Goal: Task Accomplishment & Management: Manage account settings

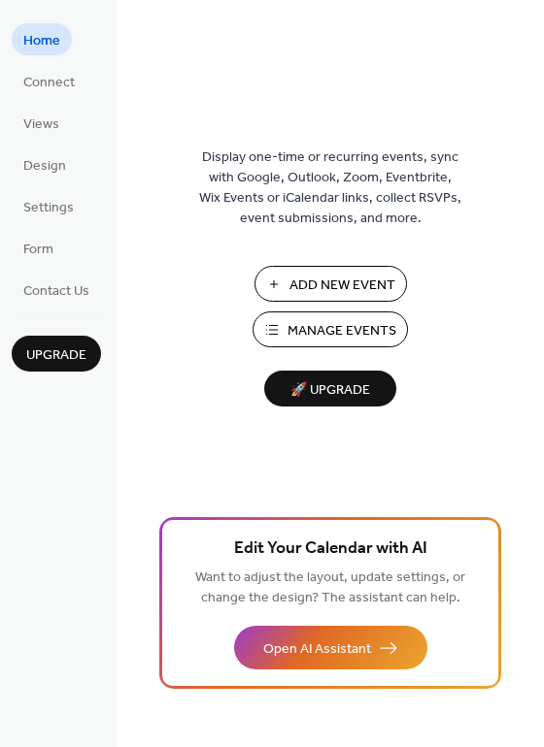
click at [351, 282] on span "Add New Event" at bounding box center [342, 286] width 106 height 20
click at [54, 80] on span "Connect" at bounding box center [48, 83] width 51 height 20
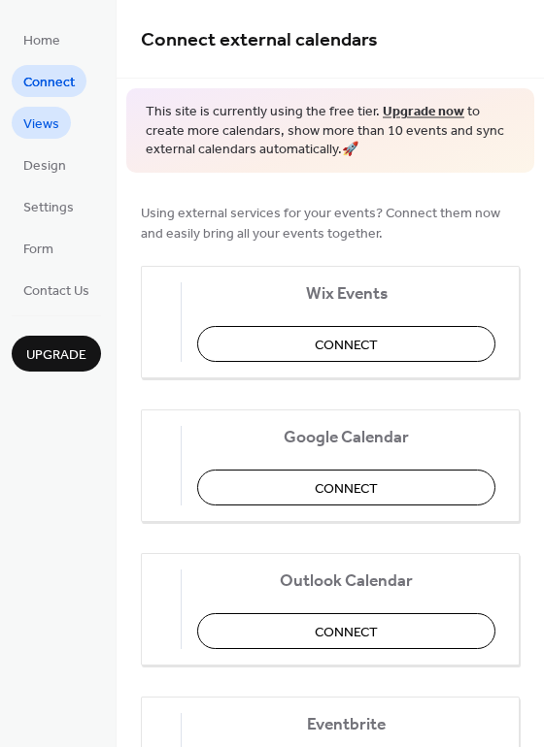
click at [48, 118] on span "Views" at bounding box center [41, 125] width 36 height 20
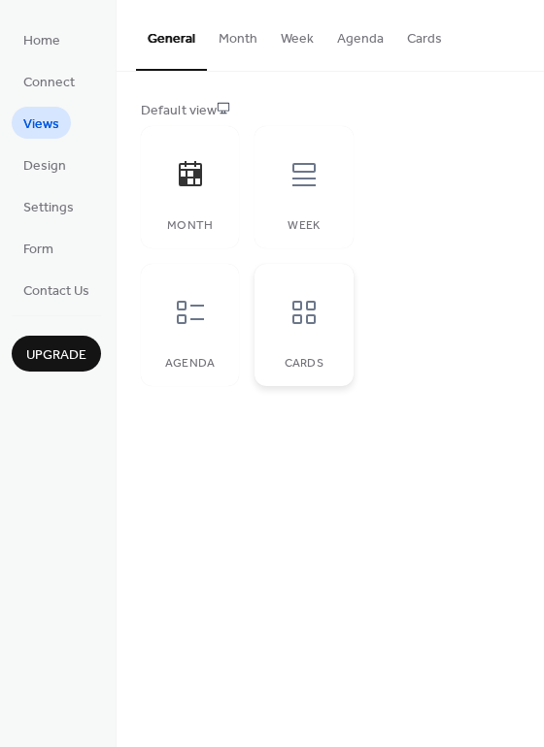
click at [289, 322] on icon at bounding box center [303, 312] width 31 height 31
click at [219, 323] on div "Agenda" at bounding box center [190, 325] width 98 height 122
click at [179, 179] on icon at bounding box center [190, 173] width 23 height 25
click at [214, 317] on div at bounding box center [190, 312] width 58 height 58
click at [315, 314] on icon at bounding box center [303, 312] width 31 height 31
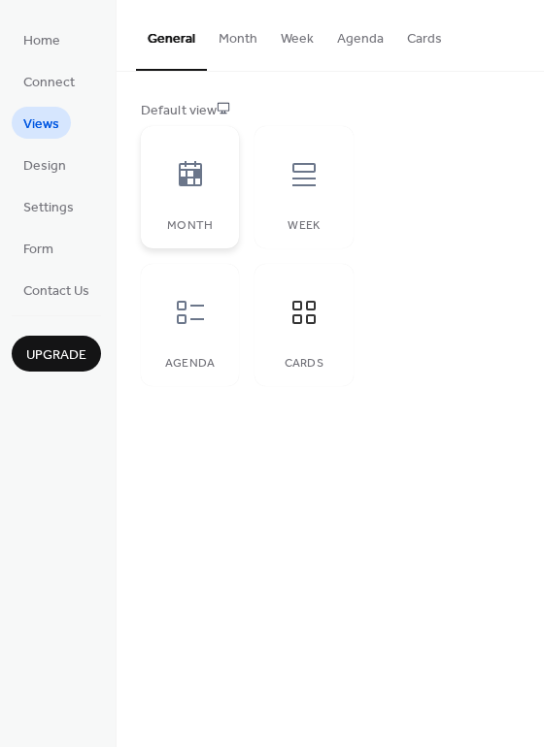
click at [190, 177] on icon at bounding box center [190, 173] width 23 height 25
click at [28, 170] on span "Design" at bounding box center [44, 166] width 43 height 20
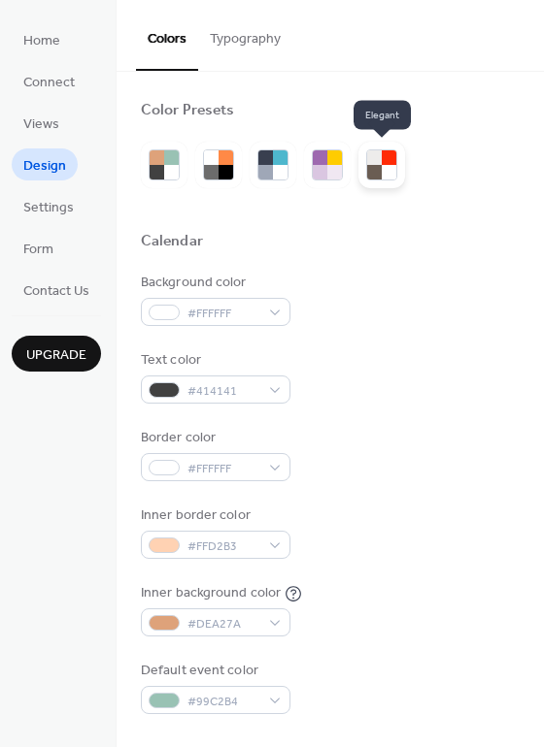
click at [369, 169] on div at bounding box center [374, 172] width 15 height 15
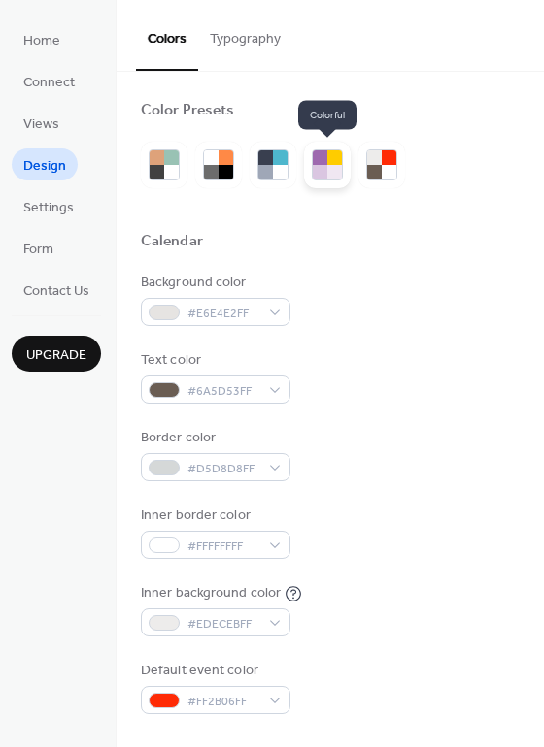
click at [330, 173] on div at bounding box center [334, 172] width 15 height 15
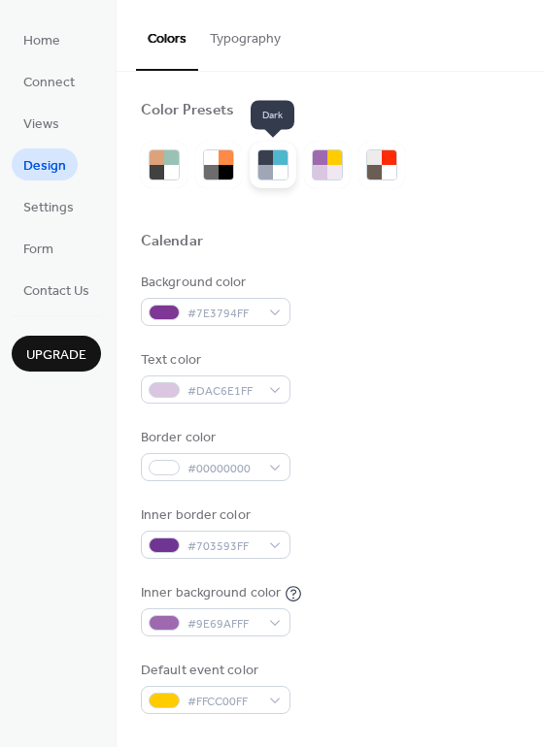
click at [272, 172] on div at bounding box center [265, 172] width 15 height 15
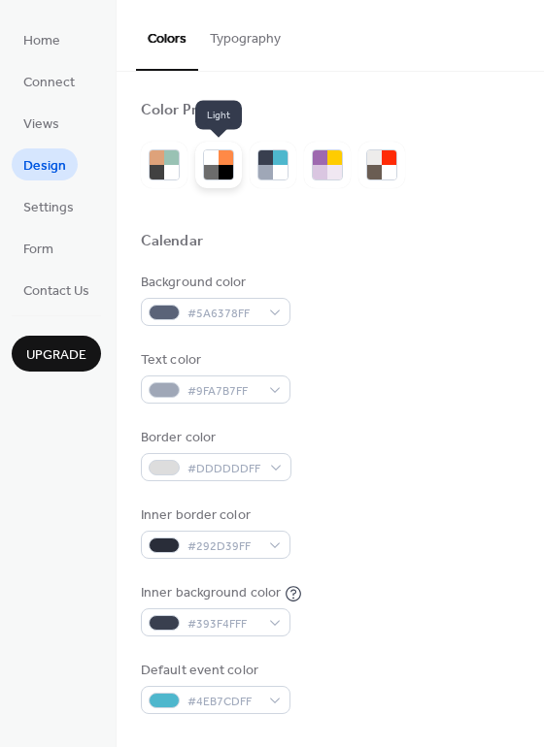
click at [228, 177] on div at bounding box center [225, 172] width 15 height 15
click at [229, 174] on div at bounding box center [225, 172] width 15 height 15
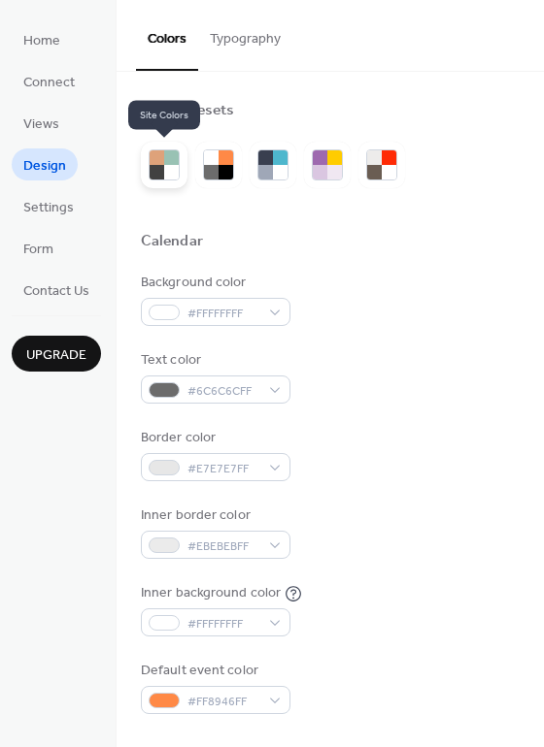
click at [142, 175] on div at bounding box center [164, 165] width 47 height 47
click at [156, 175] on div at bounding box center [156, 172] width 15 height 15
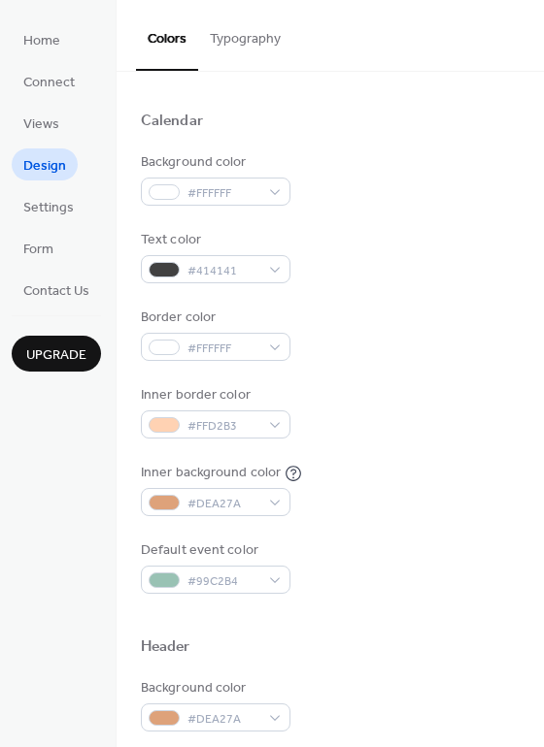
scroll to position [121, 0]
click at [275, 504] on div "#DEA27A" at bounding box center [215, 501] width 149 height 28
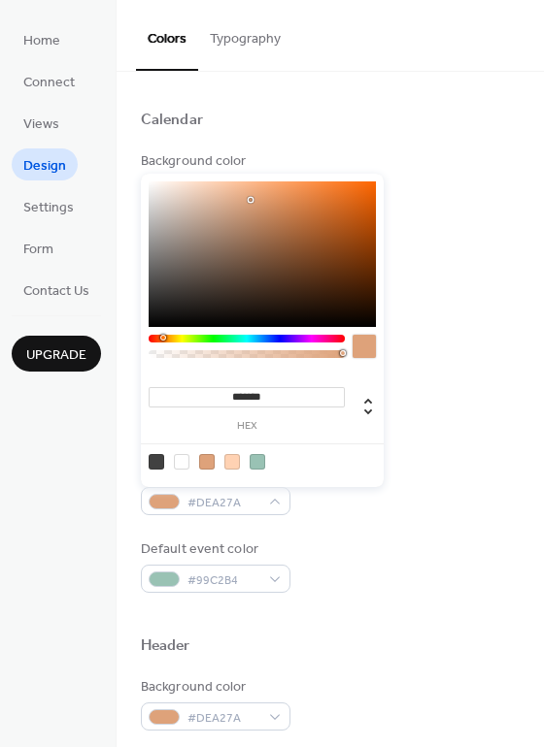
click at [262, 468] on div at bounding box center [257, 462] width 16 height 16
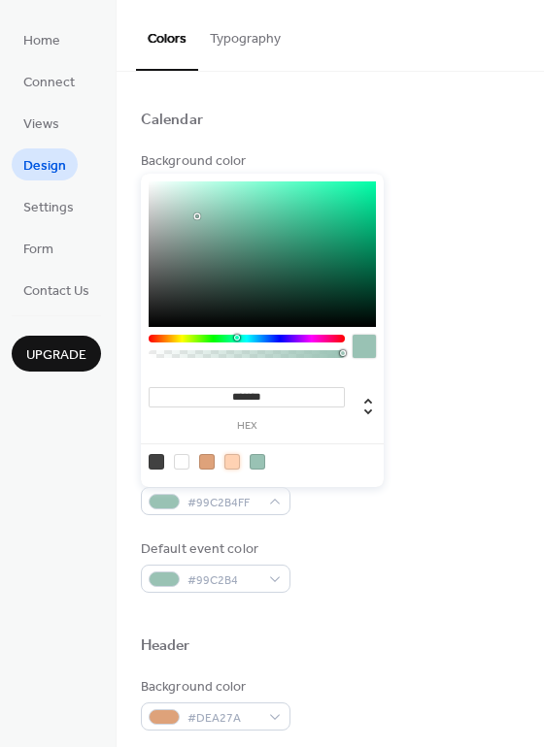
click at [239, 464] on div at bounding box center [232, 462] width 16 height 16
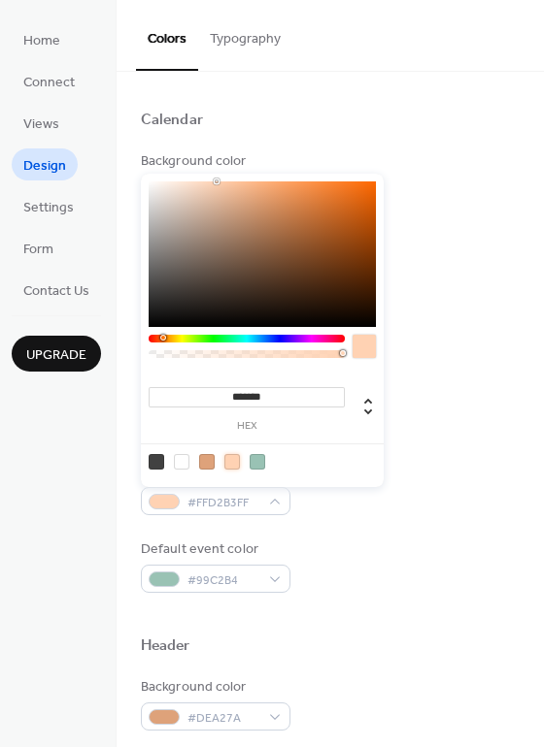
click at [189, 467] on span at bounding box center [182, 462] width 16 height 16
click at [182, 466] on div at bounding box center [182, 462] width 16 height 16
type input "*******"
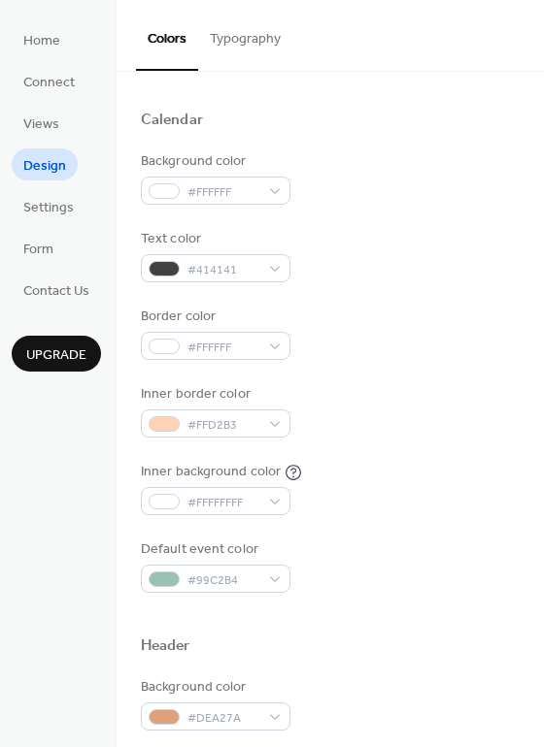
click at [63, 156] on span "Design" at bounding box center [44, 166] width 43 height 20
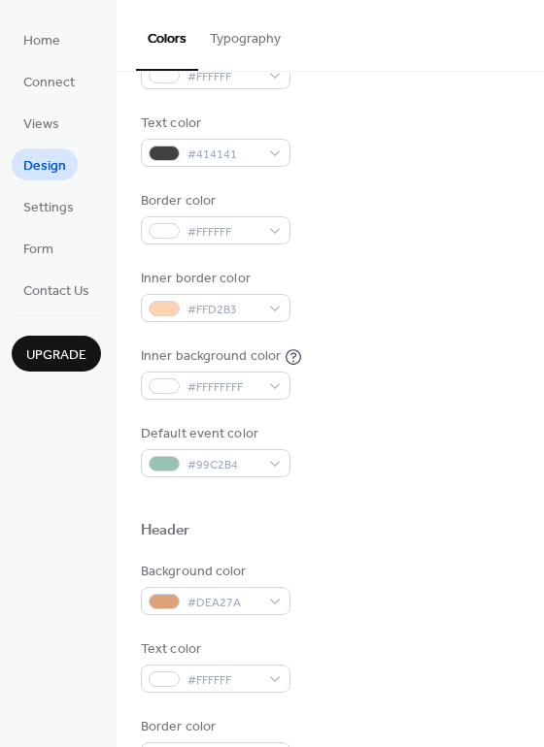
scroll to position [243, 0]
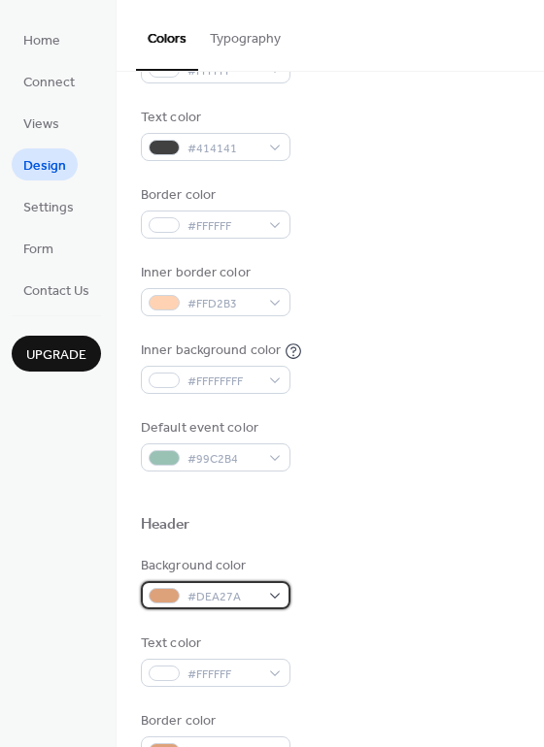
click at [218, 606] on span "#DEA27A" at bounding box center [223, 597] width 72 height 20
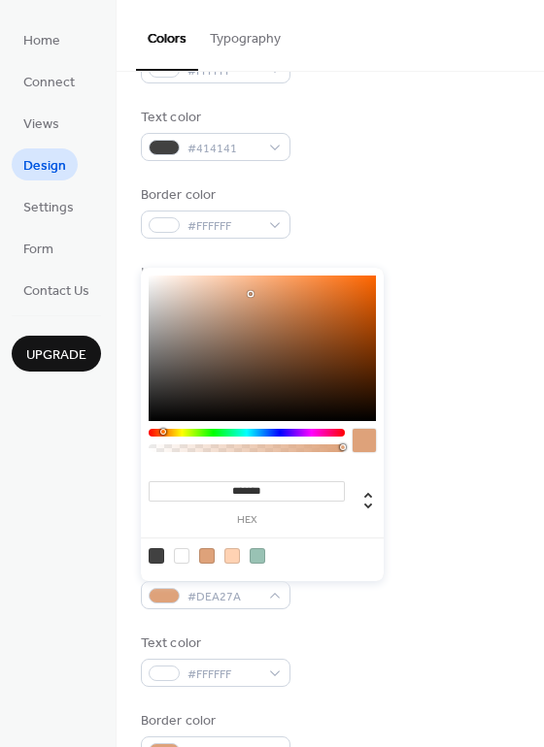
click at [260, 564] on div at bounding box center [262, 556] width 247 height 36
click at [260, 556] on div at bounding box center [257, 556] width 16 height 16
type input "*******"
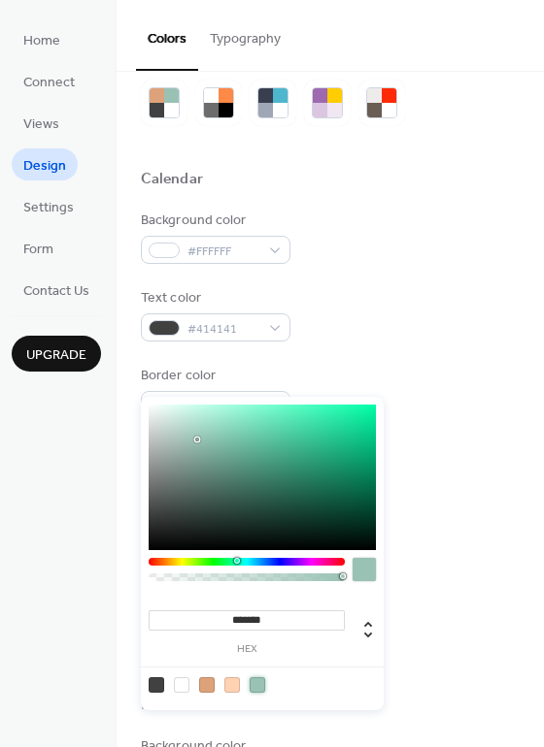
scroll to position [0, 0]
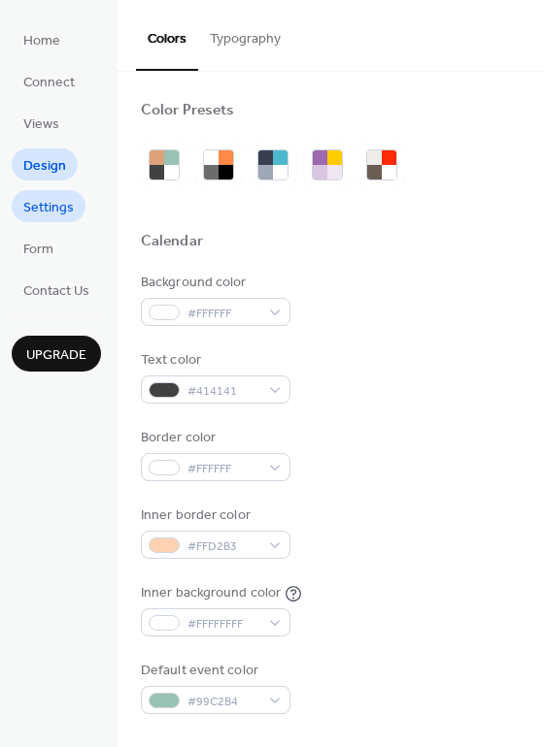
click at [61, 203] on span "Settings" at bounding box center [48, 208] width 50 height 20
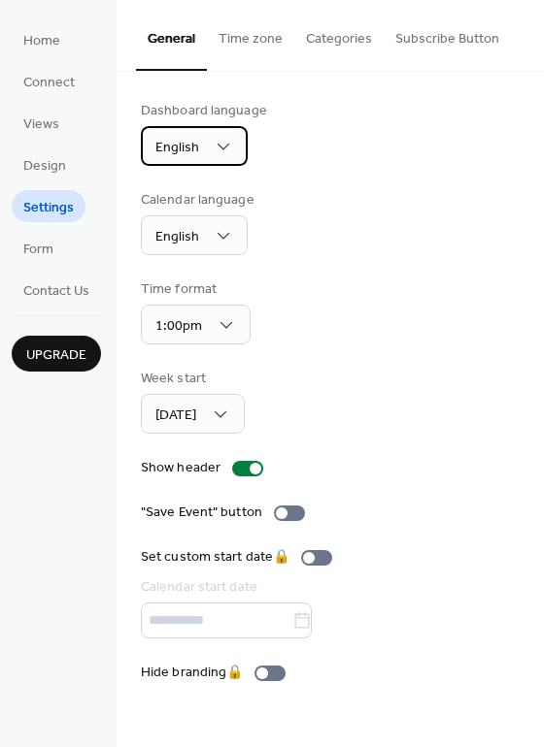
click at [183, 151] on span "English" at bounding box center [177, 148] width 44 height 26
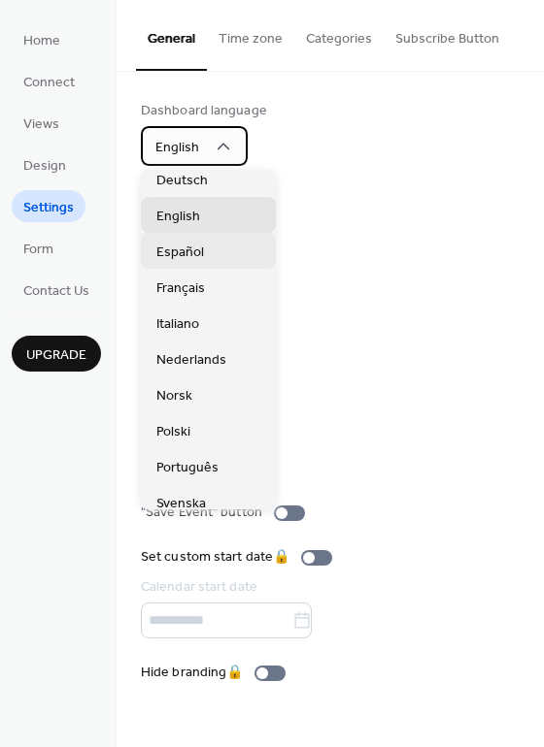
scroll to position [121, 0]
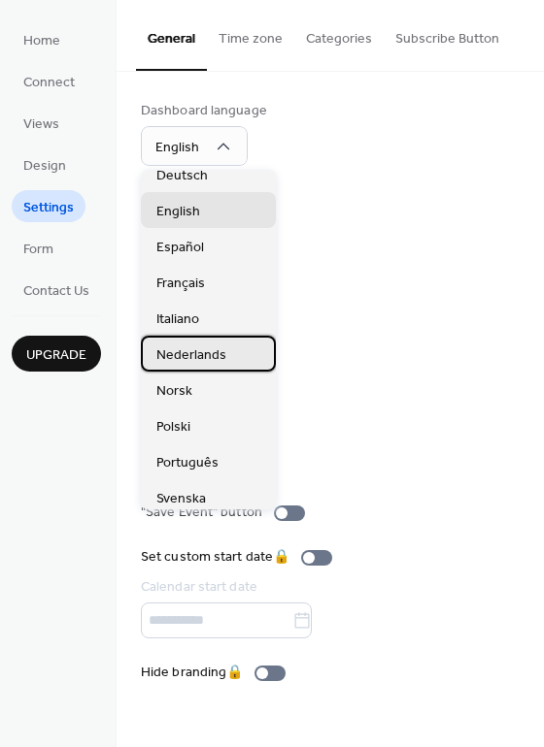
click at [239, 348] on div "Nederlands" at bounding box center [208, 354] width 135 height 36
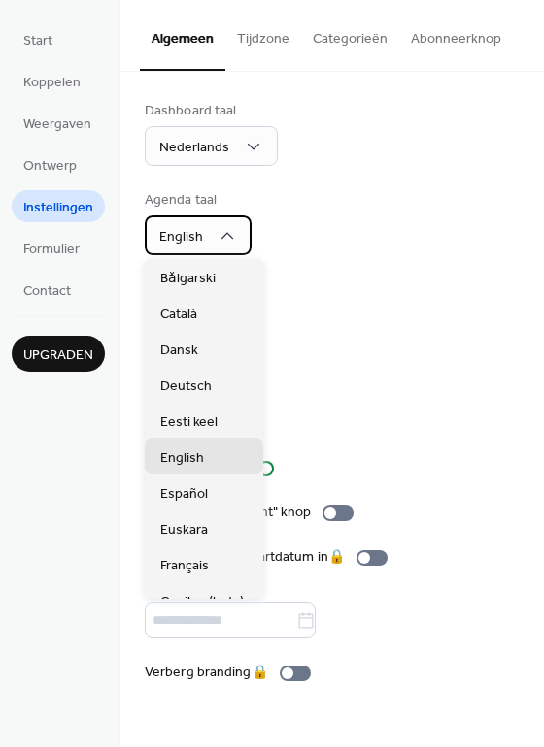
click at [200, 231] on span "English" at bounding box center [181, 237] width 44 height 26
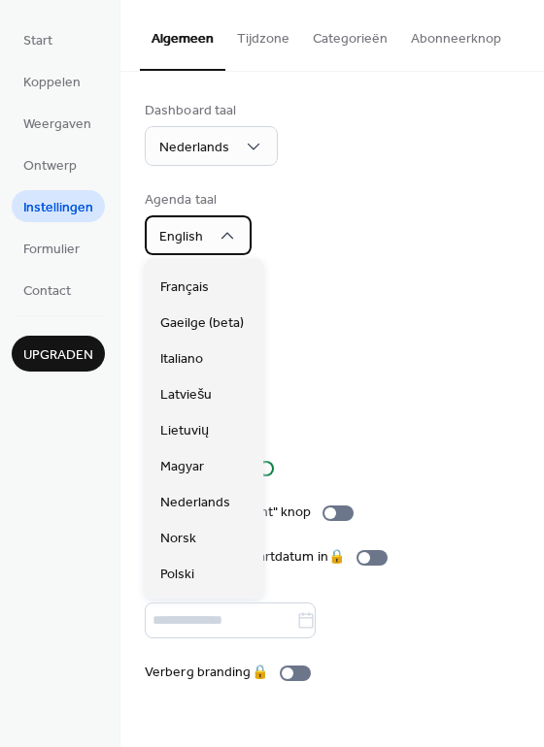
scroll to position [364, 0]
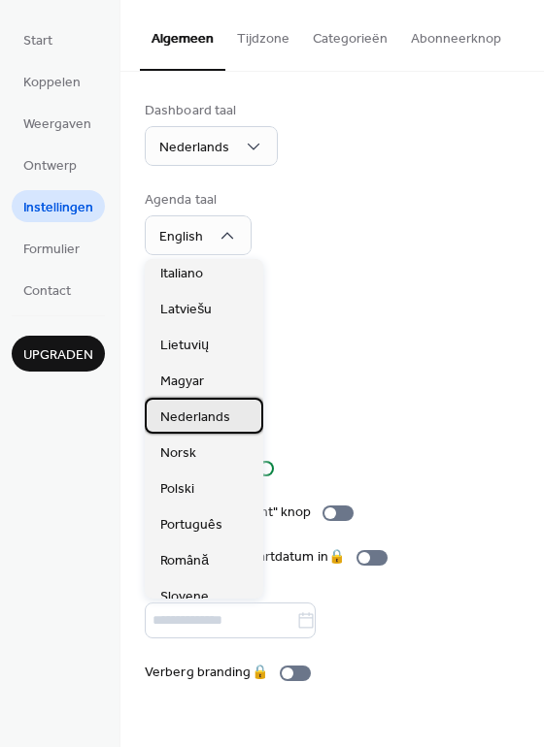
click at [201, 412] on span "Nederlands" at bounding box center [195, 418] width 70 height 20
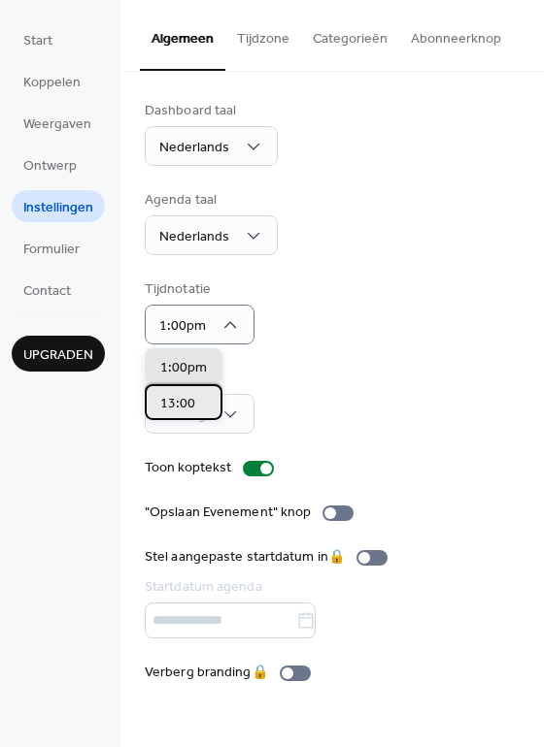
click at [197, 406] on div "13:00" at bounding box center [184, 402] width 78 height 36
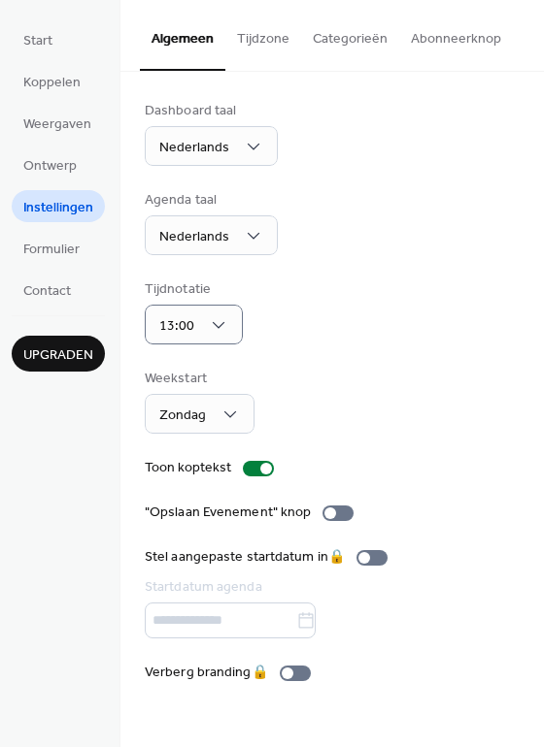
click at [339, 425] on div "Weekstart Zondag" at bounding box center [332, 401] width 375 height 65
click at [261, 417] on div "Weekstart Zondag" at bounding box center [332, 401] width 375 height 65
click at [189, 416] on span "Zondag" at bounding box center [182, 416] width 47 height 26
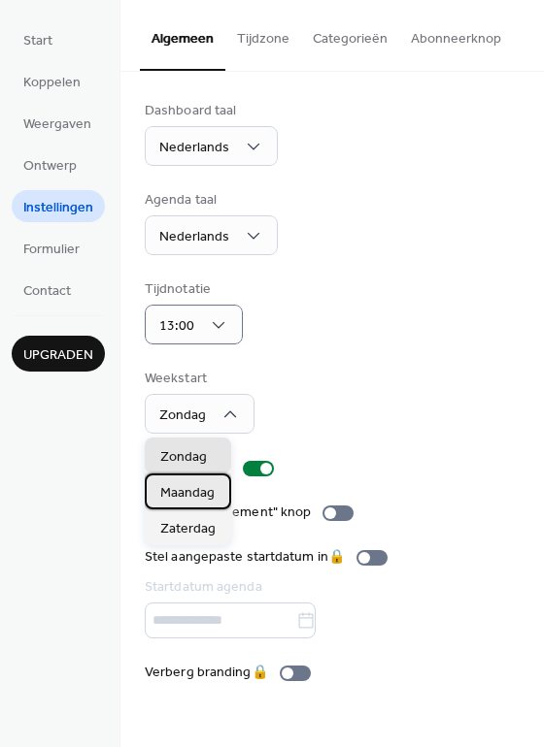
click at [207, 495] on span "Maandag" at bounding box center [187, 493] width 54 height 20
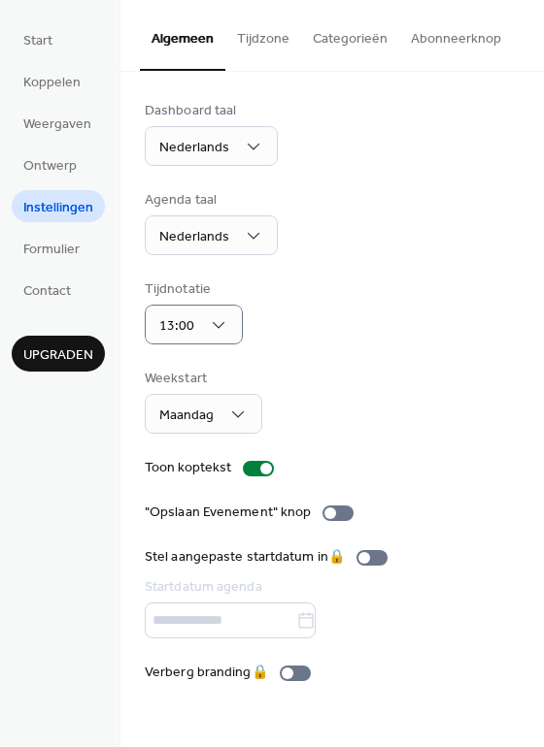
click at [377, 381] on div "Weekstart Maandag" at bounding box center [332, 401] width 375 height 65
click at [260, 466] on div at bounding box center [266, 469] width 12 height 12
click at [260, 466] on div at bounding box center [258, 469] width 31 height 16
click at [335, 518] on div at bounding box center [337, 514] width 31 height 16
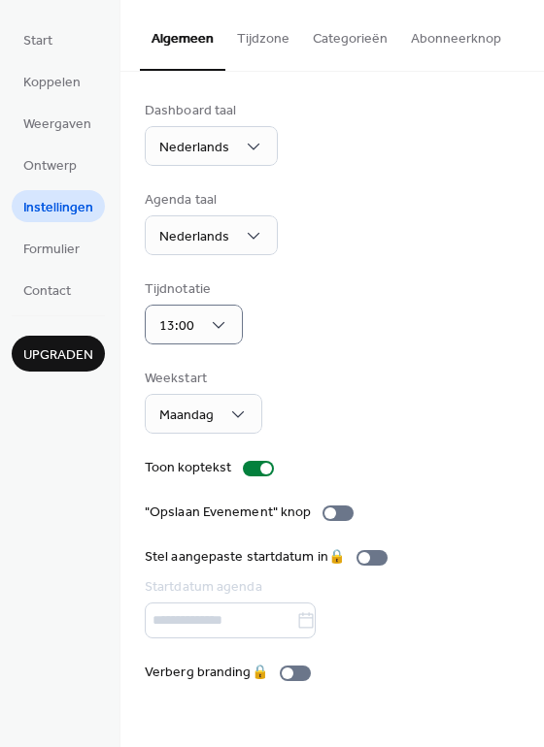
click at [430, 543] on div "Dashboard taal Nederlands Agenda taal Nederlands Tijdnotatie 13:00 Weekstart Ma…" at bounding box center [332, 392] width 375 height 582
click at [59, 253] on span "Formulier" at bounding box center [51, 250] width 56 height 20
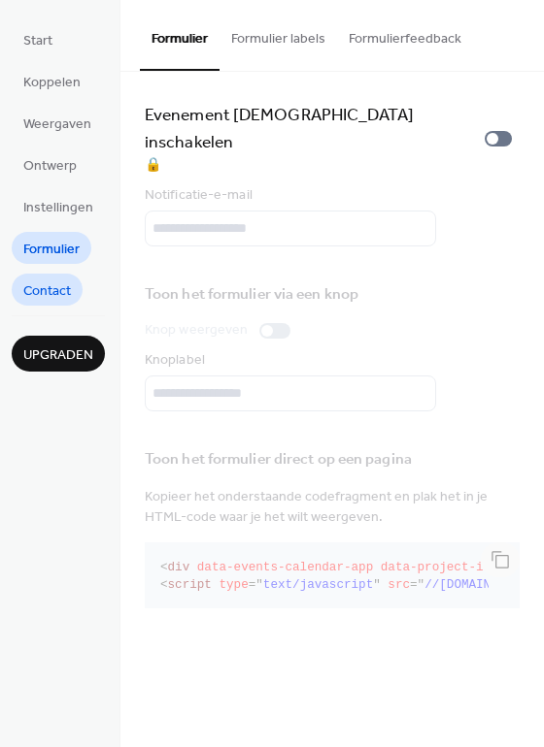
click at [54, 287] on span "Contact" at bounding box center [47, 292] width 48 height 20
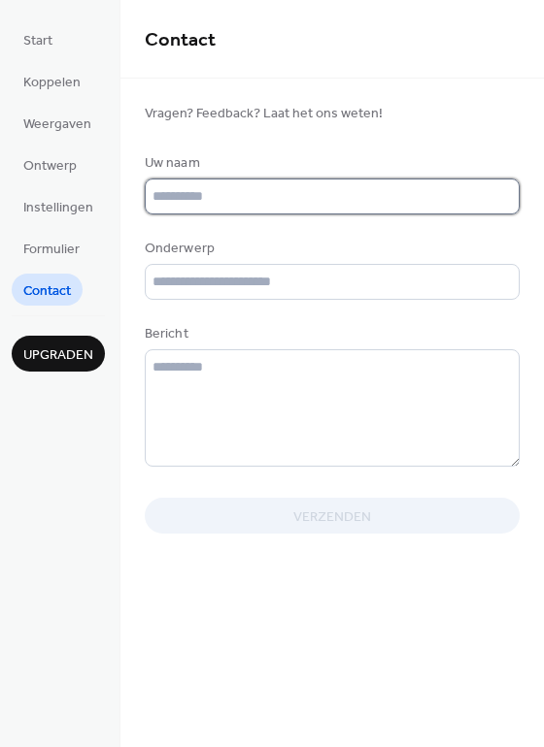
click at [213, 204] on input "text" at bounding box center [332, 197] width 375 height 36
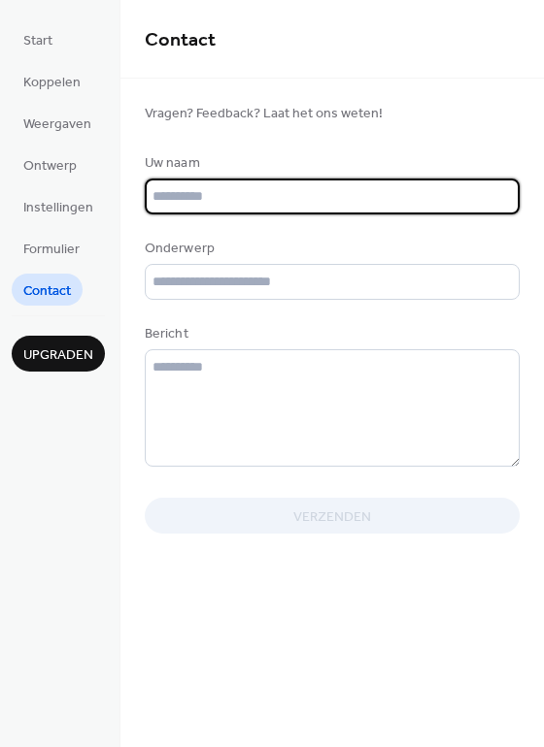
click at [351, 139] on div at bounding box center [332, 137] width 375 height 31
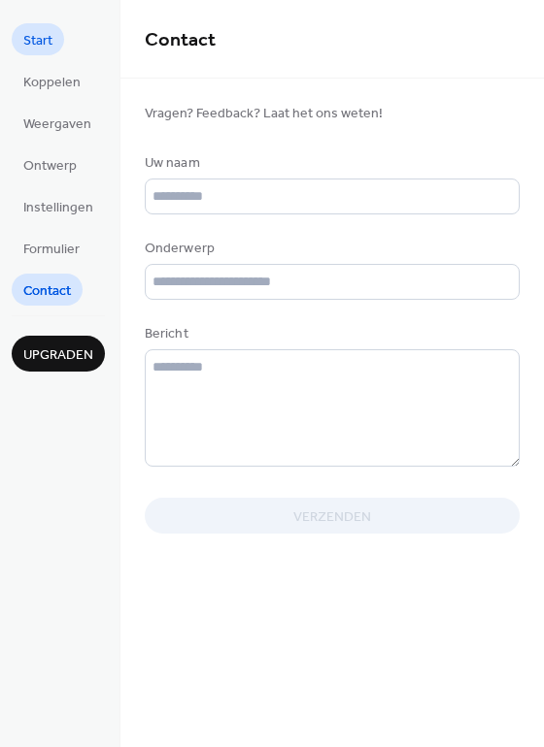
click at [49, 41] on span "Start" at bounding box center [37, 41] width 29 height 20
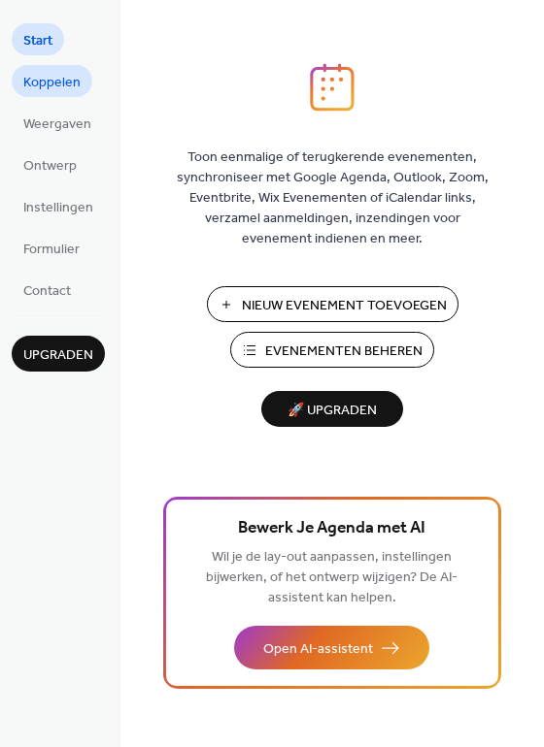
click at [22, 94] on link "Koppelen" at bounding box center [52, 81] width 81 height 32
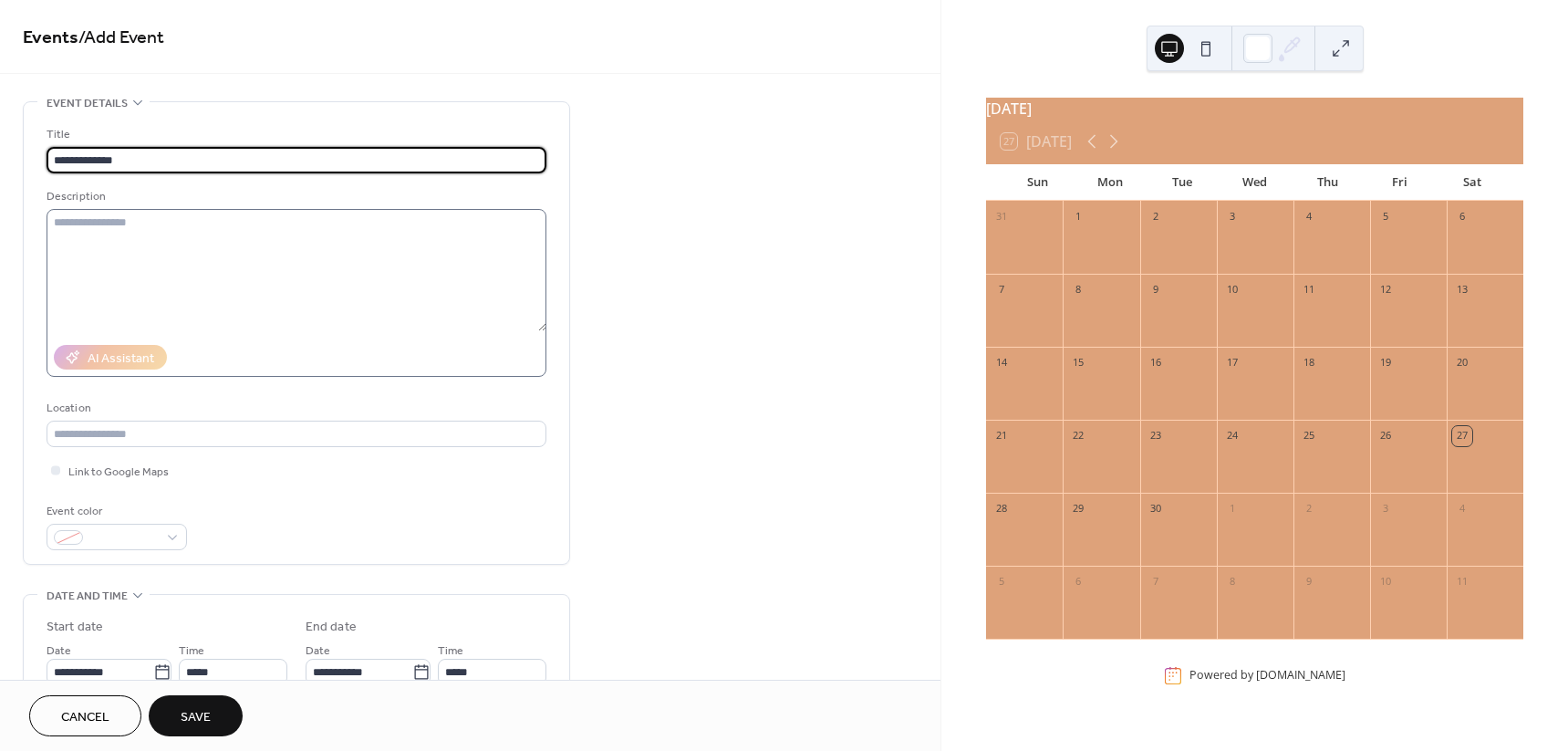
type input "**********"
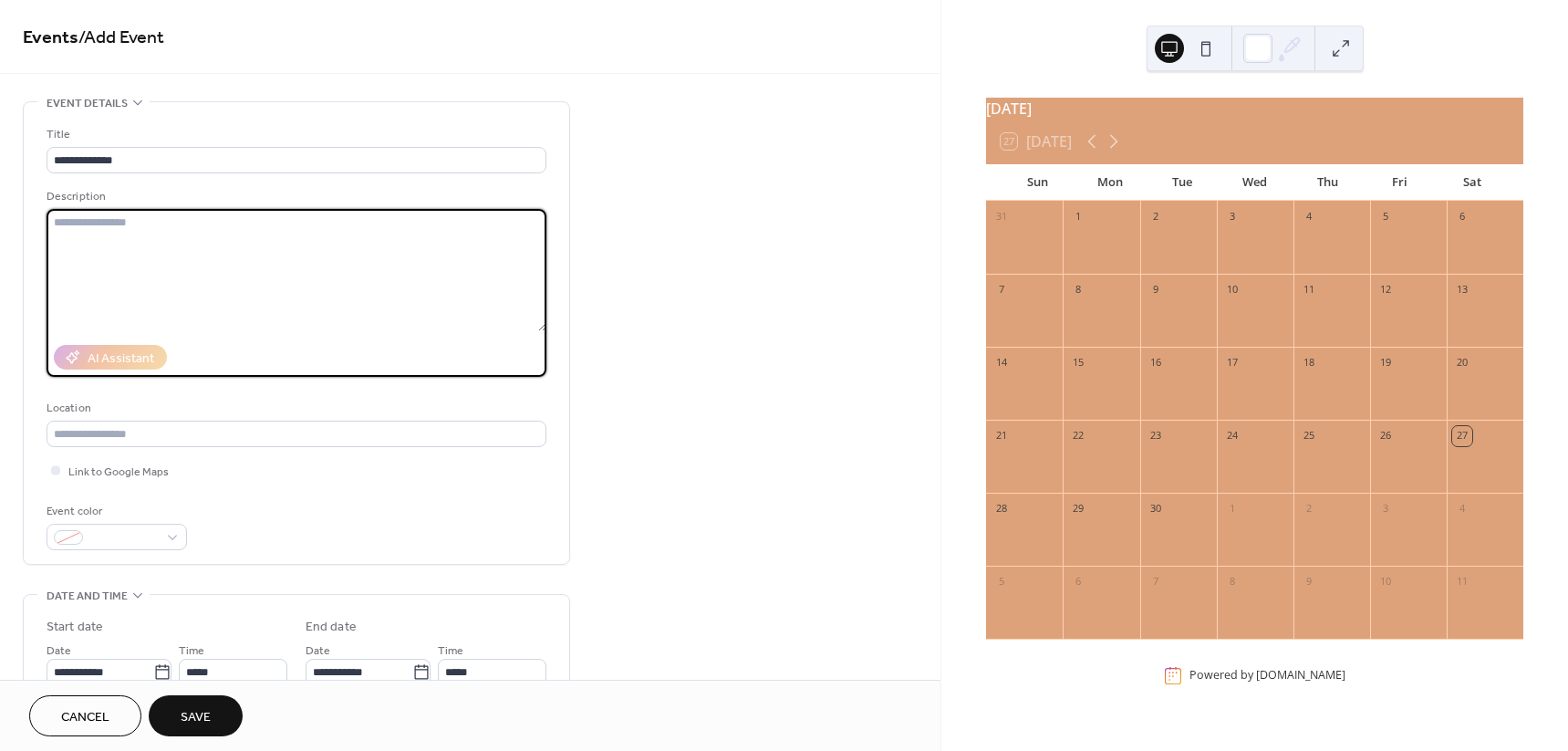
click at [256, 291] on textarea at bounding box center [297, 270] width 500 height 122
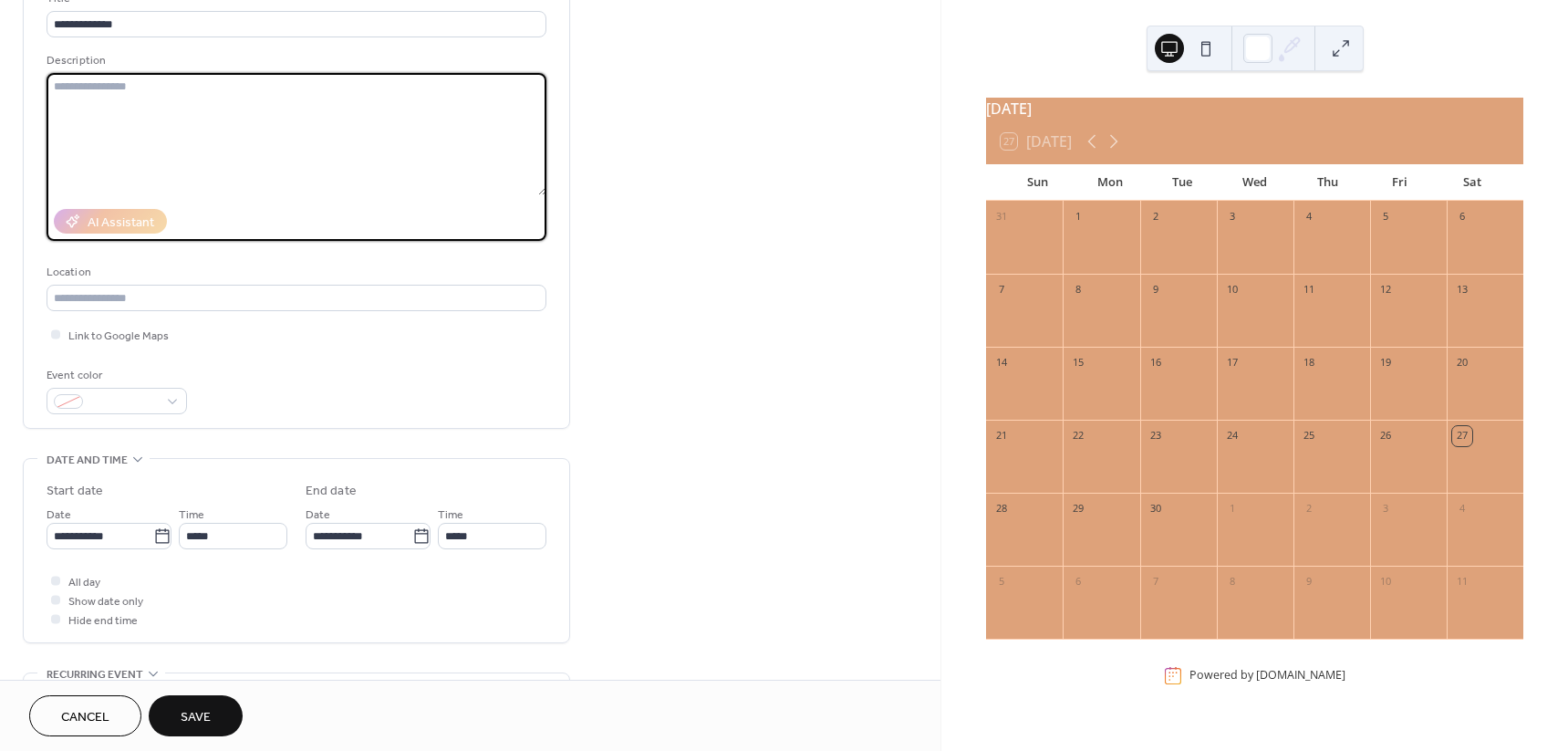
scroll to position [228, 0]
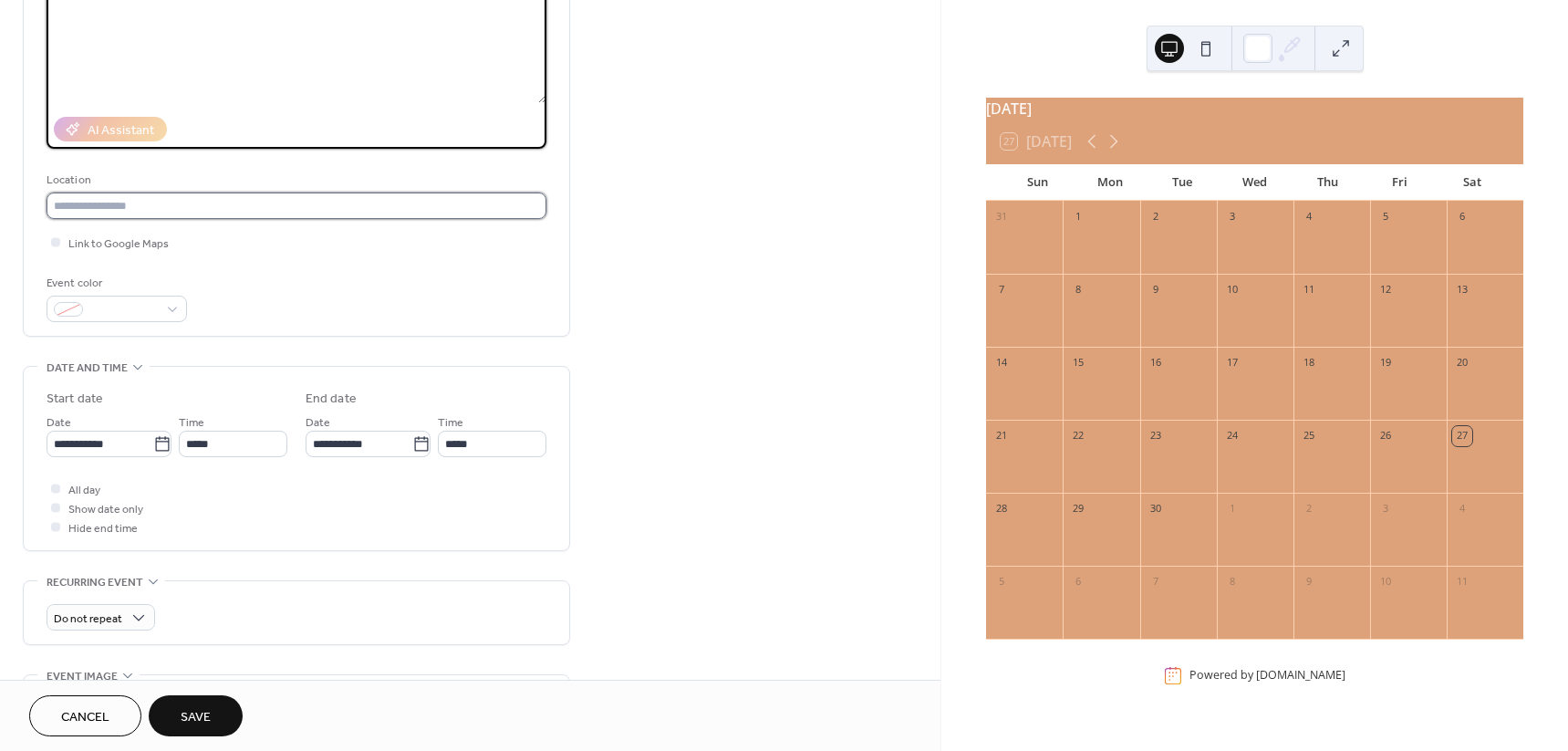
click at [180, 206] on input "text" at bounding box center [297, 206] width 500 height 26
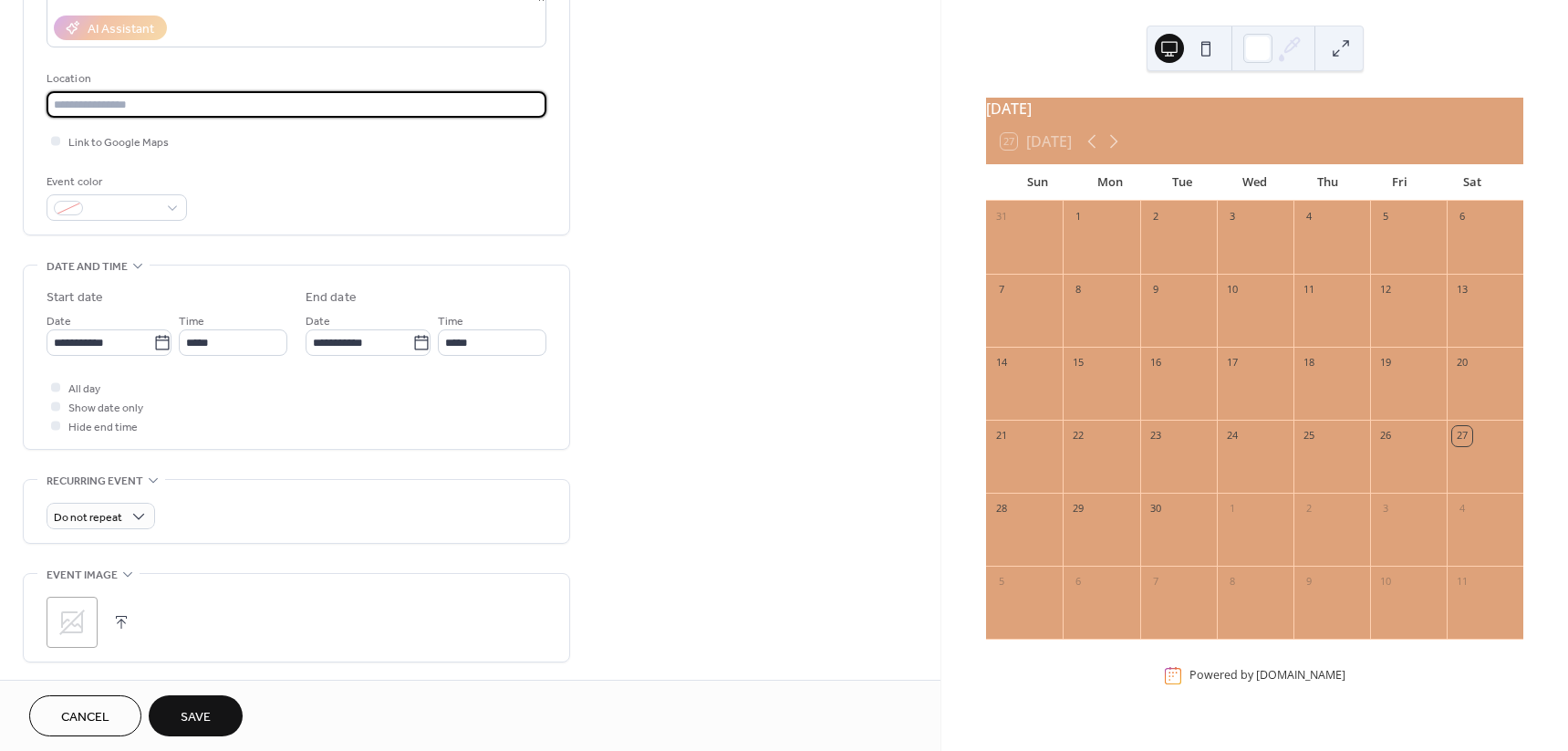
scroll to position [342, 0]
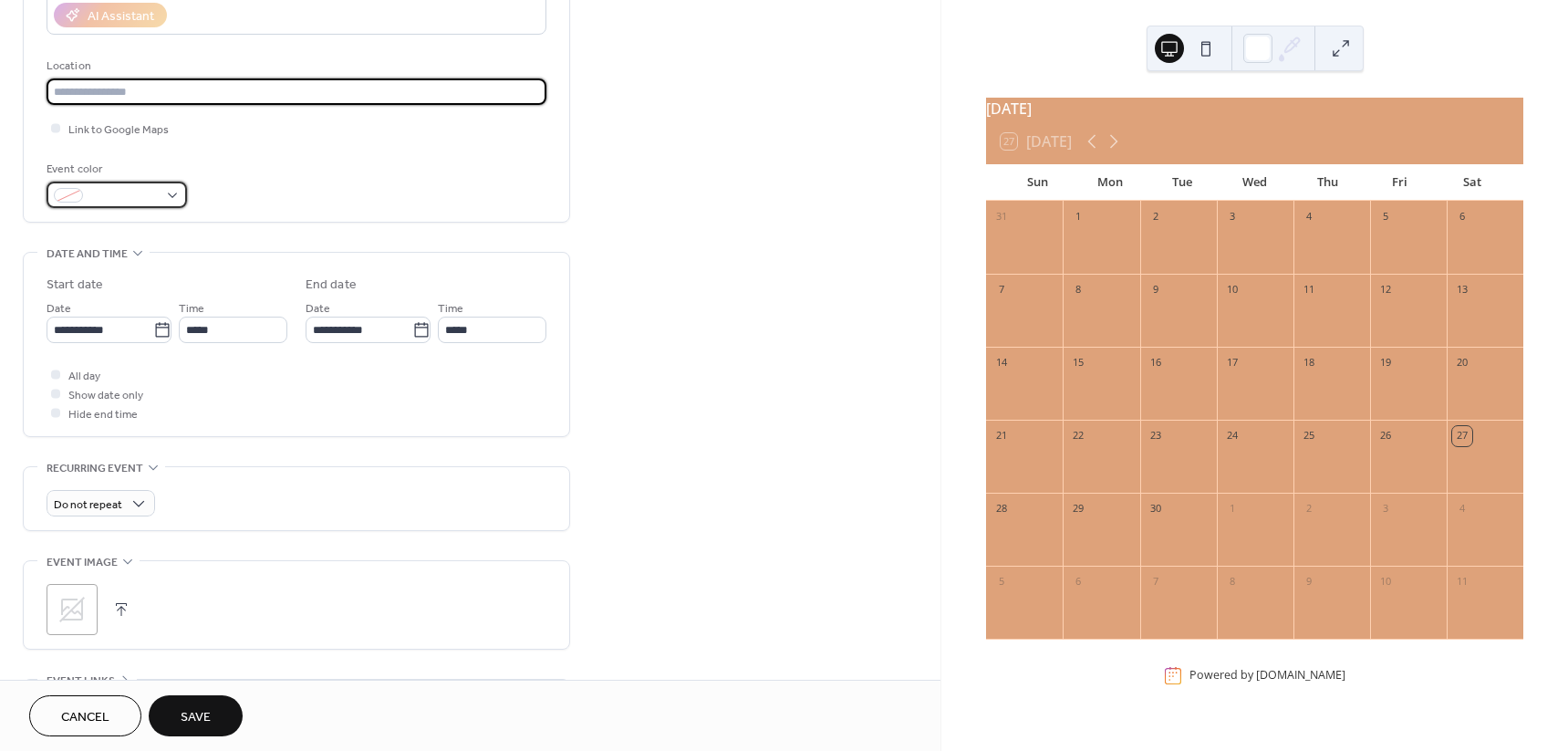
click at [152, 198] on span at bounding box center [124, 196] width 68 height 19
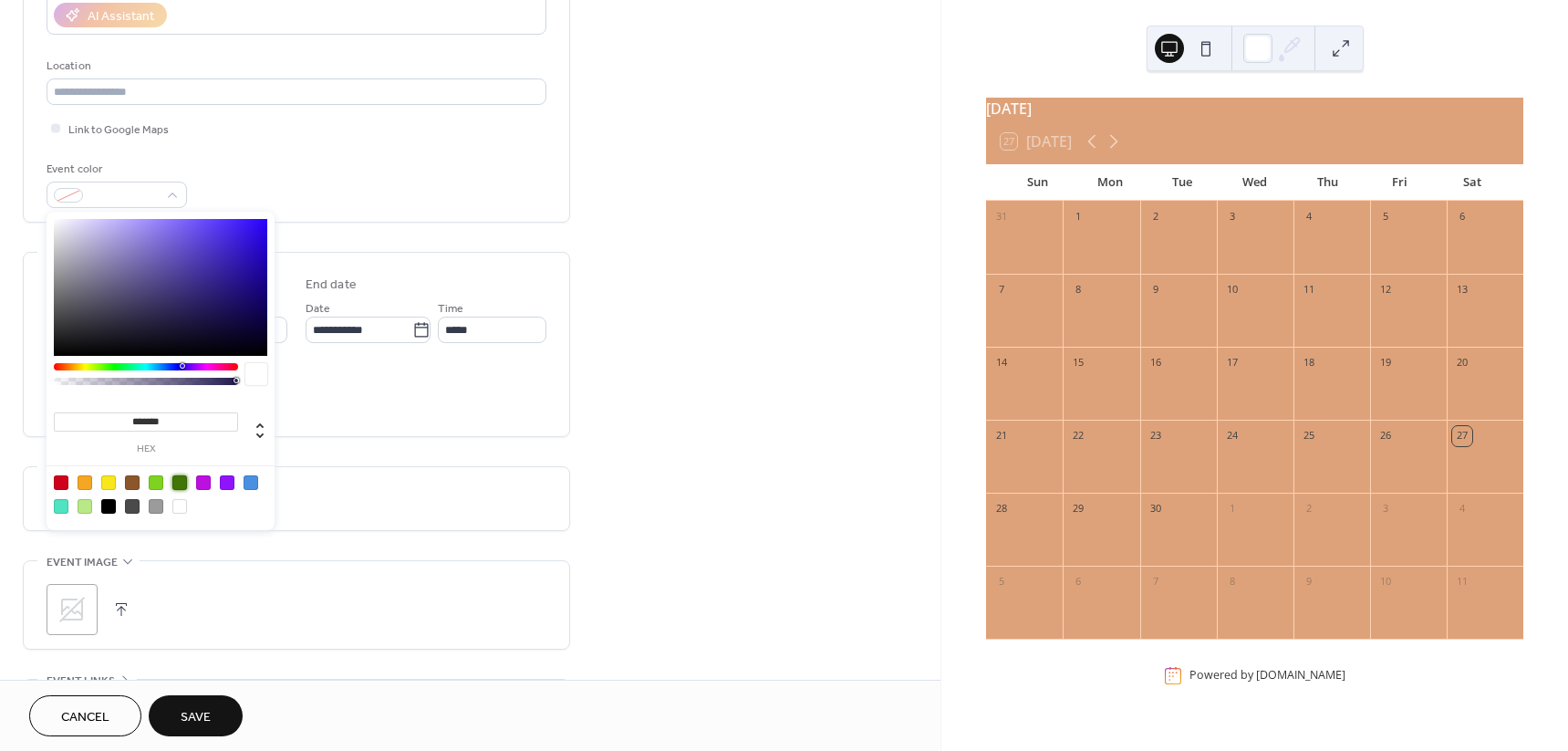
click at [179, 486] on div at bounding box center [179, 483] width 15 height 15
type input "*******"
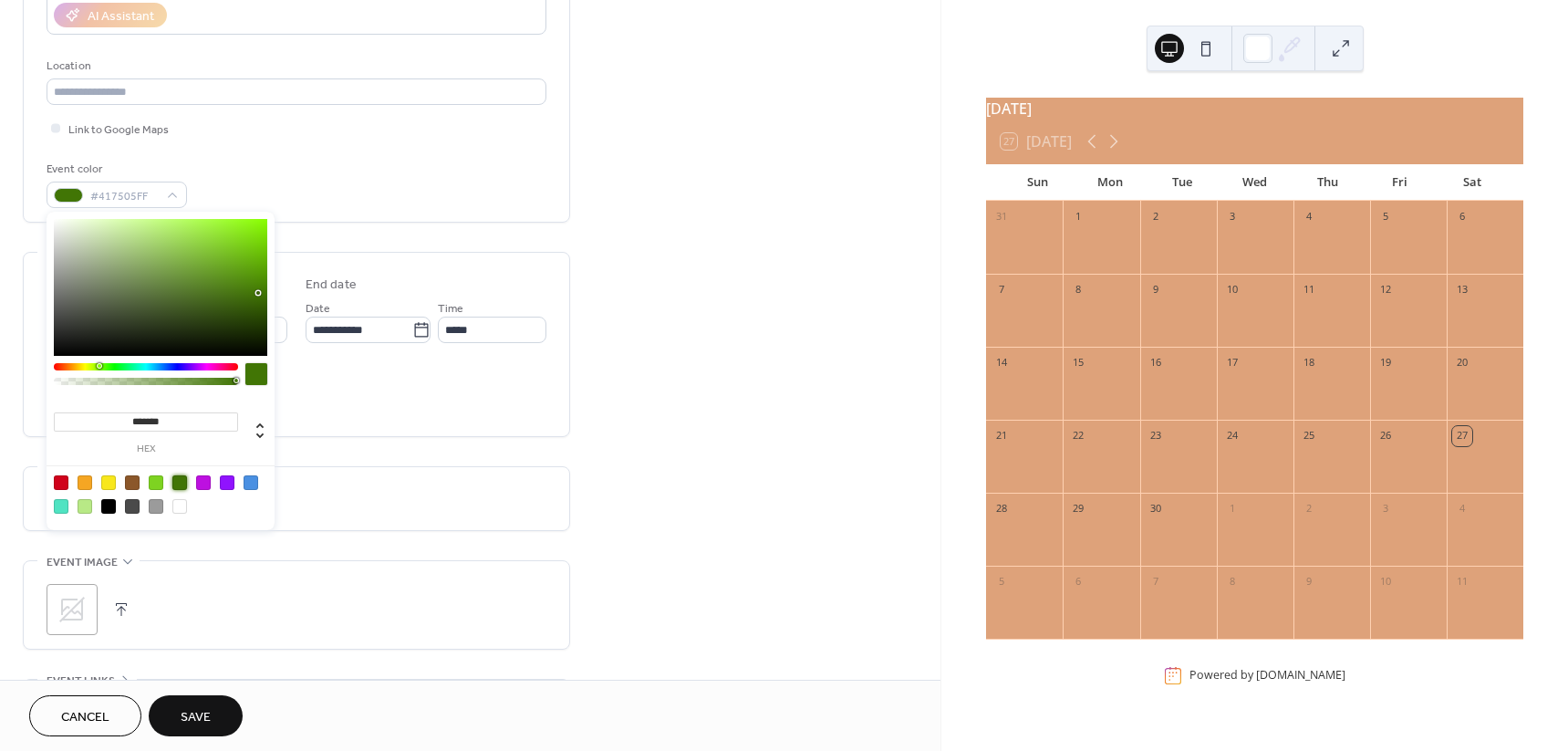
click at [404, 414] on div "All day Show date only Hide end time" at bounding box center [297, 393] width 500 height 57
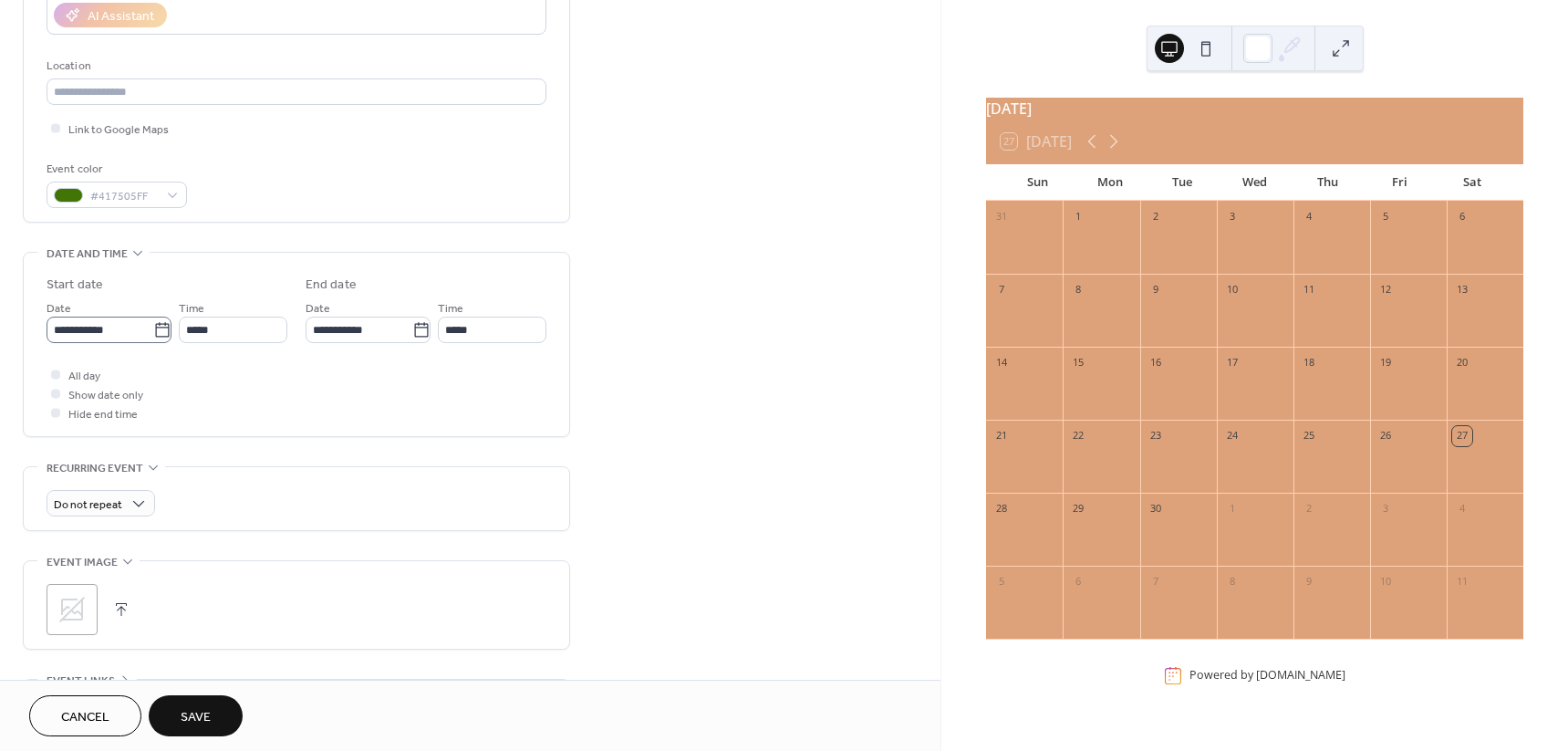
click at [154, 332] on icon at bounding box center [162, 330] width 18 height 18
click at [153, 332] on input "**********" at bounding box center [101, 330] width 107 height 26
click at [248, 370] on span "›" at bounding box center [253, 373] width 27 height 37
click at [72, 460] on td "5" at bounding box center [67, 465] width 29 height 26
type input "**********"
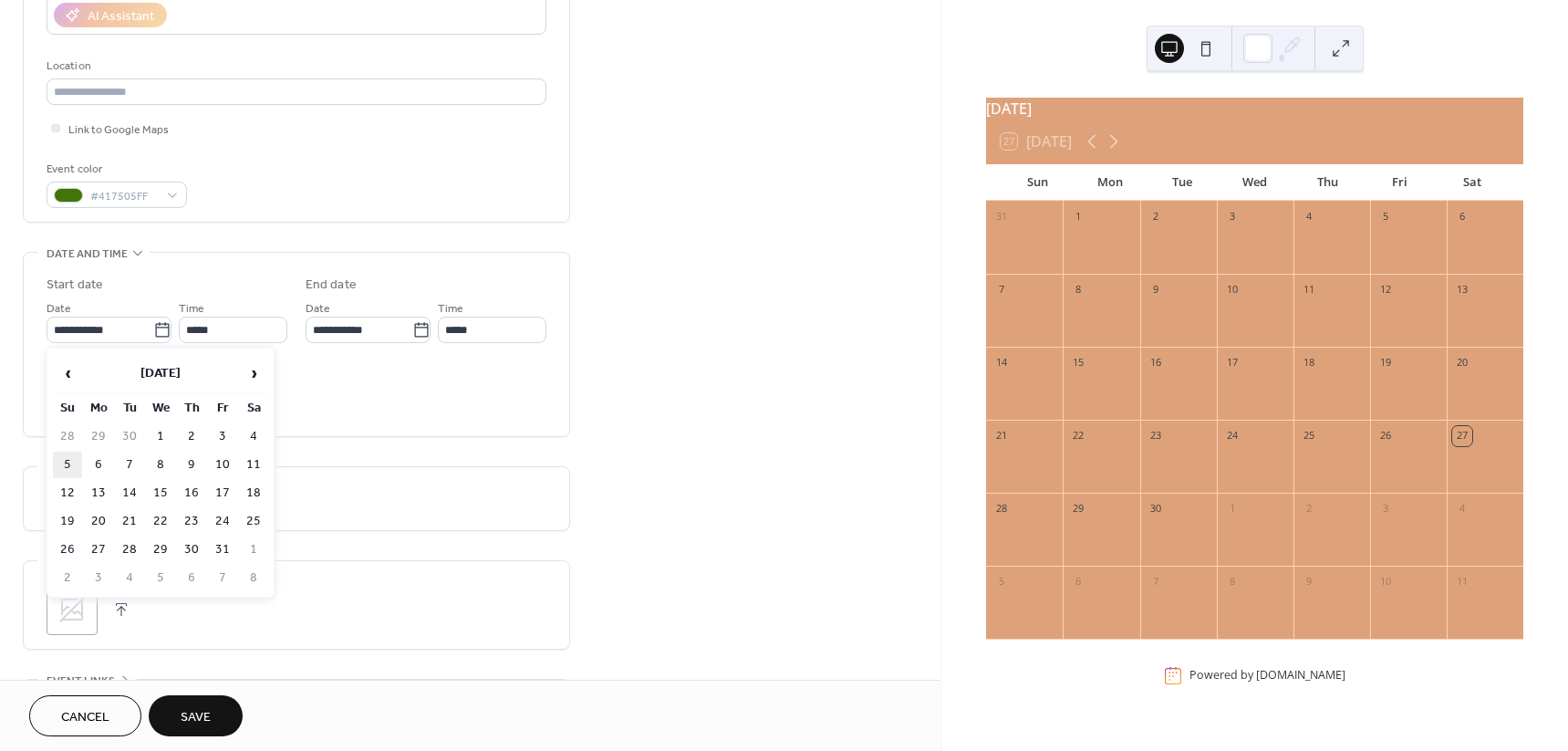
type input "**********"
click at [208, 327] on input "*****" at bounding box center [233, 330] width 109 height 26
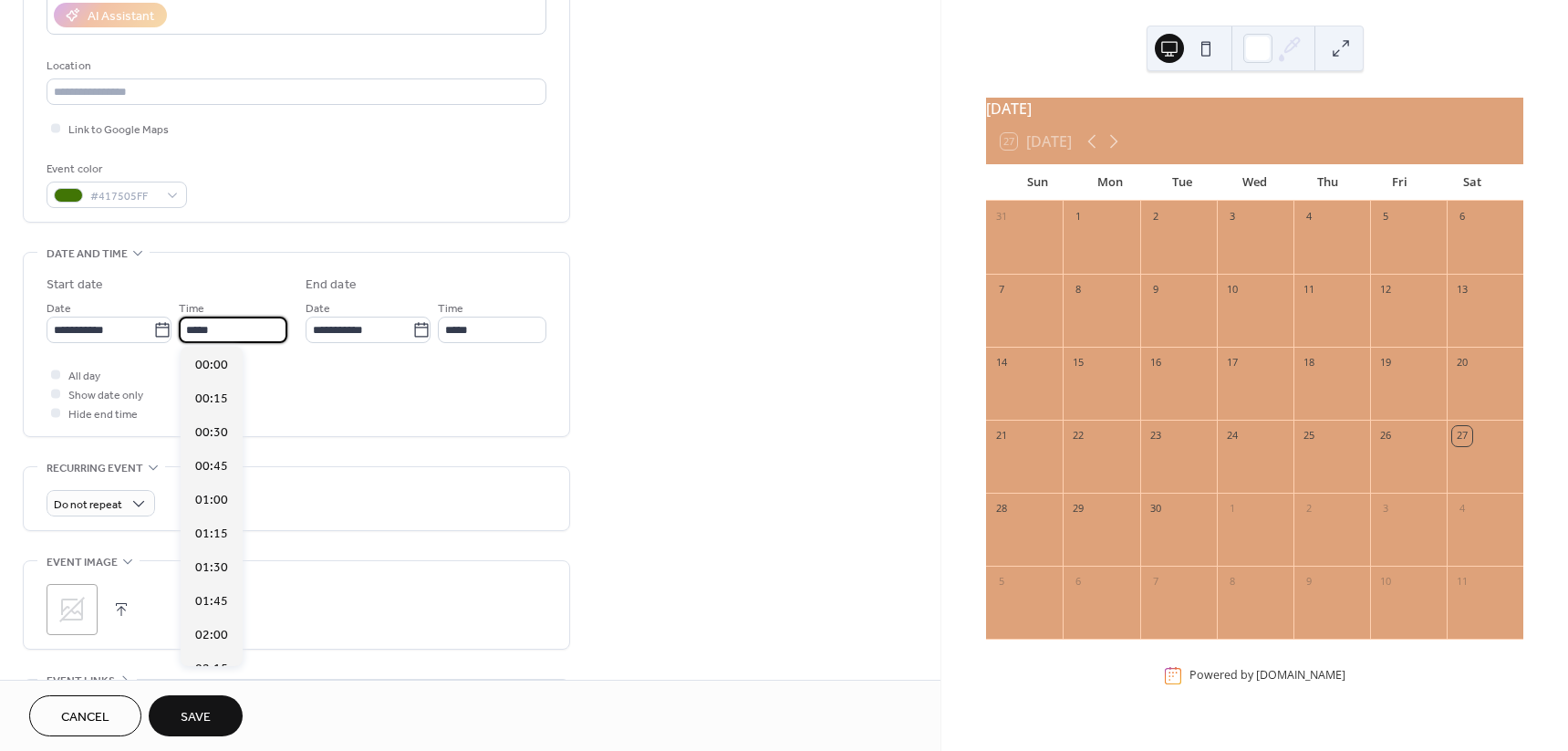
scroll to position [1620, 0]
click at [317, 383] on div "All day Show date only Hide end time" at bounding box center [297, 393] width 500 height 57
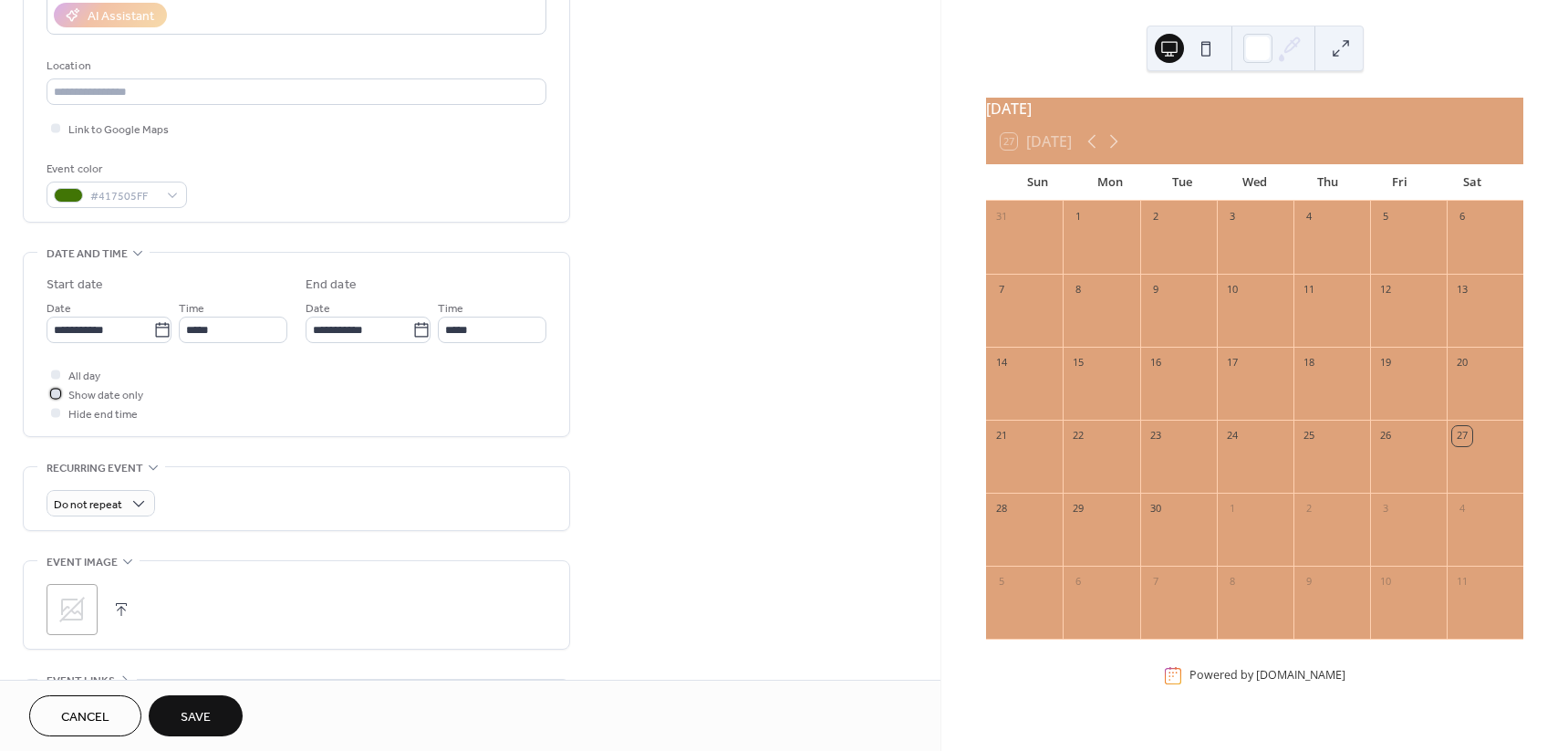
click at [131, 397] on span "Show date only" at bounding box center [106, 396] width 75 height 19
click at [225, 470] on div "Do not repeat" at bounding box center [297, 498] width 500 height 63
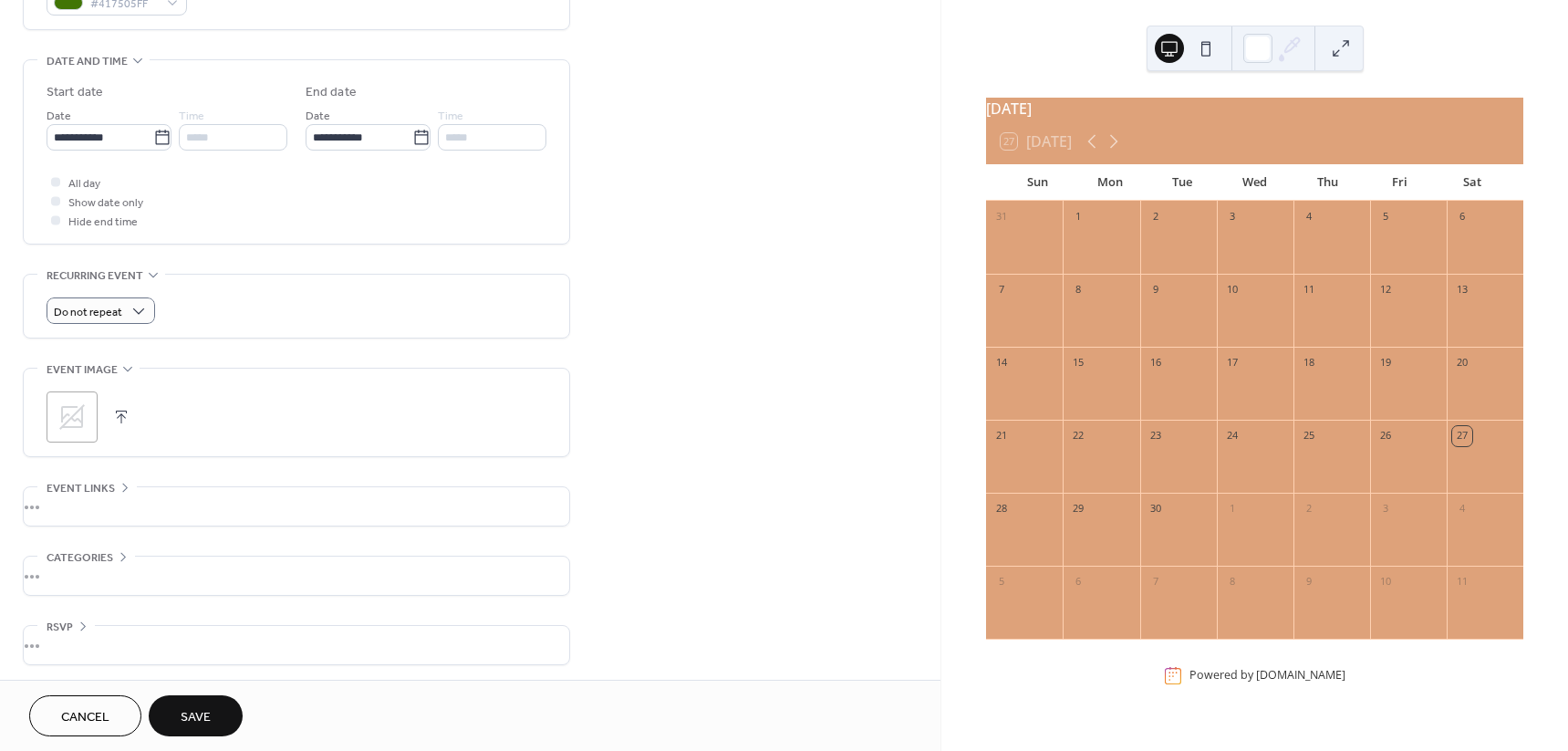
scroll to position [539, 0]
click at [185, 493] on div "•••" at bounding box center [296, 502] width 545 height 39
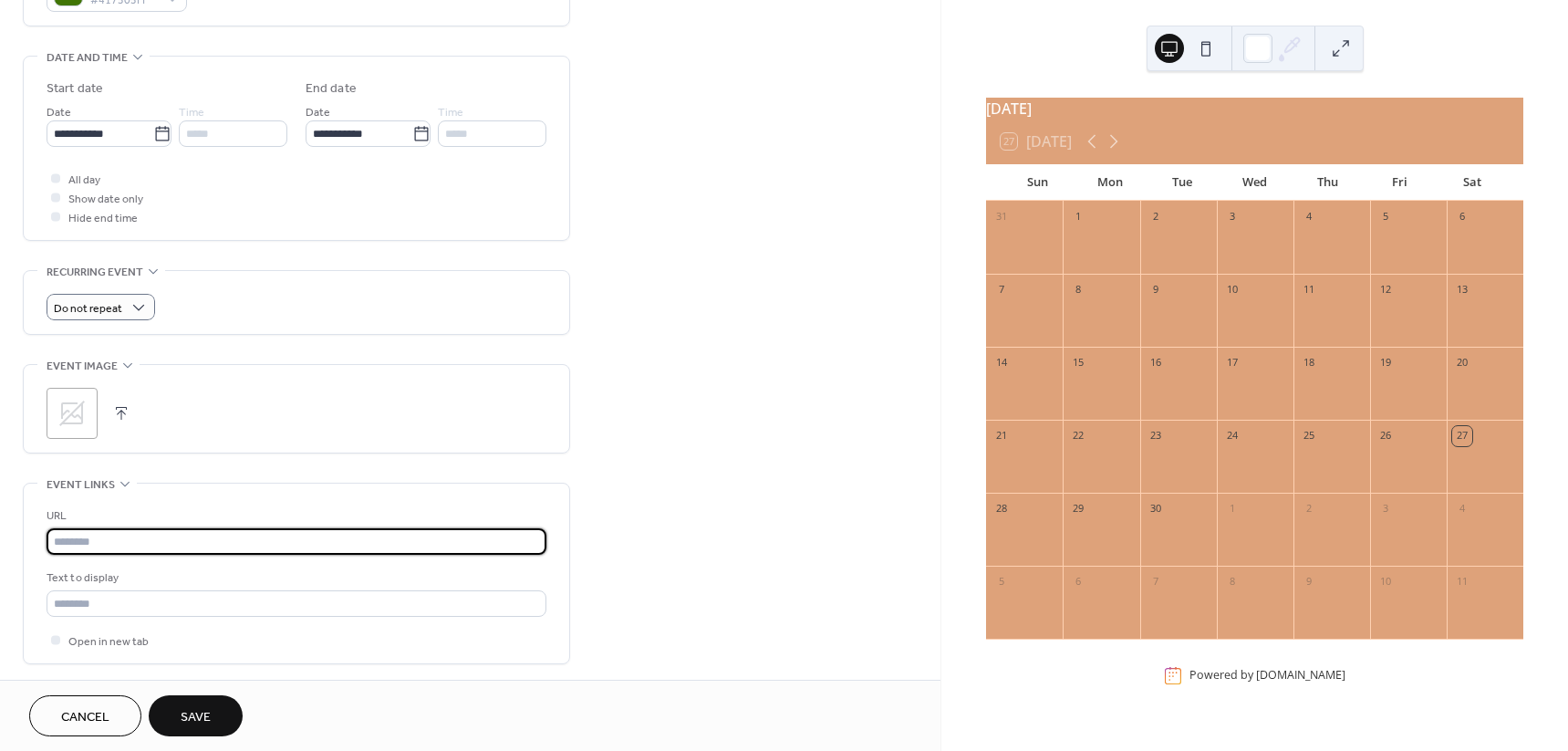
click at [187, 529] on input "text" at bounding box center [297, 541] width 500 height 26
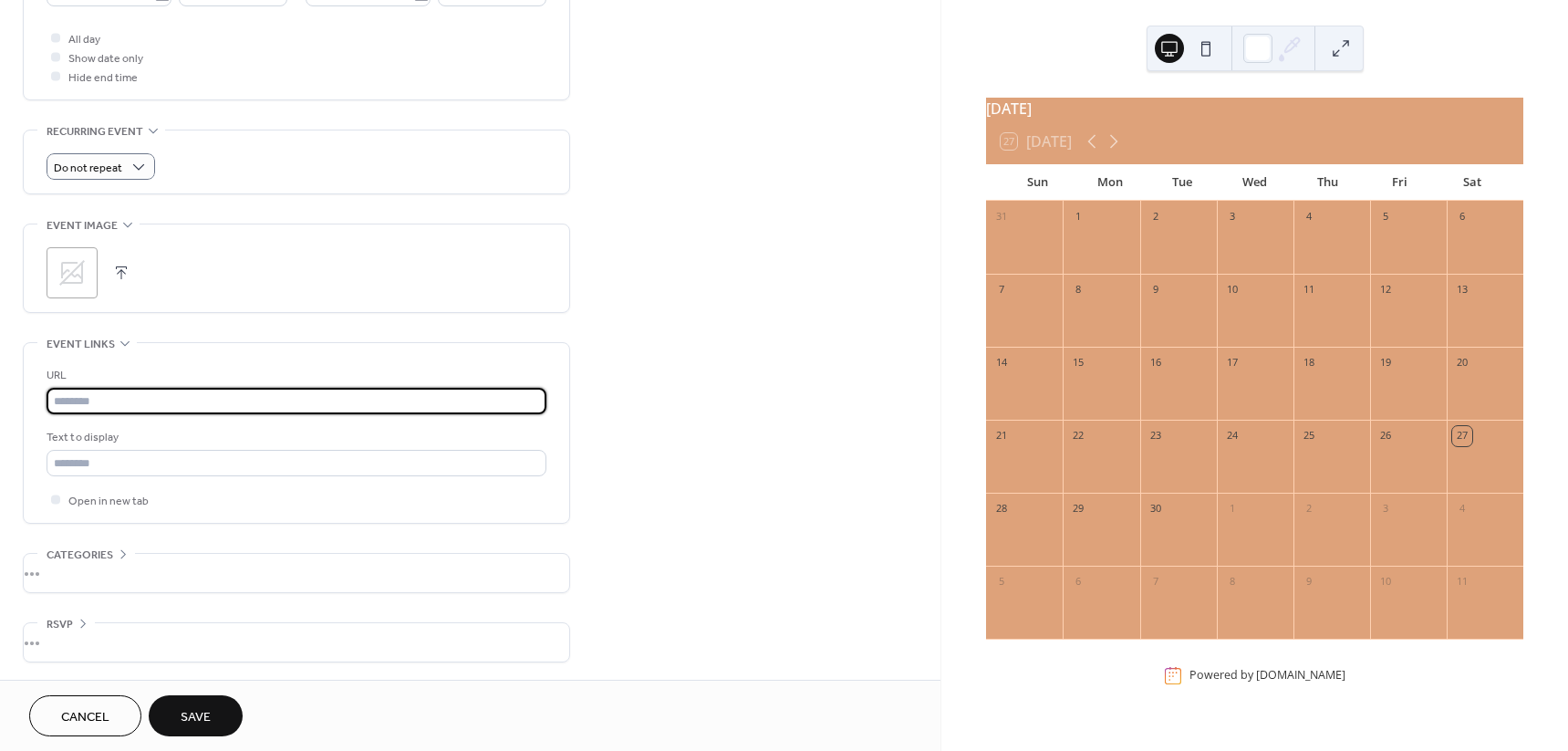
scroll to position [680, 0]
click at [144, 572] on div "•••" at bounding box center [296, 571] width 545 height 39
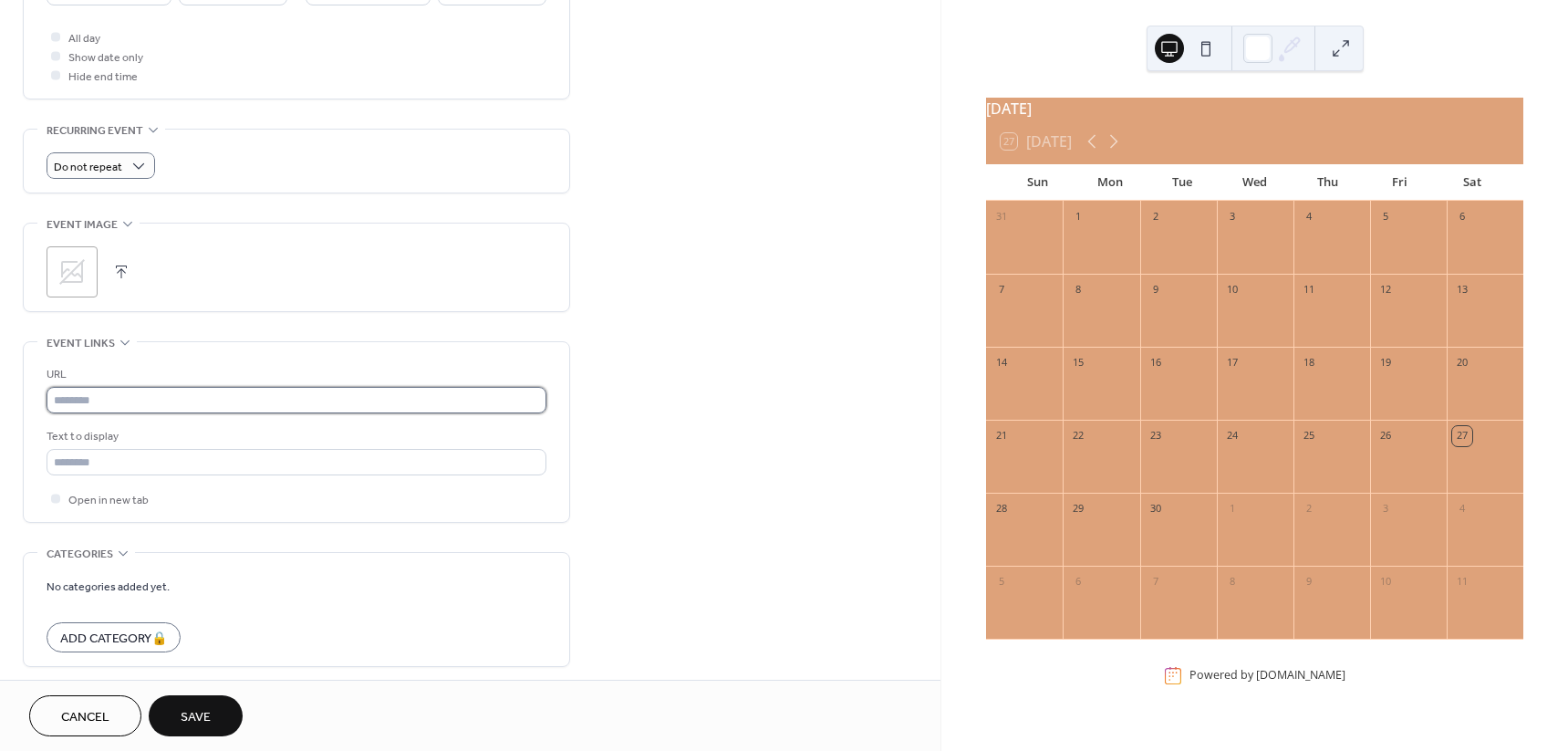
click at [140, 392] on input "text" at bounding box center [297, 400] width 500 height 26
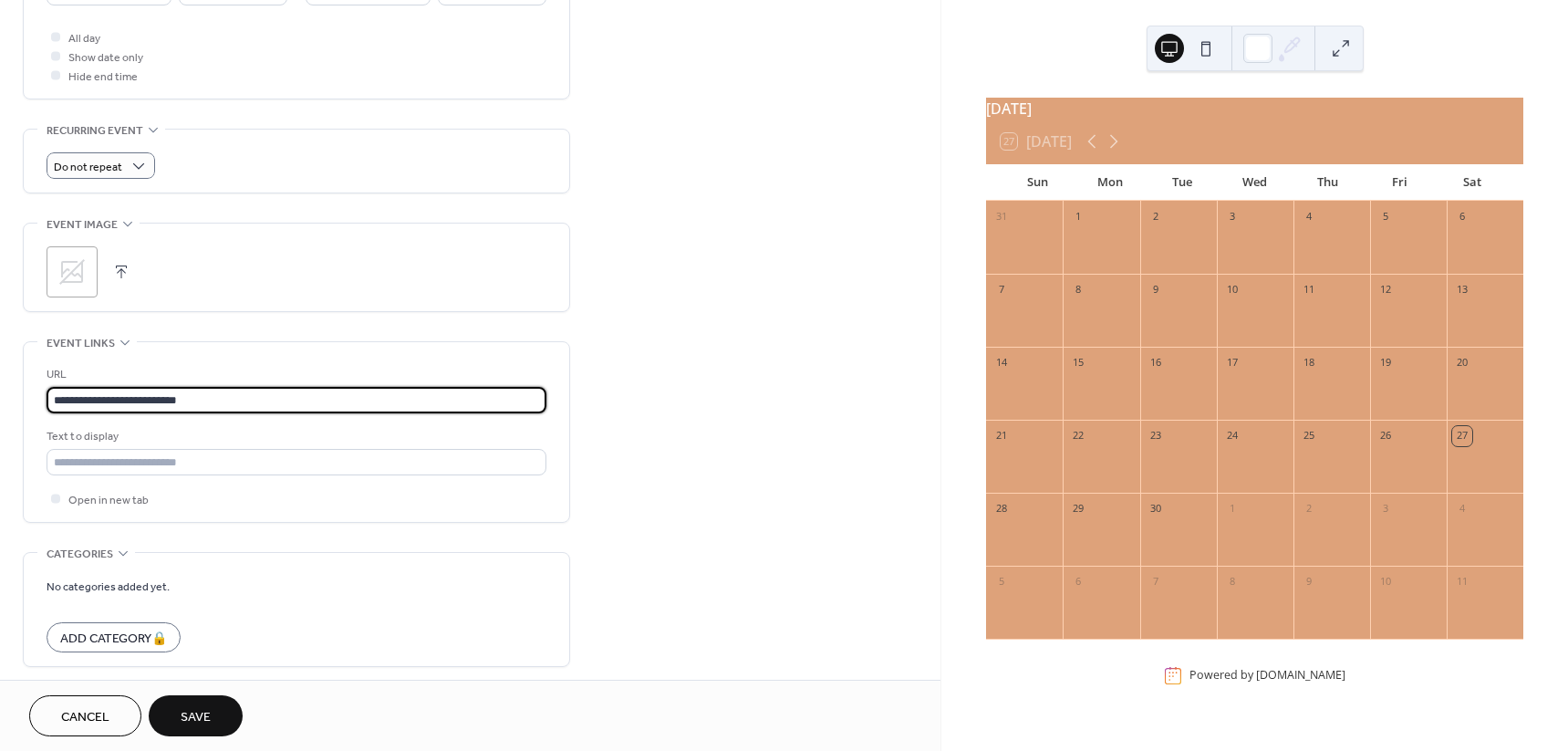
type input "**********"
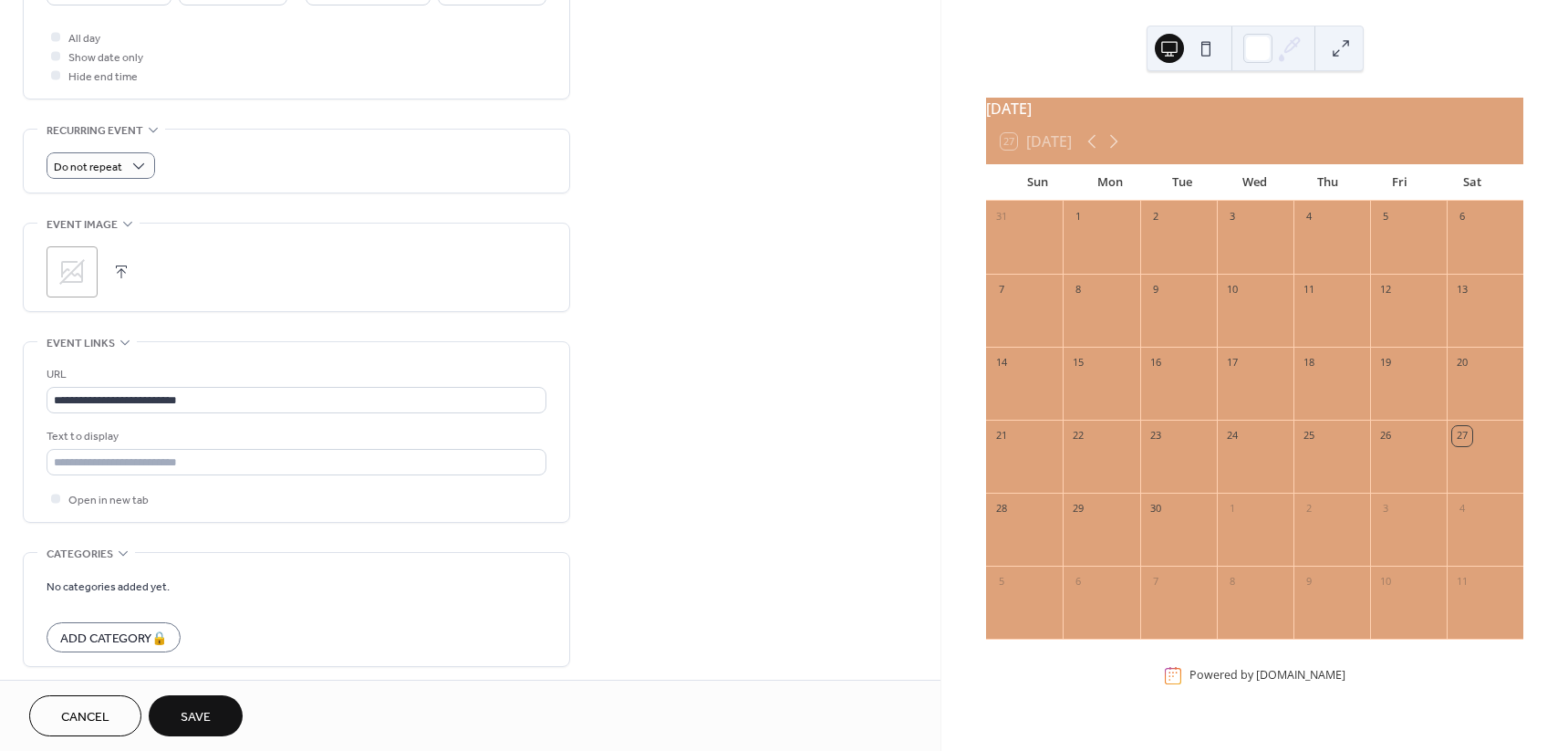
click at [197, 715] on span "Save" at bounding box center [195, 717] width 30 height 19
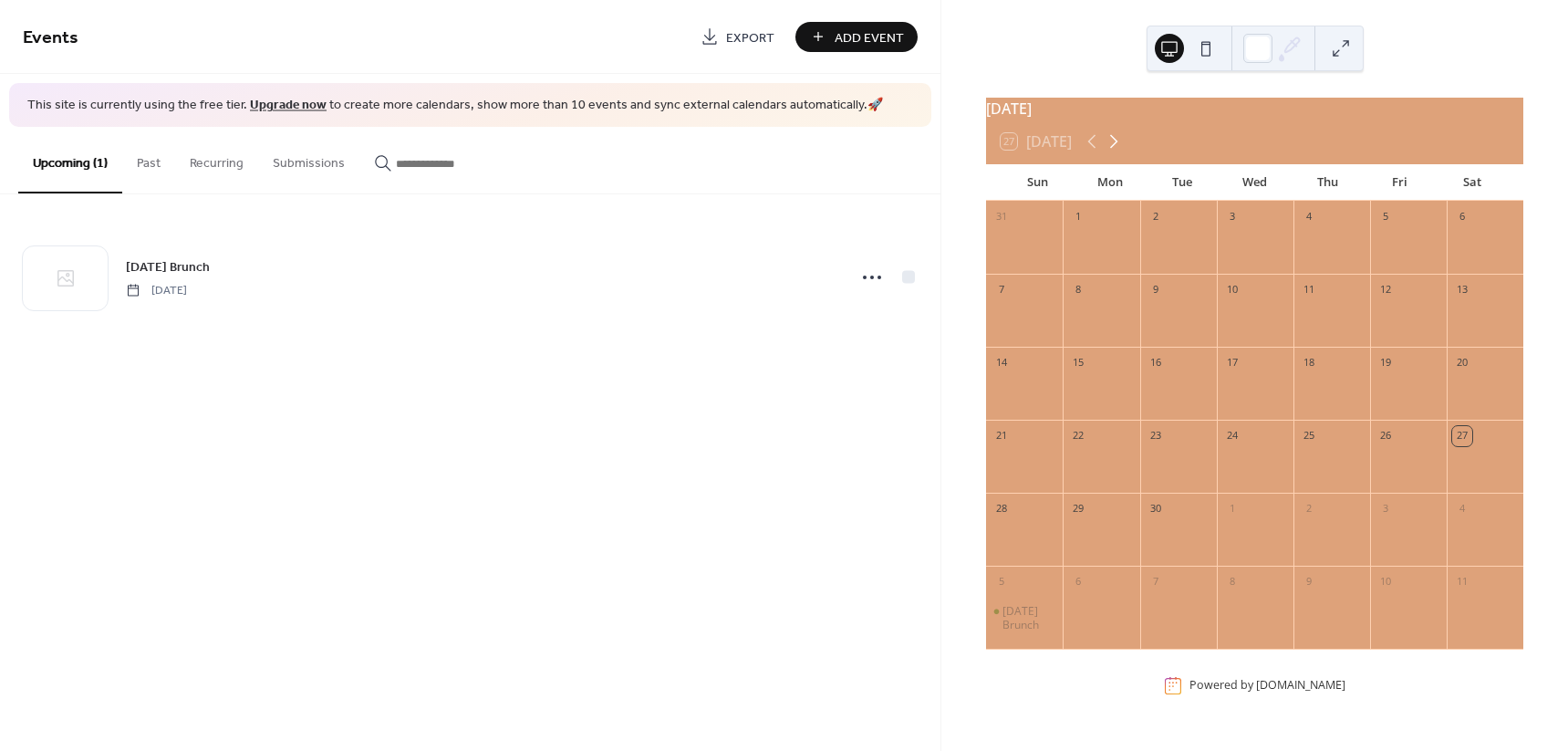
click at [1122, 151] on icon at bounding box center [1113, 141] width 22 height 22
click at [159, 164] on button "Past" at bounding box center [148, 159] width 53 height 65
click at [219, 168] on button "Recurring" at bounding box center [216, 159] width 83 height 65
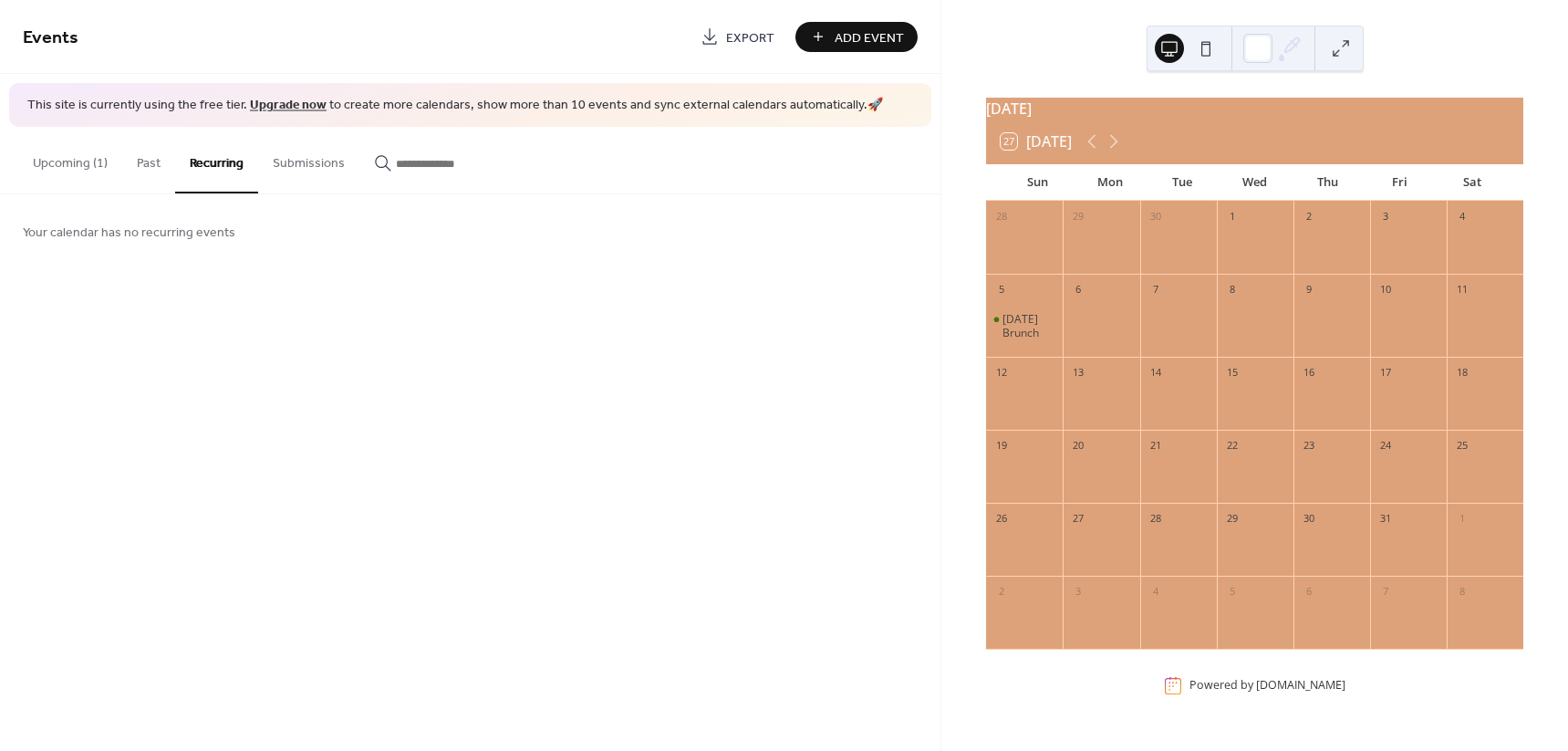
click at [300, 169] on button "Submissions" at bounding box center [309, 159] width 101 height 65
click at [70, 169] on button "Upcoming (1)" at bounding box center [70, 159] width 104 height 65
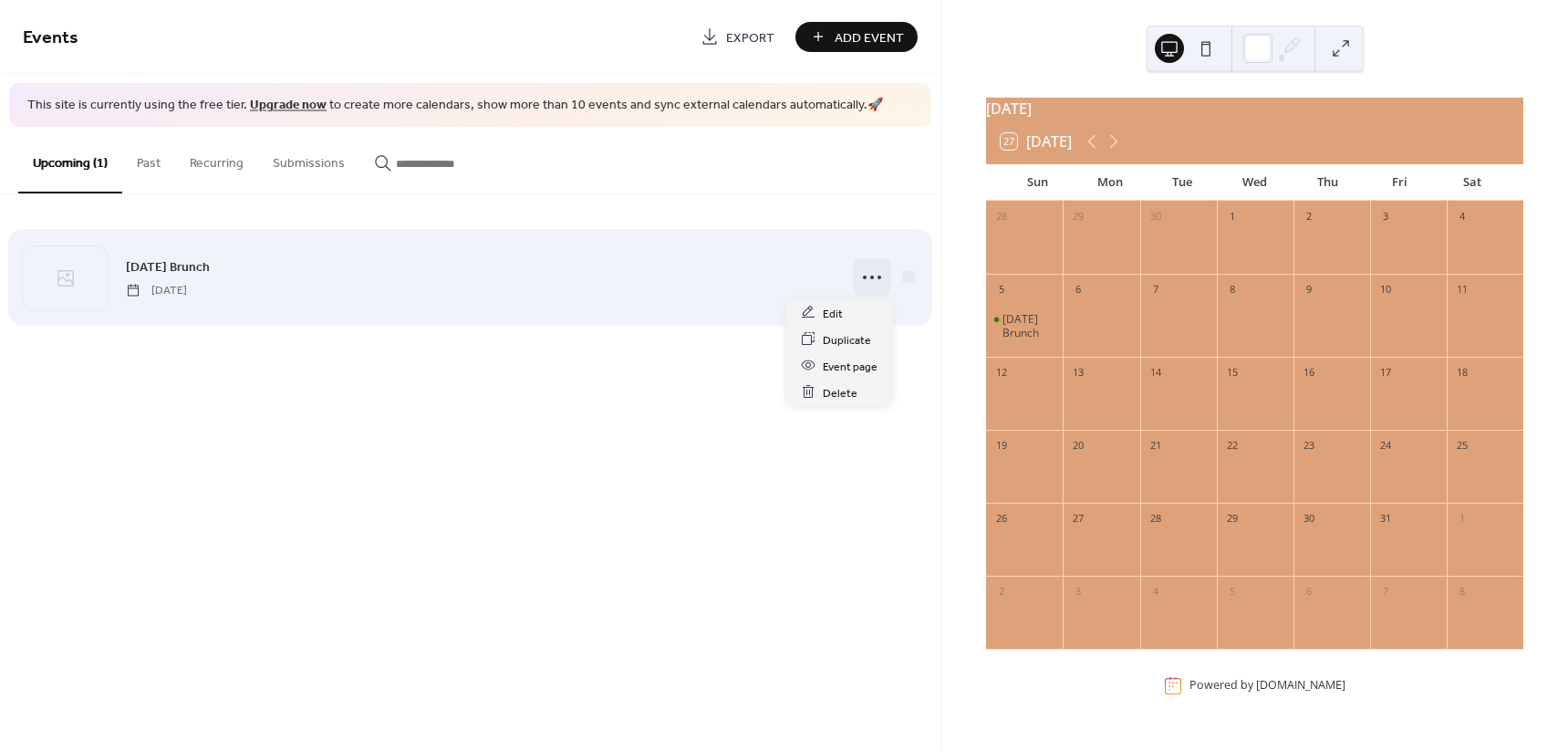
click at [877, 275] on icon at bounding box center [871, 277] width 29 height 29
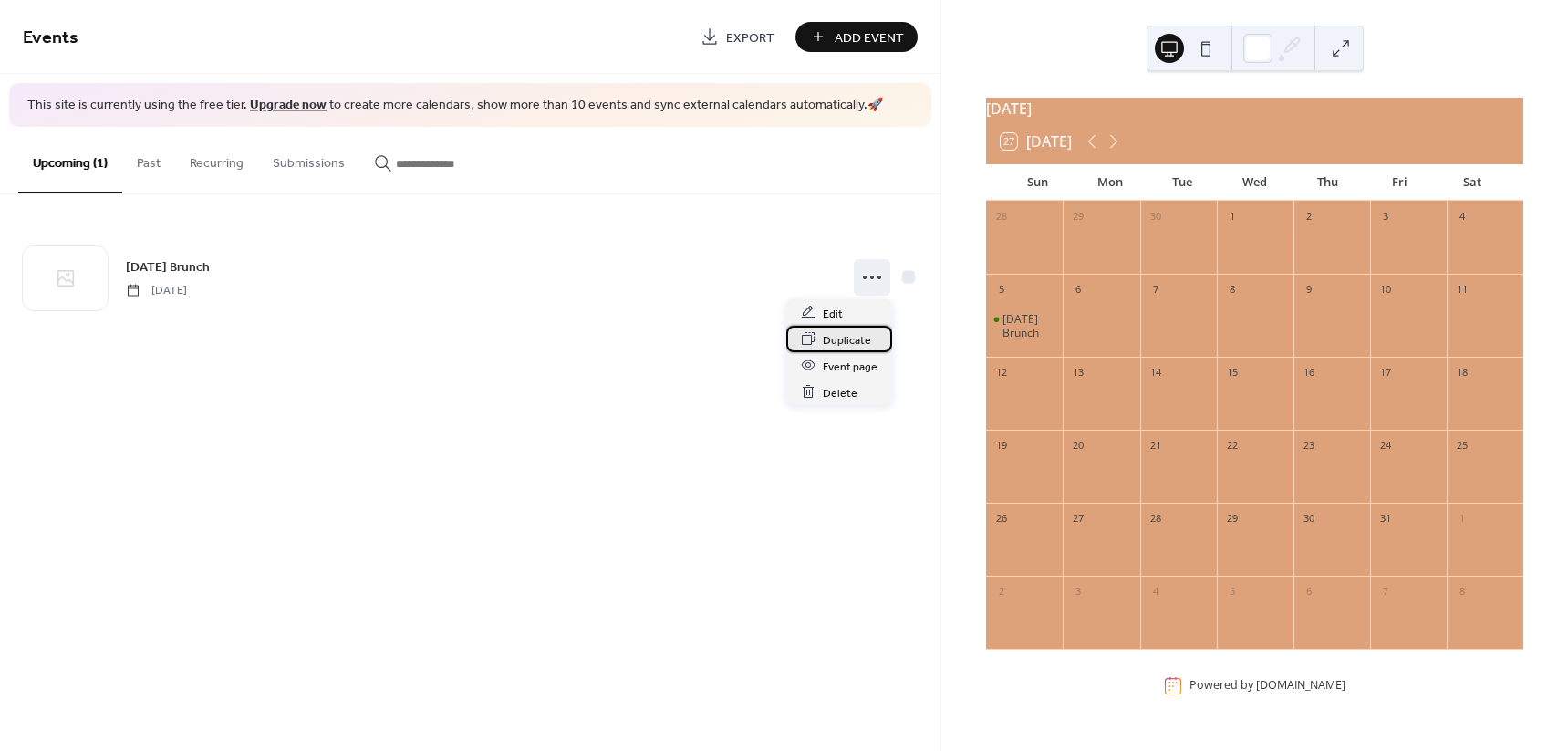
click at [858, 345] on span "Duplicate" at bounding box center [846, 339] width 48 height 19
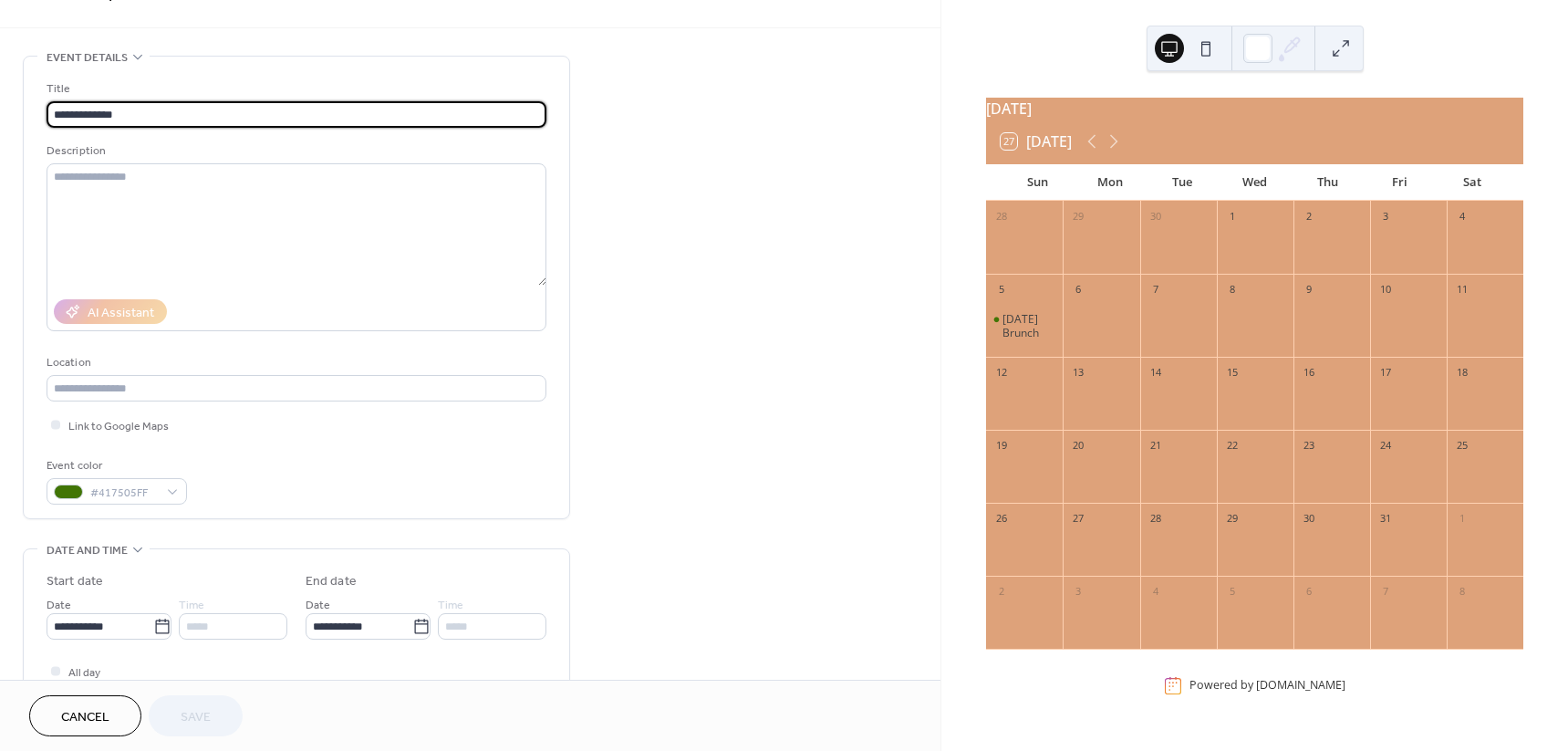
scroll to position [114, 0]
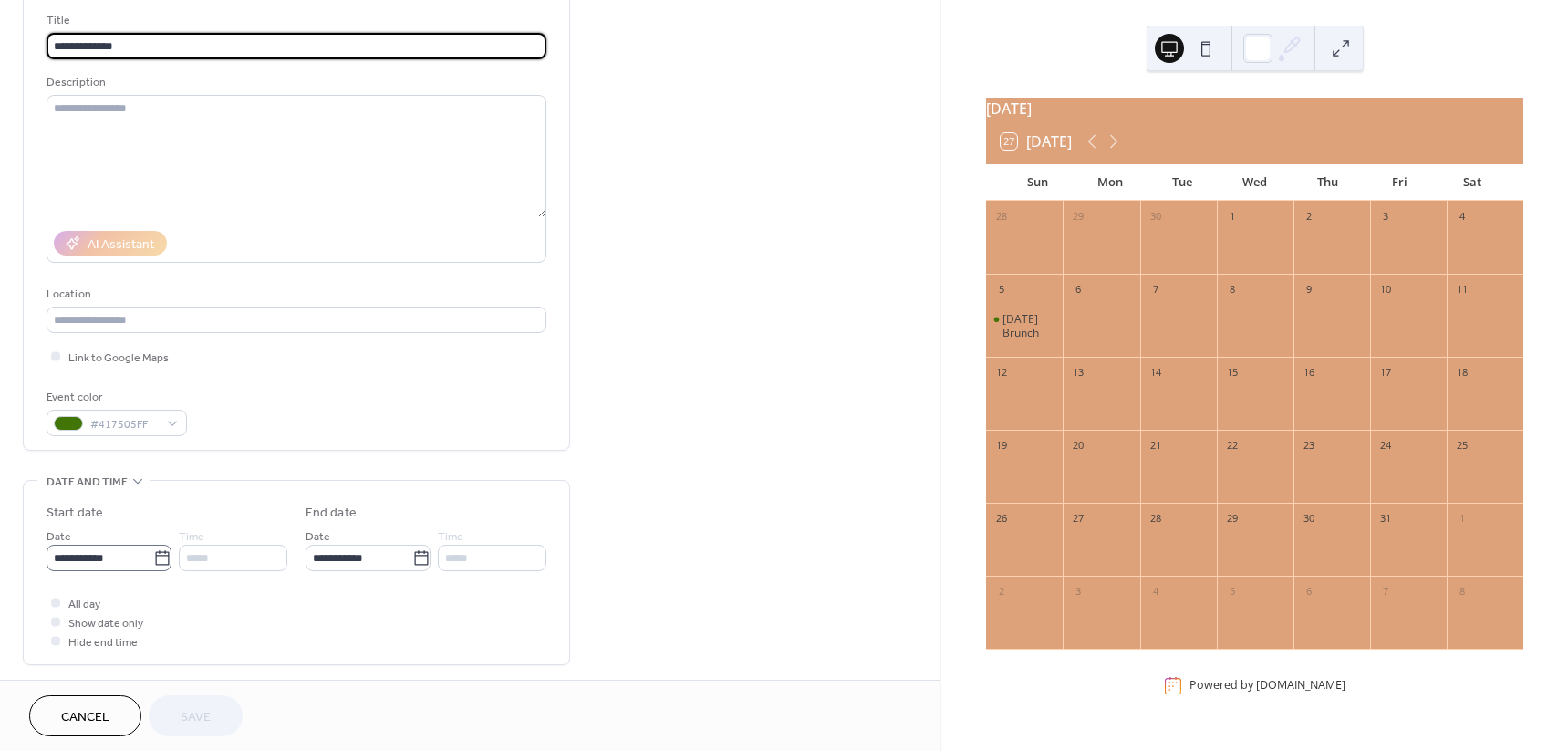
click at [163, 553] on icon at bounding box center [162, 557] width 14 height 15
click at [153, 553] on input "**********" at bounding box center [101, 558] width 107 height 26
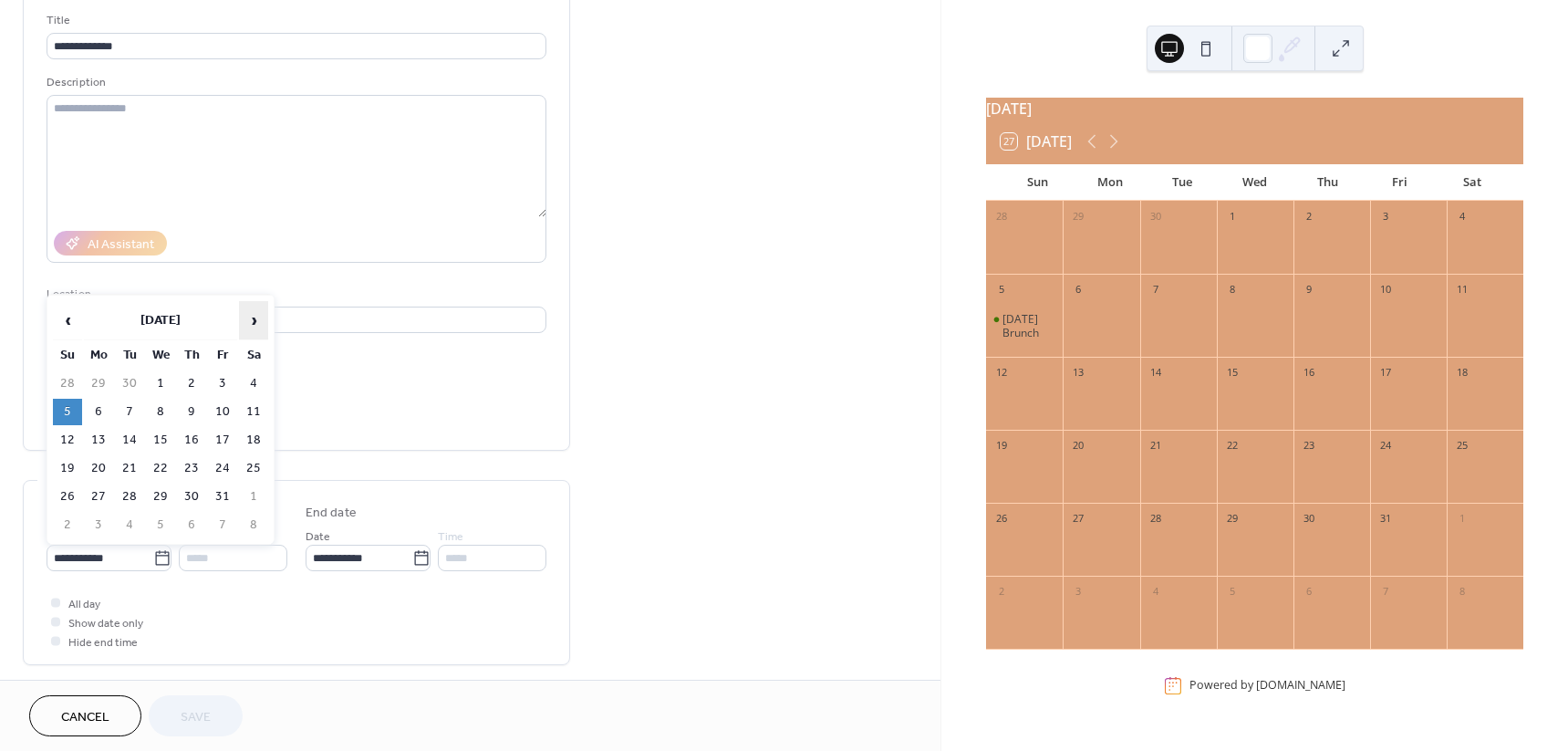
click at [253, 318] on span "›" at bounding box center [253, 320] width 27 height 37
click at [69, 413] on td "2" at bounding box center [67, 412] width 29 height 26
type input "**********"
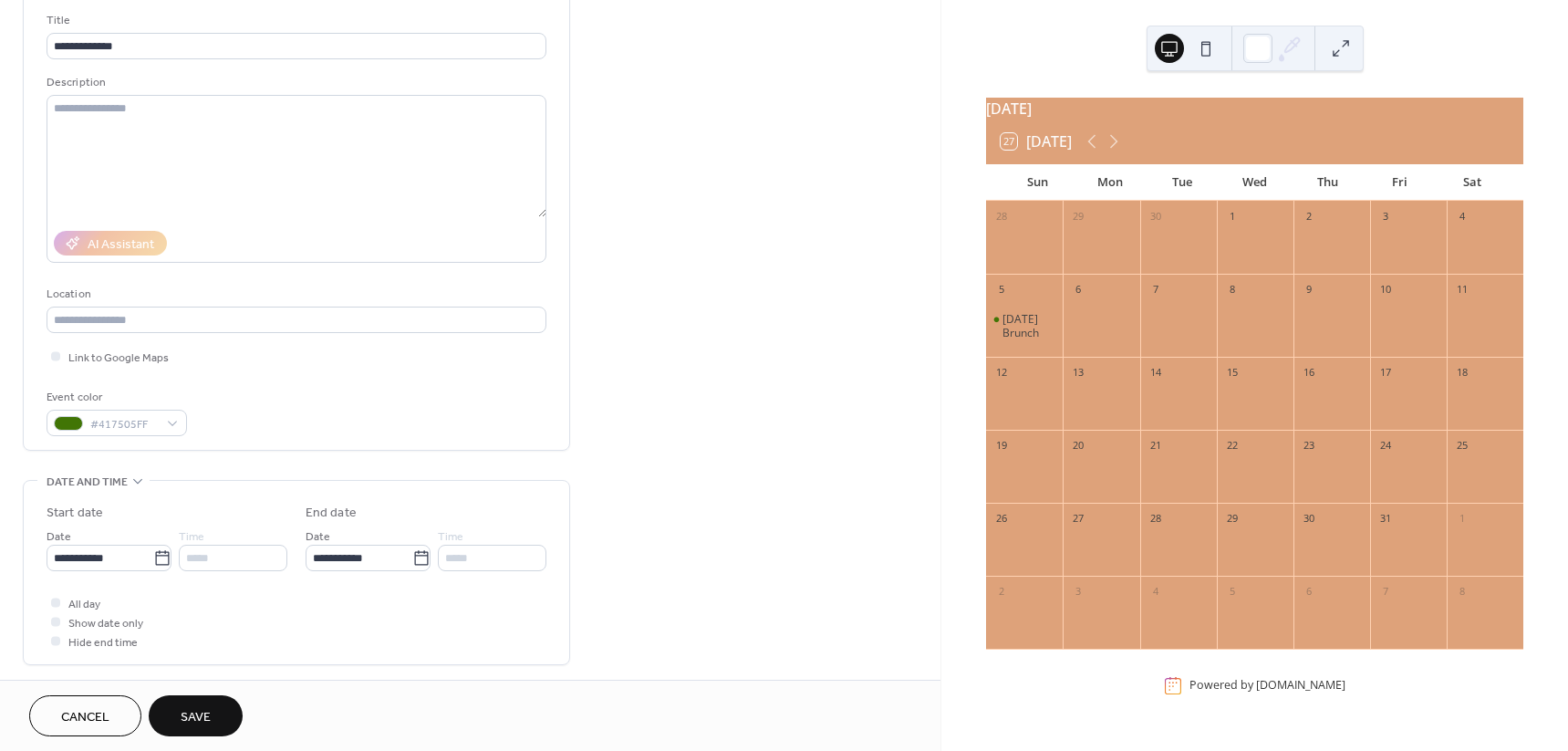
click at [164, 712] on button "Save" at bounding box center [195, 716] width 94 height 41
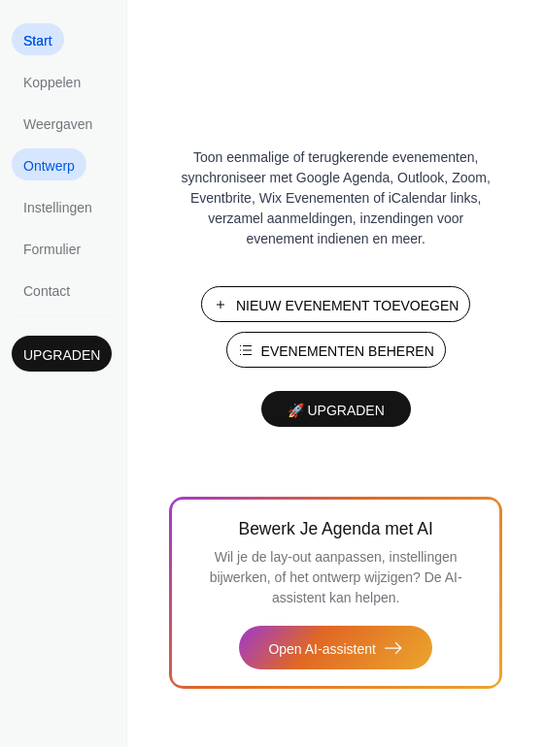
click at [58, 168] on span "Ontwerp" at bounding box center [48, 166] width 51 height 20
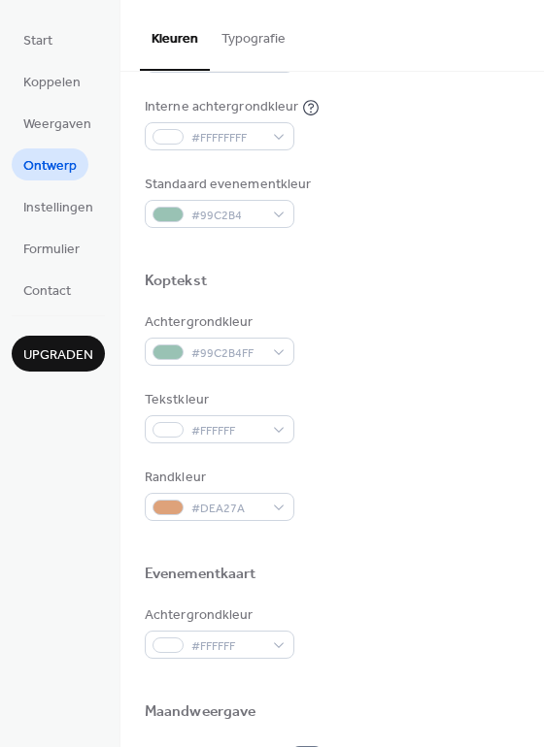
scroll to position [485, 0]
click at [227, 357] on span "#99C2B4FF" at bounding box center [227, 355] width 72 height 20
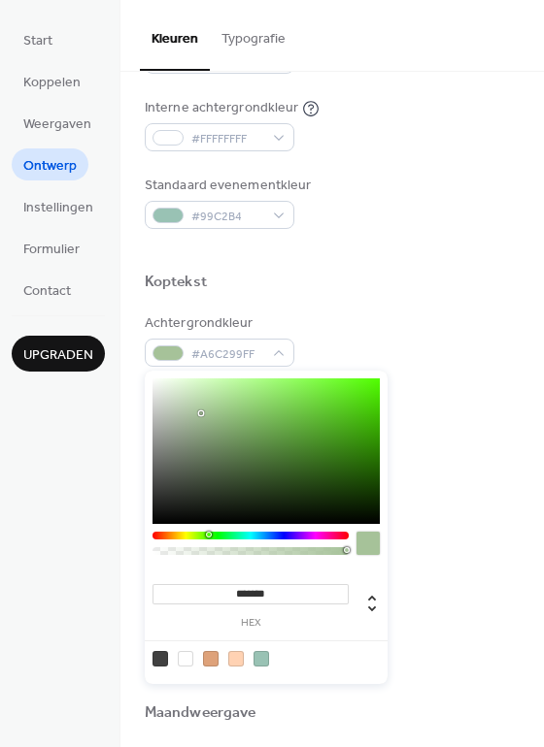
type input "*******"
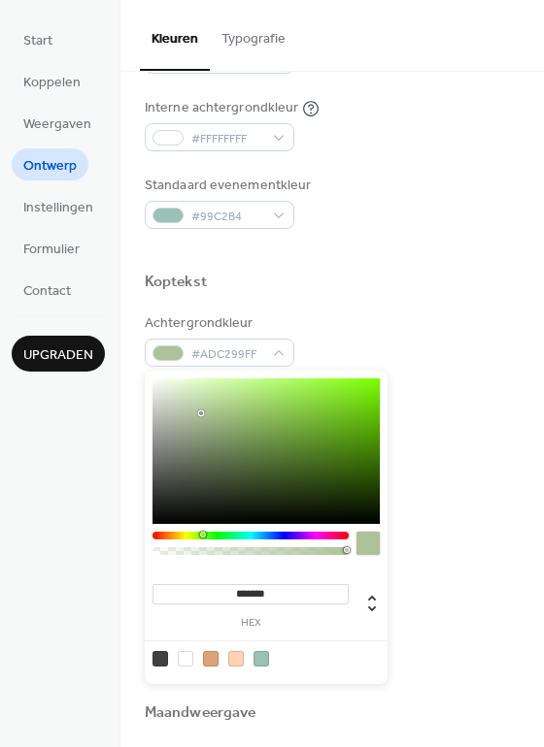
drag, startPoint x: 242, startPoint y: 535, endPoint x: 202, endPoint y: 537, distance: 39.8
click at [202, 537] on div at bounding box center [203, 535] width 6 height 6
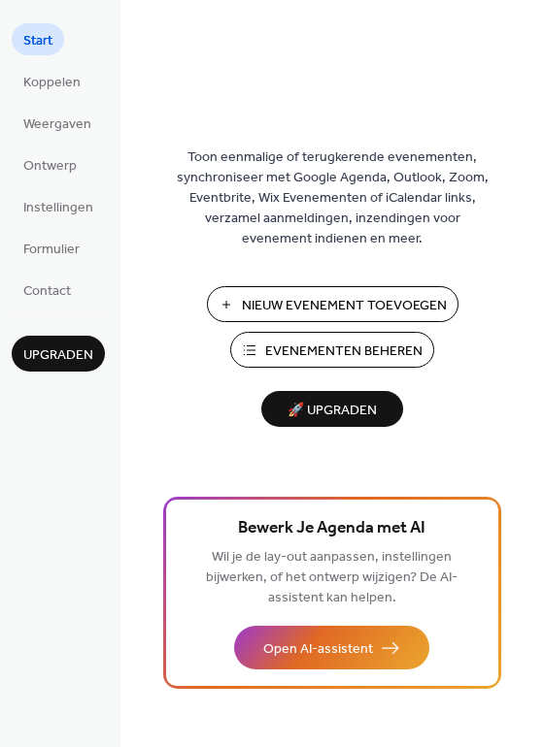
click at [345, 352] on span "Evenementen Beheren" at bounding box center [343, 352] width 157 height 20
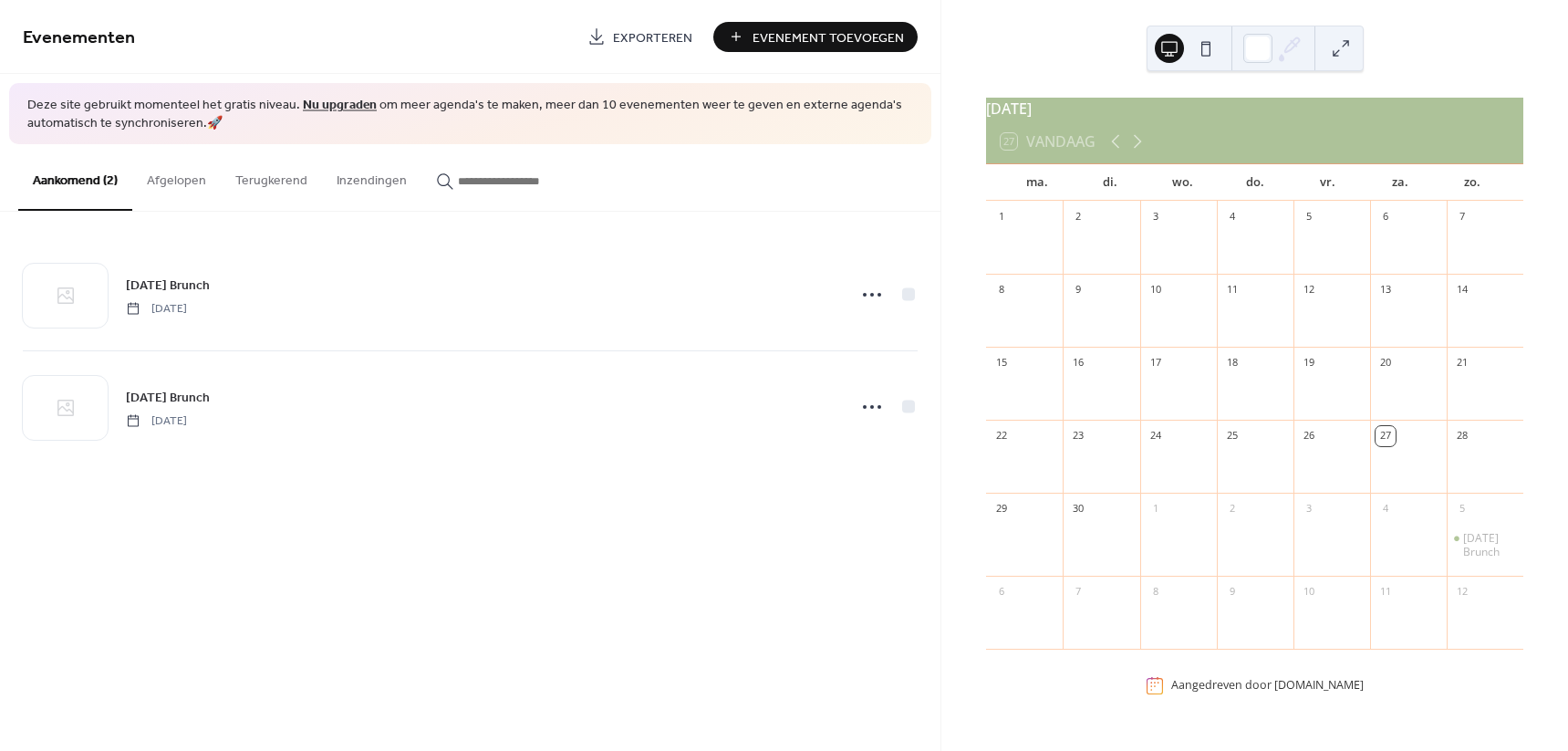
click at [807, 38] on span "Evenement Toevoegen" at bounding box center [828, 38] width 151 height 19
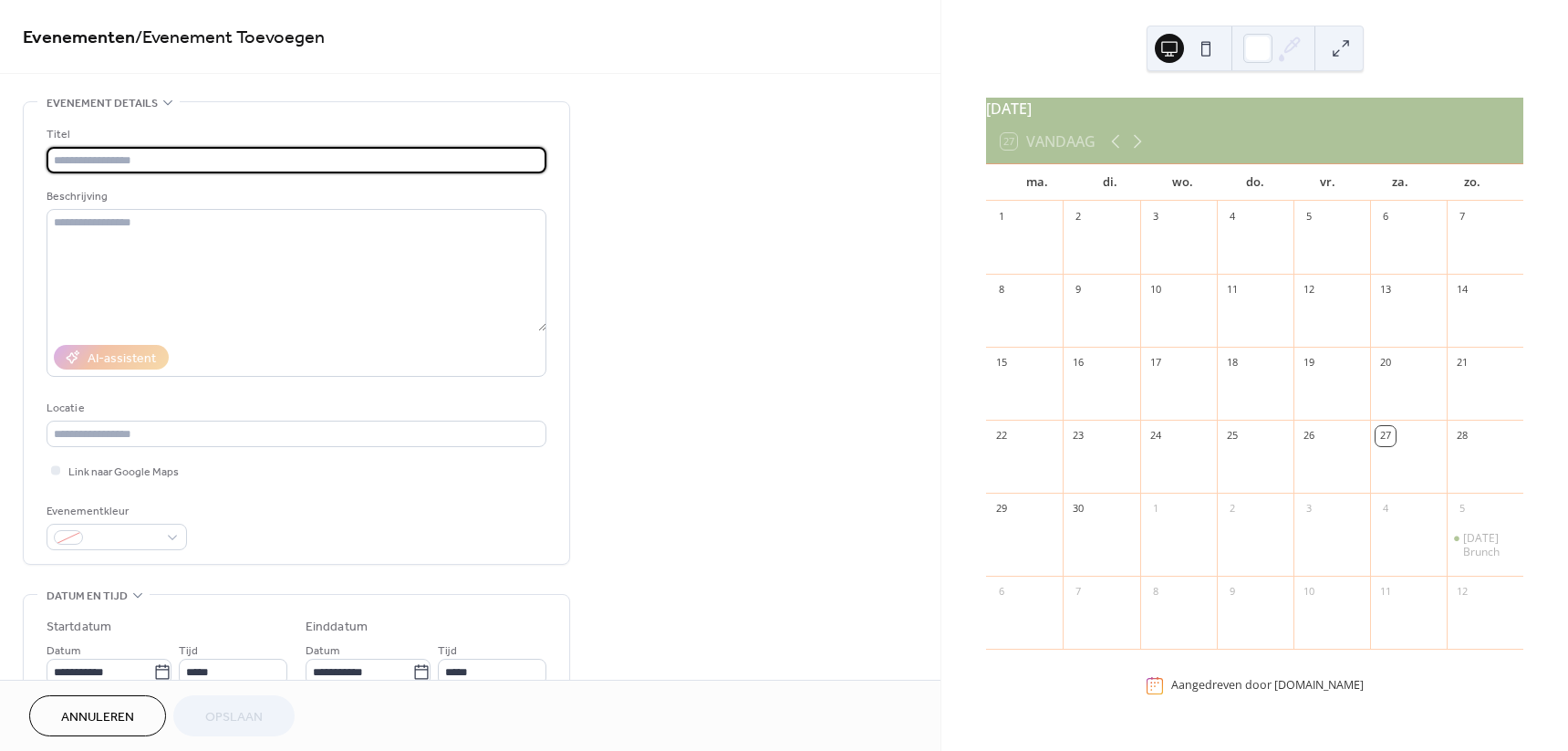
type input "*"
type input "**********"
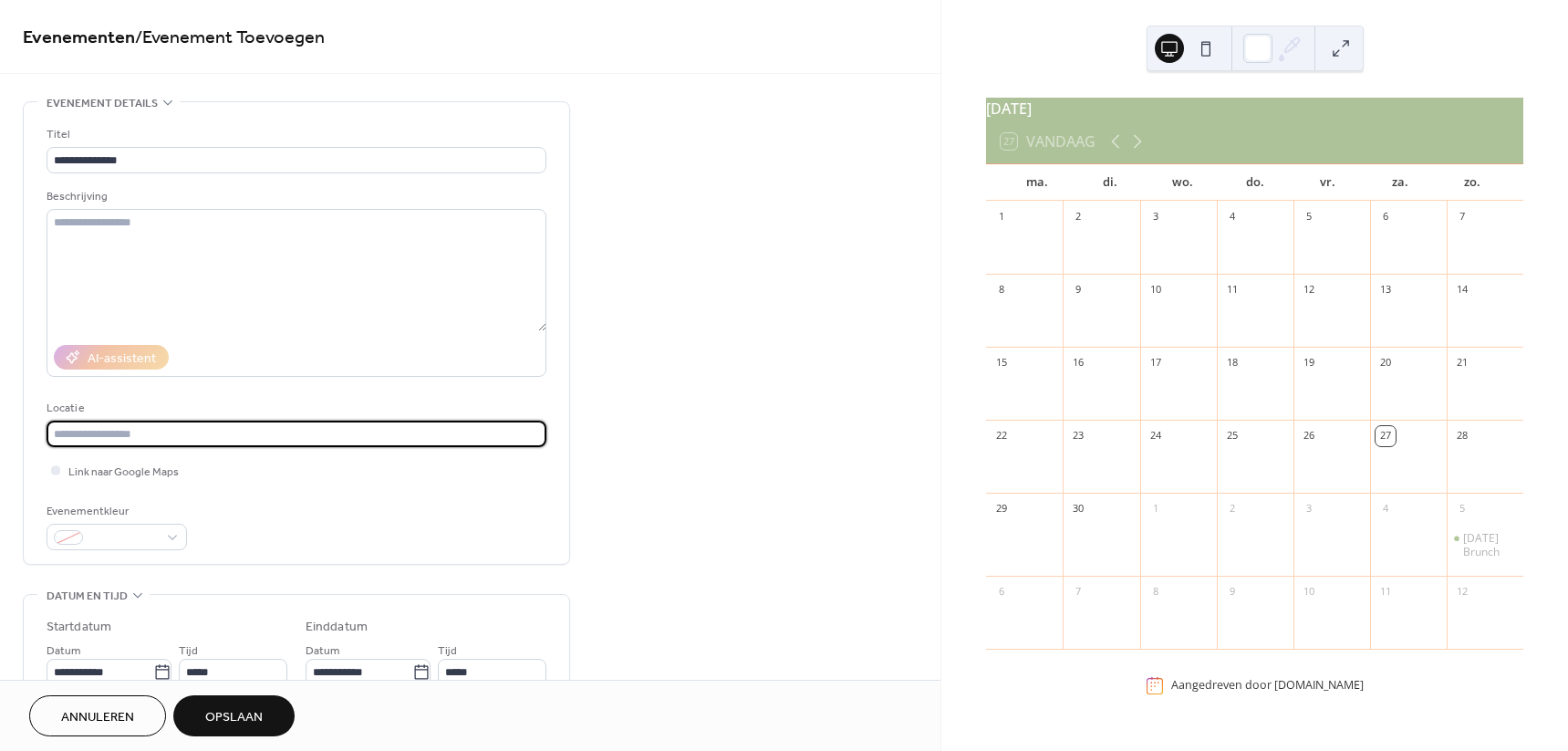
click at [183, 442] on input "text" at bounding box center [297, 434] width 500 height 26
click at [120, 541] on span at bounding box center [124, 539] width 68 height 19
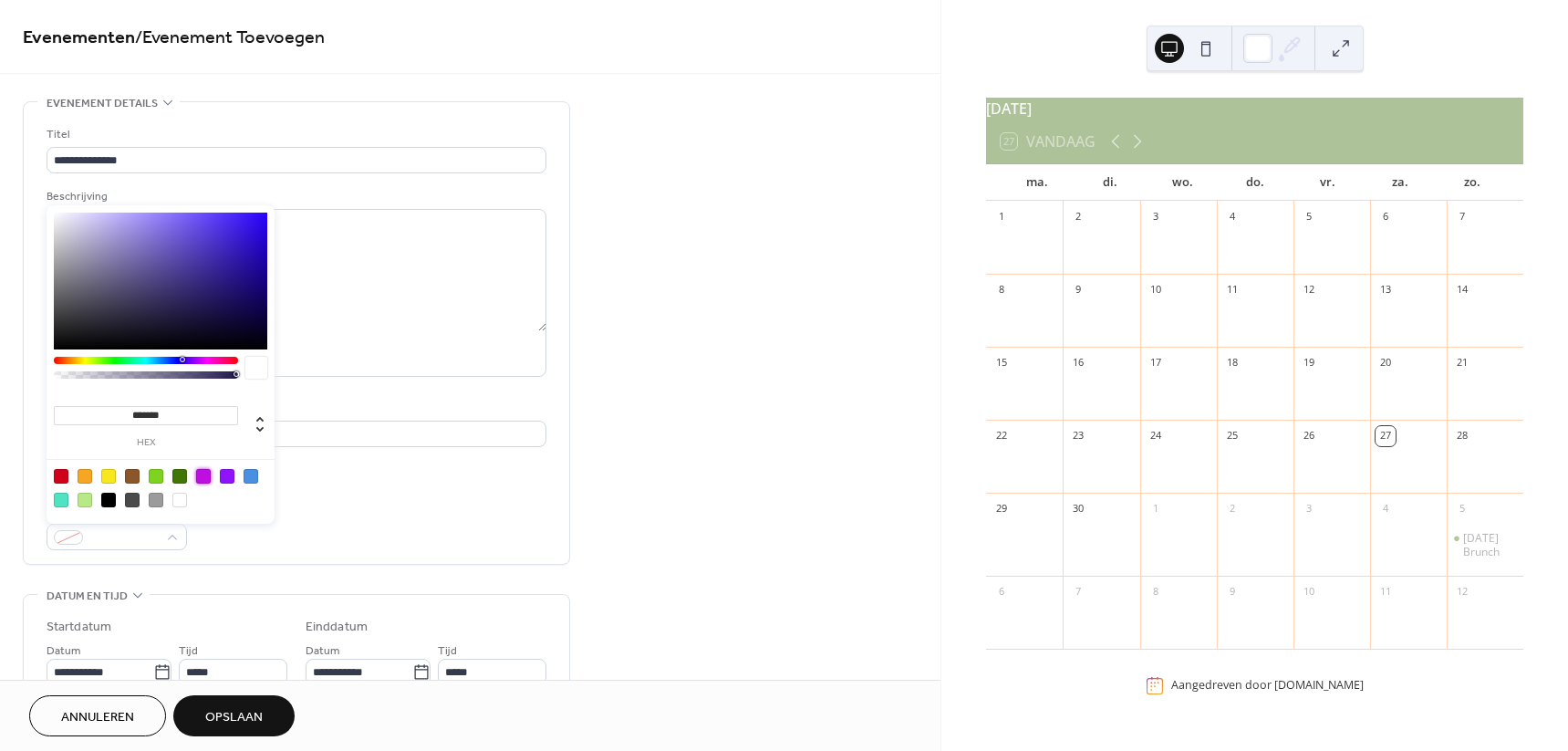
click at [206, 477] on div at bounding box center [204, 477] width 15 height 15
type input "*******"
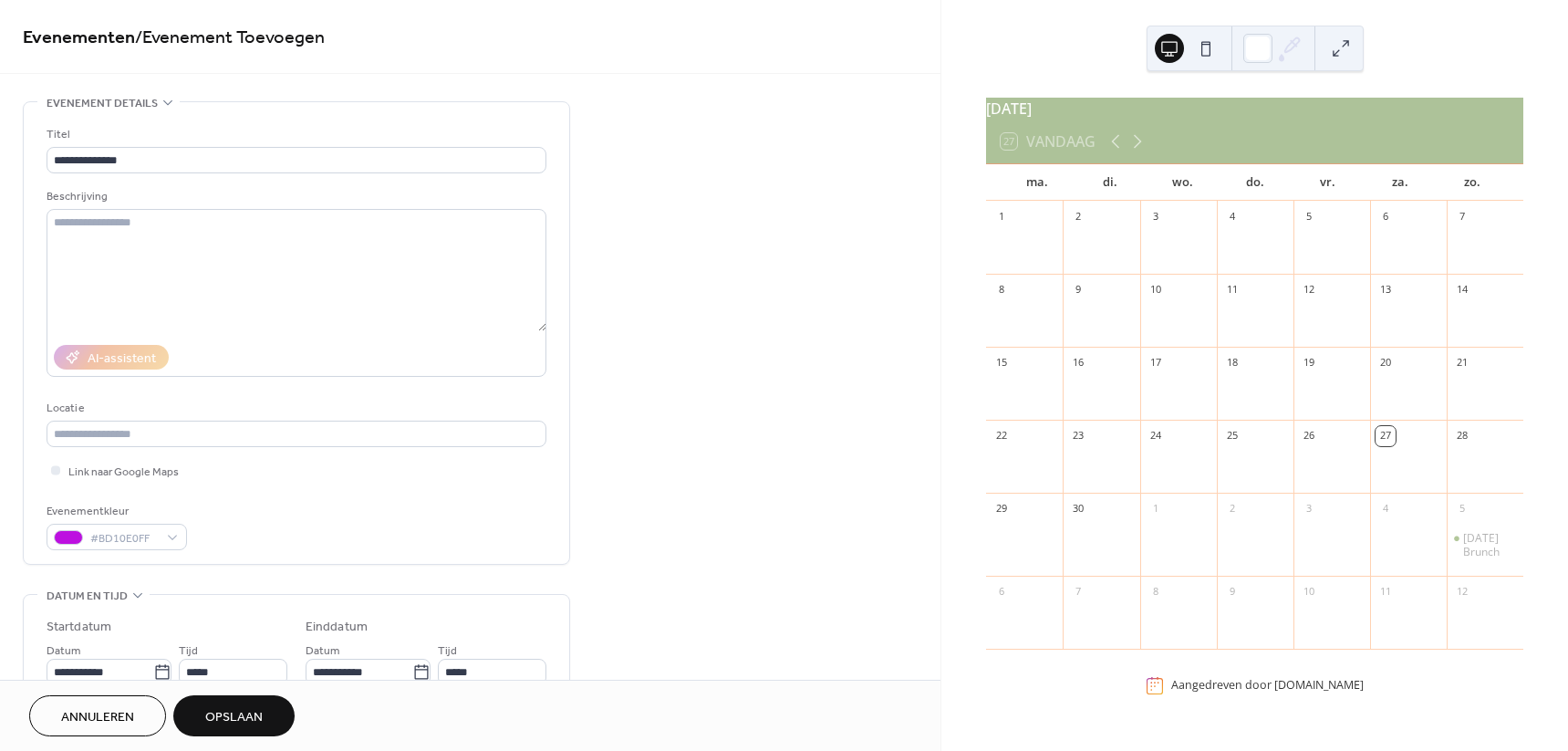
click at [379, 482] on div "**********" at bounding box center [297, 337] width 500 height 425
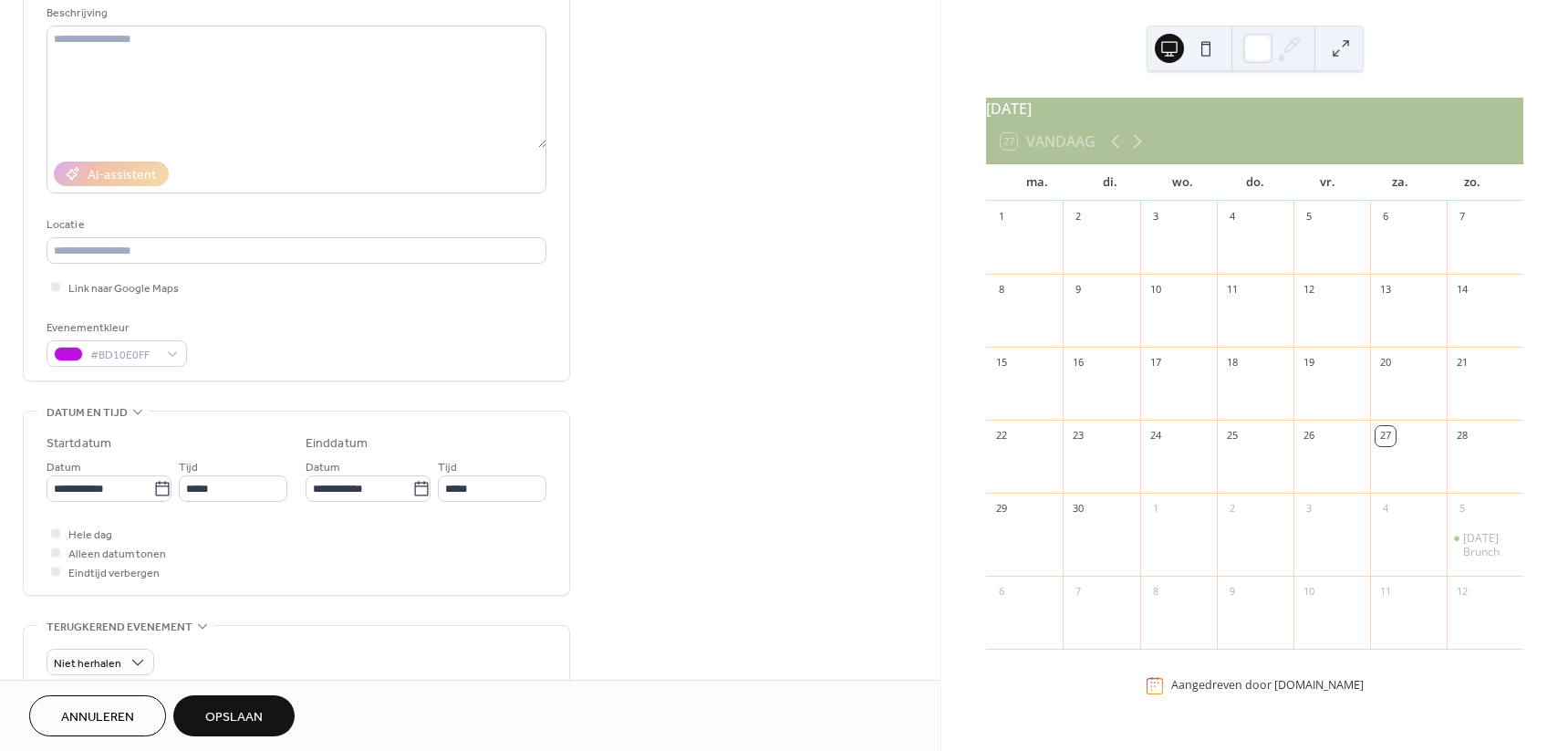
scroll to position [228, 0]
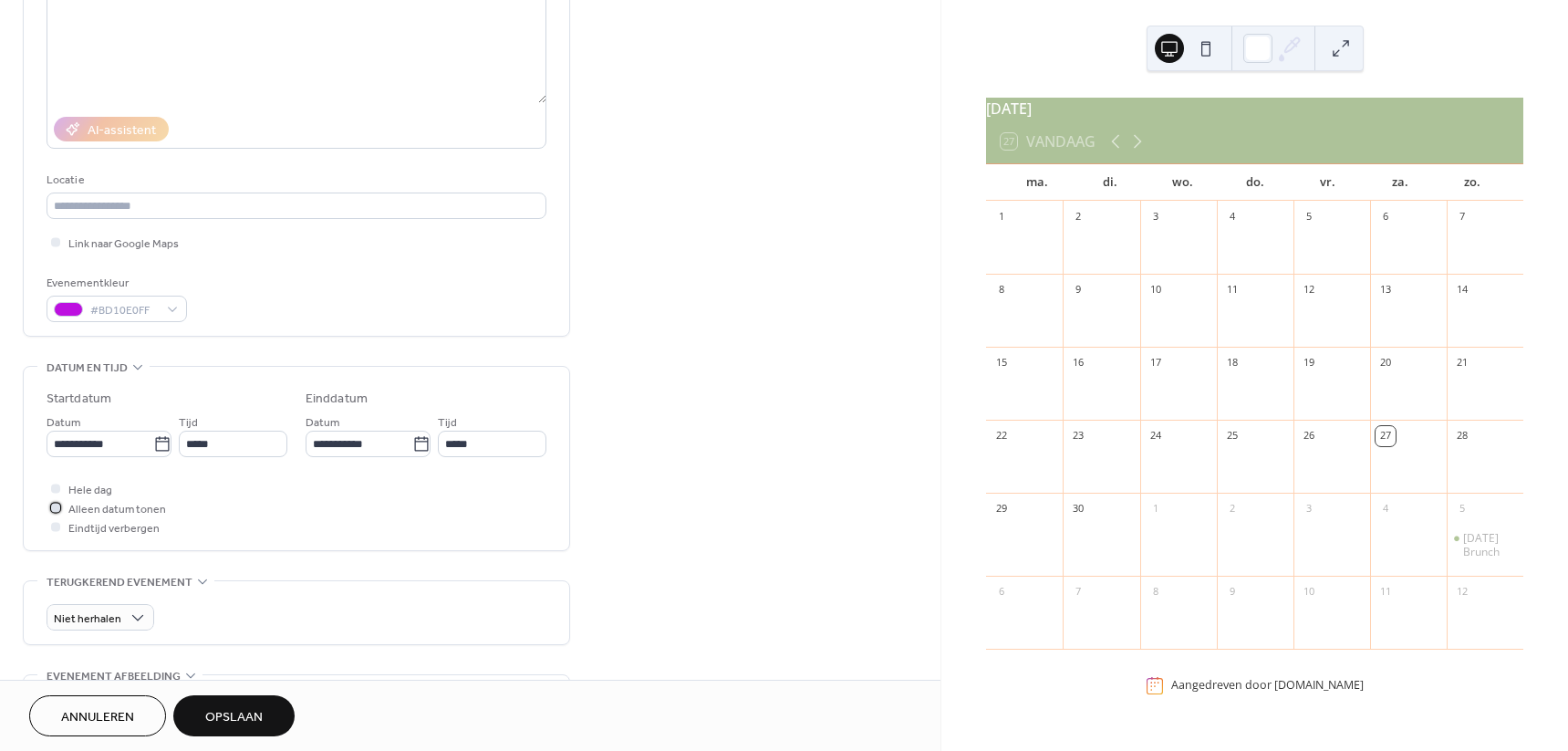
click at [106, 508] on span "Alleen datum tonen" at bounding box center [117, 509] width 98 height 19
click at [153, 444] on icon at bounding box center [162, 444] width 18 height 18
click at [151, 444] on input "**********" at bounding box center [101, 444] width 107 height 26
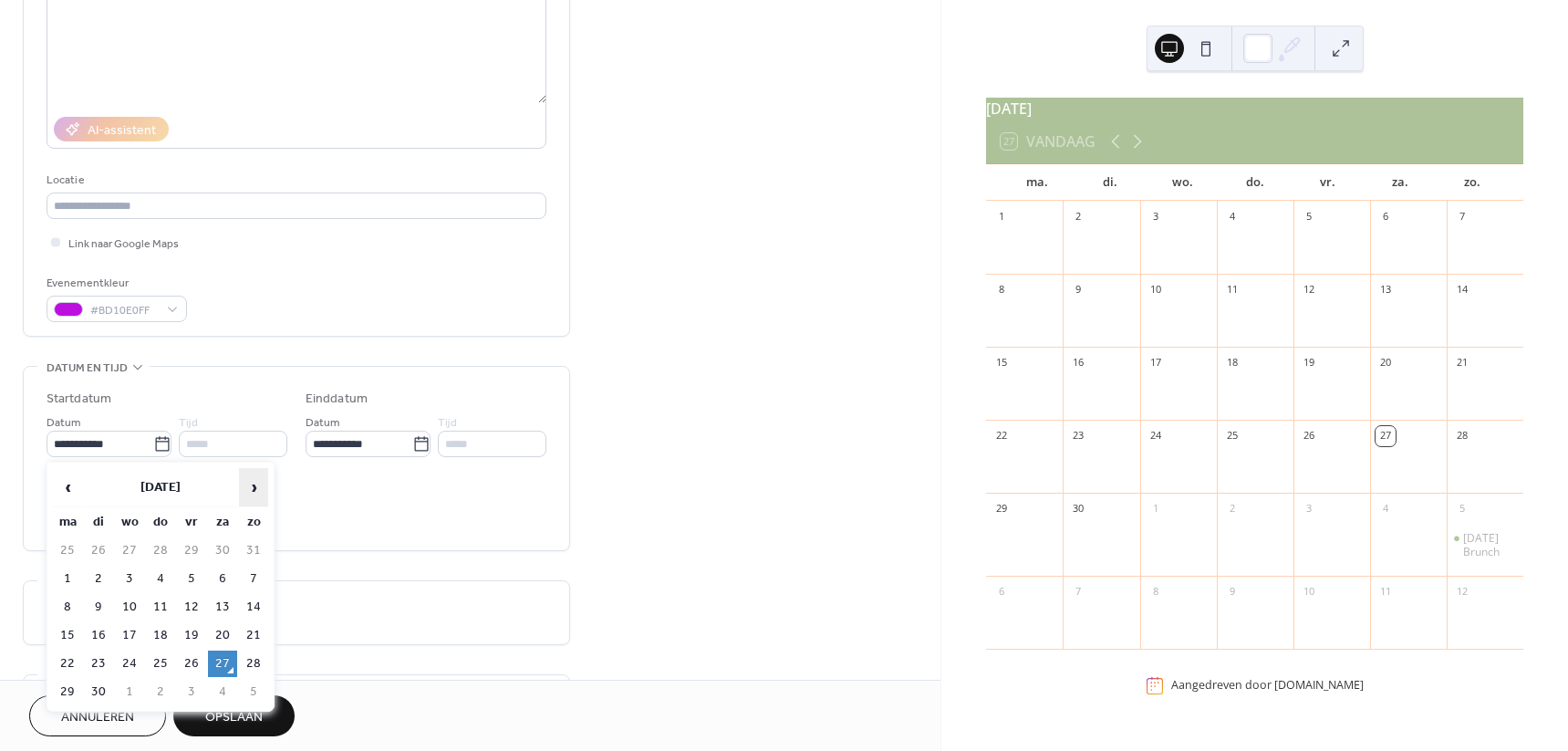
click at [260, 485] on span "›" at bounding box center [253, 487] width 27 height 37
click at [259, 486] on span "›" at bounding box center [253, 487] width 27 height 37
click at [257, 488] on span "›" at bounding box center [253, 487] width 27 height 37
click at [74, 486] on span "‹" at bounding box center [67, 487] width 27 height 37
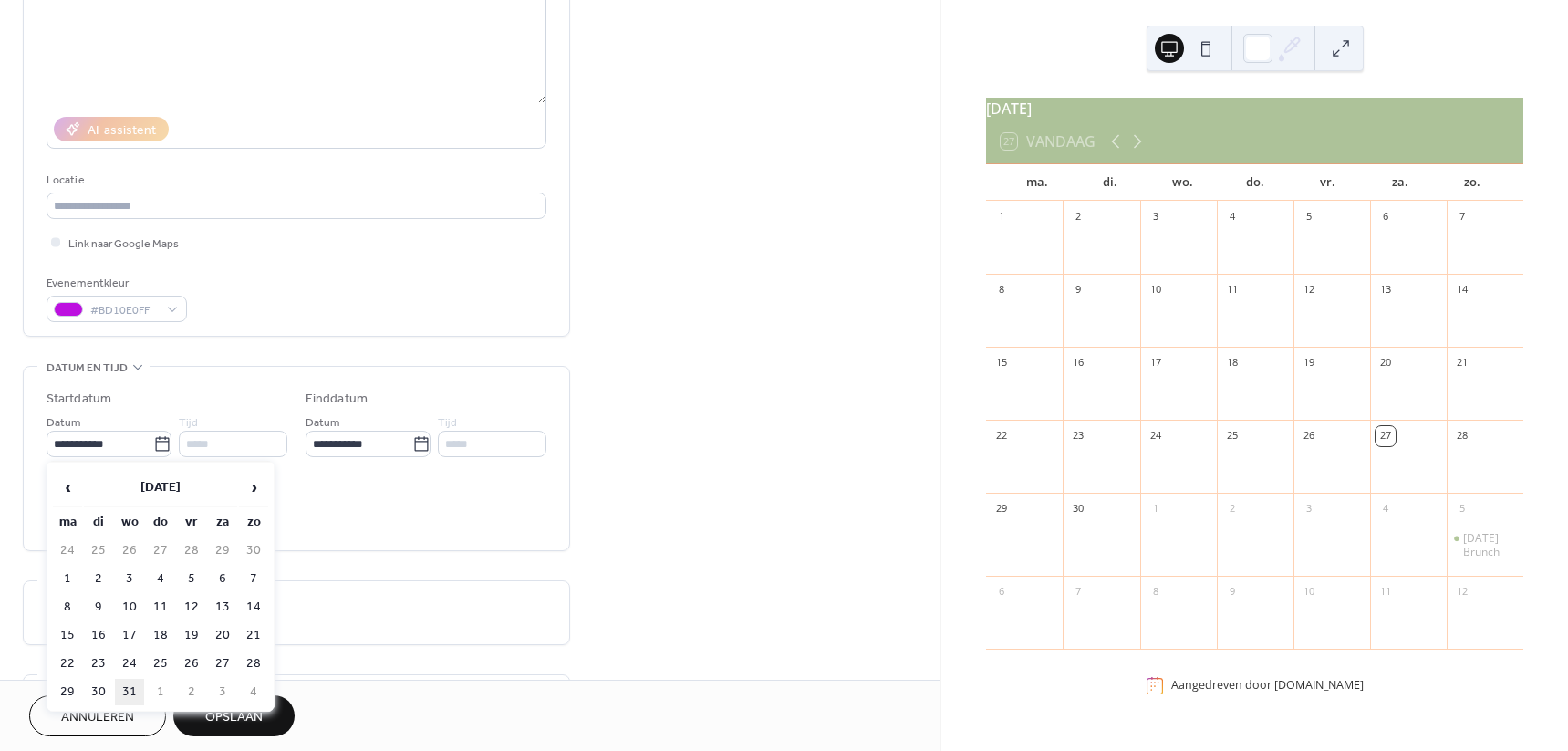
click at [133, 691] on td "31" at bounding box center [129, 692] width 29 height 26
type input "**********"
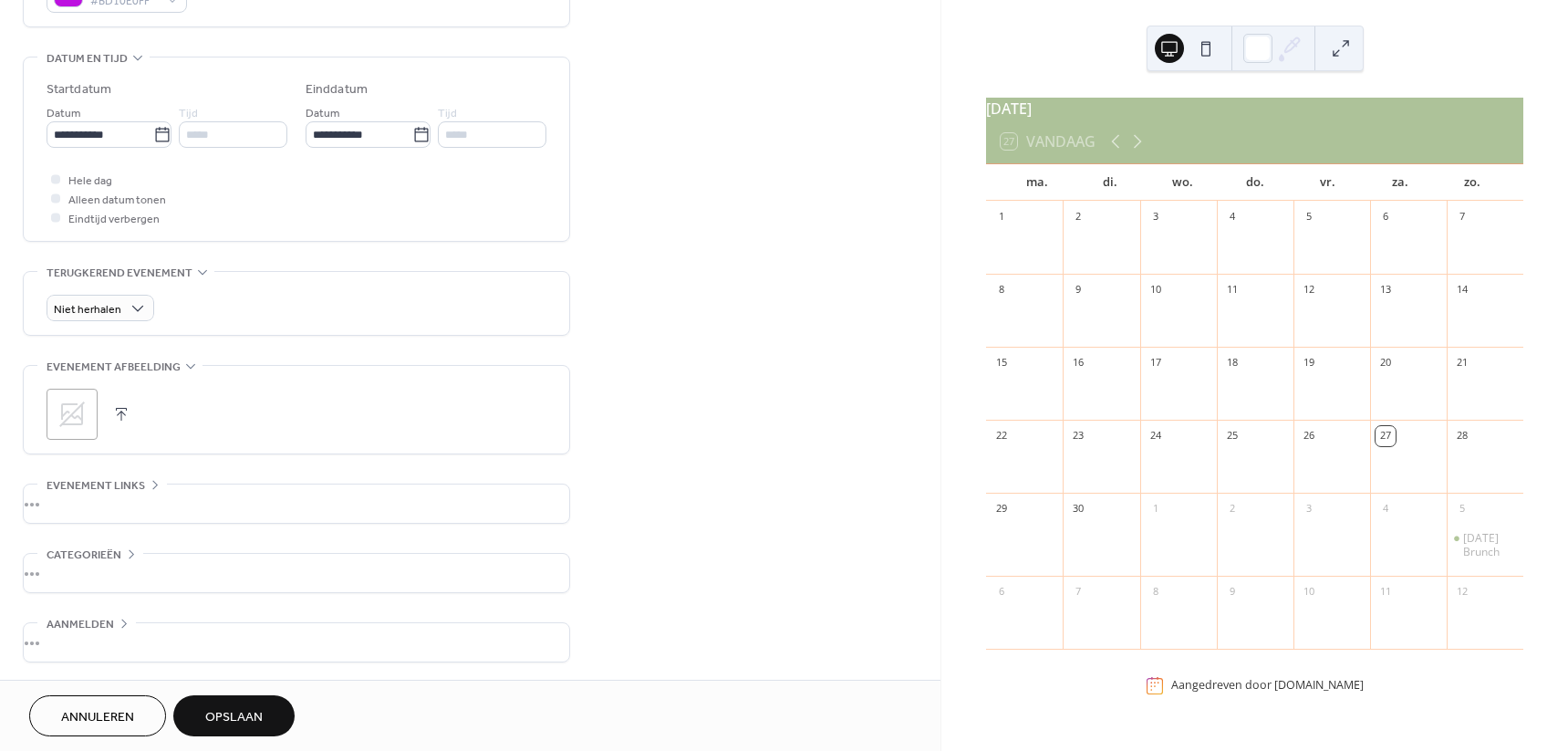
scroll to position [539, 0]
click at [71, 420] on icon at bounding box center [71, 413] width 29 height 29
click at [183, 500] on div "•••" at bounding box center [296, 502] width 545 height 39
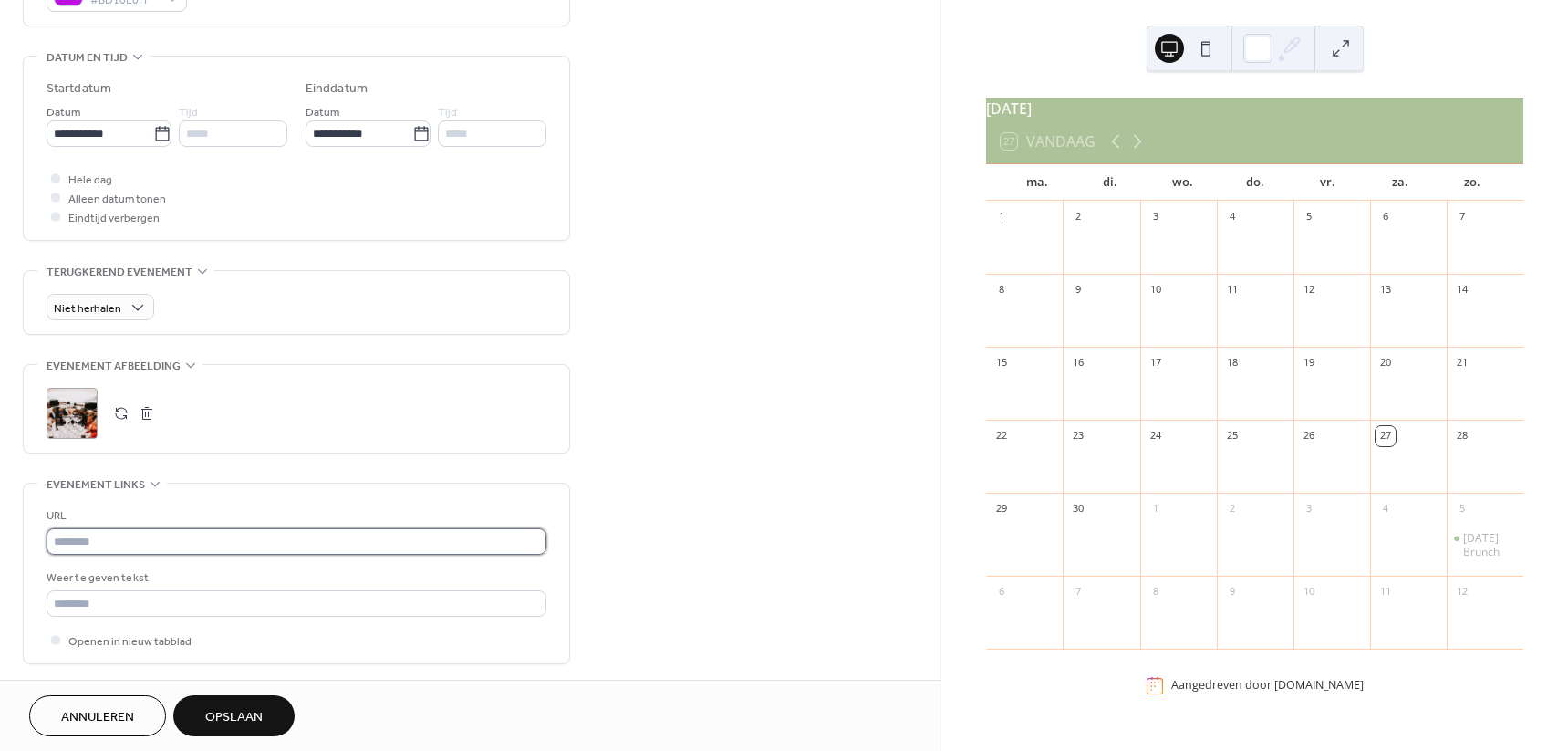
click at [164, 540] on input "text" at bounding box center [297, 541] width 500 height 26
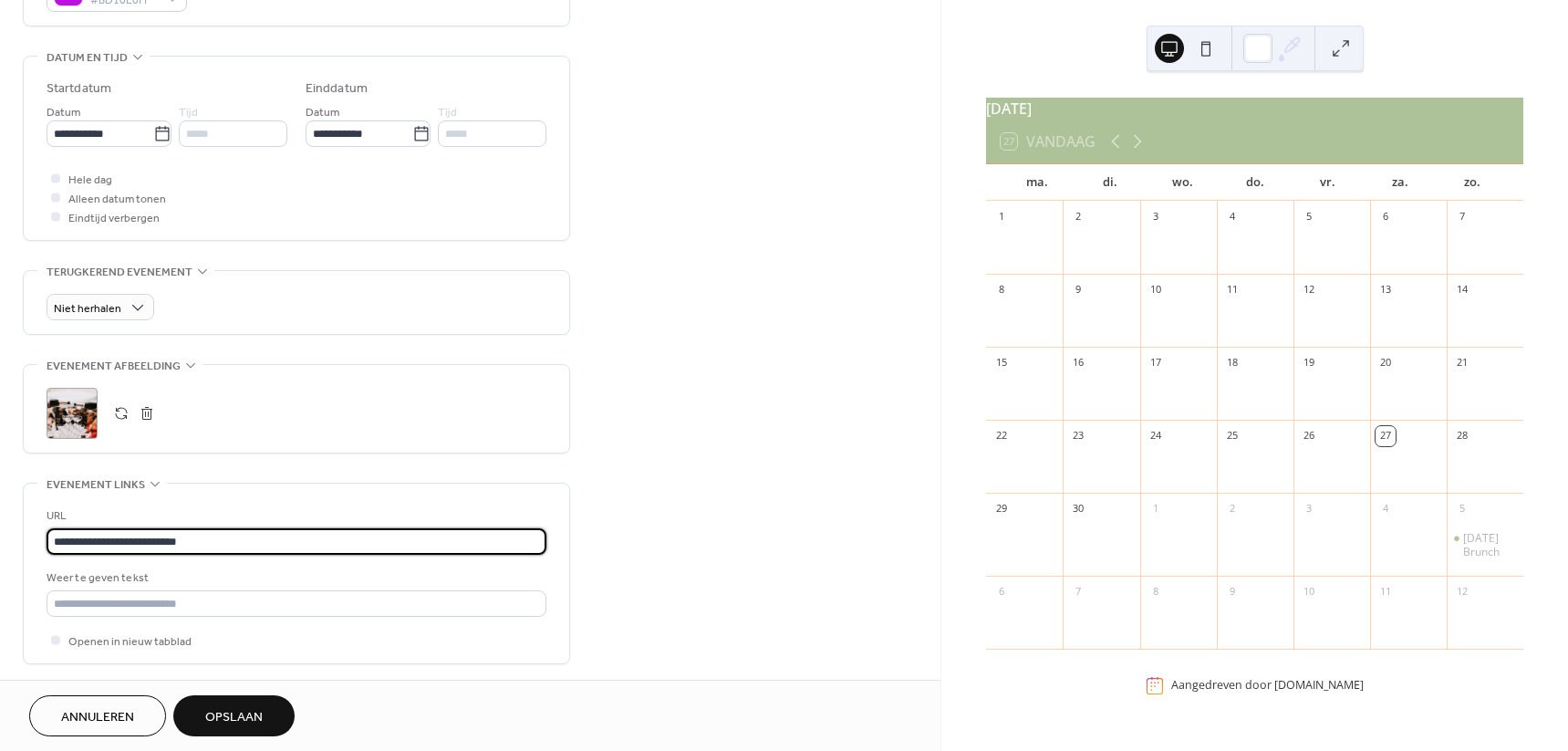
click at [203, 534] on input "**********" at bounding box center [297, 541] width 500 height 26
type input "**********"
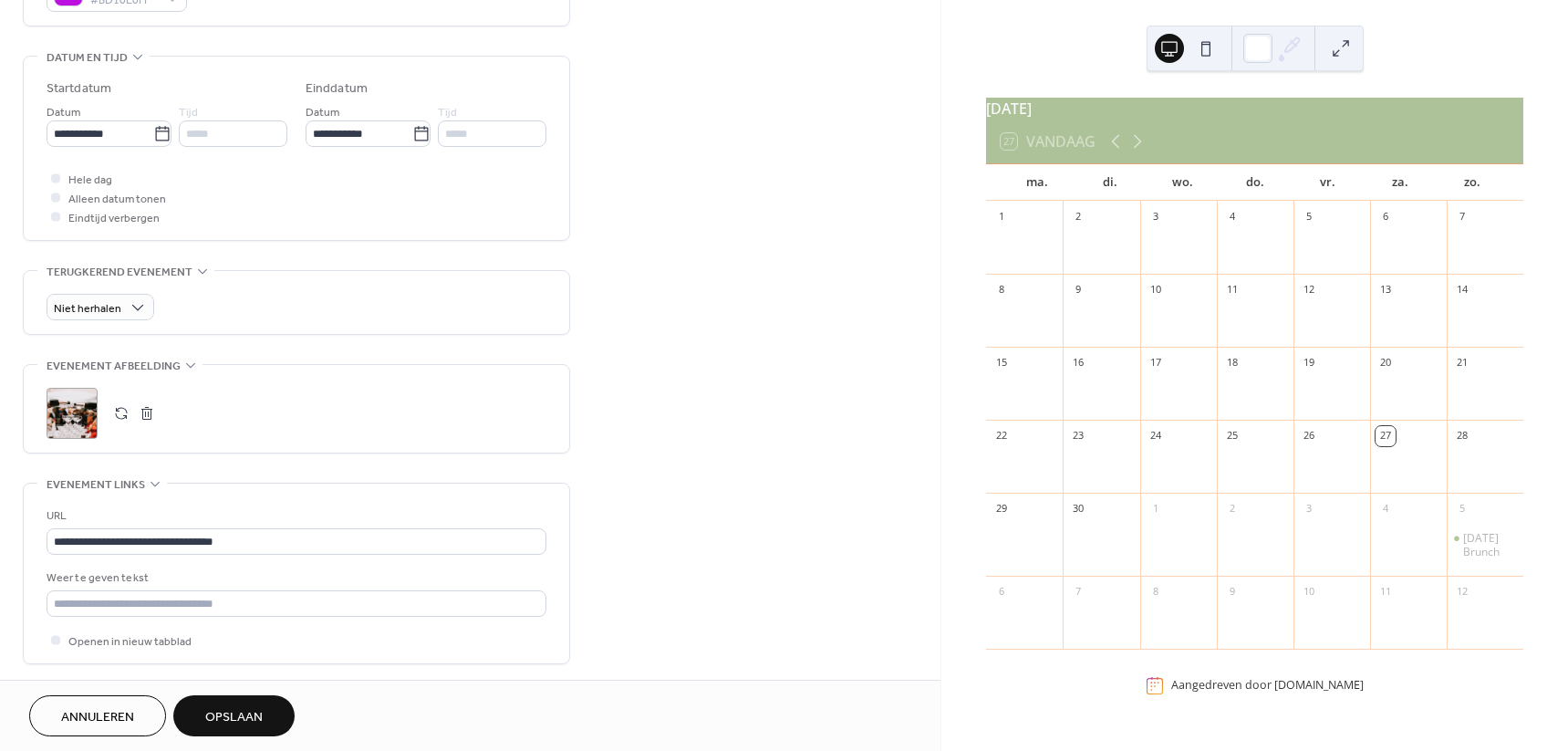
click at [252, 720] on span "Opslaan" at bounding box center [233, 717] width 57 height 19
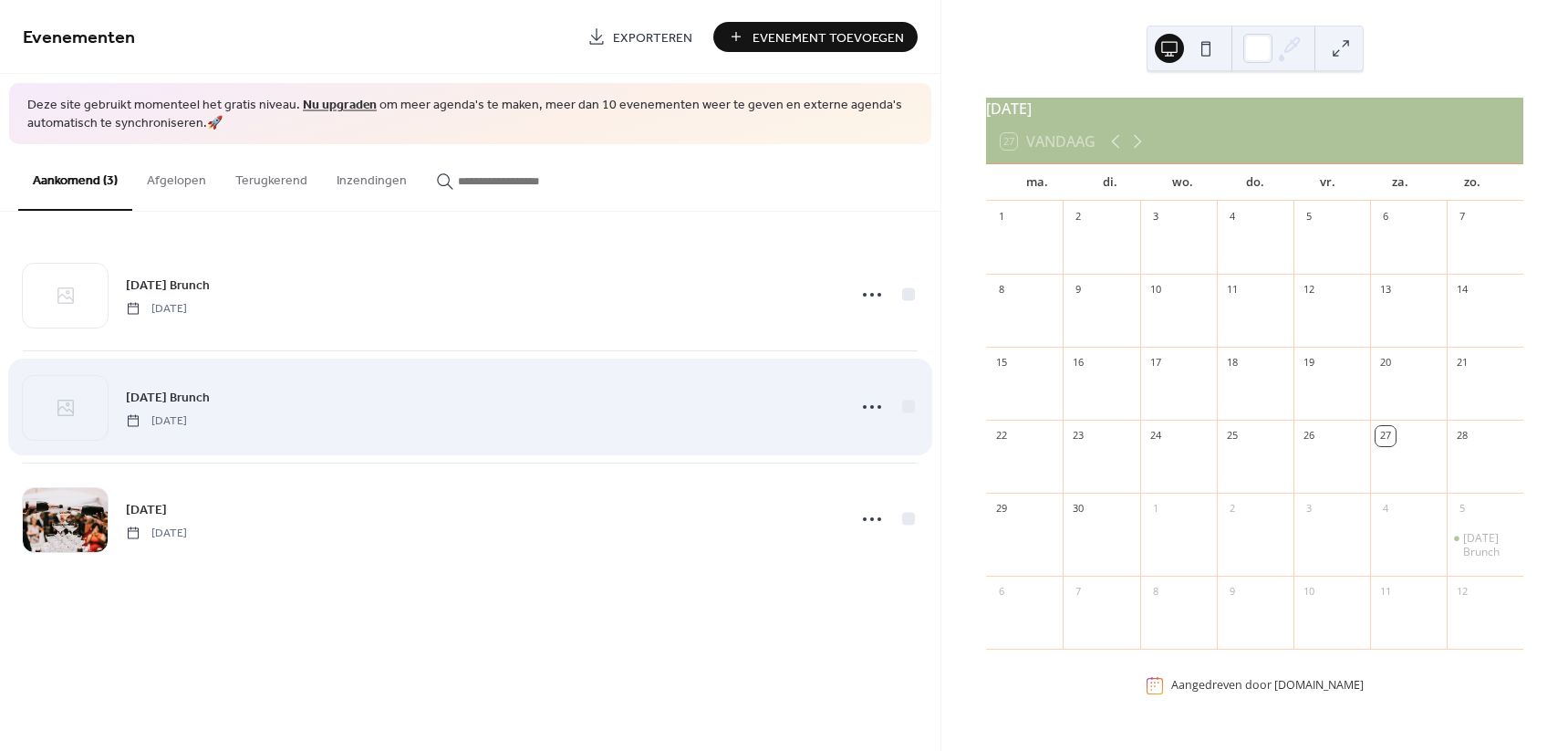
click at [345, 409] on div "Sunday Brunch zondag, november 2, 2025" at bounding box center [480, 408] width 709 height 41
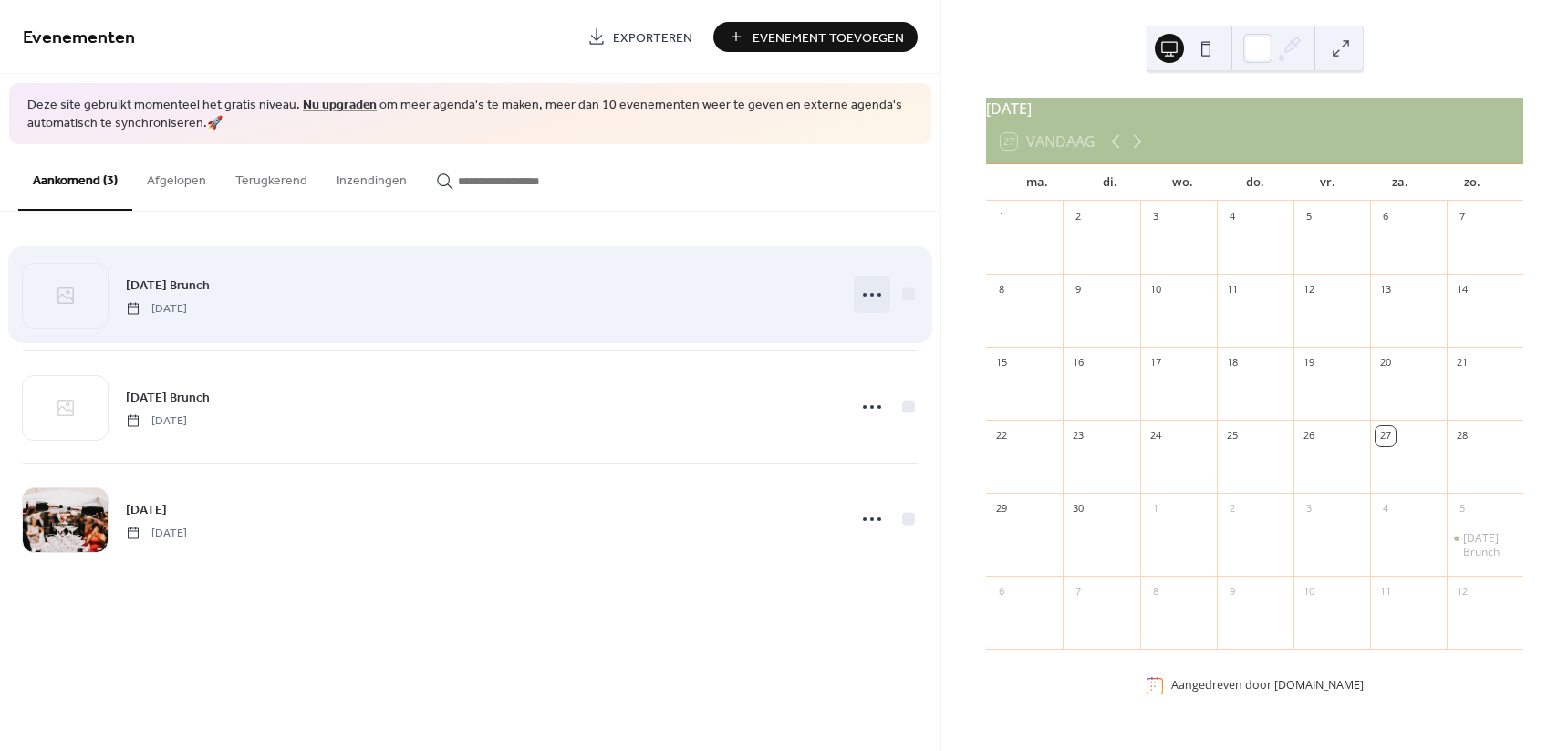
click at [879, 292] on icon at bounding box center [871, 294] width 29 height 29
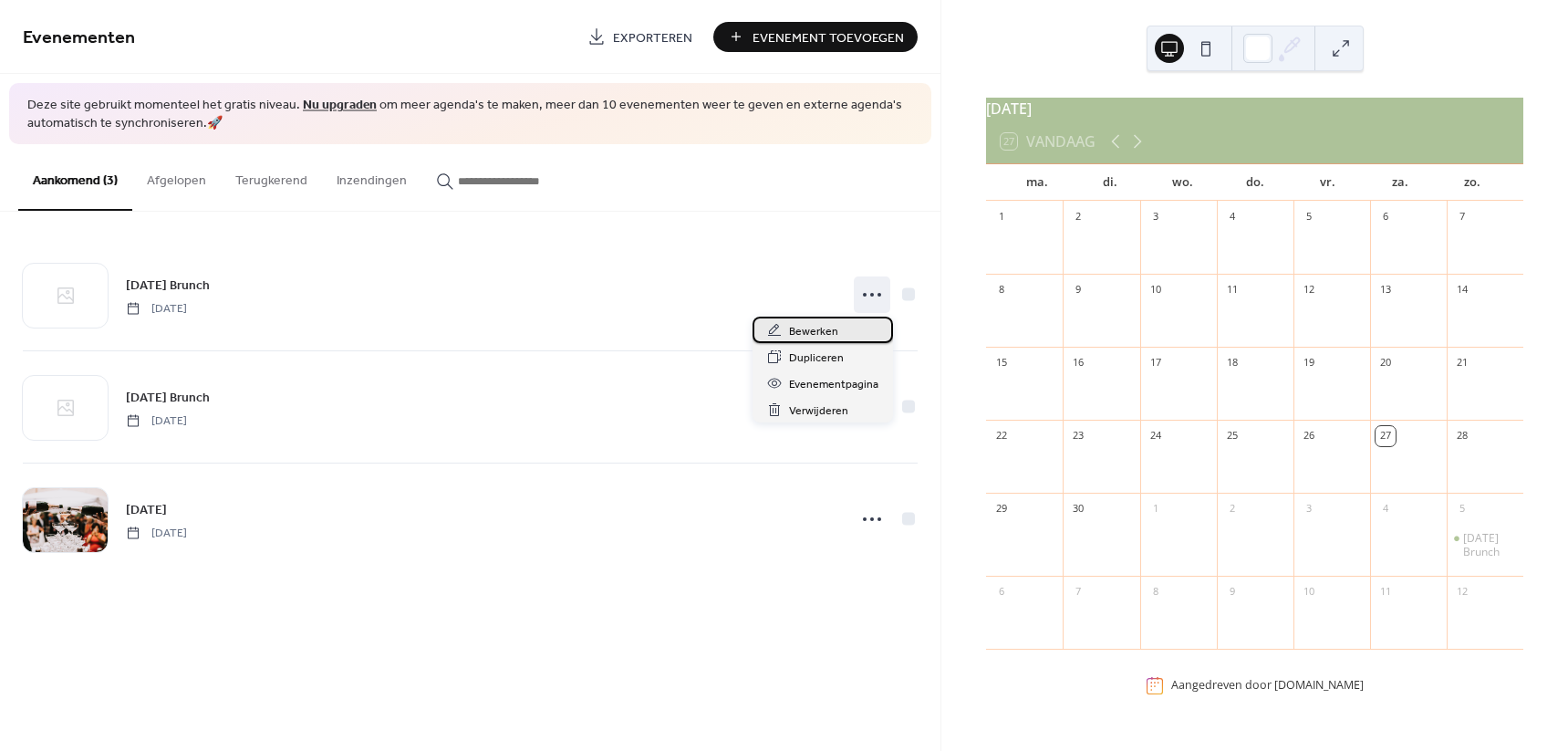
click at [845, 335] on div "Bewerken" at bounding box center [822, 330] width 140 height 26
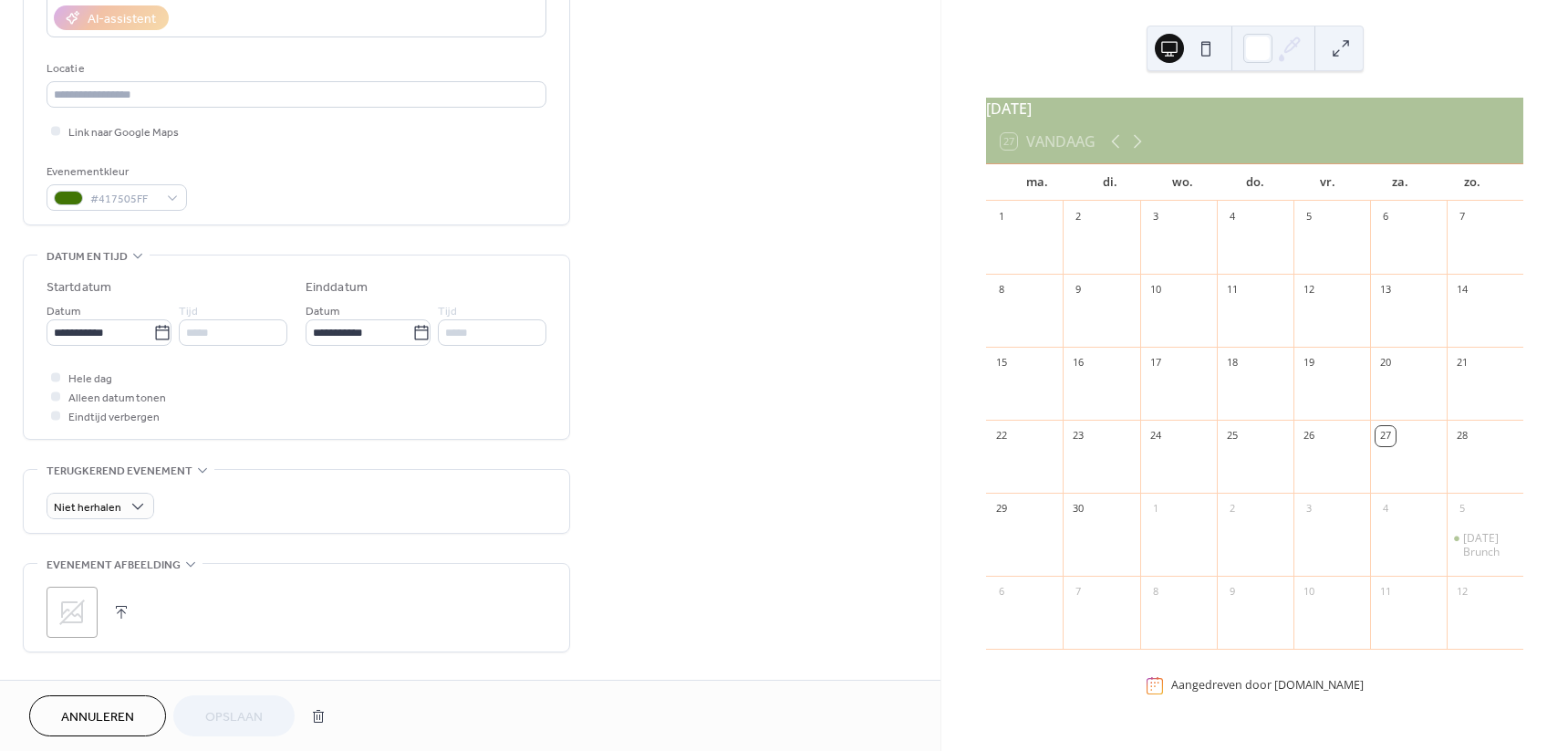
scroll to position [342, 0]
click at [67, 614] on icon at bounding box center [71, 609] width 25 height 25
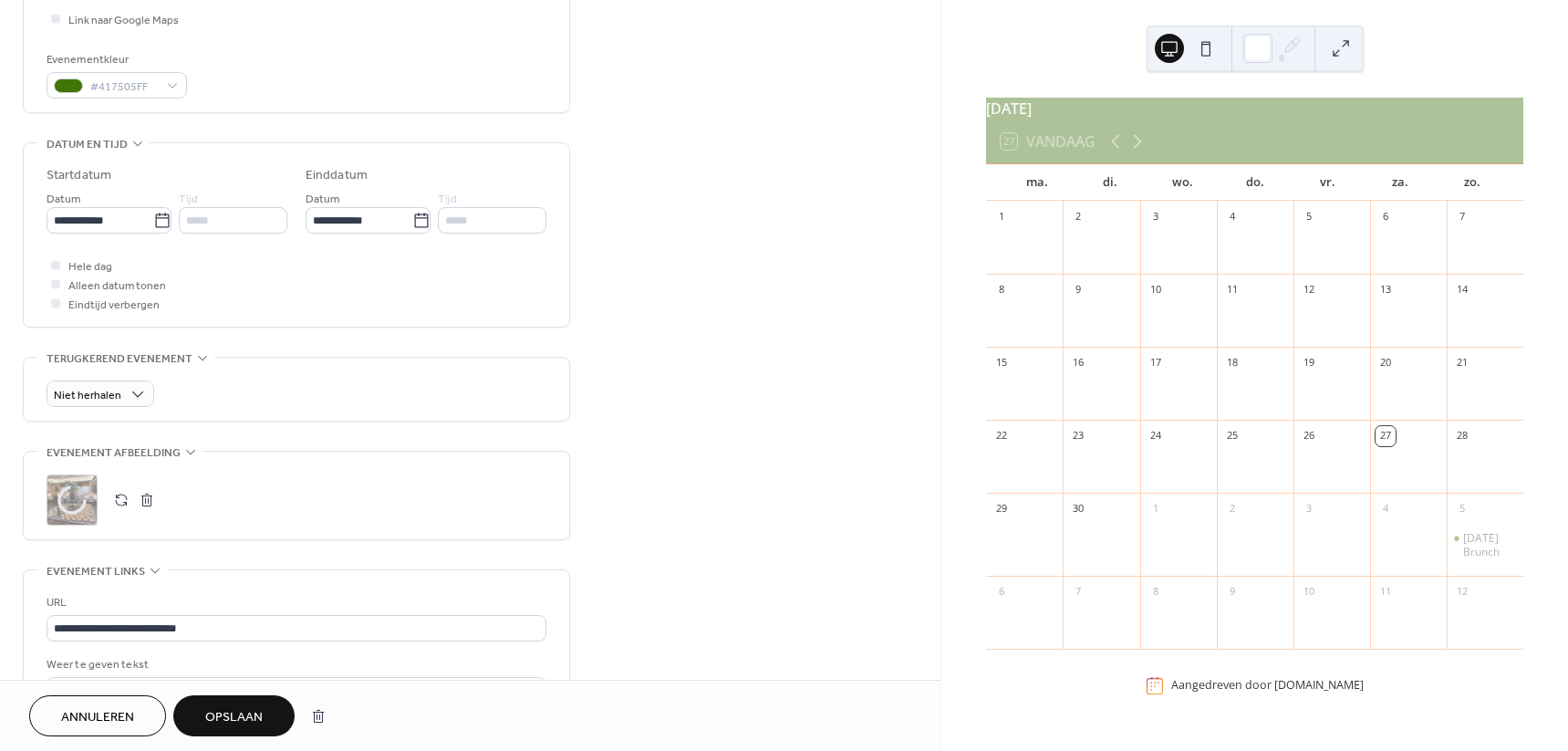
scroll to position [456, 0]
click at [216, 717] on span "Opslaan" at bounding box center [233, 717] width 57 height 19
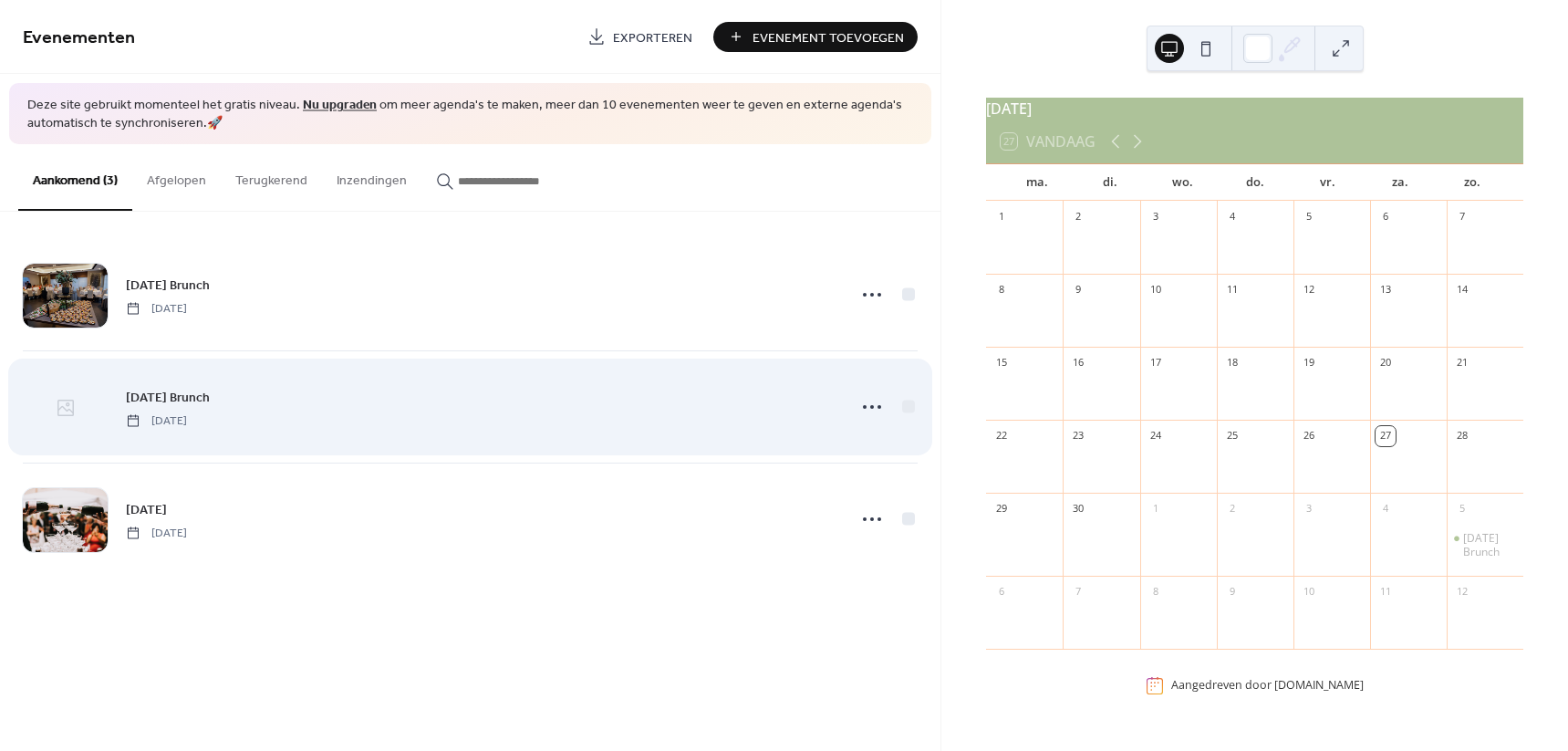
click at [62, 403] on icon at bounding box center [65, 407] width 22 height 22
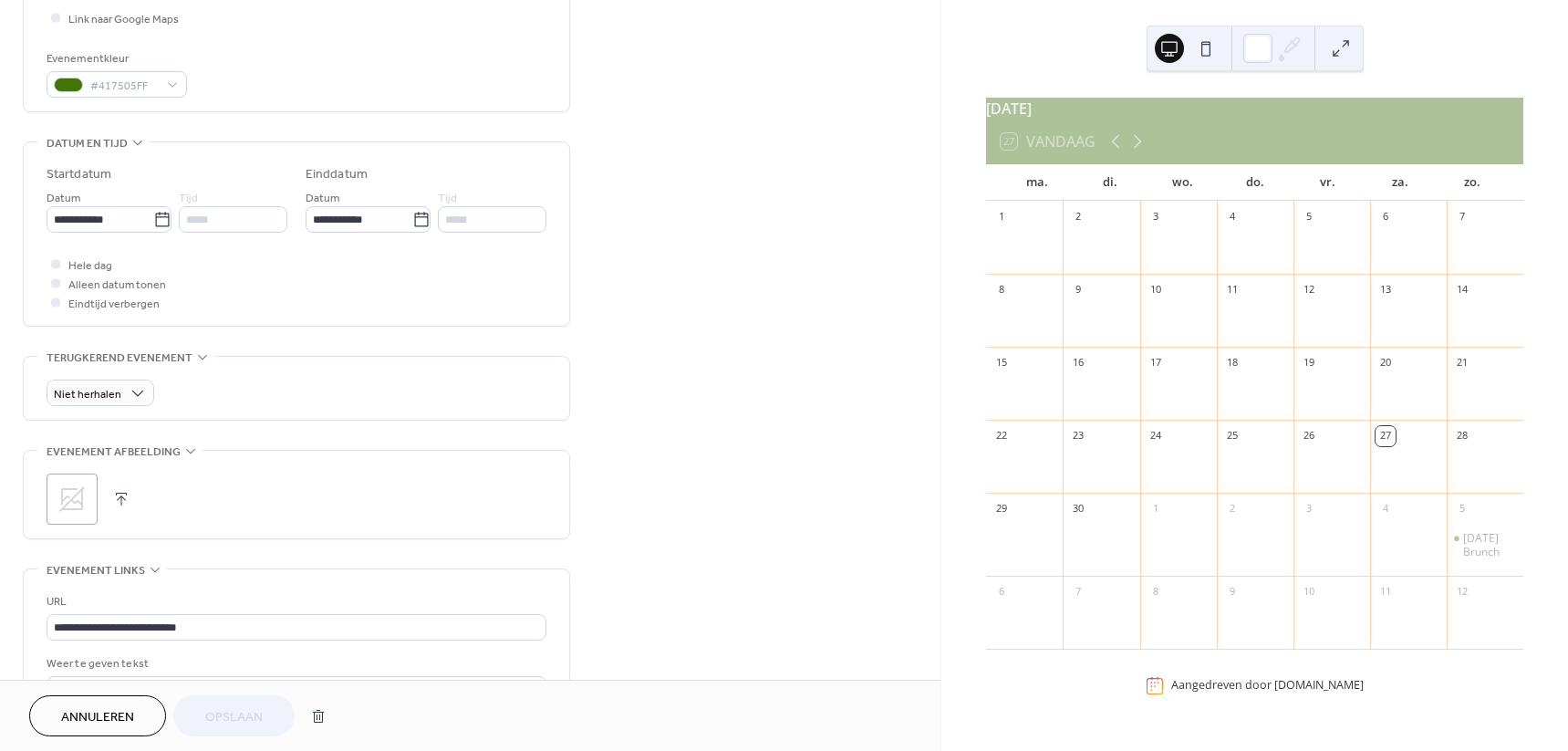
scroll to position [456, 0]
click at [76, 492] on icon at bounding box center [71, 495] width 25 height 25
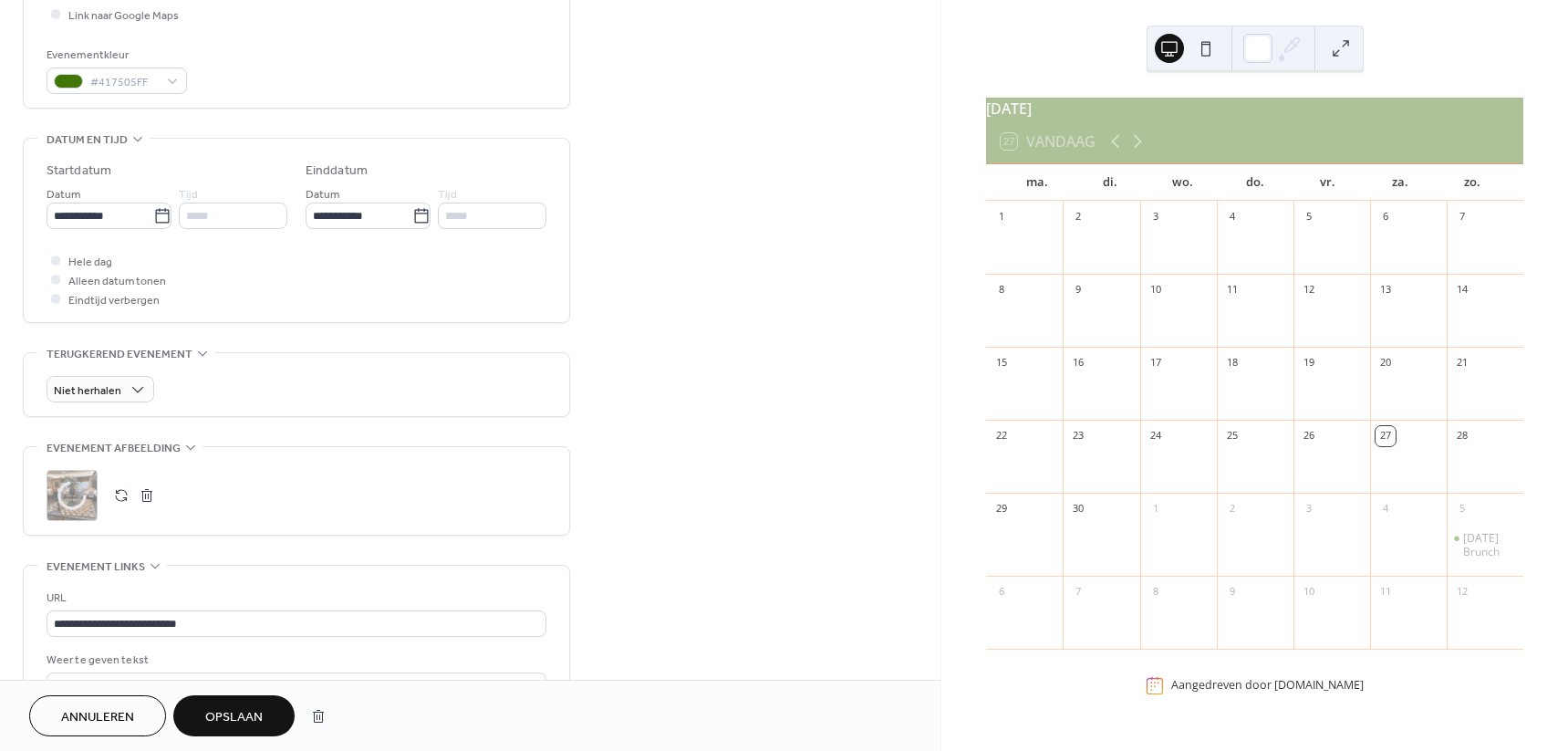
click at [232, 715] on span "Opslaan" at bounding box center [233, 717] width 57 height 19
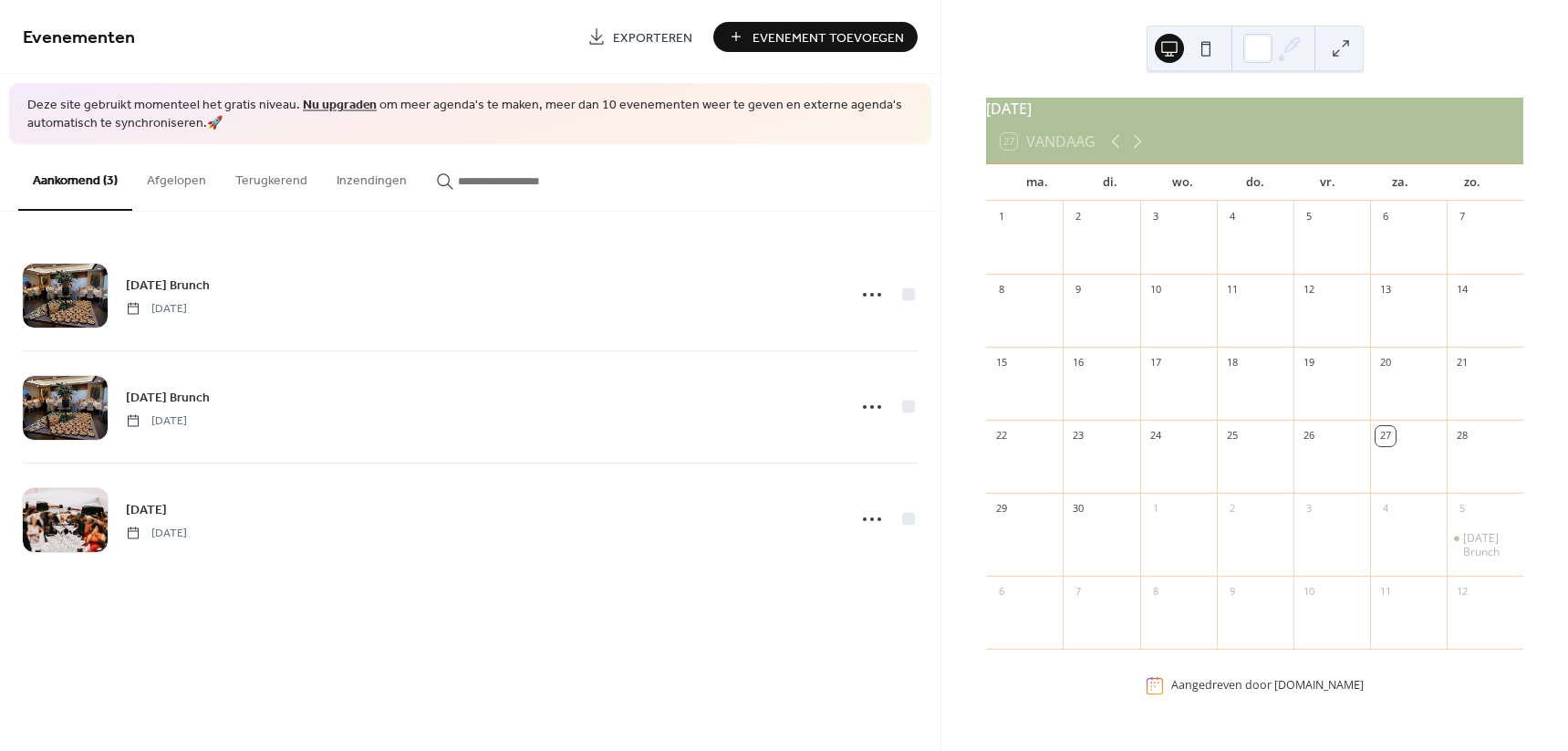
click at [815, 37] on span "Evenement Toevoegen" at bounding box center [828, 38] width 151 height 19
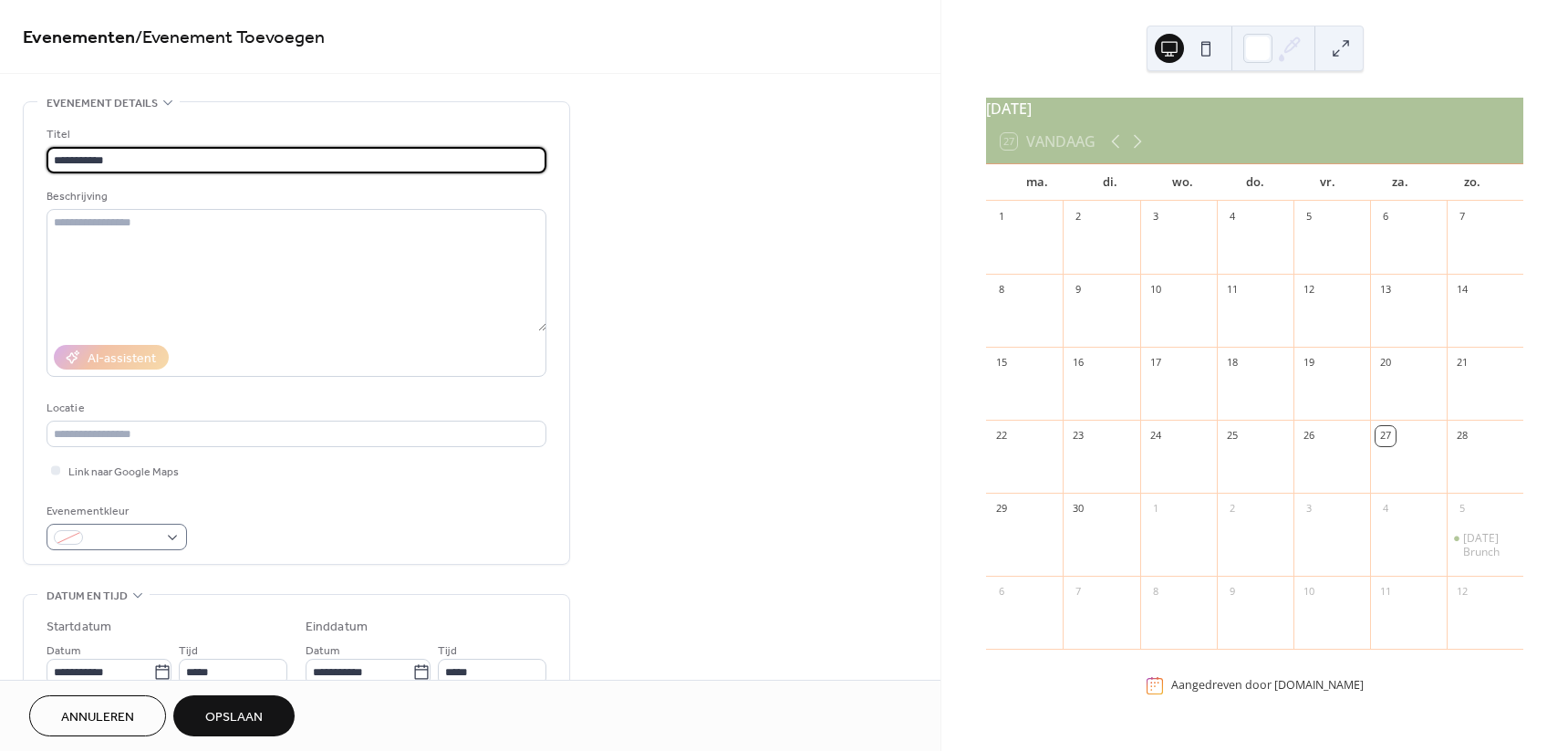
type input "**********"
click at [174, 549] on div at bounding box center [116, 537] width 140 height 26
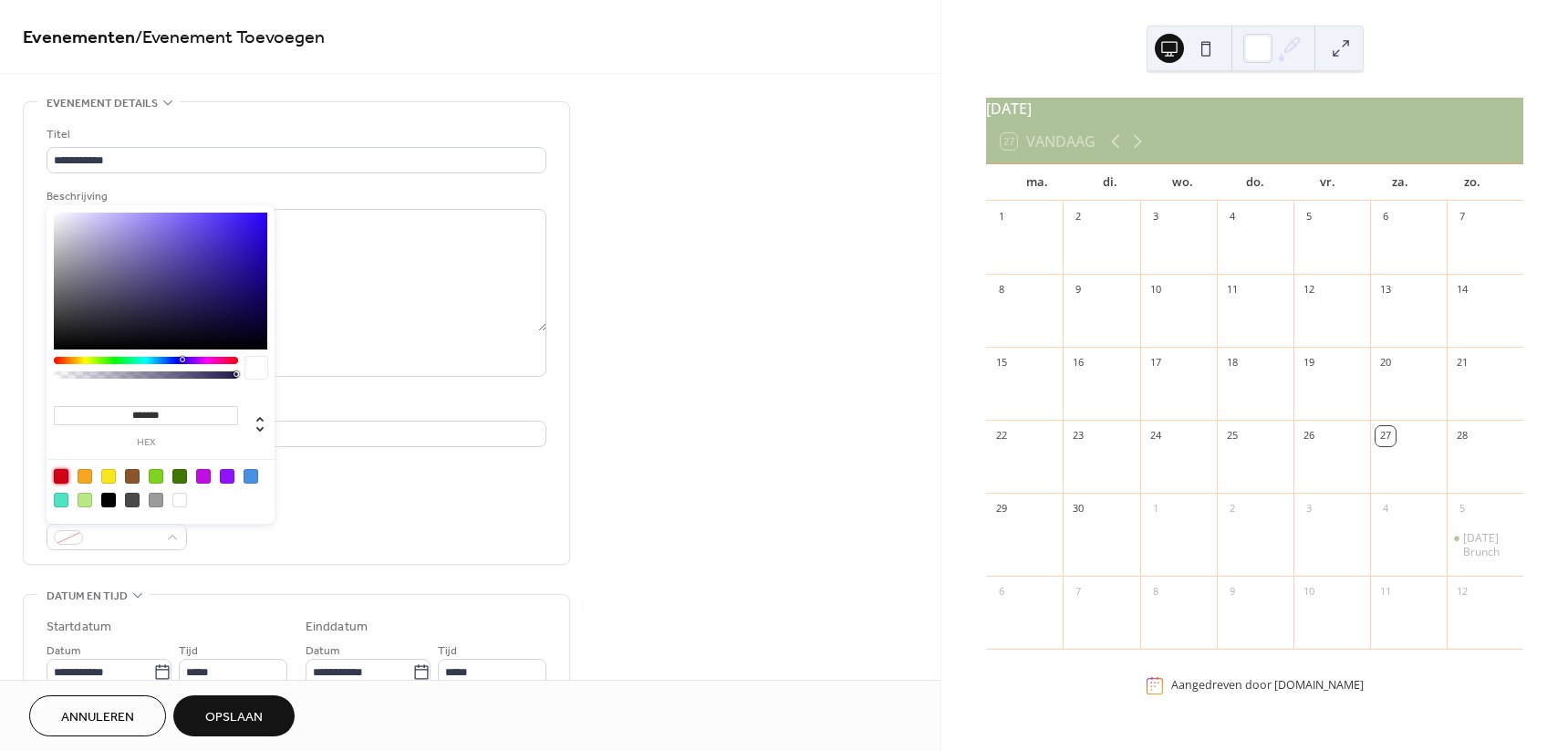
click at [59, 475] on div at bounding box center [61, 477] width 15 height 15
type input "*******"
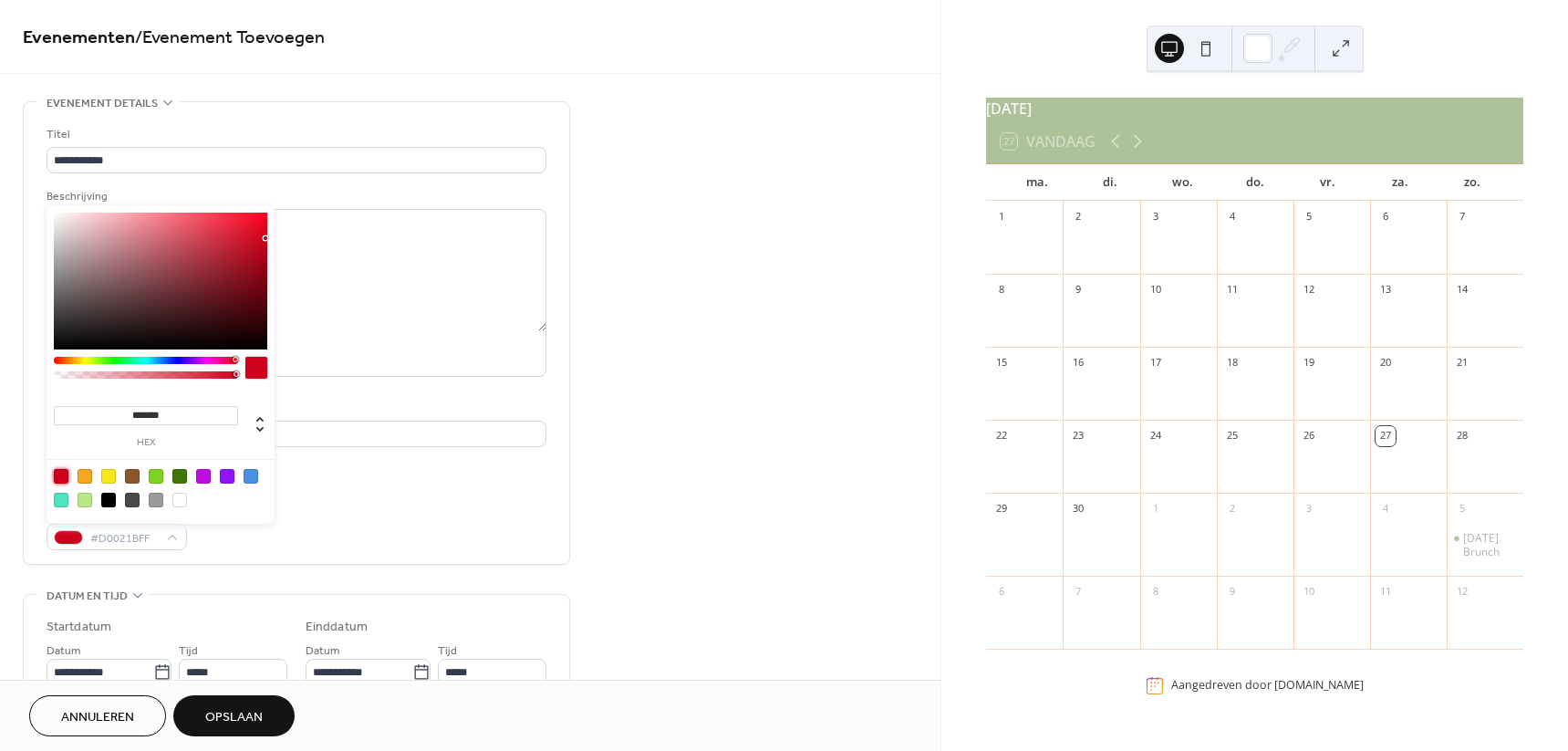
click at [375, 541] on div "Evenementkleur #D0021BFF" at bounding box center [297, 525] width 500 height 48
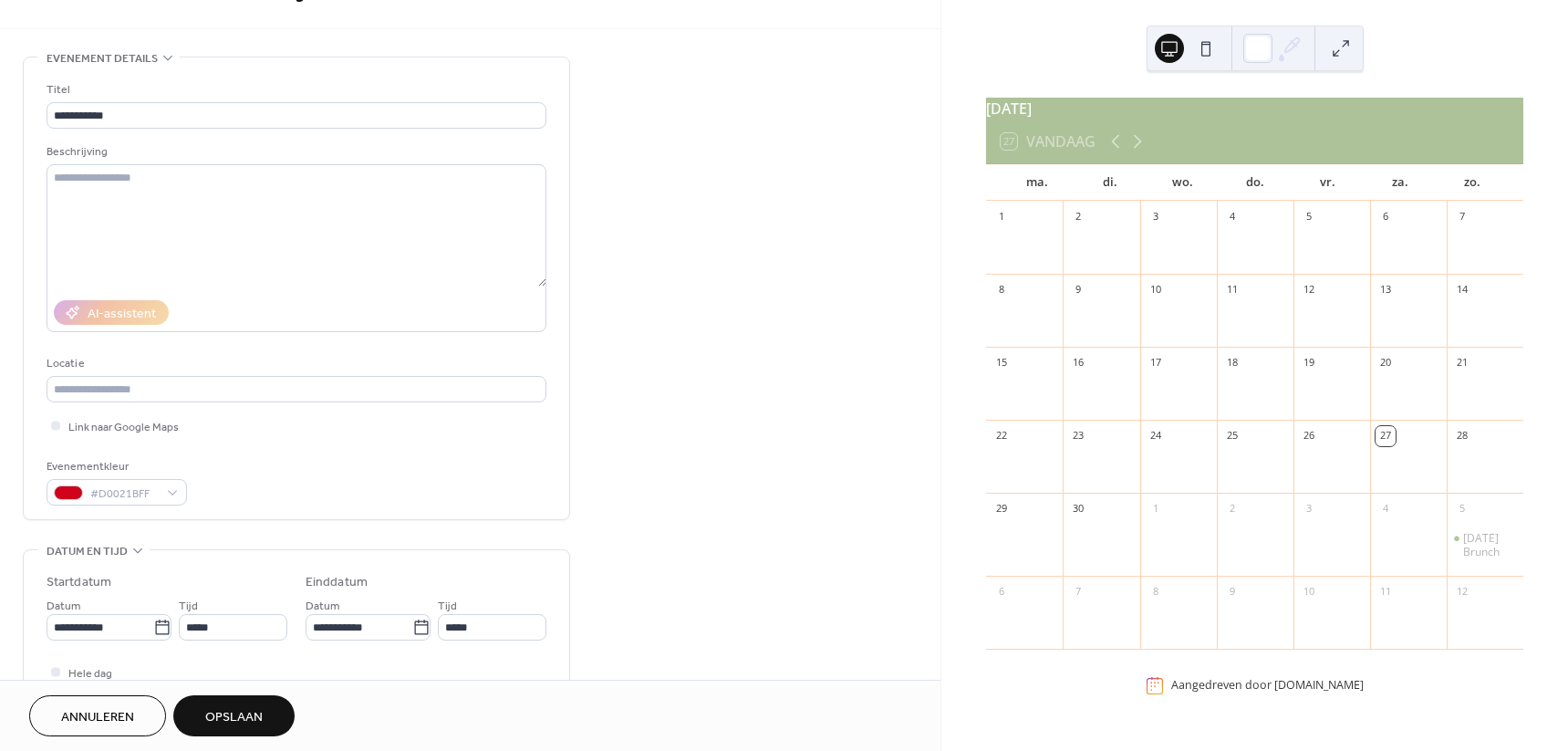
scroll to position [114, 0]
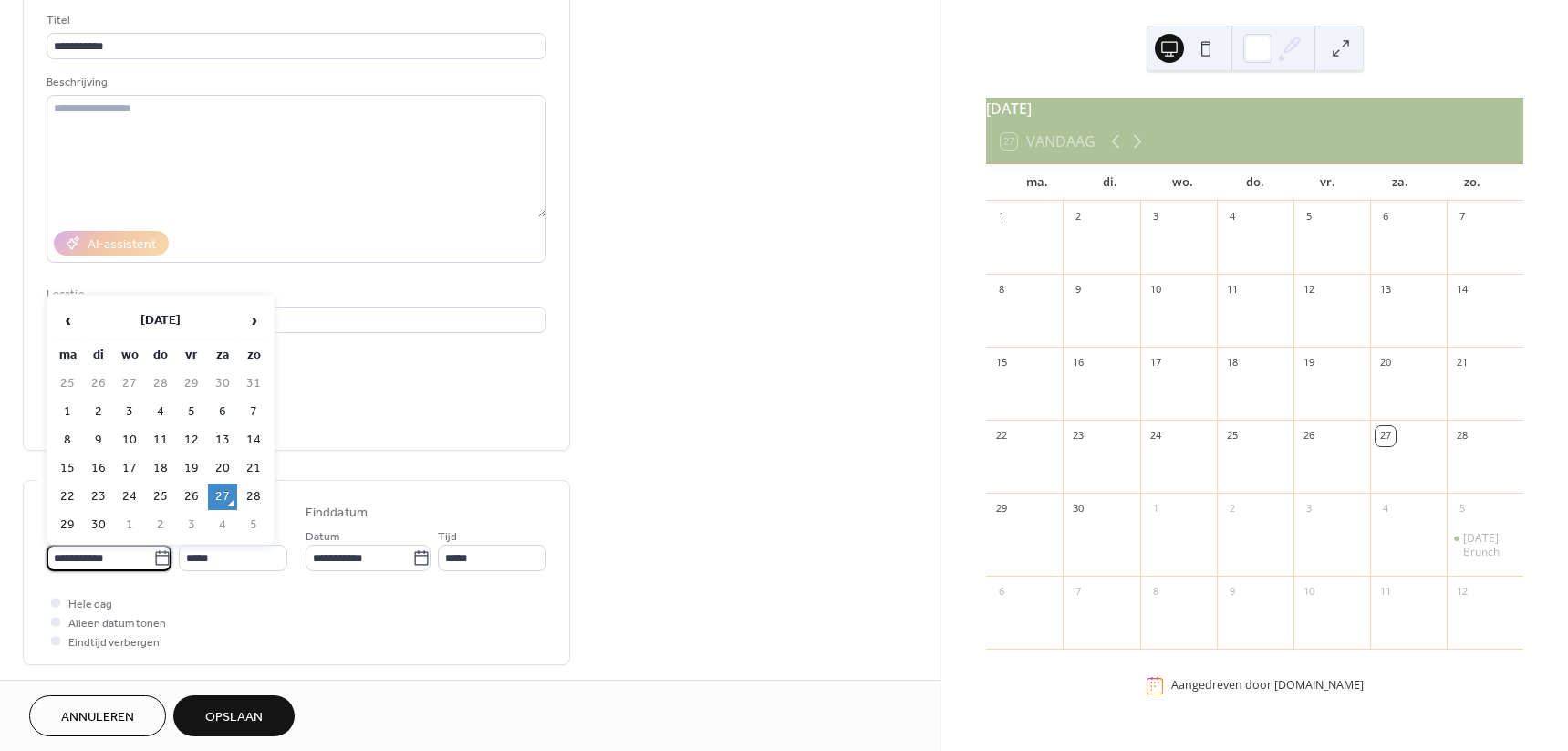
click at [87, 555] on input "**********" at bounding box center [101, 558] width 107 height 26
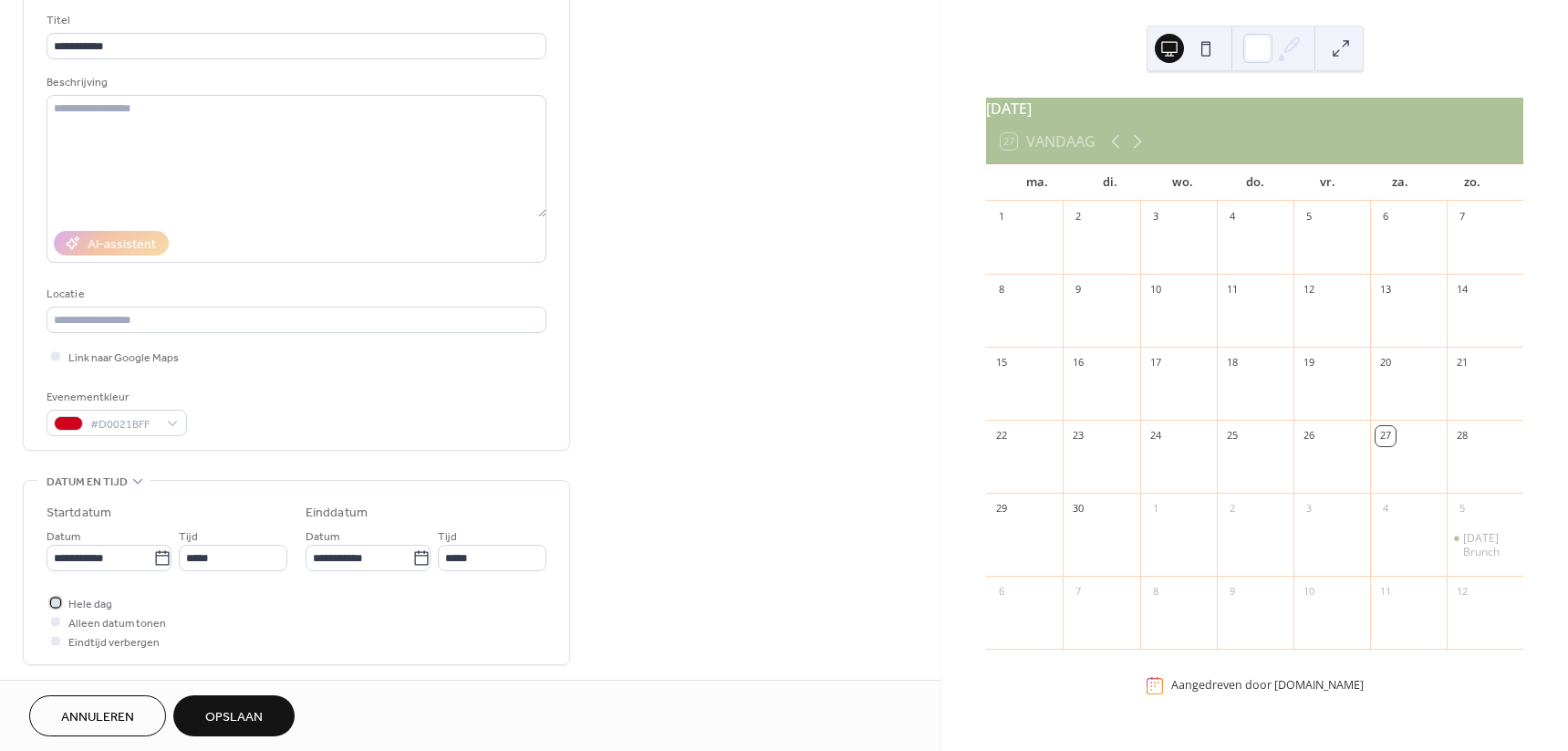
click at [98, 602] on span "Hele dag" at bounding box center [90, 604] width 44 height 19
click at [101, 621] on span "Alleen datum tonen" at bounding box center [117, 623] width 98 height 19
click at [64, 623] on div at bounding box center [55, 620] width 18 height 18
click at [56, 624] on div at bounding box center [55, 621] width 9 height 9
click at [130, 551] on input "**********" at bounding box center [101, 558] width 107 height 26
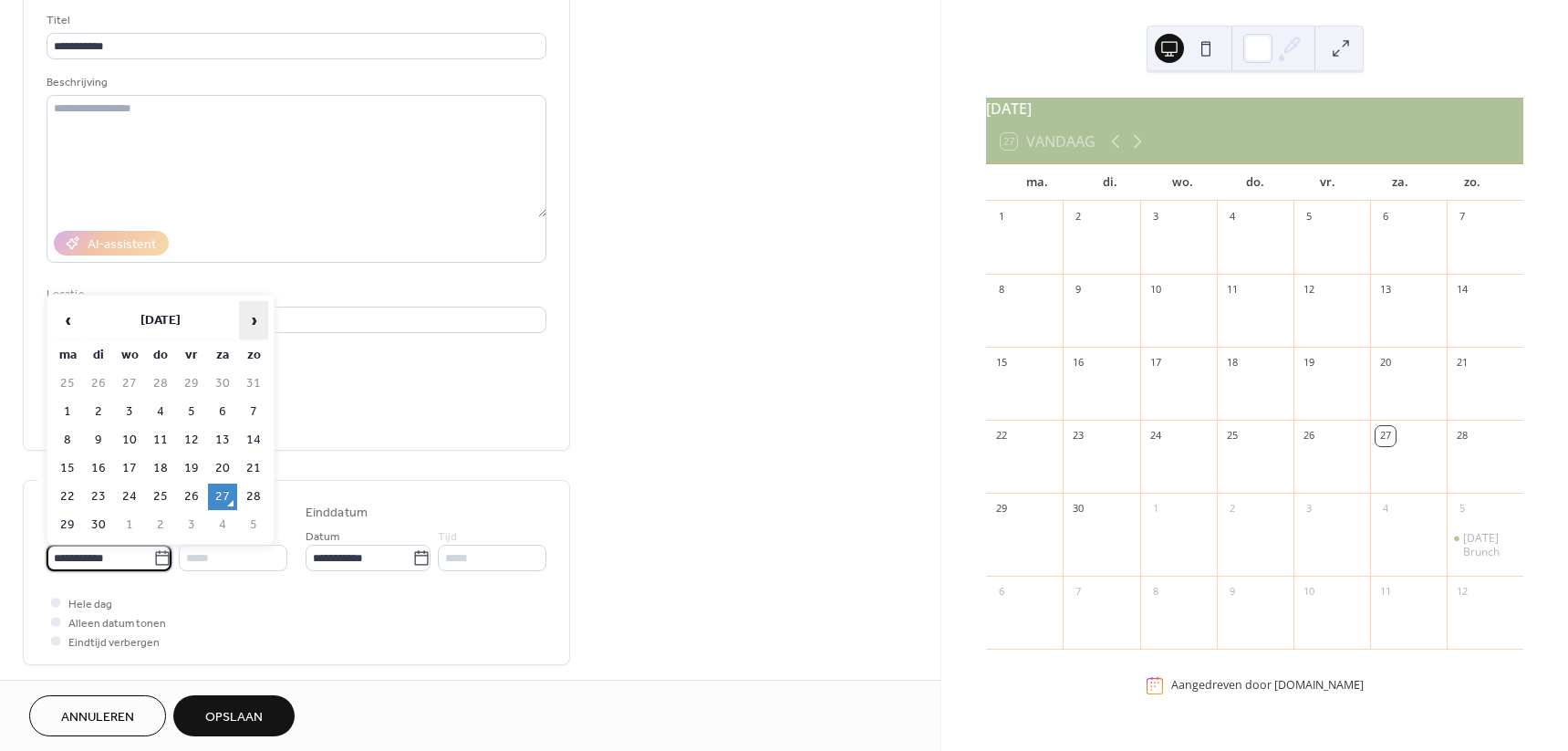
click at [253, 325] on span "›" at bounding box center [253, 320] width 27 height 37
click at [163, 496] on td "25" at bounding box center [160, 496] width 29 height 26
type input "**********"
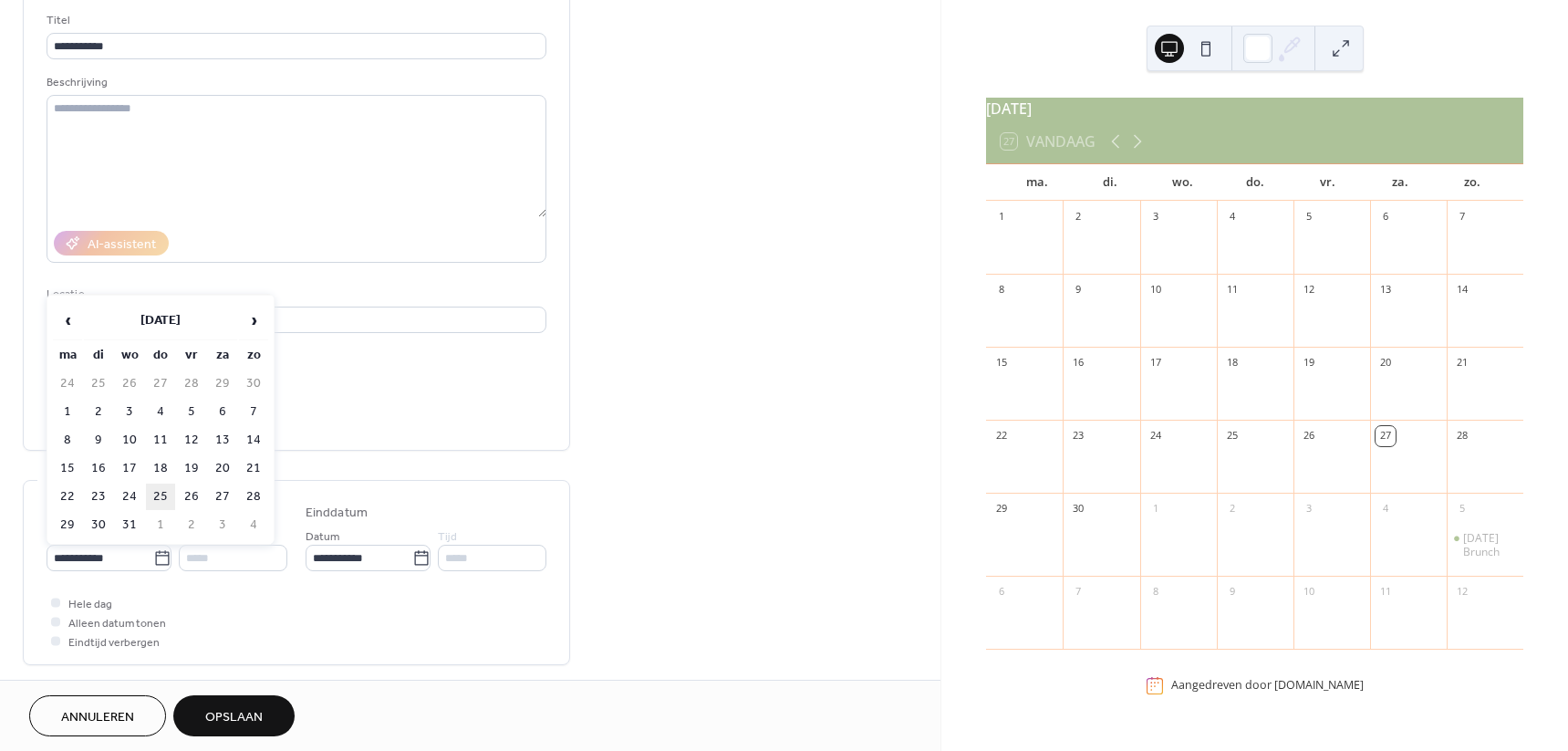
type input "**********"
click at [265, 598] on div "Hele dag Alleen datum tonen Eindtijd verbergen" at bounding box center [297, 621] width 500 height 57
click at [75, 616] on span "Alleen datum tonen" at bounding box center [117, 623] width 98 height 19
click at [77, 623] on span "Alleen datum tonen" at bounding box center [117, 623] width 98 height 19
click at [54, 625] on div at bounding box center [55, 621] width 9 height 9
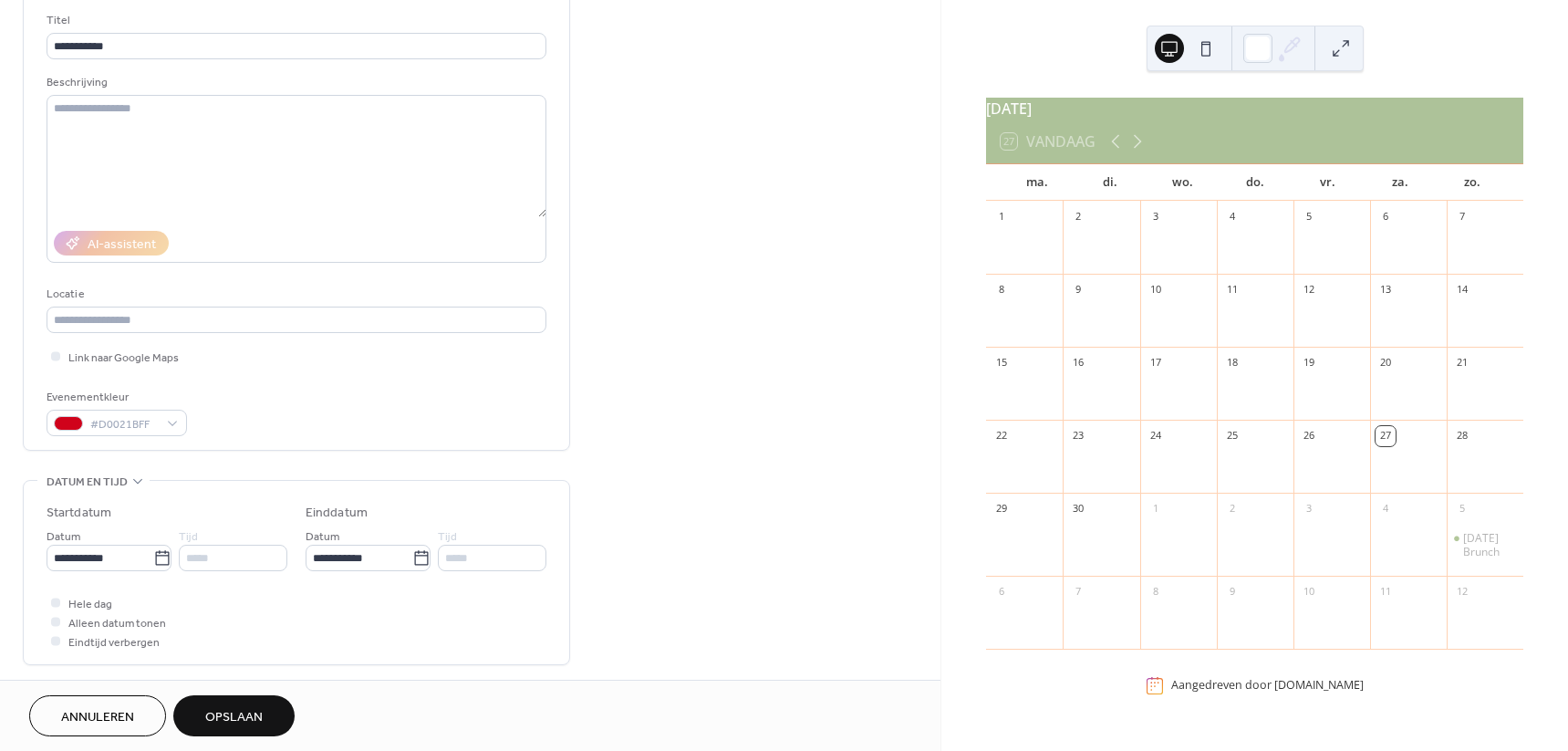
click at [54, 625] on div at bounding box center [55, 621] width 9 height 9
click at [59, 623] on div at bounding box center [55, 621] width 9 height 9
click at [61, 623] on div at bounding box center [55, 620] width 18 height 18
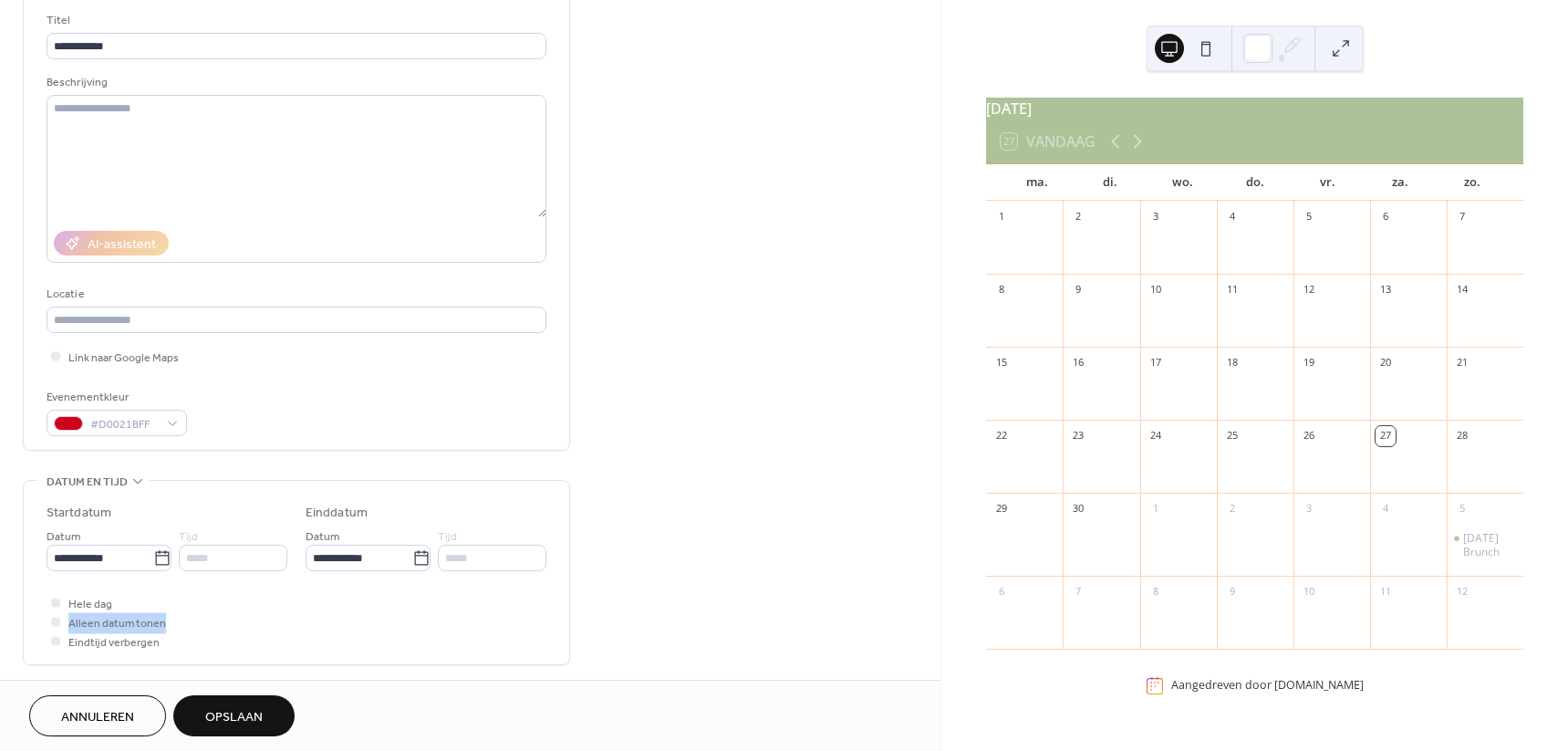
click at [63, 623] on div at bounding box center [55, 620] width 18 height 18
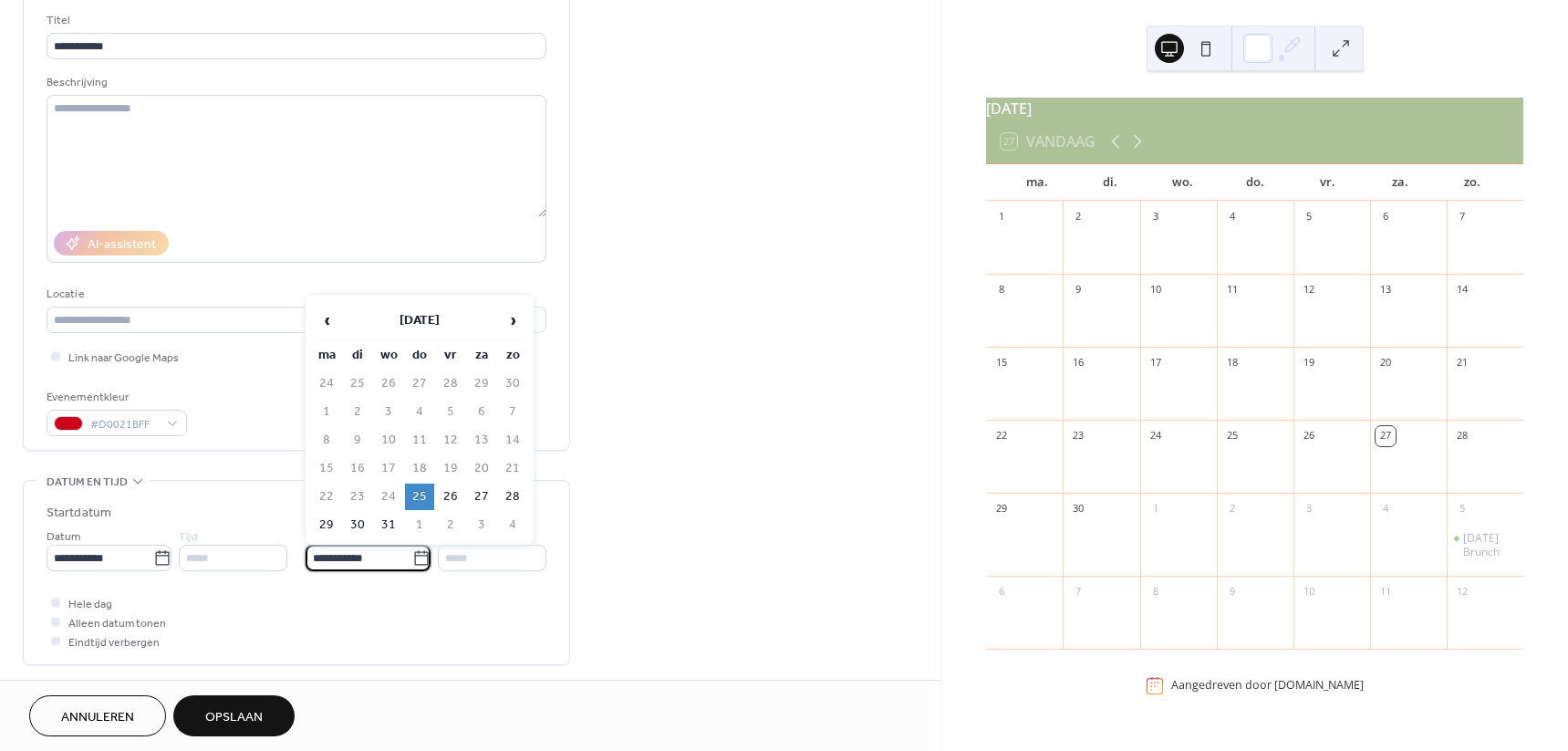
click at [332, 557] on input "**********" at bounding box center [359, 558] width 107 height 26
click at [327, 615] on div "Hele dag Alleen datum tonen Eindtijd verbergen" at bounding box center [297, 621] width 500 height 57
click at [111, 618] on span "Alleen datum tonen" at bounding box center [117, 623] width 98 height 19
click at [111, 621] on span "Alleen datum tonen" at bounding box center [117, 623] width 98 height 19
click at [112, 624] on span "Alleen datum tonen" at bounding box center [117, 623] width 98 height 19
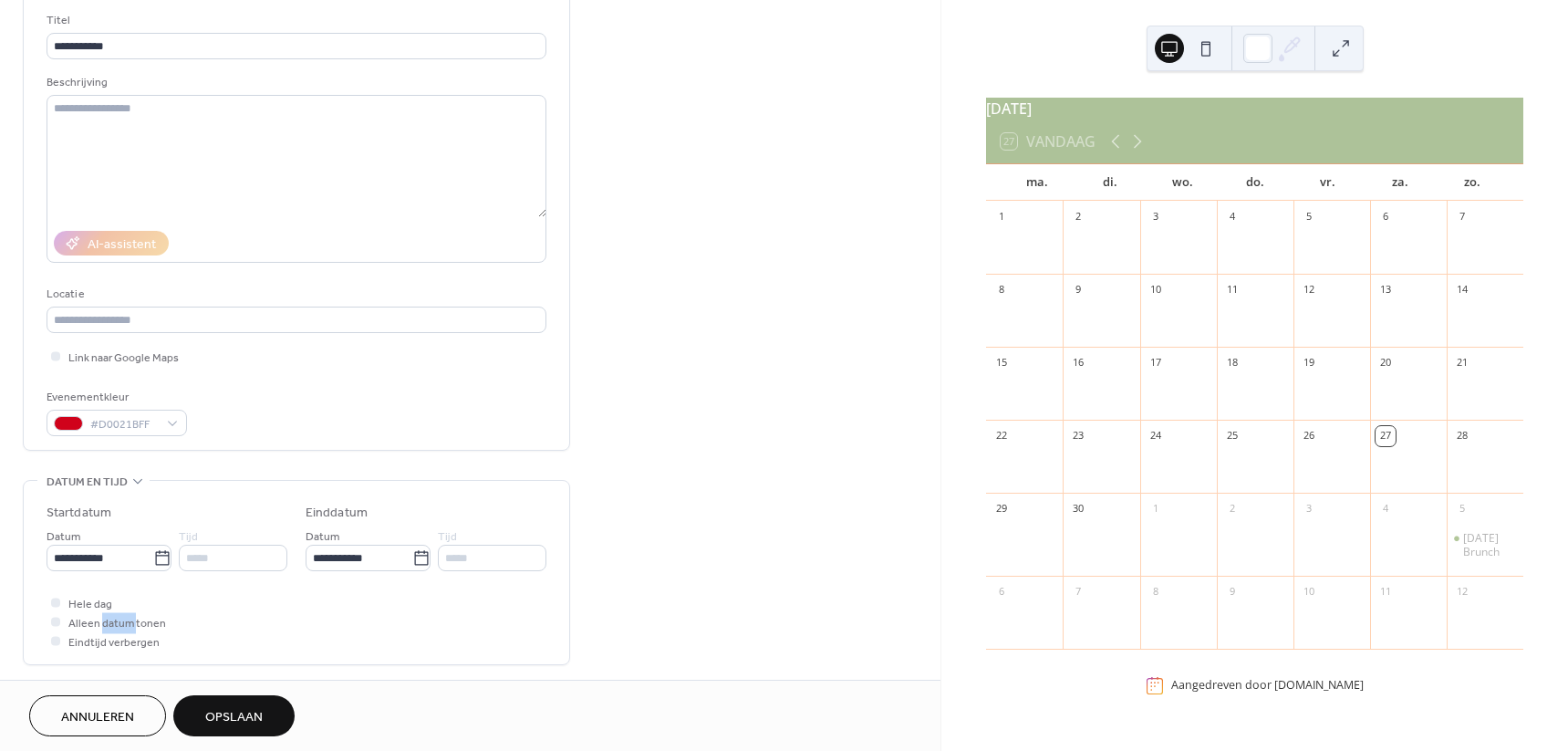
click at [112, 624] on span "Alleen datum tonen" at bounding box center [117, 623] width 98 height 19
click at [106, 603] on span "Hele dag" at bounding box center [90, 604] width 44 height 19
click at [1136, 152] on icon at bounding box center [1137, 141] width 22 height 22
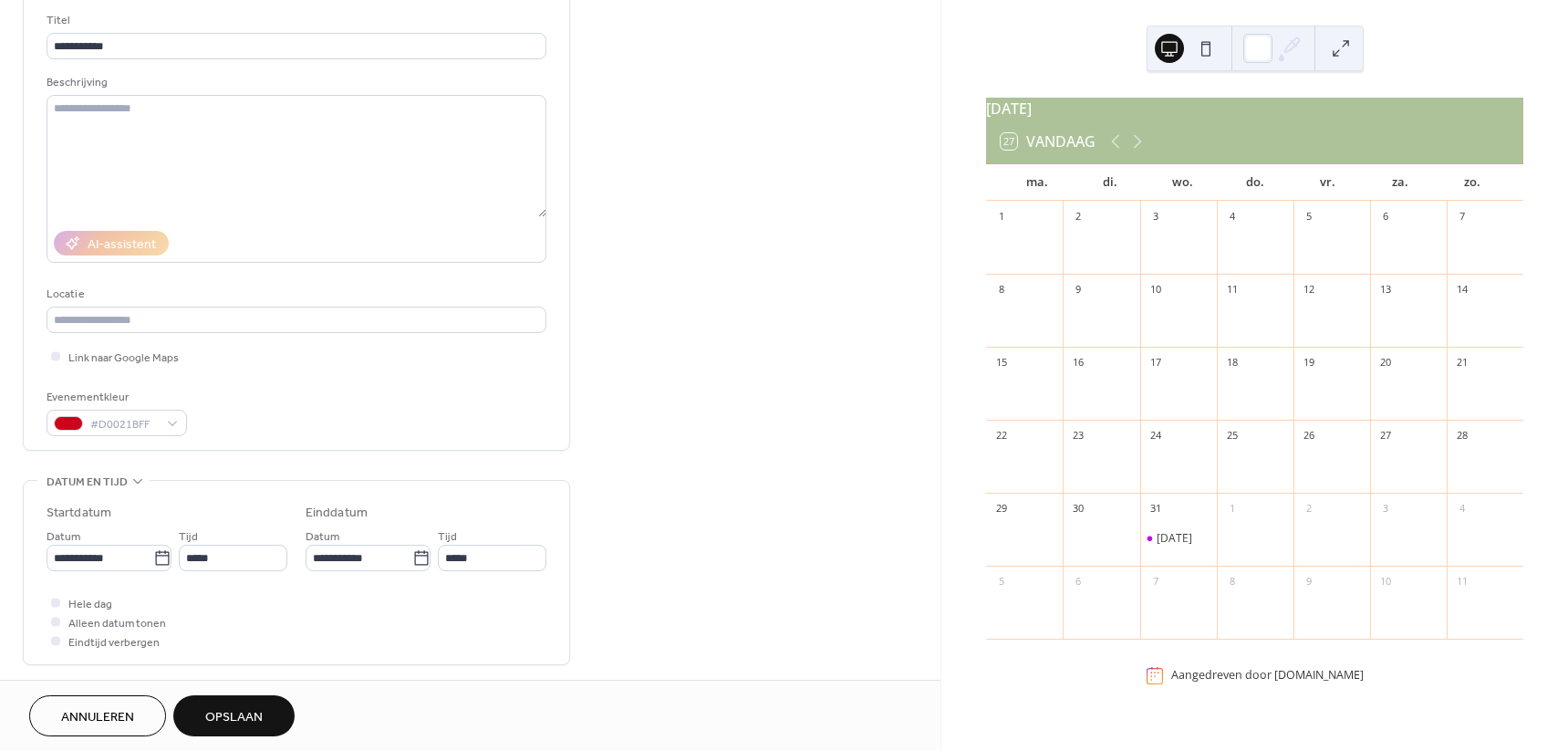
click at [215, 712] on span "Opslaan" at bounding box center [233, 717] width 57 height 19
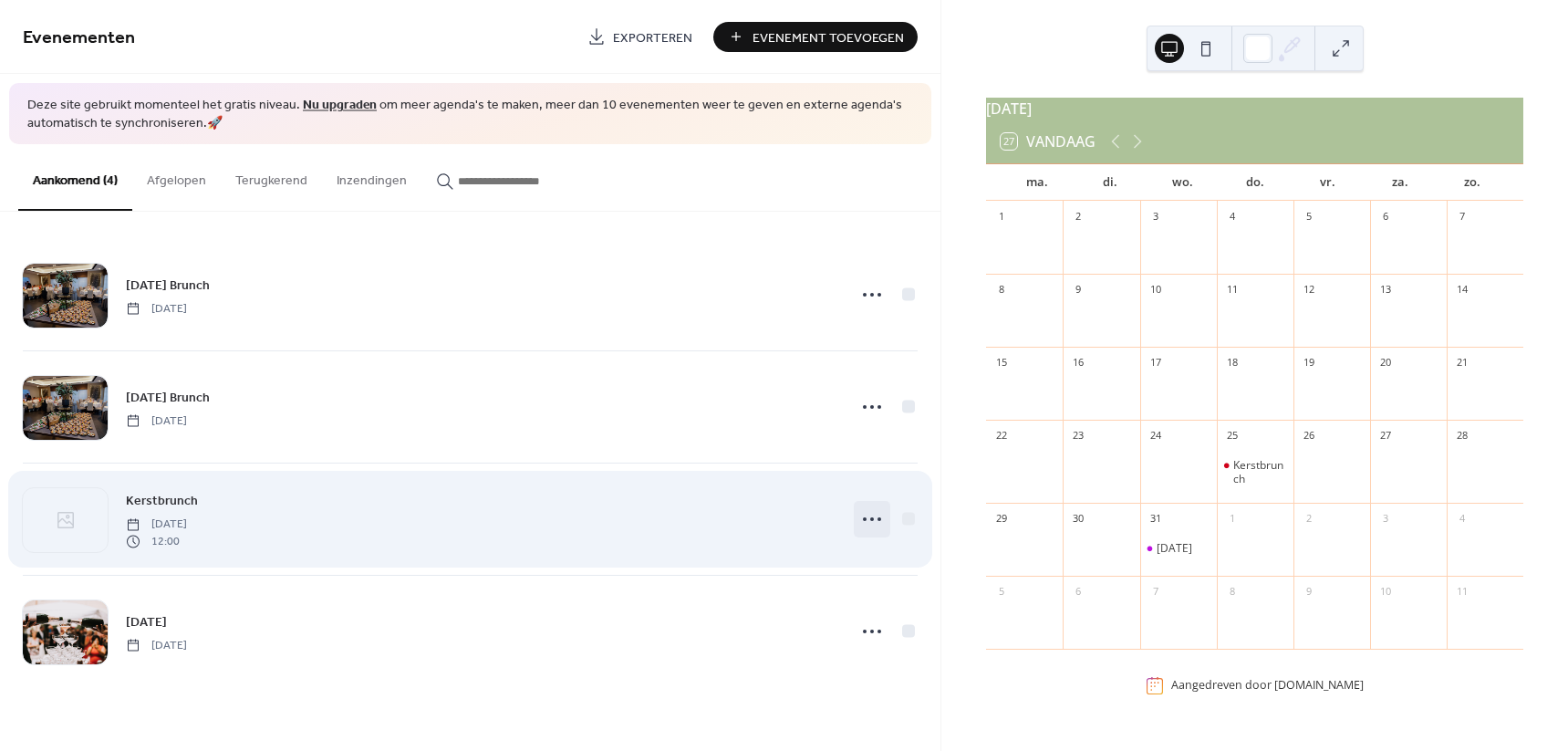
click at [868, 519] on icon at bounding box center [871, 519] width 29 height 29
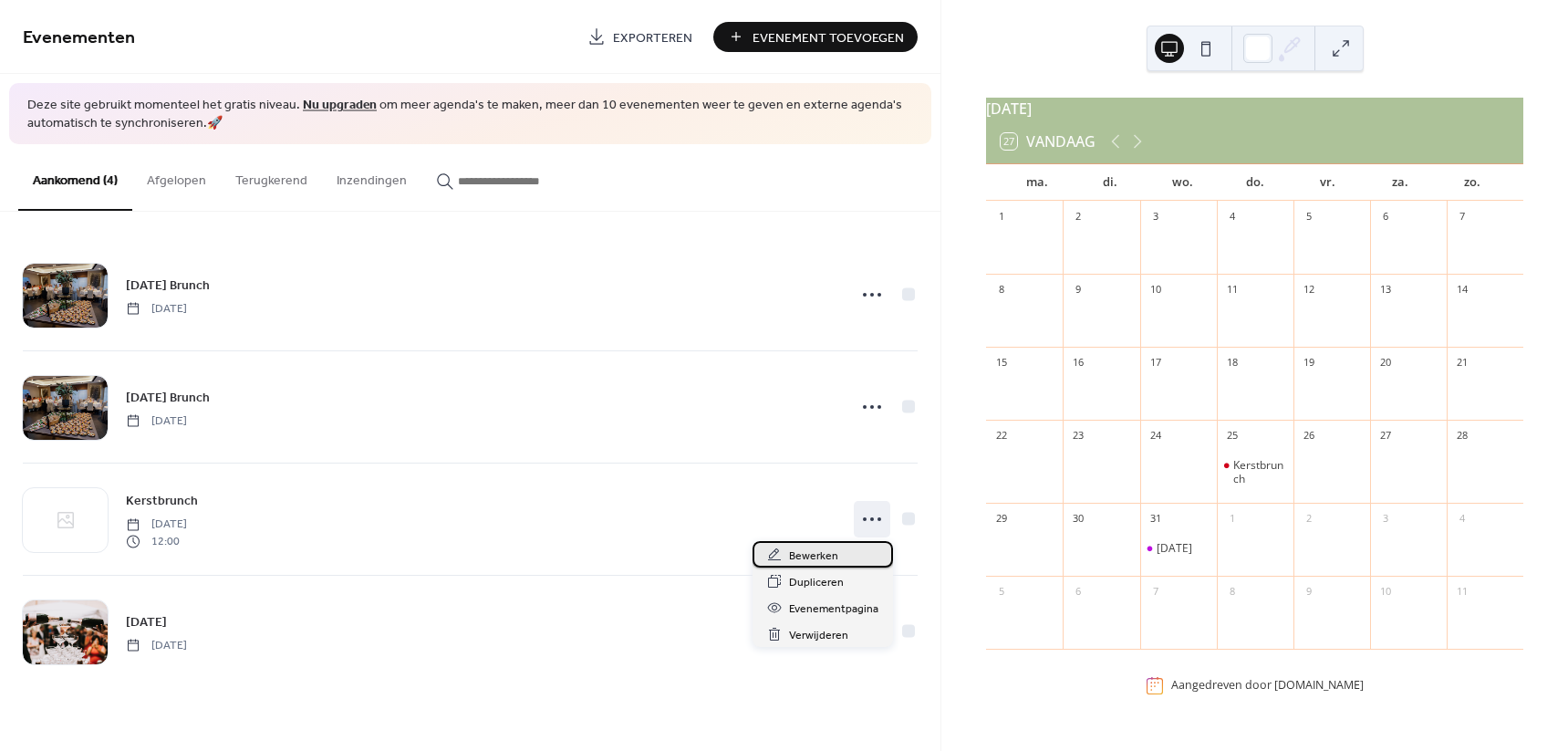
click at [835, 561] on span "Bewerken" at bounding box center [814, 555] width 49 height 19
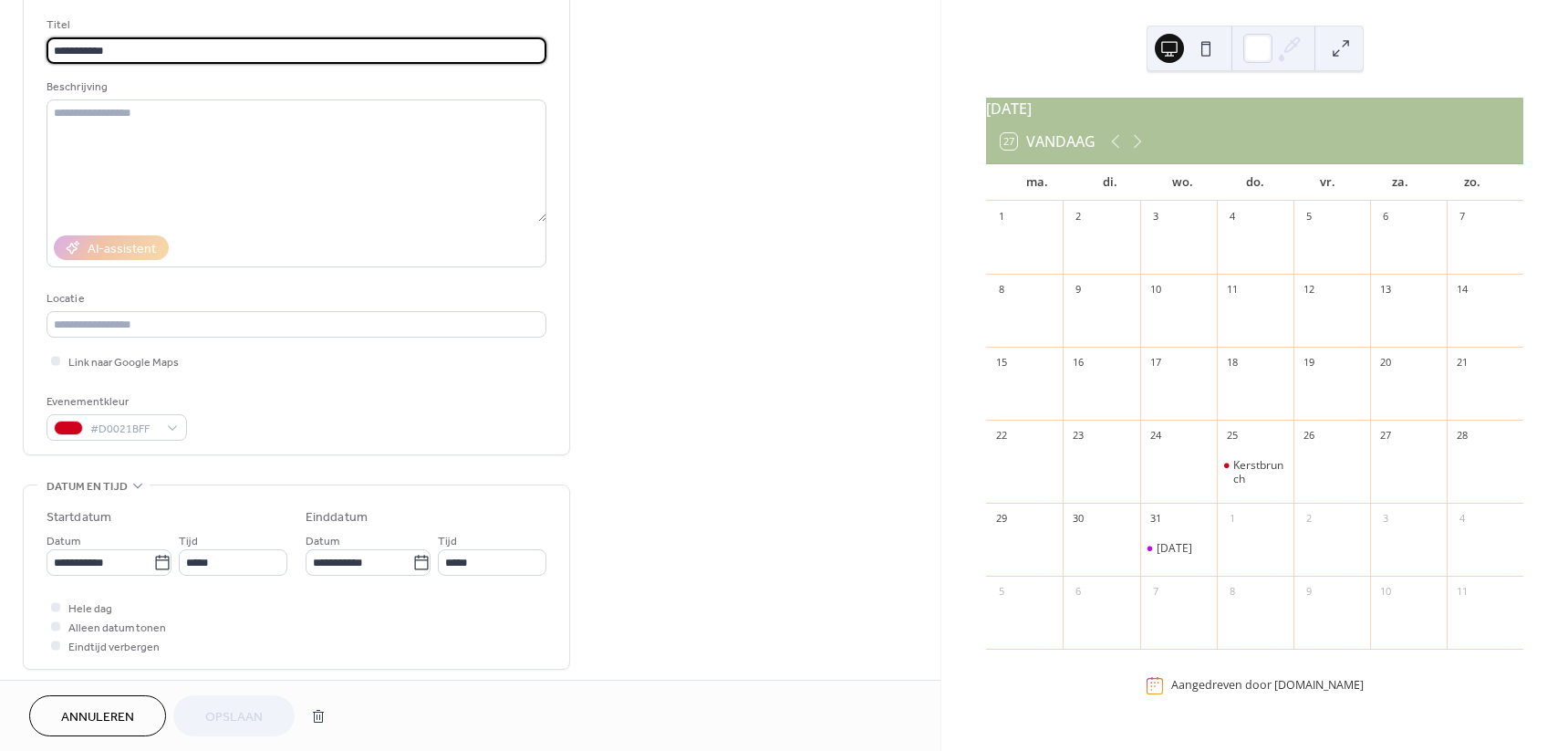
scroll to position [114, 0]
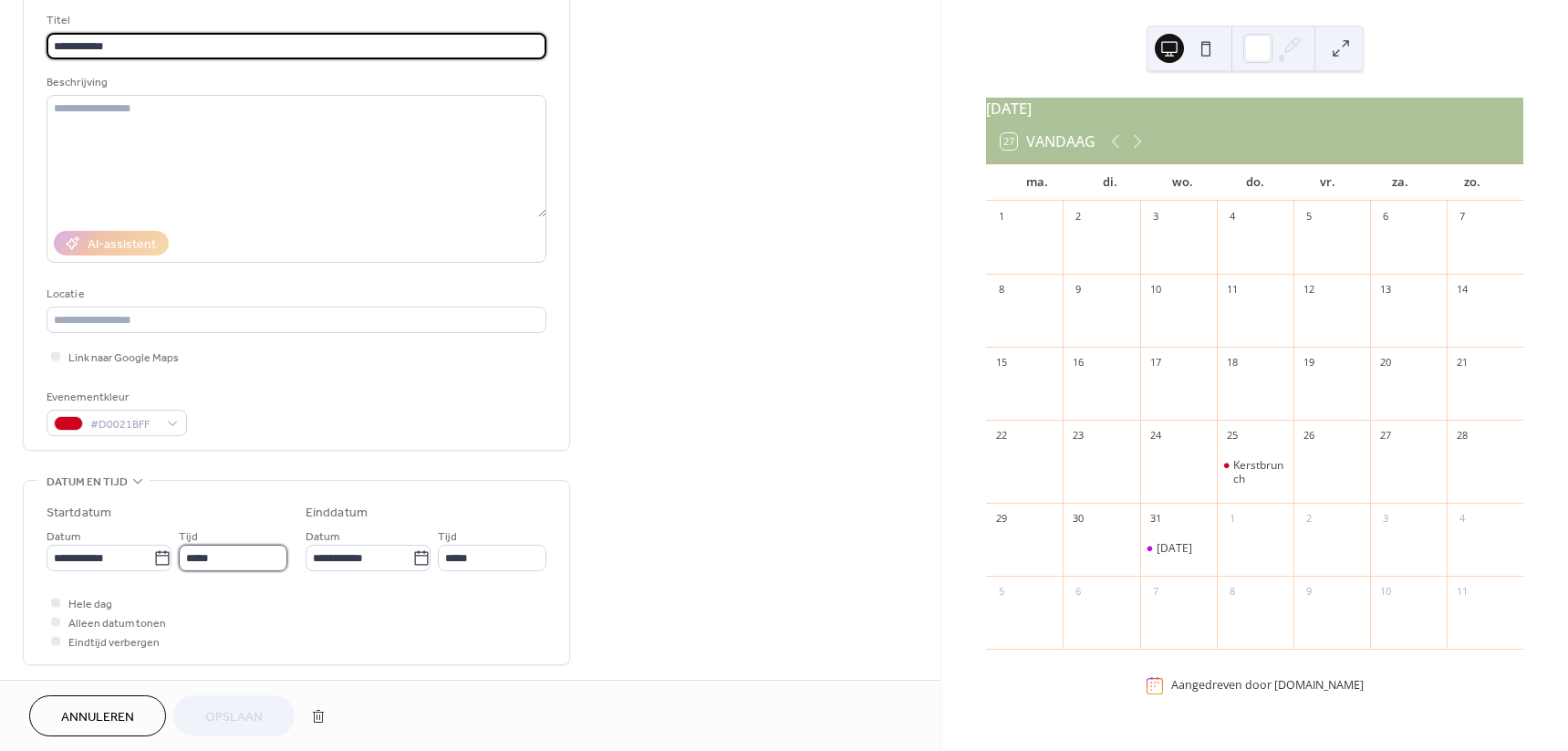
click at [210, 556] on input "*****" at bounding box center [233, 558] width 109 height 26
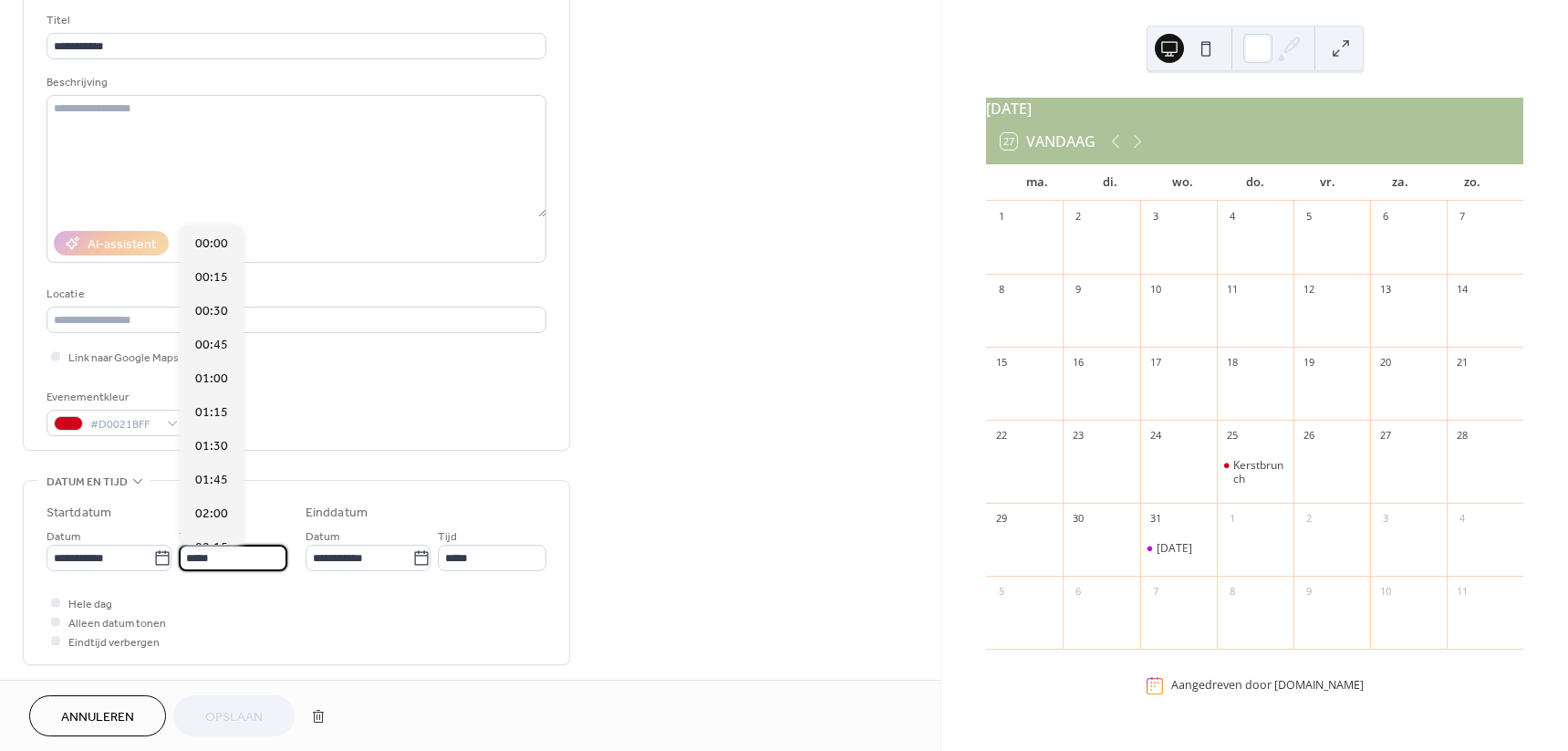
scroll to position [1620, 0]
click at [227, 312] on div "12:30" at bounding box center [211, 310] width 62 height 34
type input "*****"
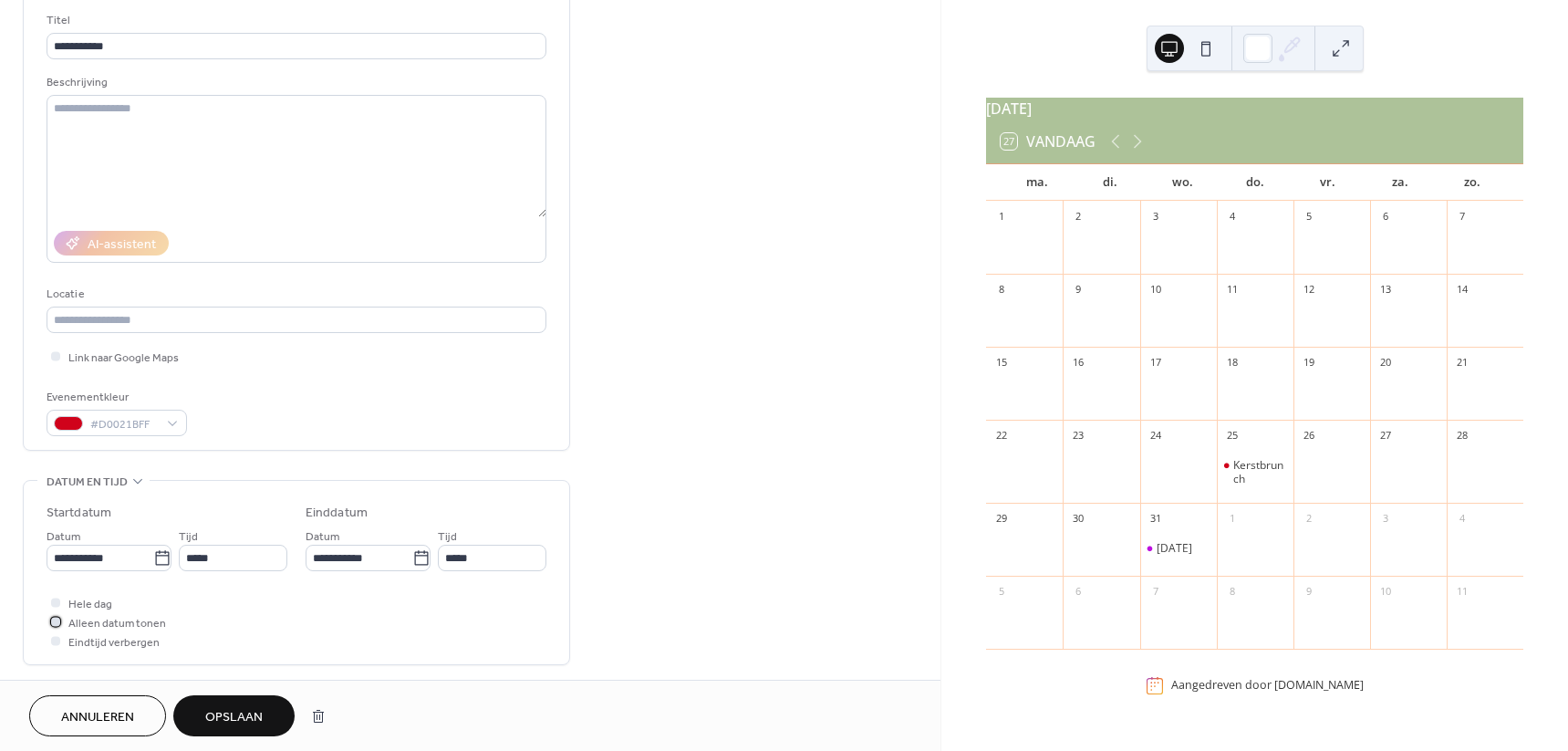
click at [99, 618] on span "Alleen datum tonen" at bounding box center [117, 623] width 98 height 19
click at [95, 604] on span "Hele dag" at bounding box center [90, 604] width 44 height 19
click at [101, 604] on span "Hele dag" at bounding box center [90, 604] width 44 height 19
click at [212, 717] on span "Opslaan" at bounding box center [233, 717] width 57 height 19
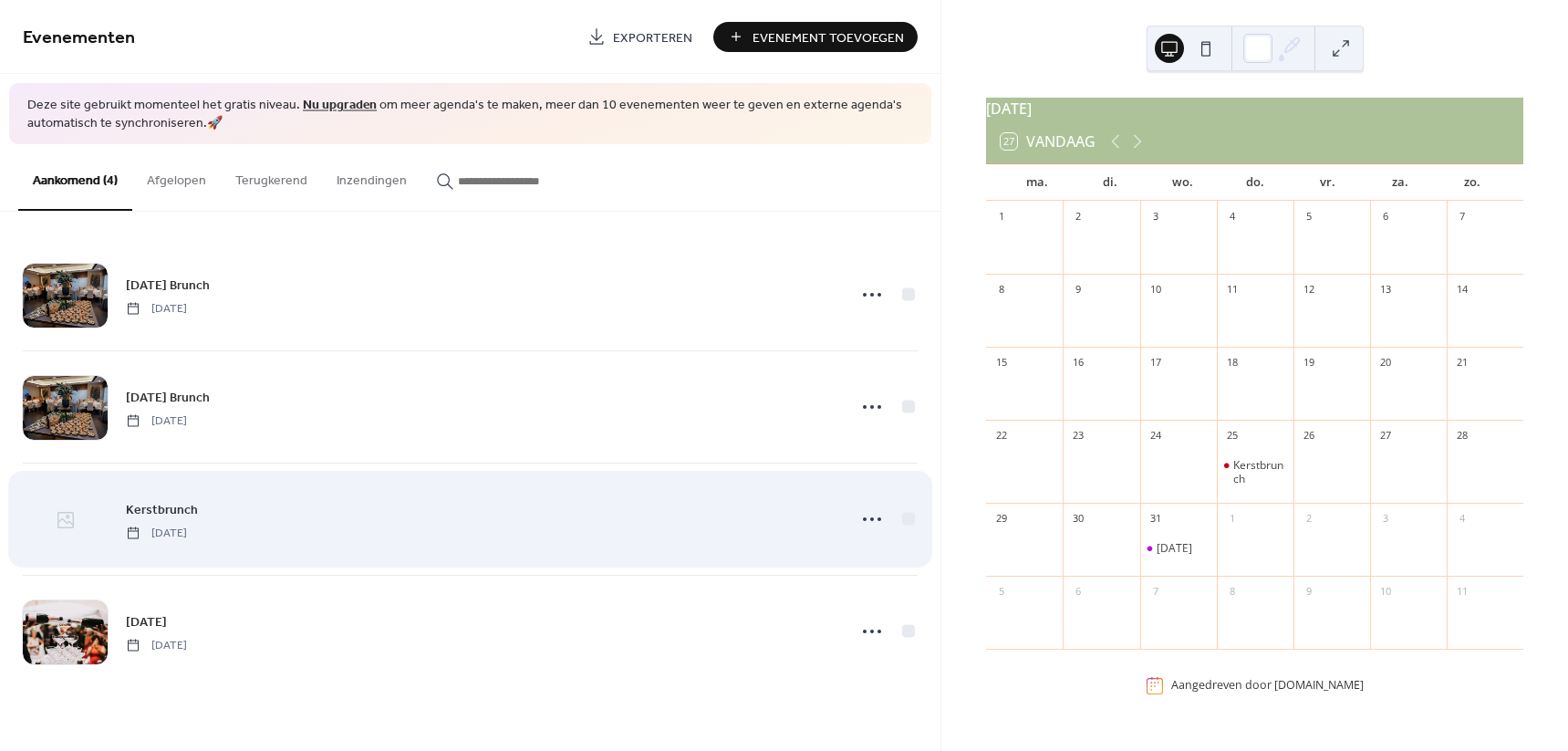
click at [58, 523] on icon at bounding box center [65, 520] width 22 height 22
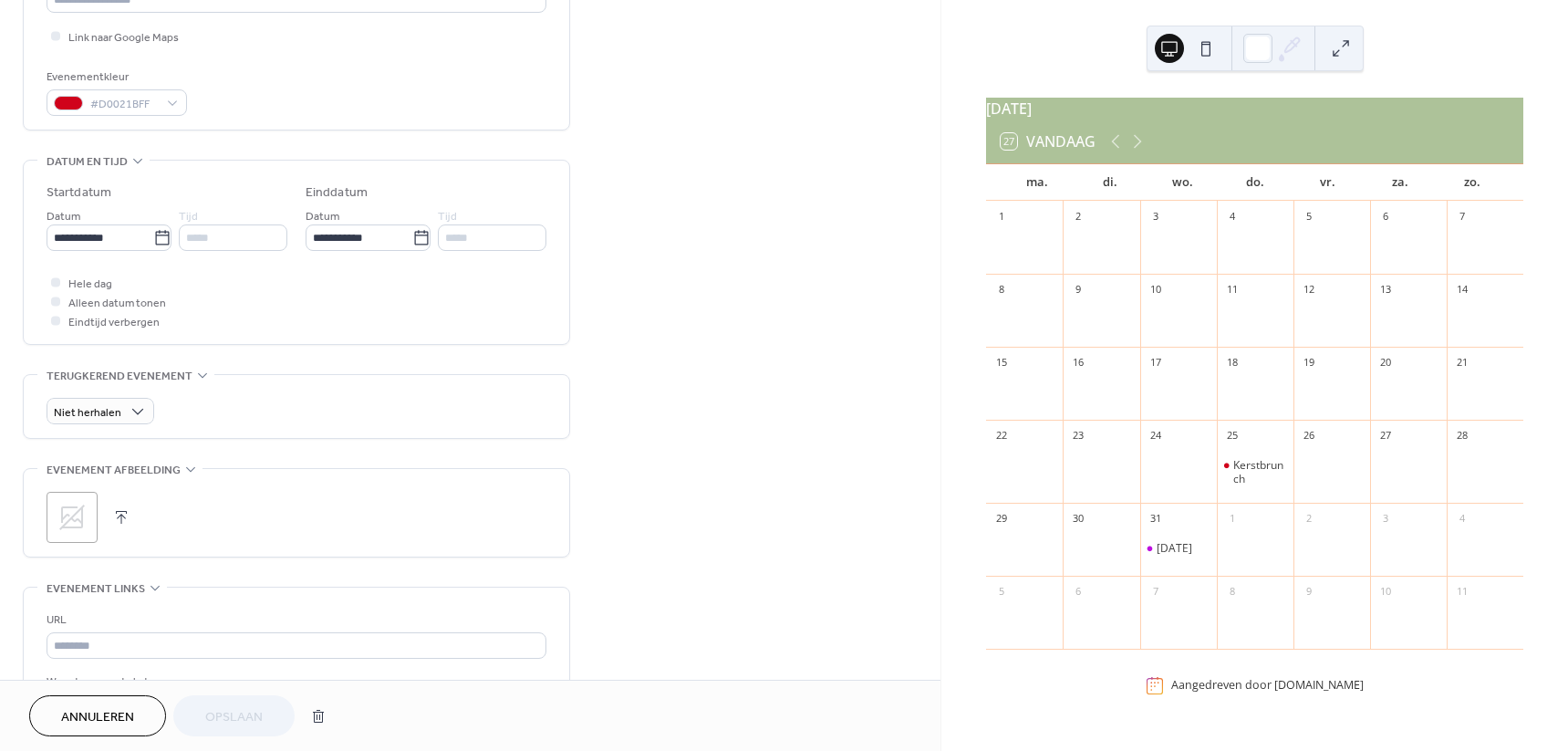
scroll to position [456, 0]
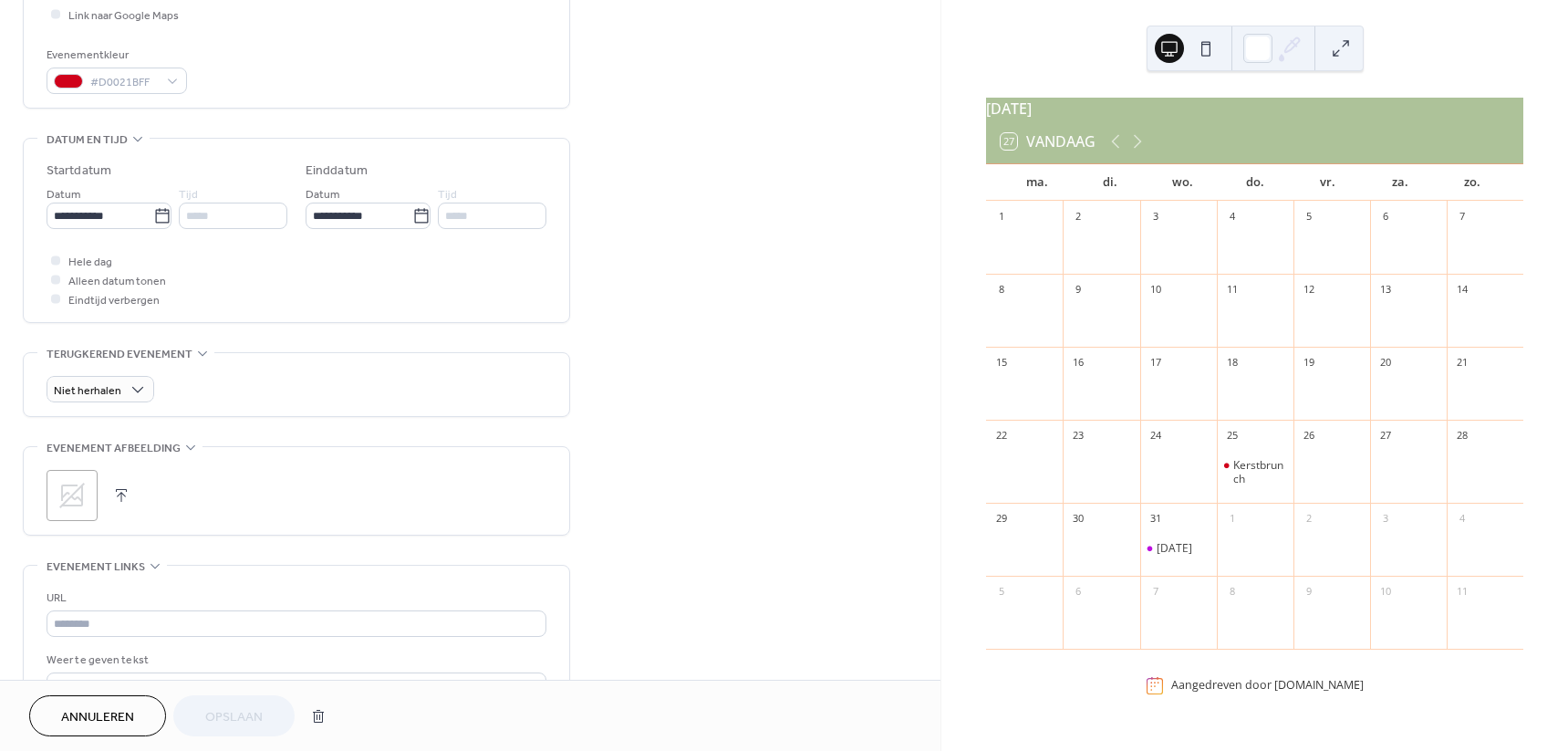
click at [64, 493] on icon at bounding box center [71, 495] width 29 height 29
click at [1204, 55] on button at bounding box center [1205, 48] width 29 height 29
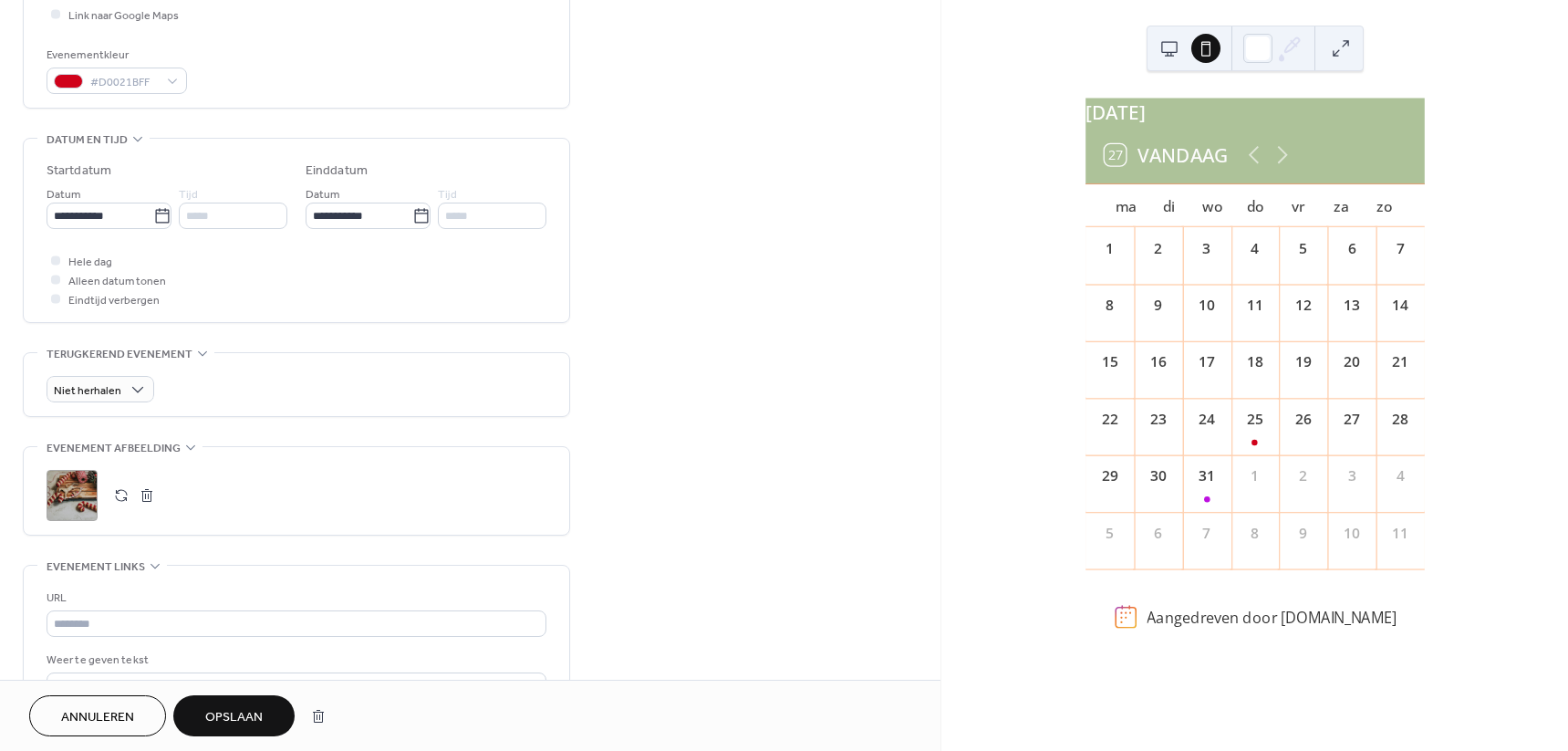
scroll to position [0, 0]
click at [1164, 40] on button at bounding box center [1169, 48] width 29 height 29
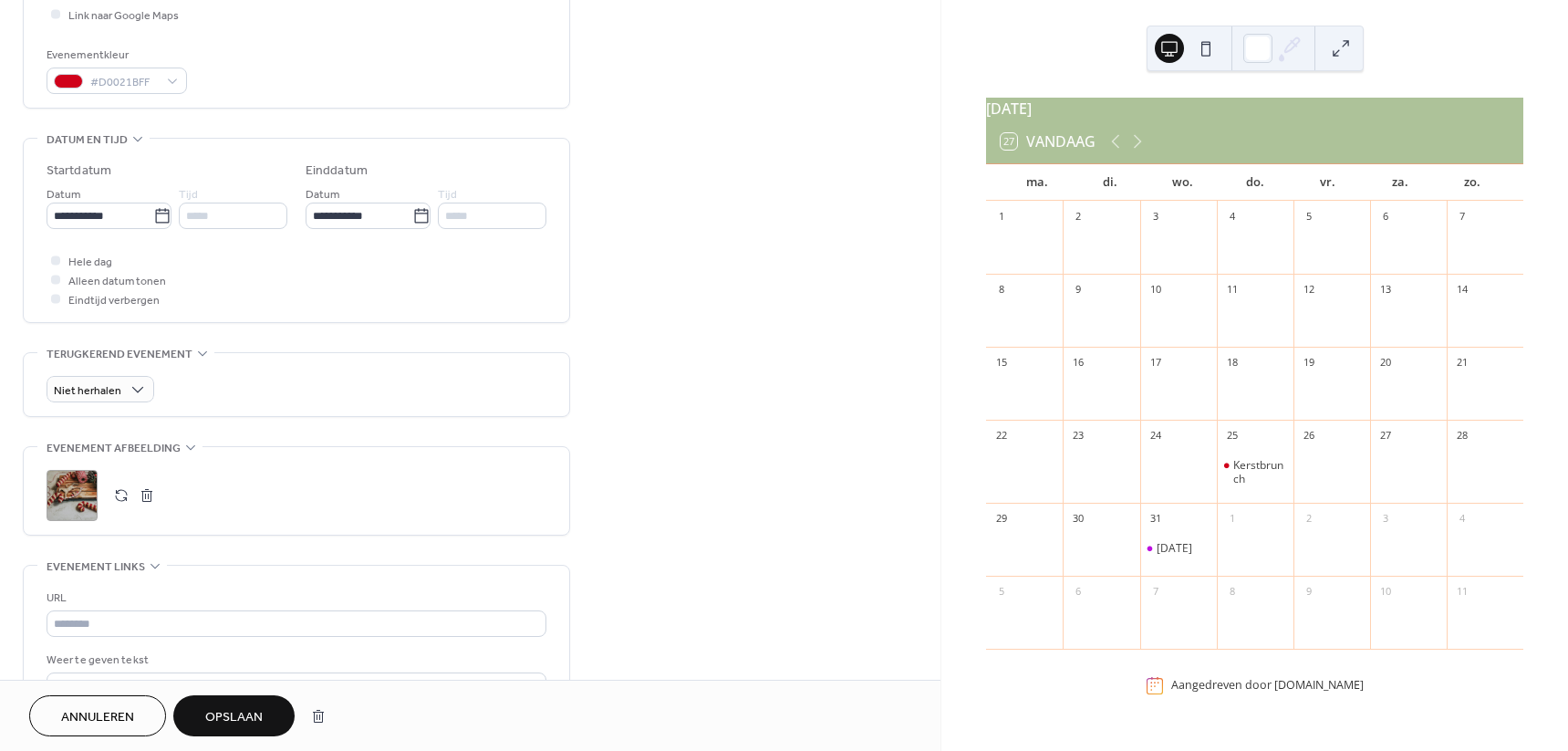
click at [241, 728] on span "Opslaan" at bounding box center [233, 717] width 57 height 19
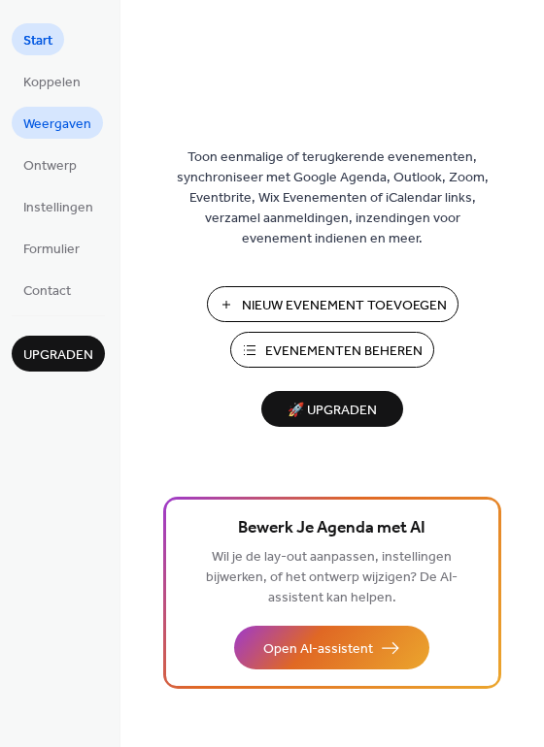
click at [64, 126] on span "Weergaven" at bounding box center [57, 125] width 68 height 20
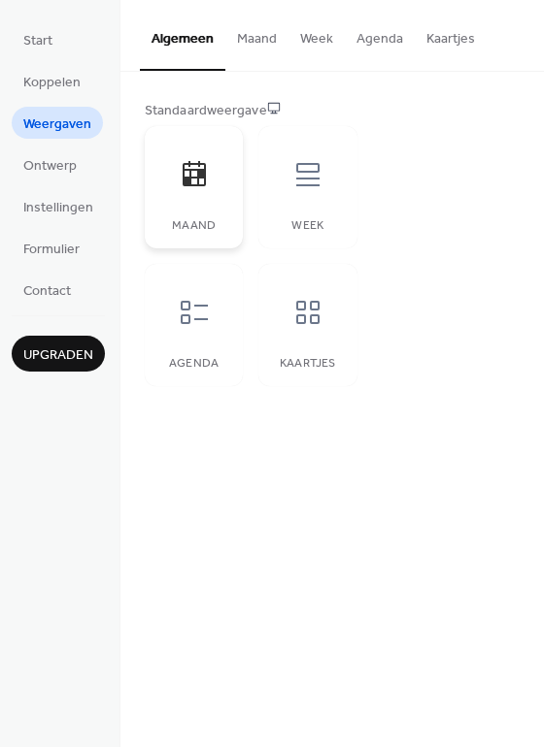
click at [173, 211] on div "Maand" at bounding box center [194, 187] width 98 height 122
click at [209, 170] on icon at bounding box center [194, 174] width 31 height 31
click at [207, 170] on icon at bounding box center [194, 174] width 31 height 31
click at [58, 166] on span "Ontwerp" at bounding box center [49, 166] width 53 height 20
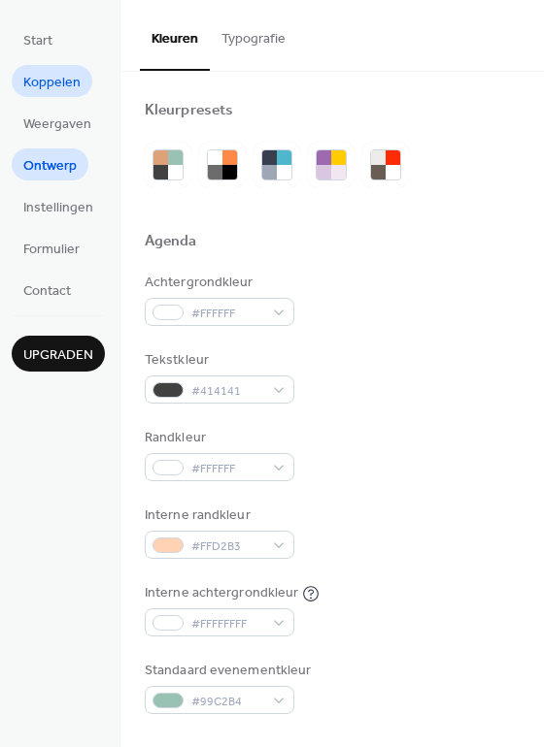
click at [57, 82] on span "Koppelen" at bounding box center [51, 83] width 57 height 20
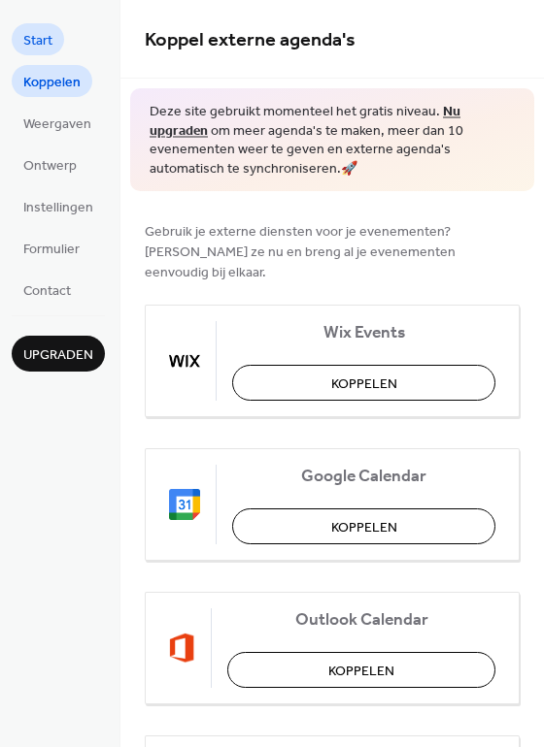
click at [49, 42] on span "Start" at bounding box center [37, 41] width 29 height 20
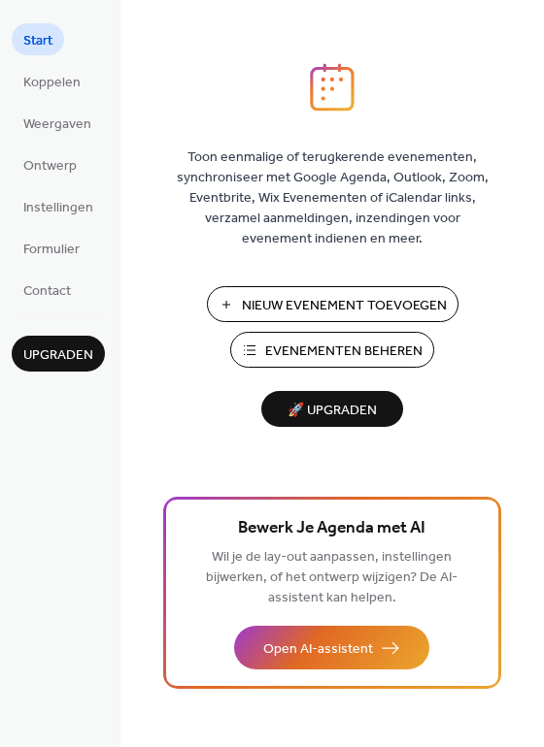
click at [323, 344] on span "Evenementen Beheren" at bounding box center [343, 352] width 157 height 20
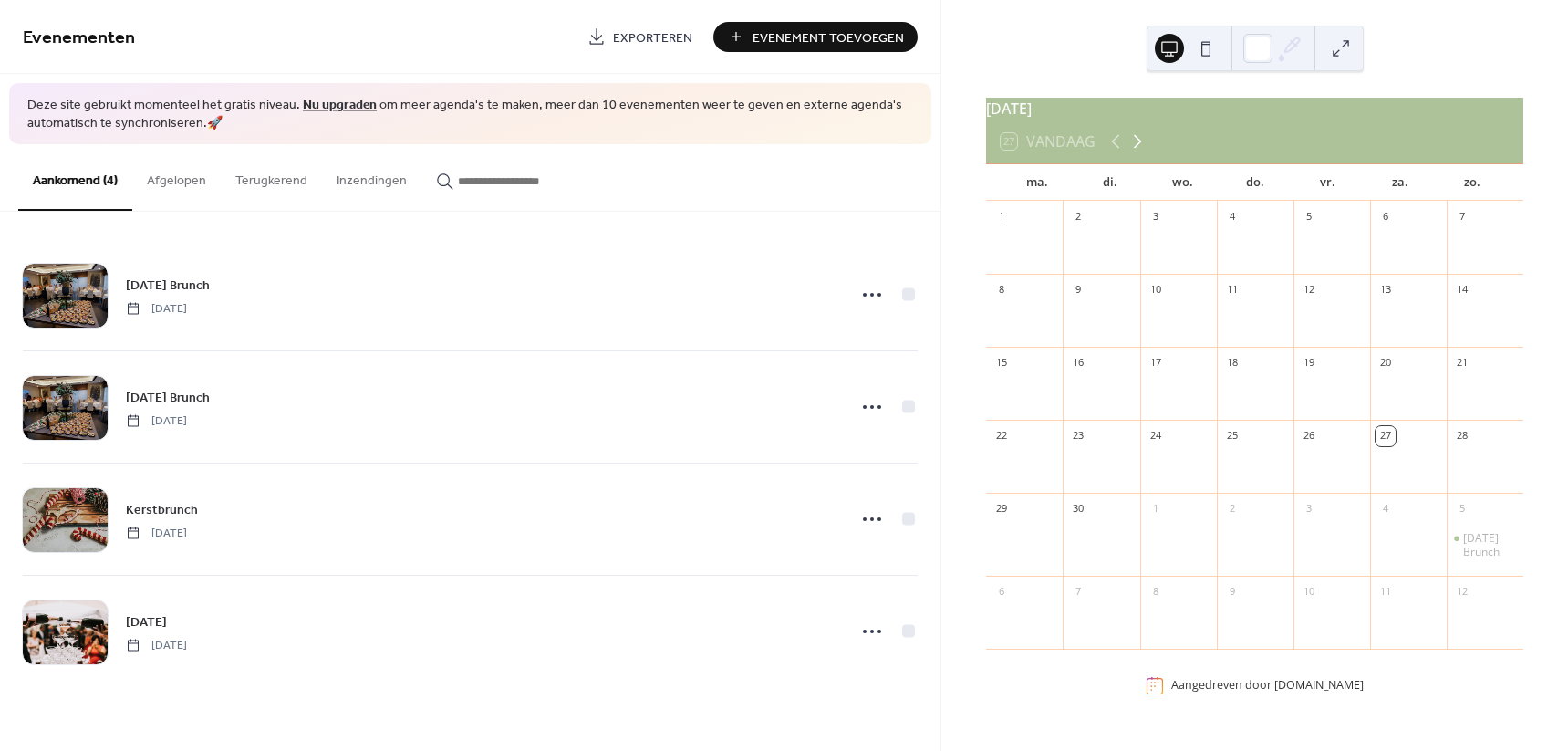
click at [1145, 152] on icon at bounding box center [1137, 141] width 22 height 22
click at [1143, 152] on icon at bounding box center [1137, 141] width 22 height 22
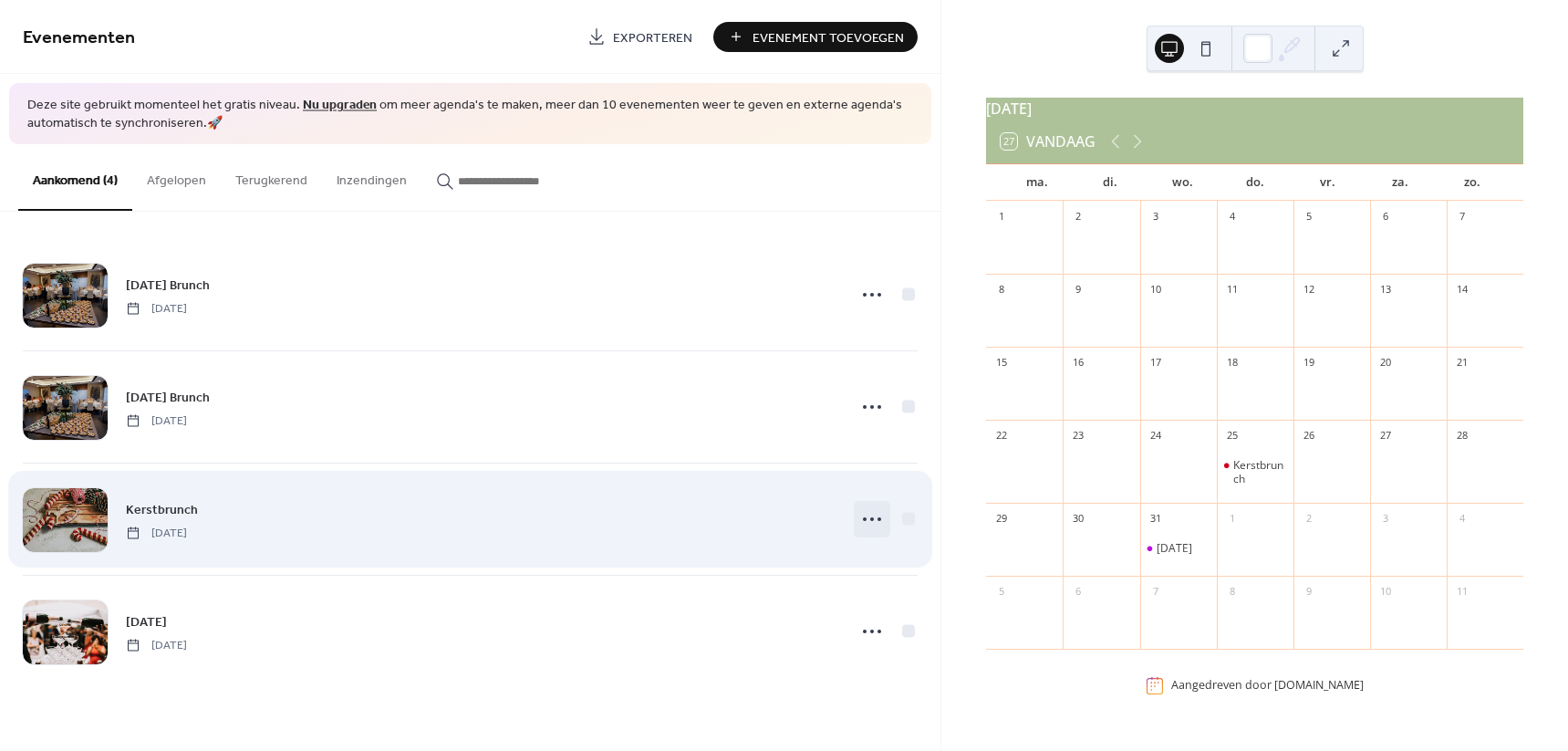
click at [869, 525] on icon at bounding box center [871, 519] width 29 height 29
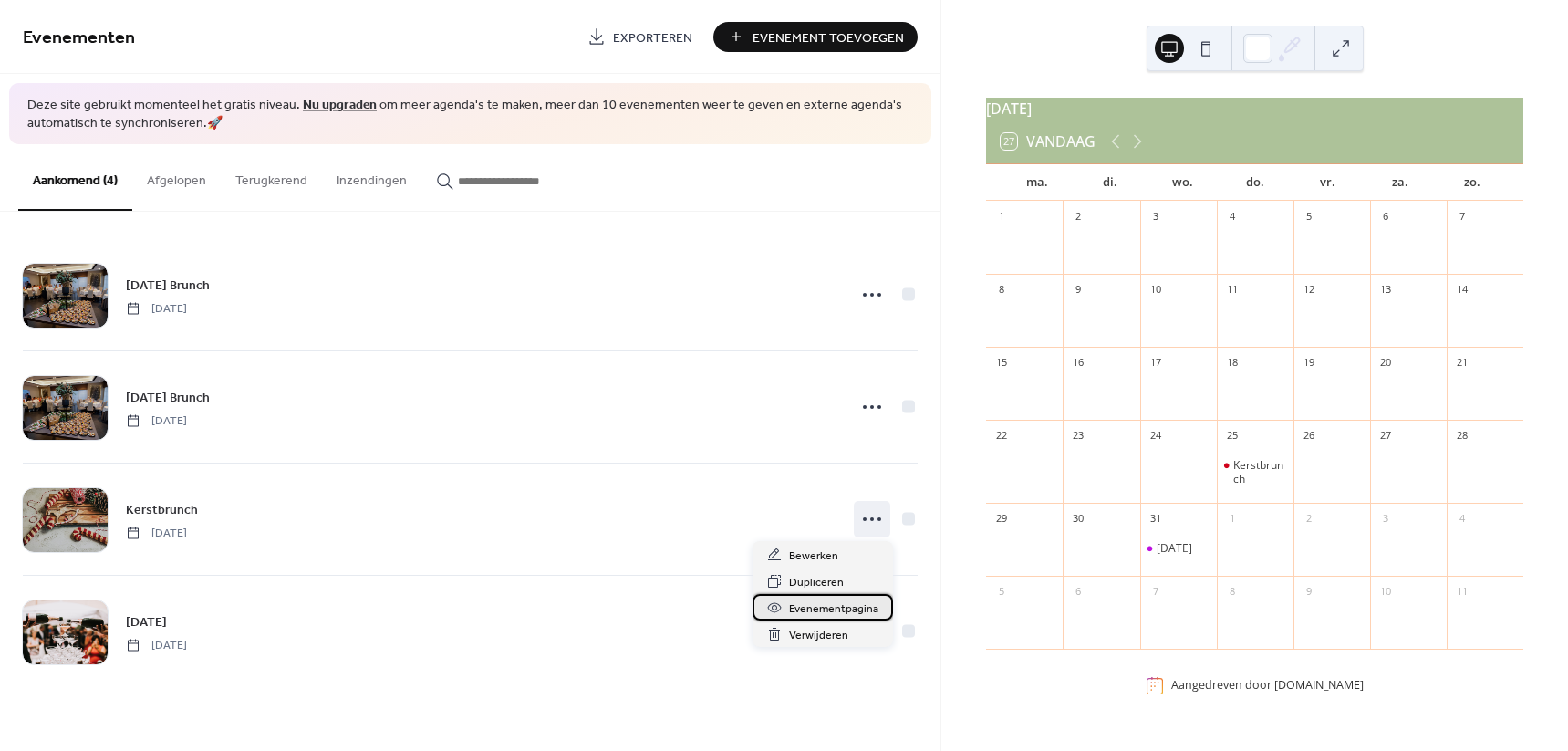
click at [838, 616] on span "Evenementpagina" at bounding box center [833, 609] width 89 height 19
click at [371, 186] on button "Inzendingen" at bounding box center [372, 176] width 100 height 65
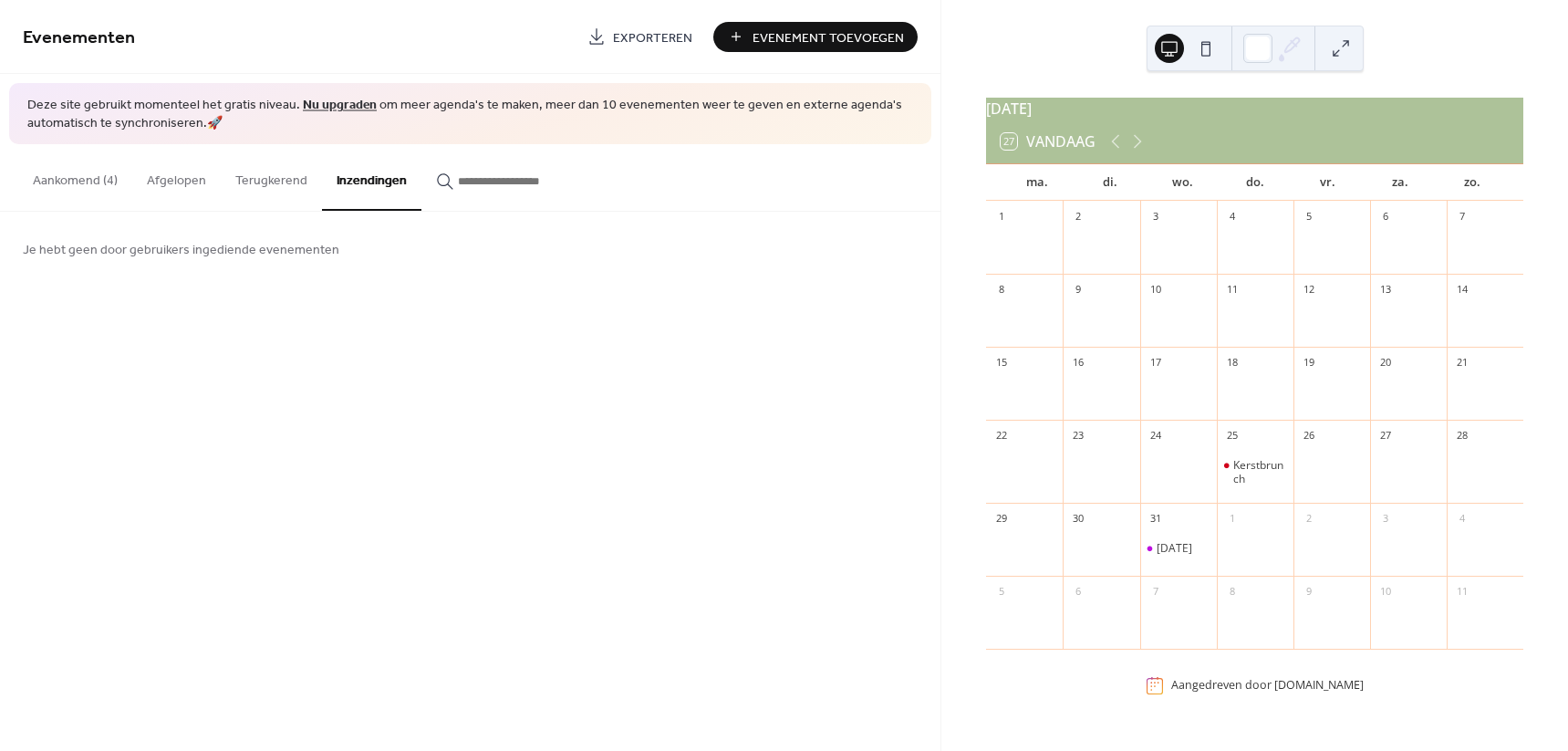
click at [262, 186] on button "Terugkerend" at bounding box center [272, 176] width 101 height 65
click at [194, 188] on button "Afgelopen" at bounding box center [177, 176] width 88 height 65
click at [64, 182] on button "Aankomend (4)" at bounding box center [74, 176] width 114 height 65
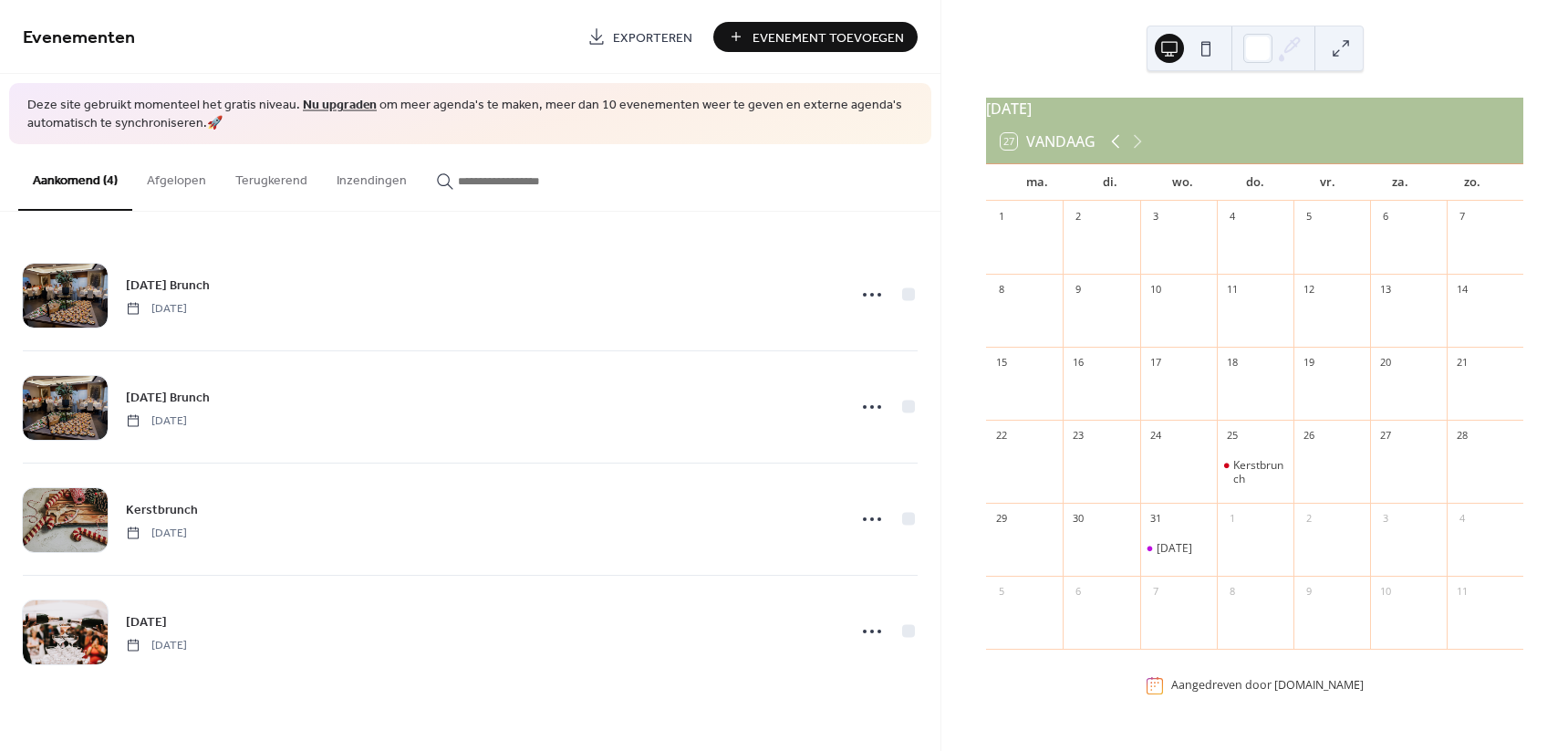
click at [1116, 152] on icon at bounding box center [1115, 141] width 22 height 22
click at [1140, 152] on icon at bounding box center [1137, 141] width 22 height 22
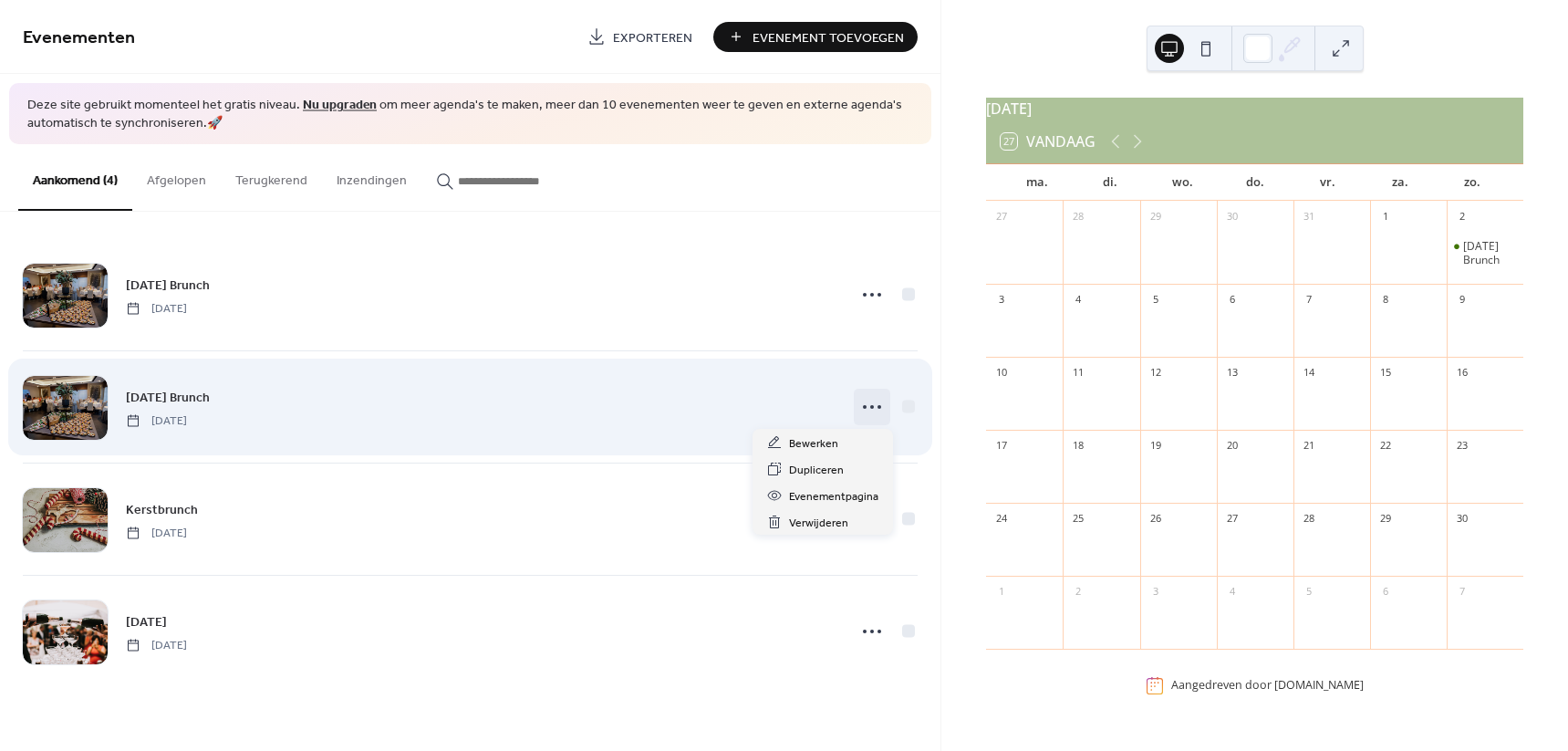
click at [865, 415] on icon at bounding box center [871, 406] width 29 height 29
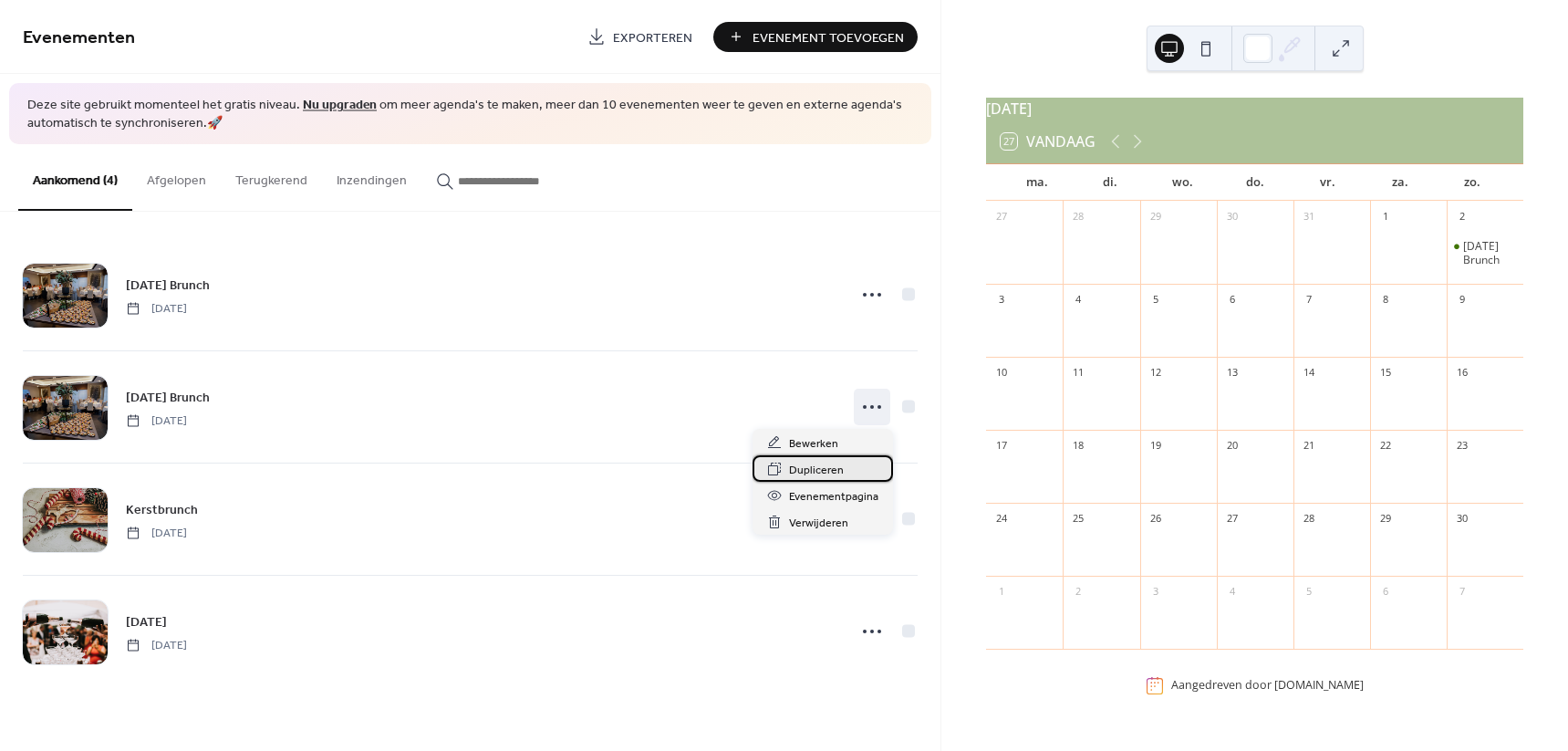
click at [826, 467] on span "Dupliceren" at bounding box center [816, 470] width 54 height 19
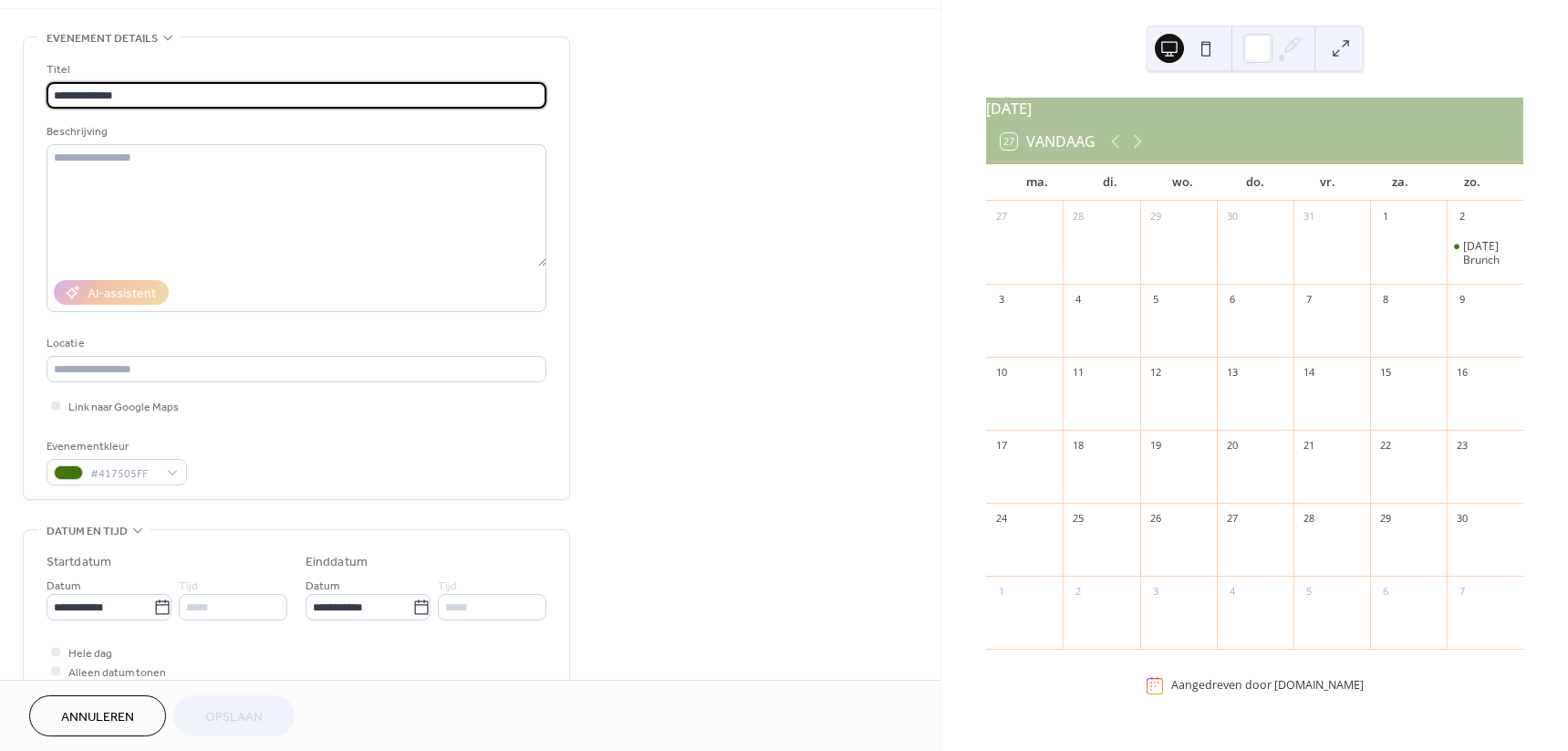
scroll to position [228, 0]
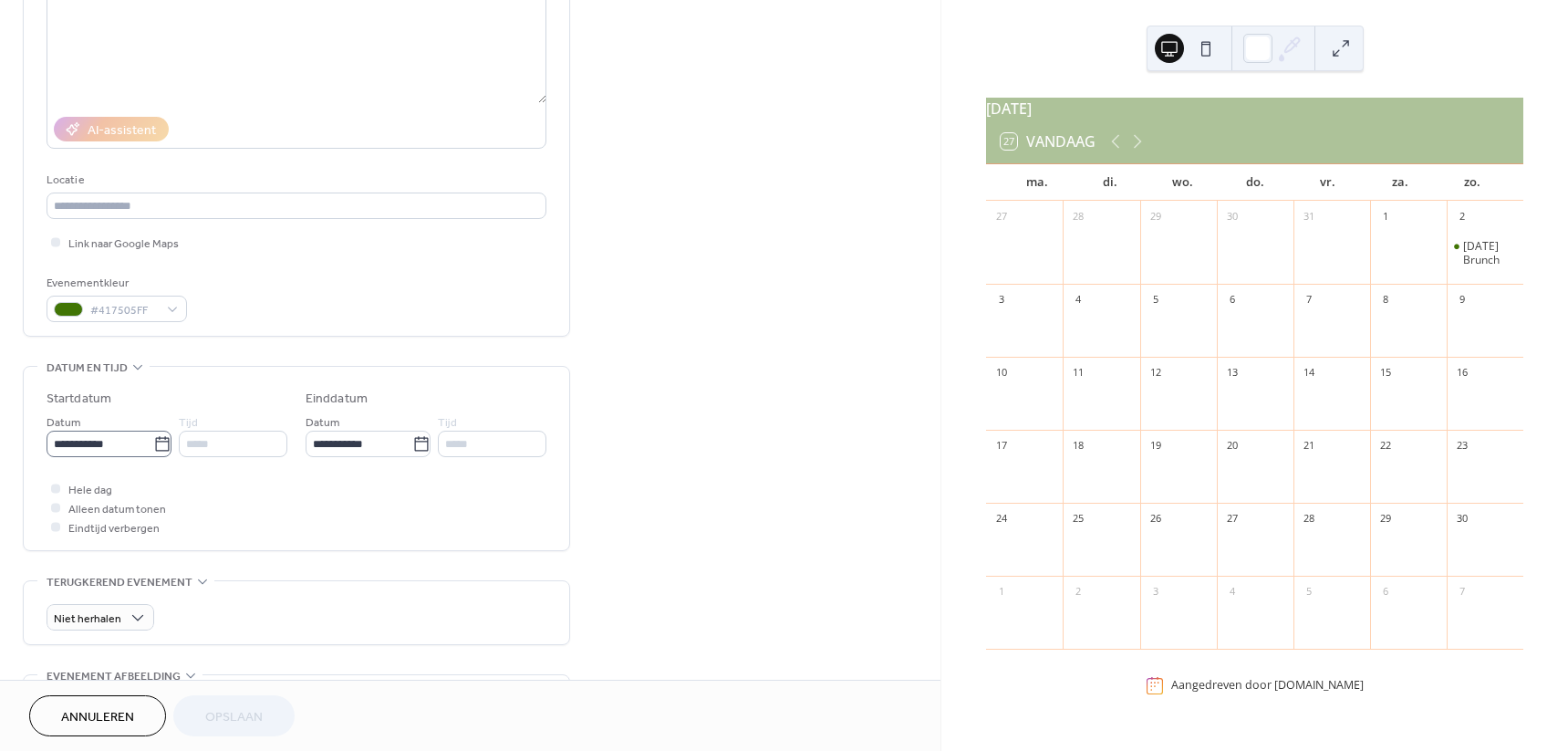
click at [153, 445] on icon at bounding box center [162, 444] width 18 height 18
click at [152, 445] on input "**********" at bounding box center [101, 444] width 107 height 26
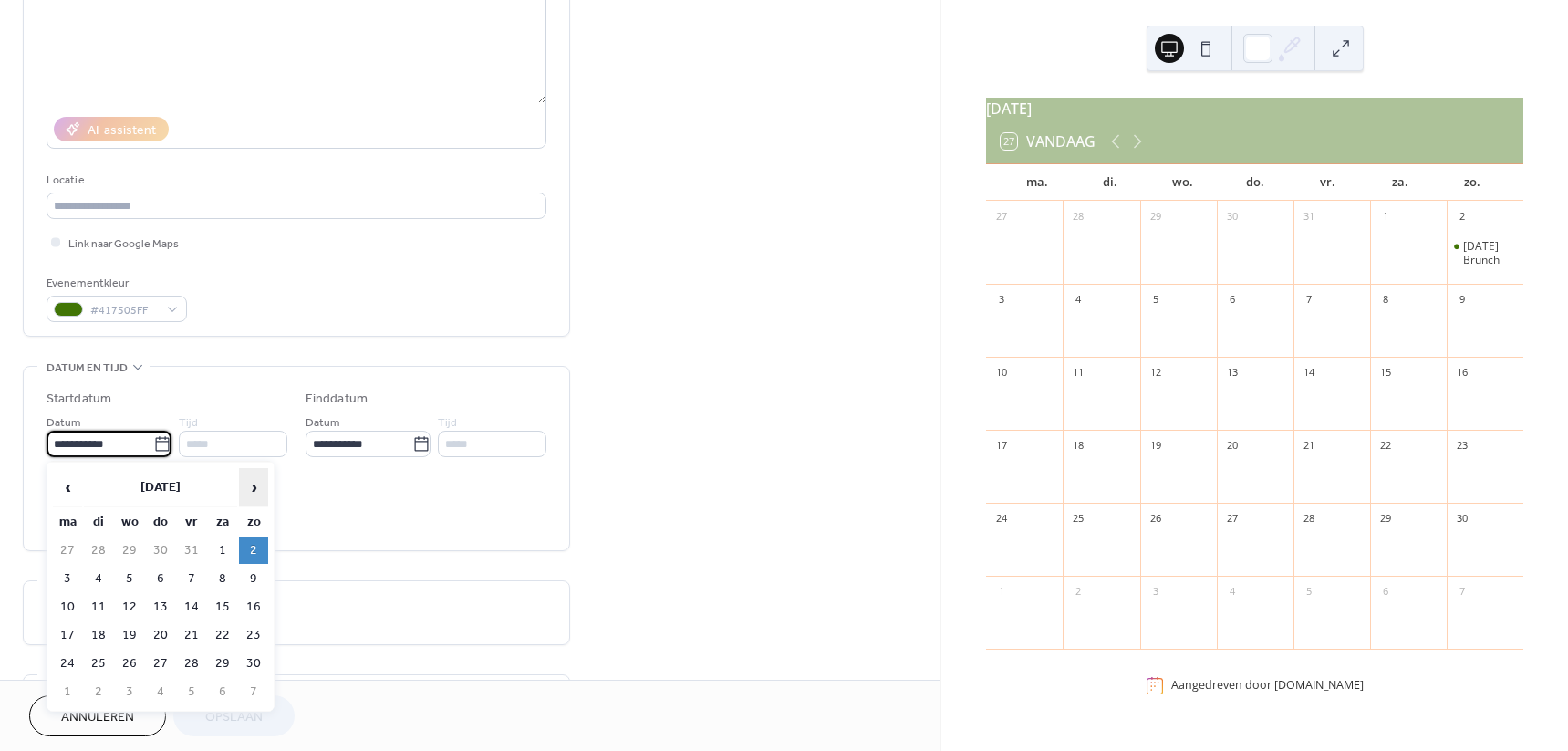
click at [247, 492] on span "›" at bounding box center [253, 487] width 27 height 37
click at [253, 576] on td "7" at bounding box center [253, 579] width 29 height 26
type input "**********"
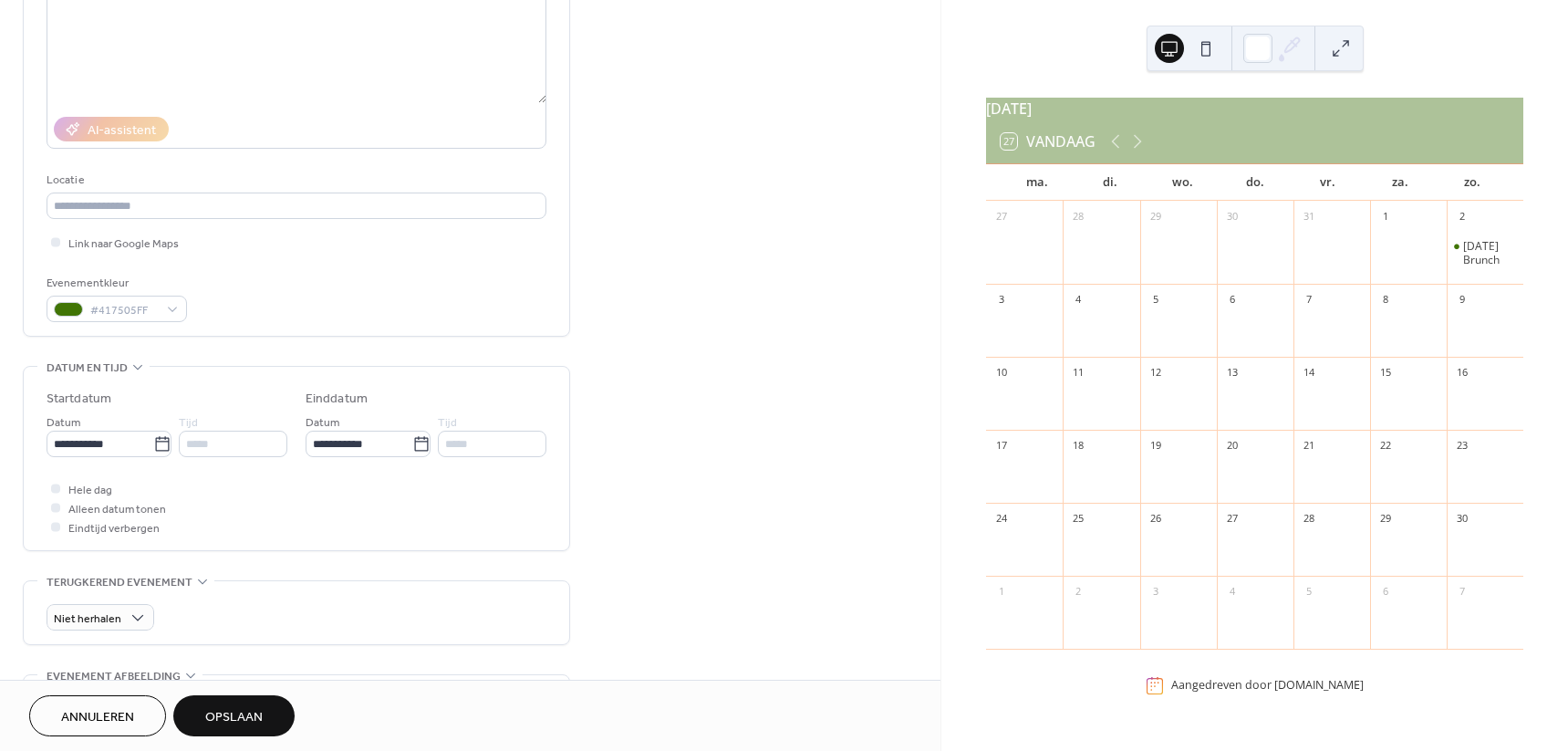
click at [659, 321] on div "**********" at bounding box center [470, 502] width 940 height 1259
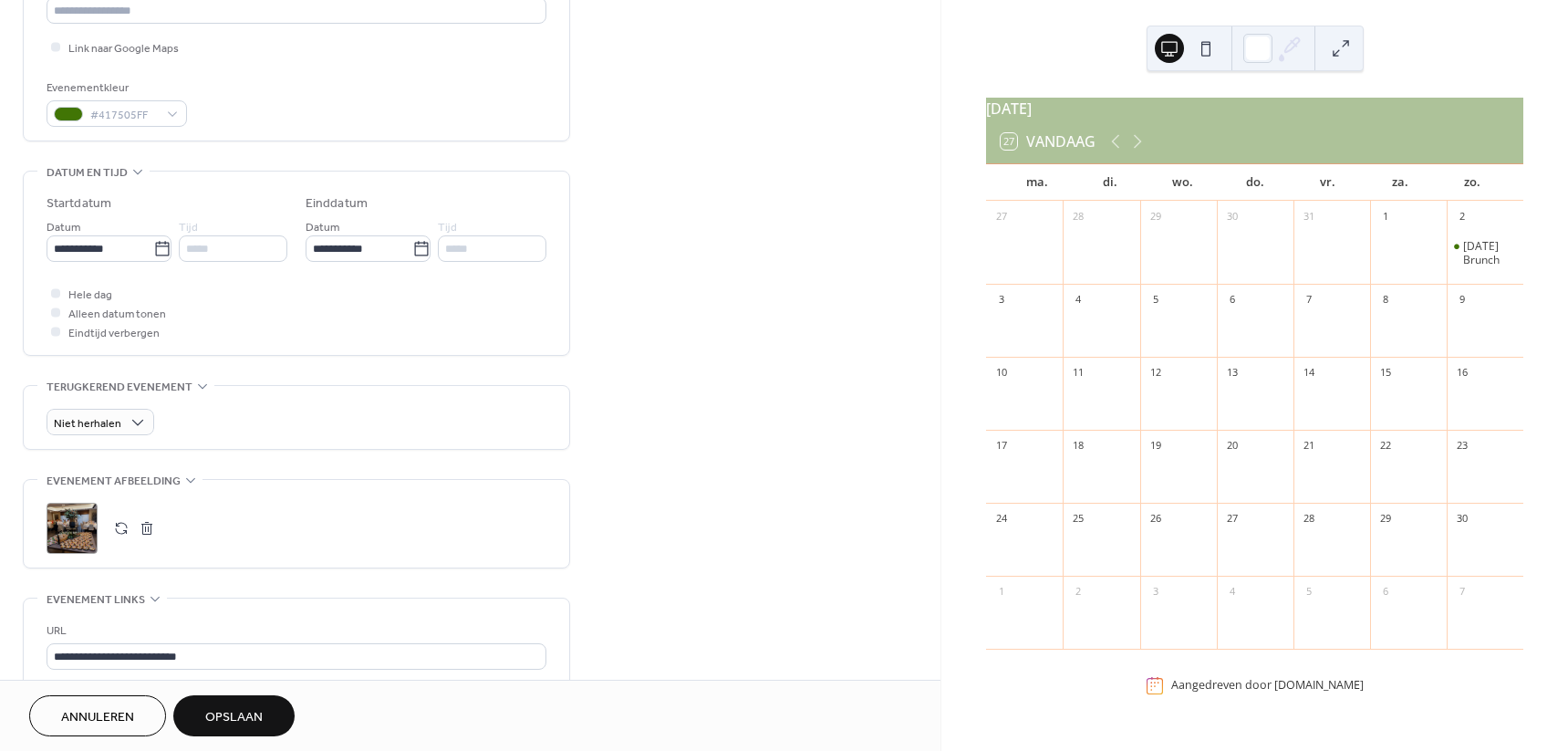
scroll to position [456, 0]
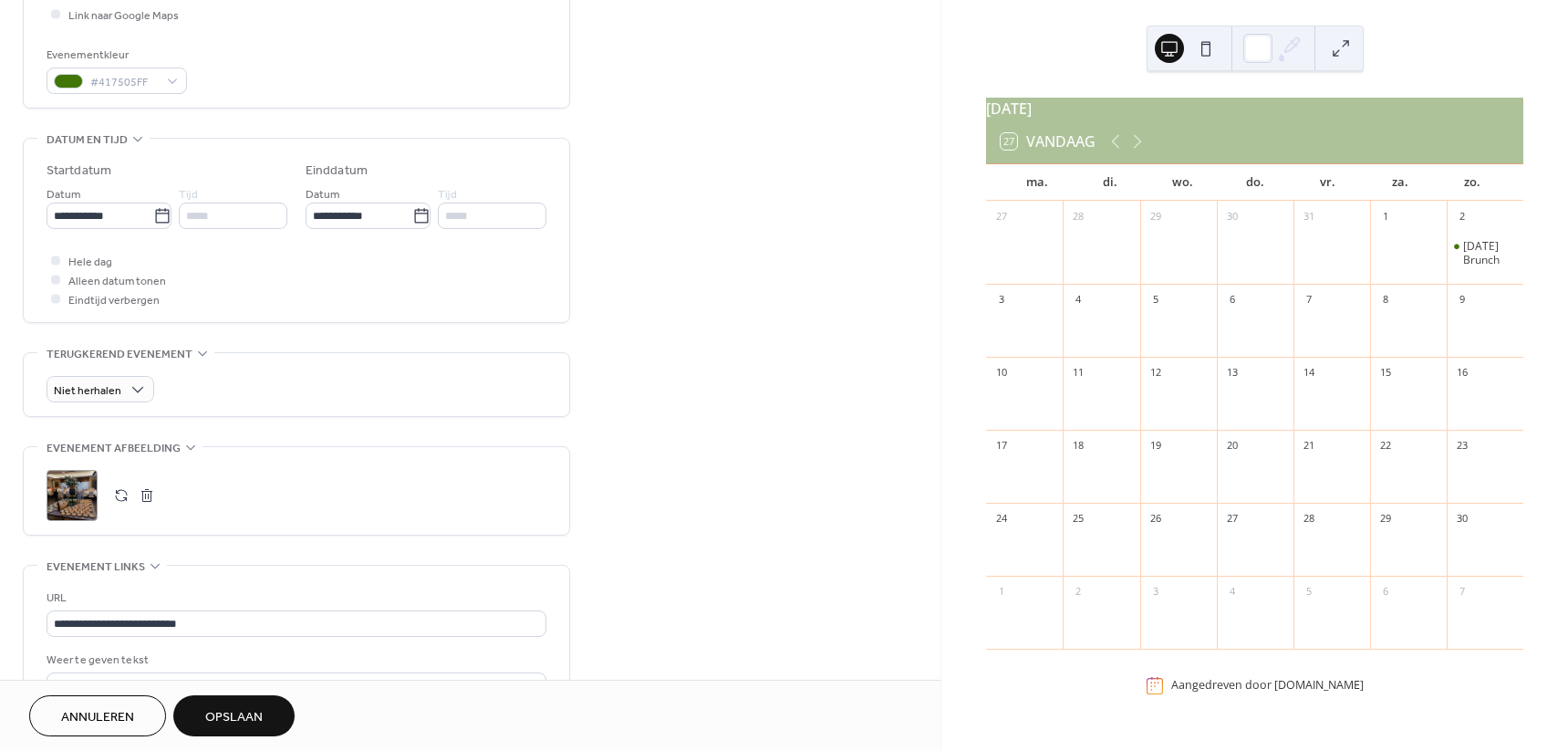
click at [242, 710] on span "Opslaan" at bounding box center [233, 717] width 57 height 19
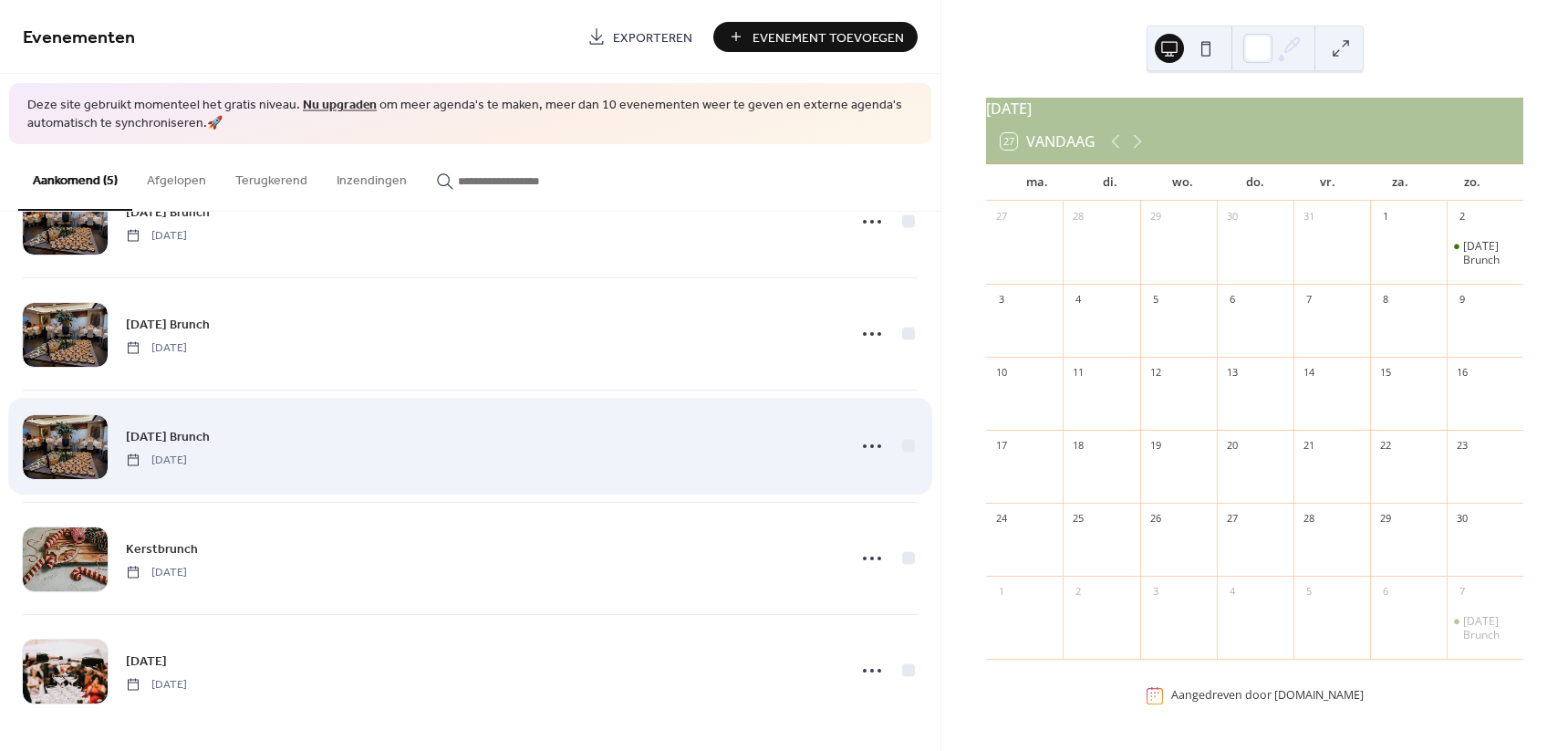
scroll to position [76, 0]
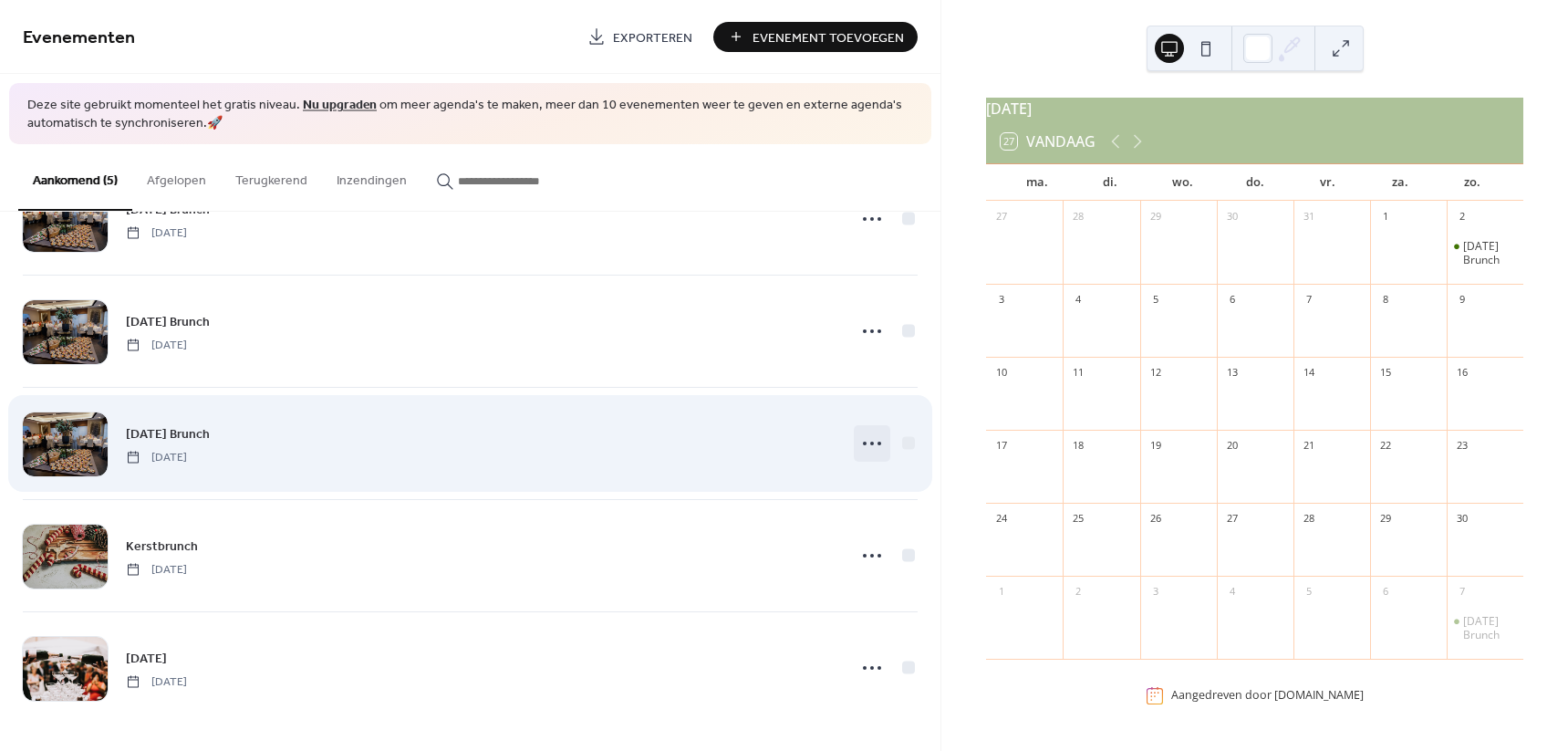
click at [870, 444] on circle at bounding box center [872, 444] width 4 height 4
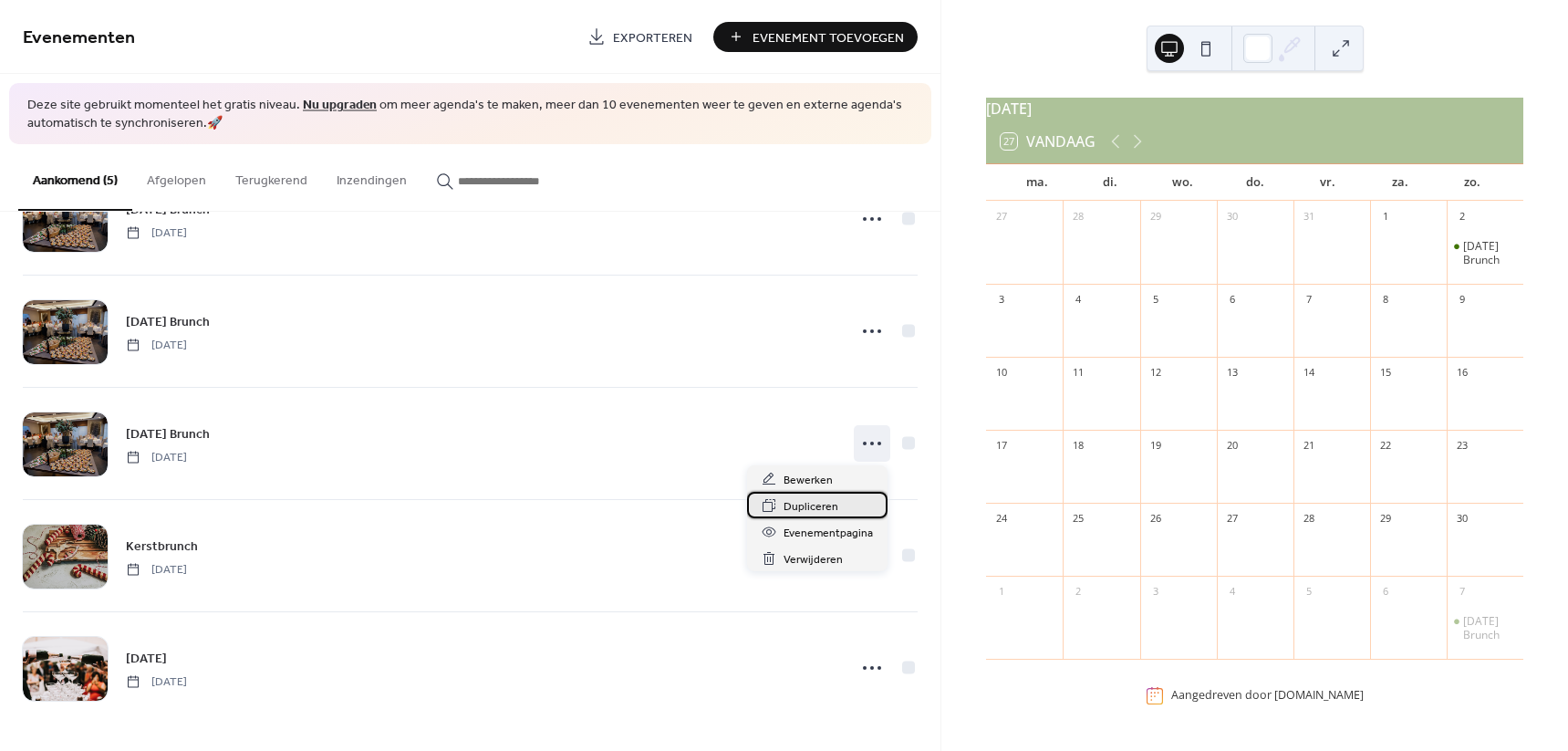
click at [826, 506] on span "Dupliceren" at bounding box center [811, 507] width 54 height 19
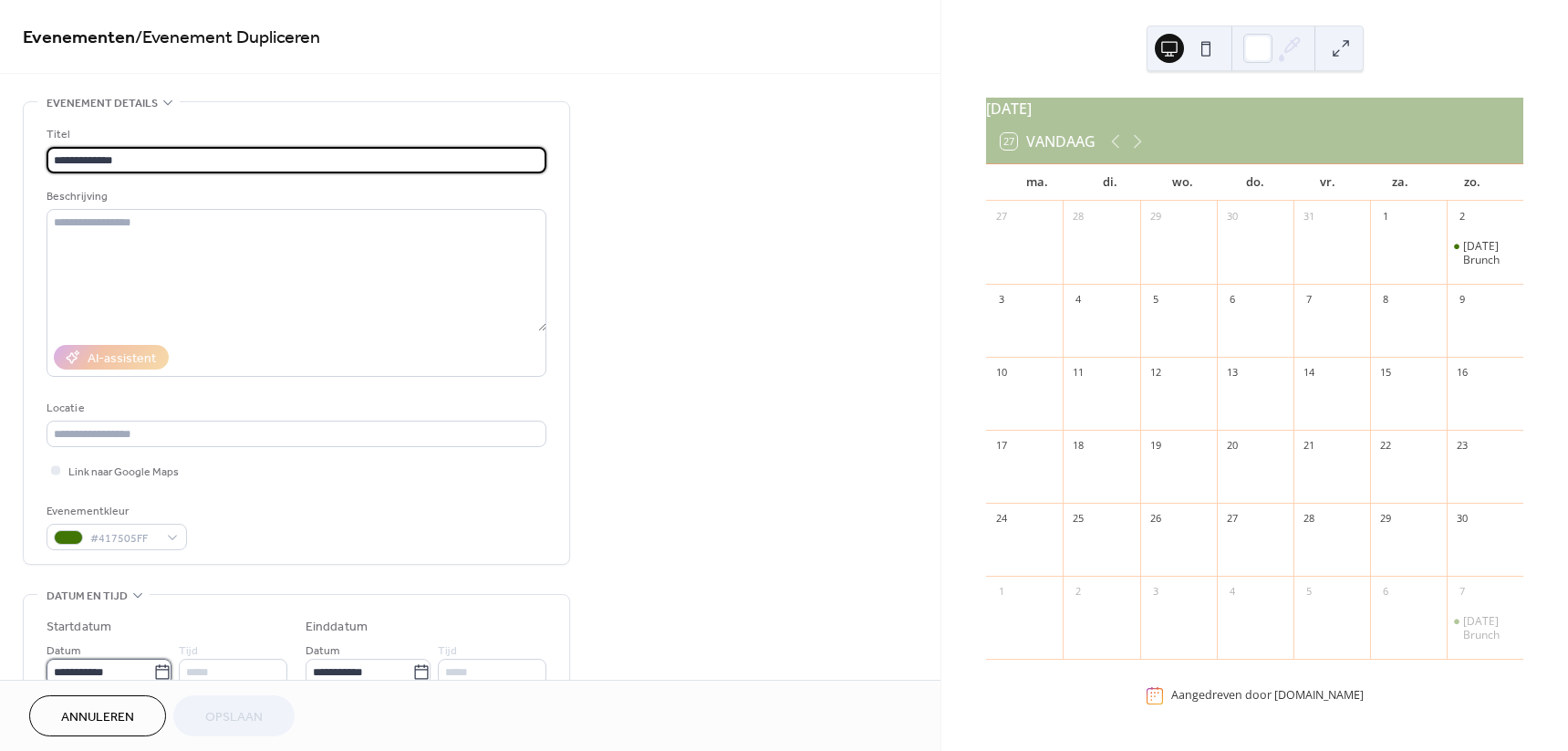
click at [130, 673] on input "**********" at bounding box center [101, 672] width 107 height 26
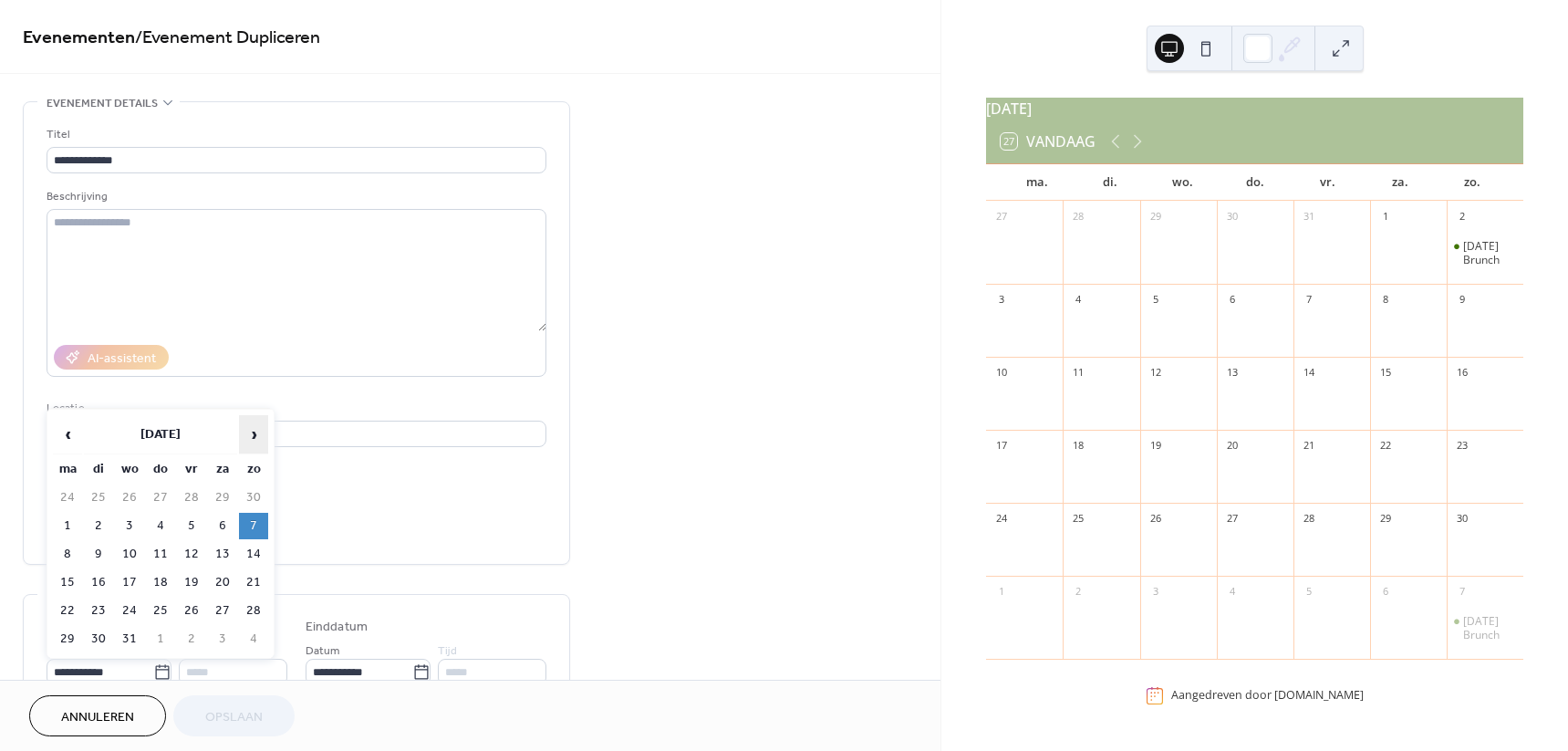
click at [253, 441] on span "›" at bounding box center [253, 434] width 27 height 37
click at [263, 499] on td "4" at bounding box center [253, 497] width 29 height 26
type input "**********"
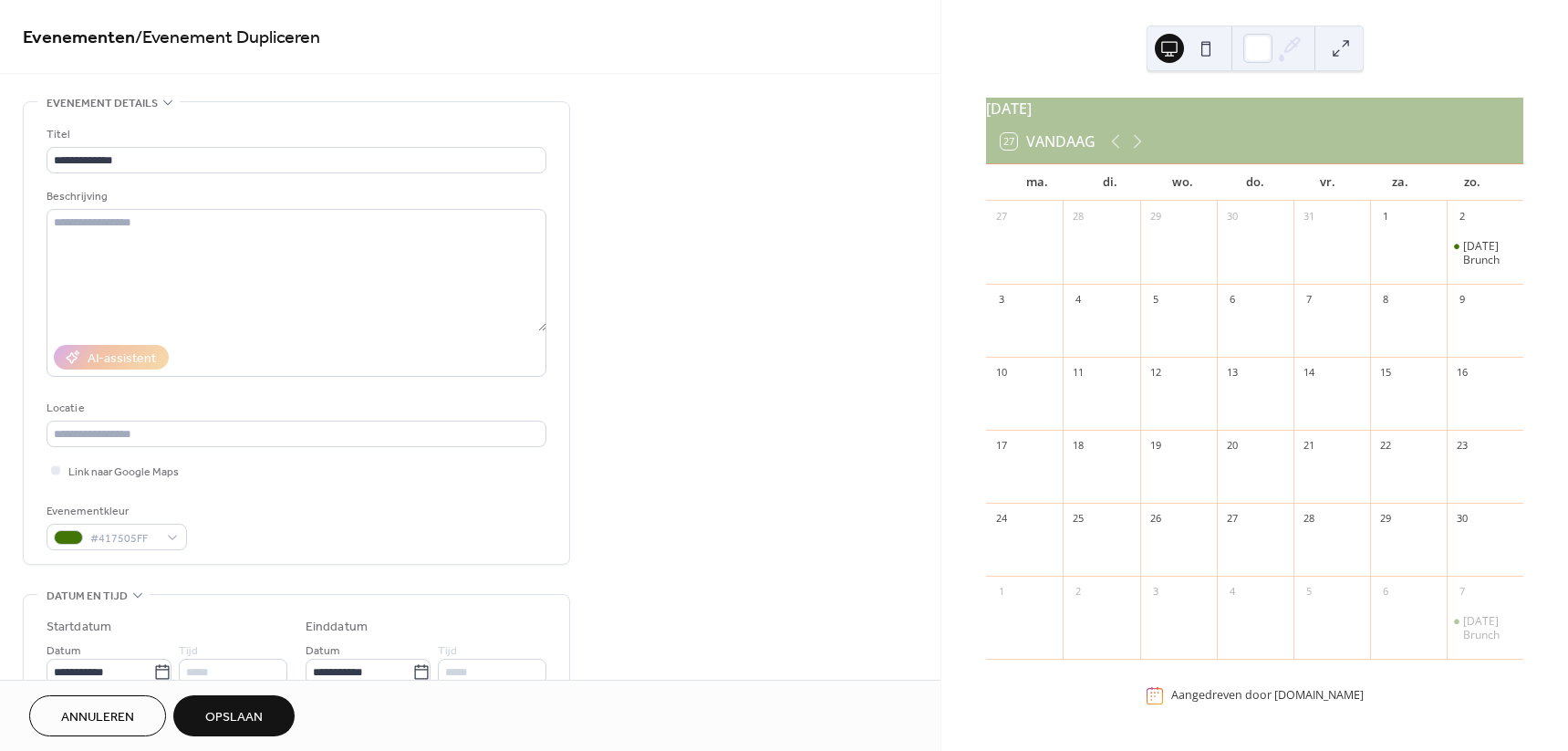
click at [215, 719] on span "Opslaan" at bounding box center [233, 717] width 57 height 19
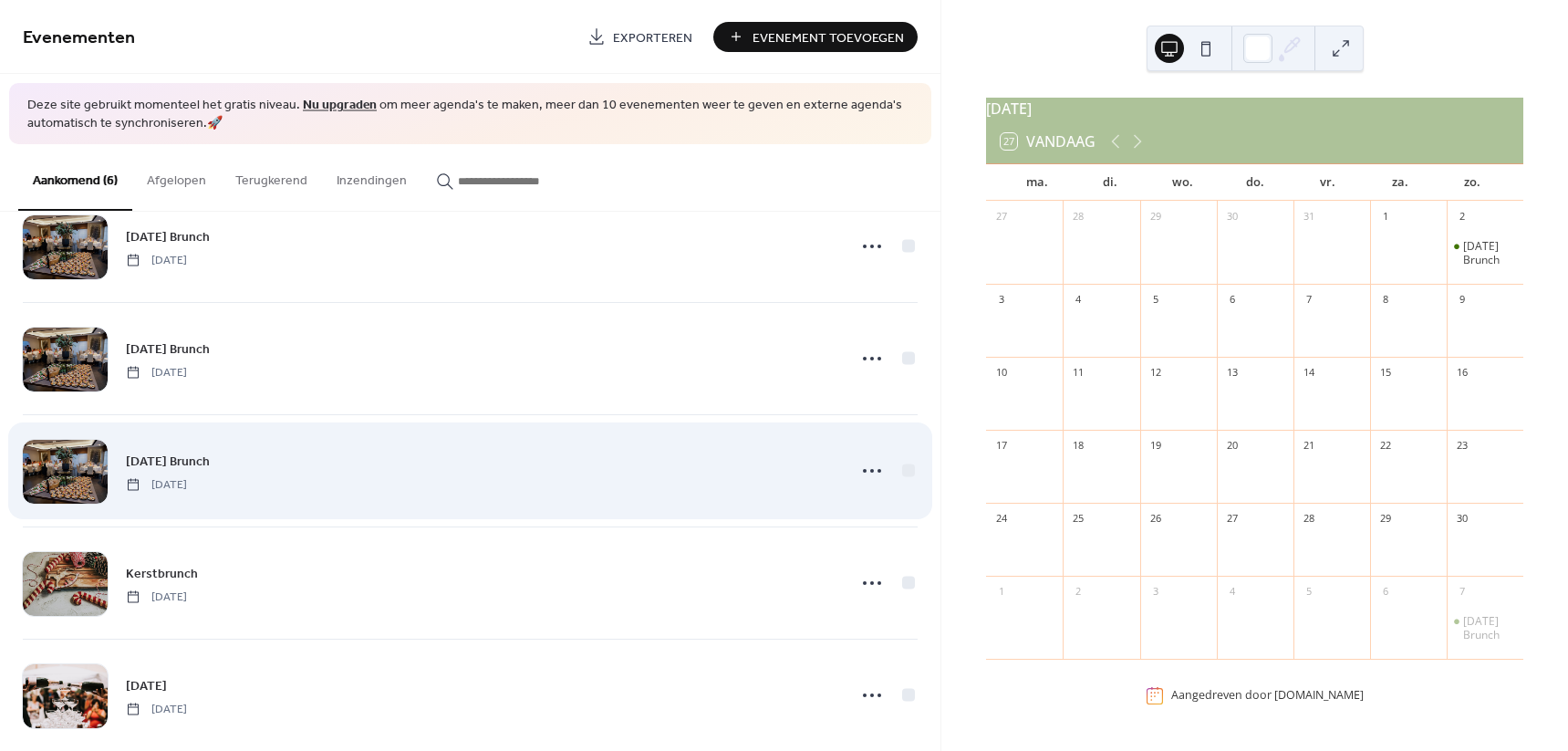
scroll to position [188, 0]
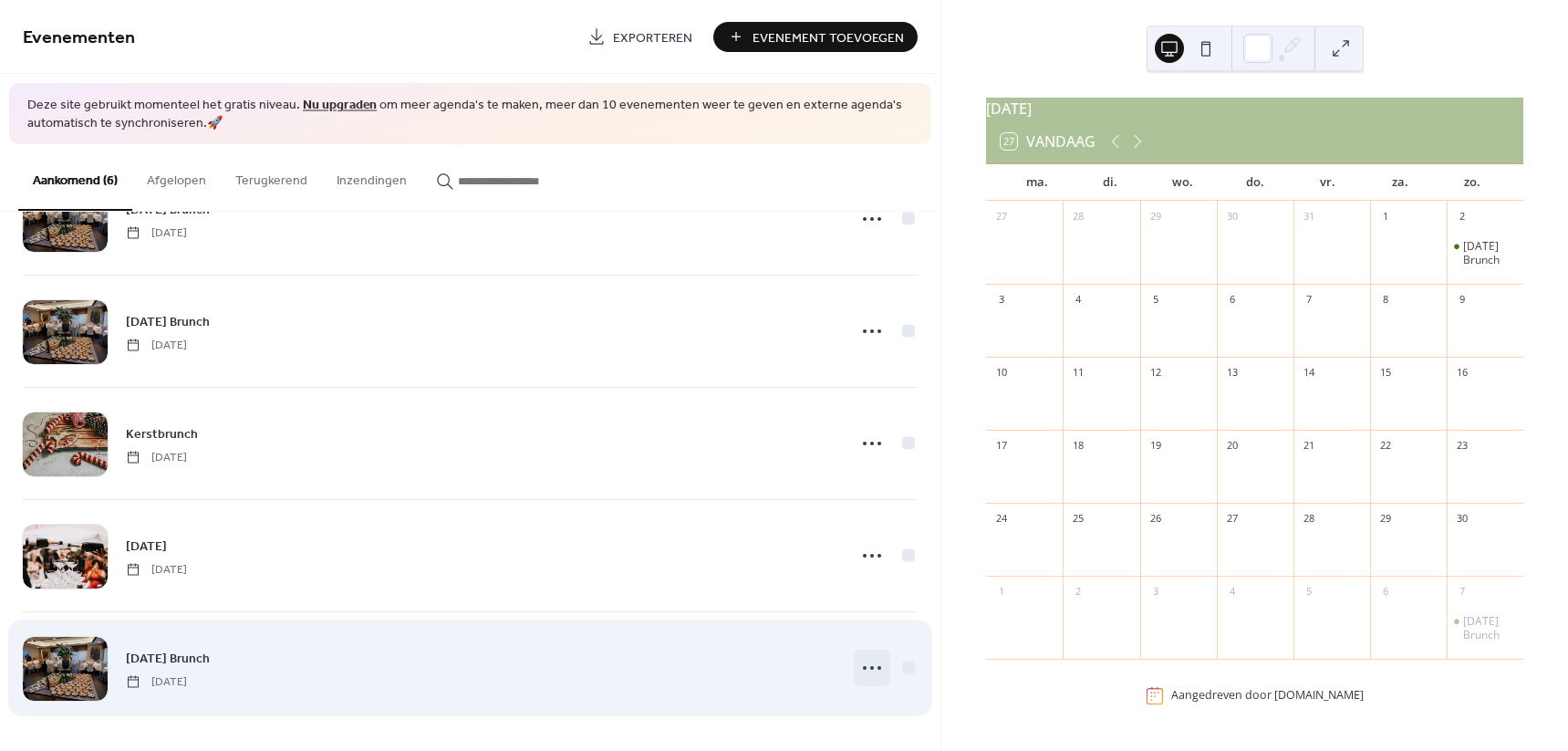
click at [857, 669] on icon at bounding box center [871, 667] width 29 height 29
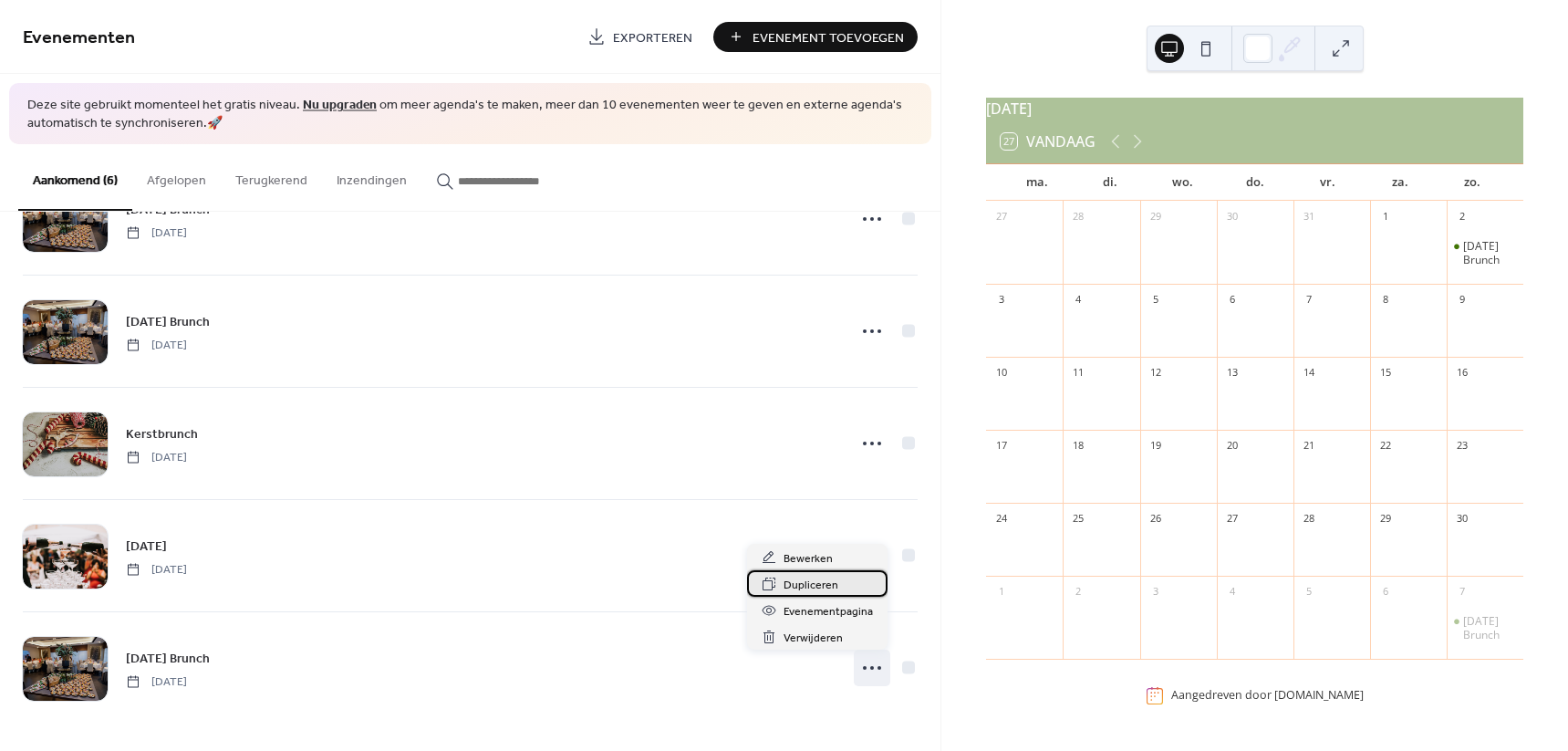
click at [827, 585] on span "Dupliceren" at bounding box center [811, 586] width 54 height 19
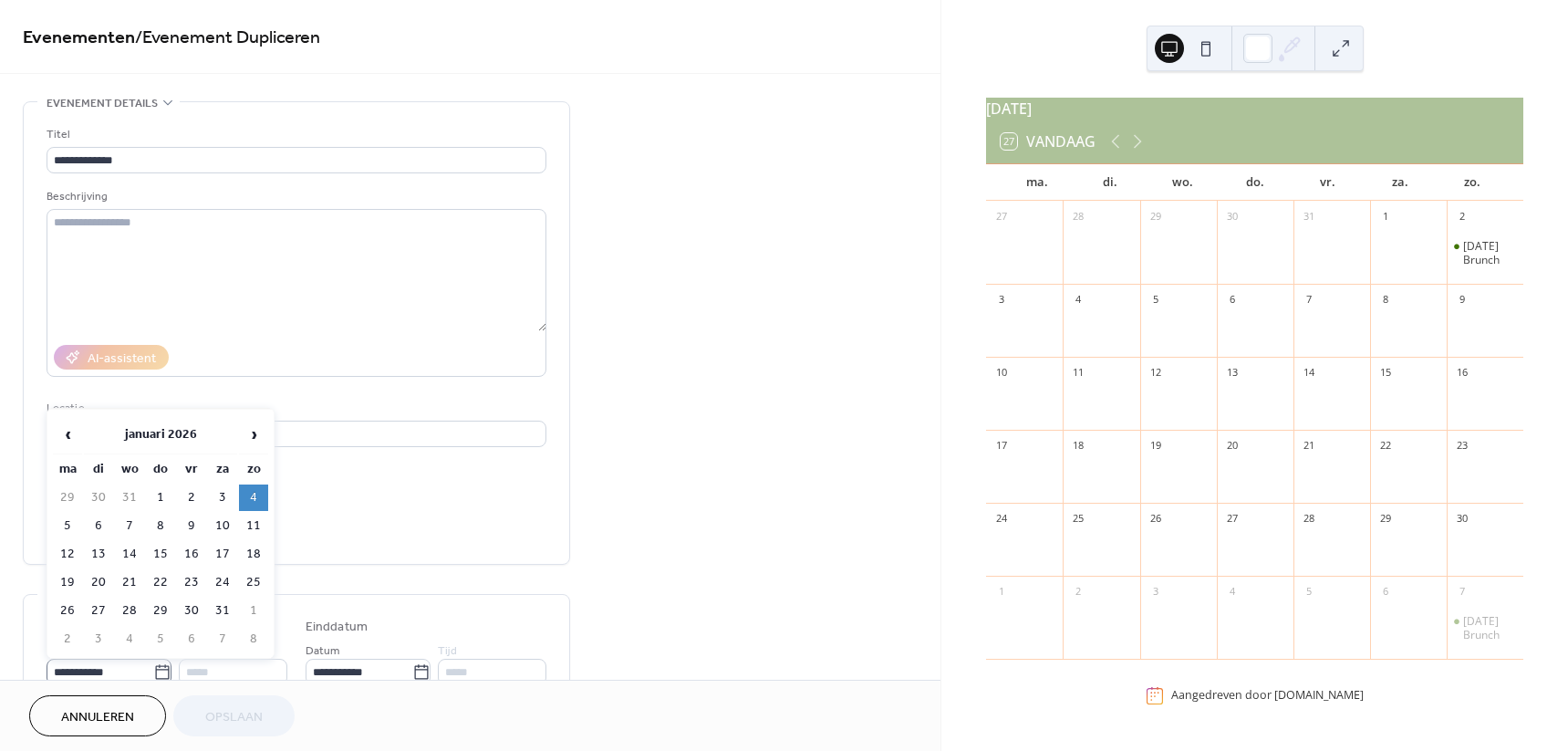
click at [153, 671] on icon at bounding box center [162, 672] width 18 height 18
click at [148, 671] on input "**********" at bounding box center [101, 672] width 107 height 26
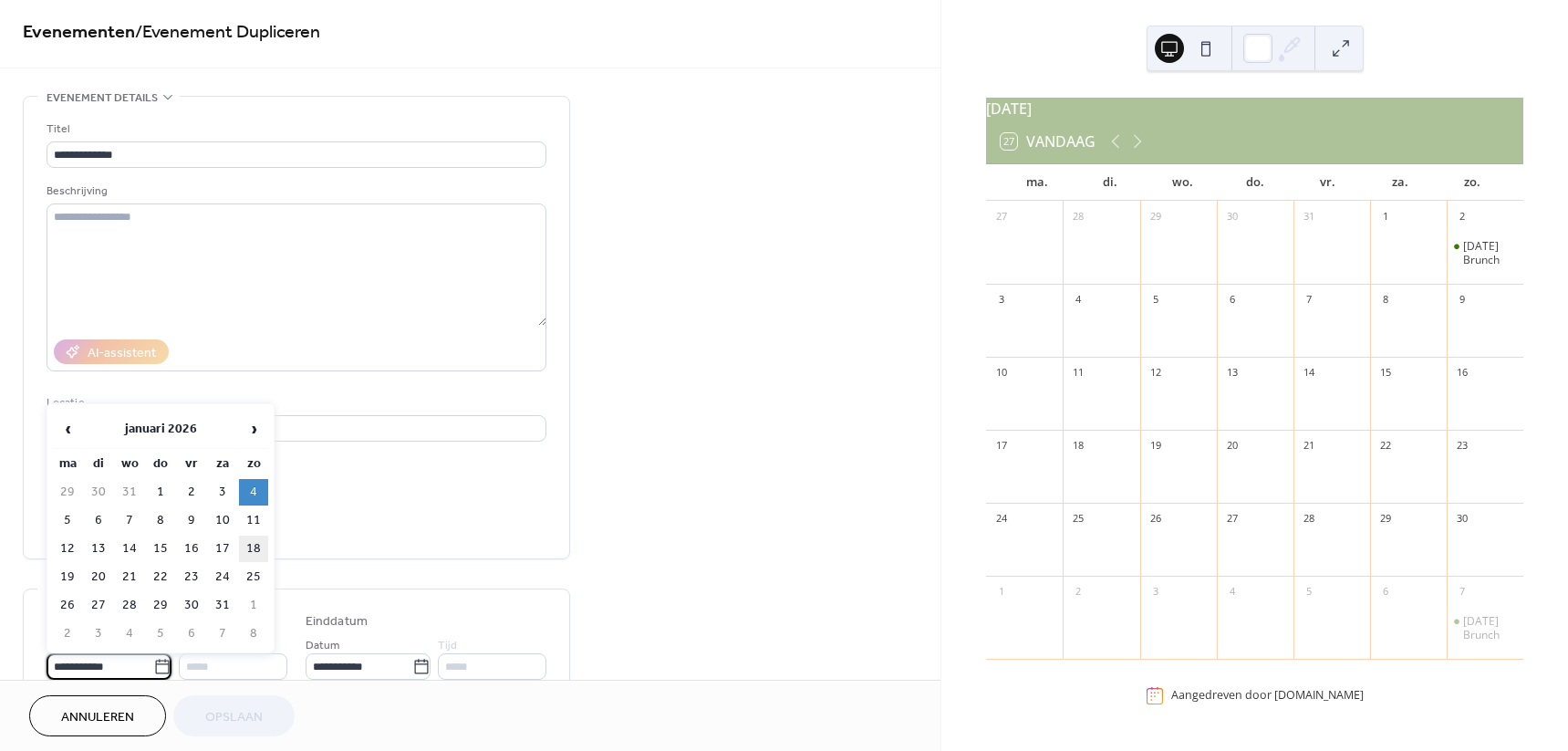
click at [261, 551] on td "18" at bounding box center [253, 549] width 29 height 26
type input "**********"
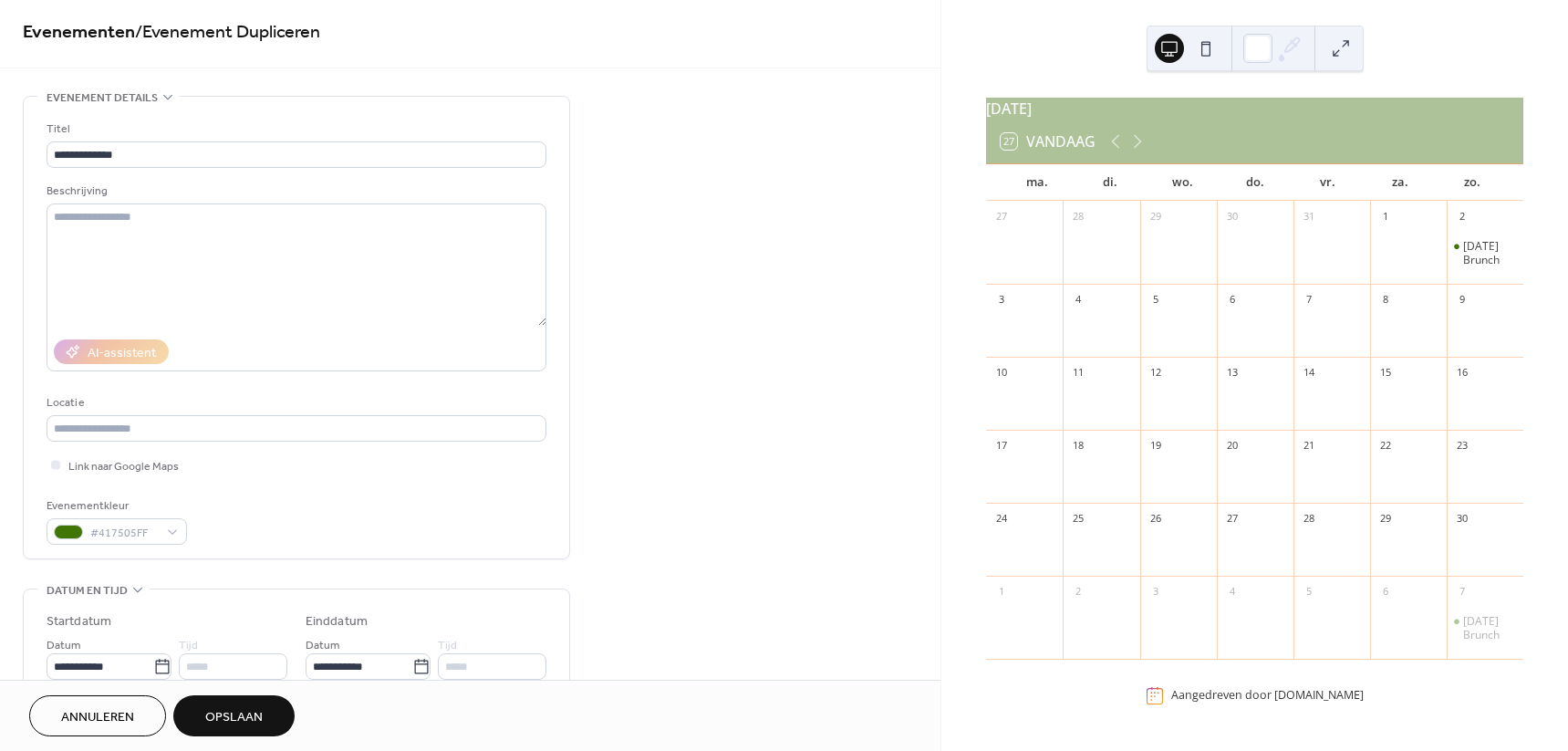
click at [232, 722] on span "Opslaan" at bounding box center [233, 717] width 57 height 19
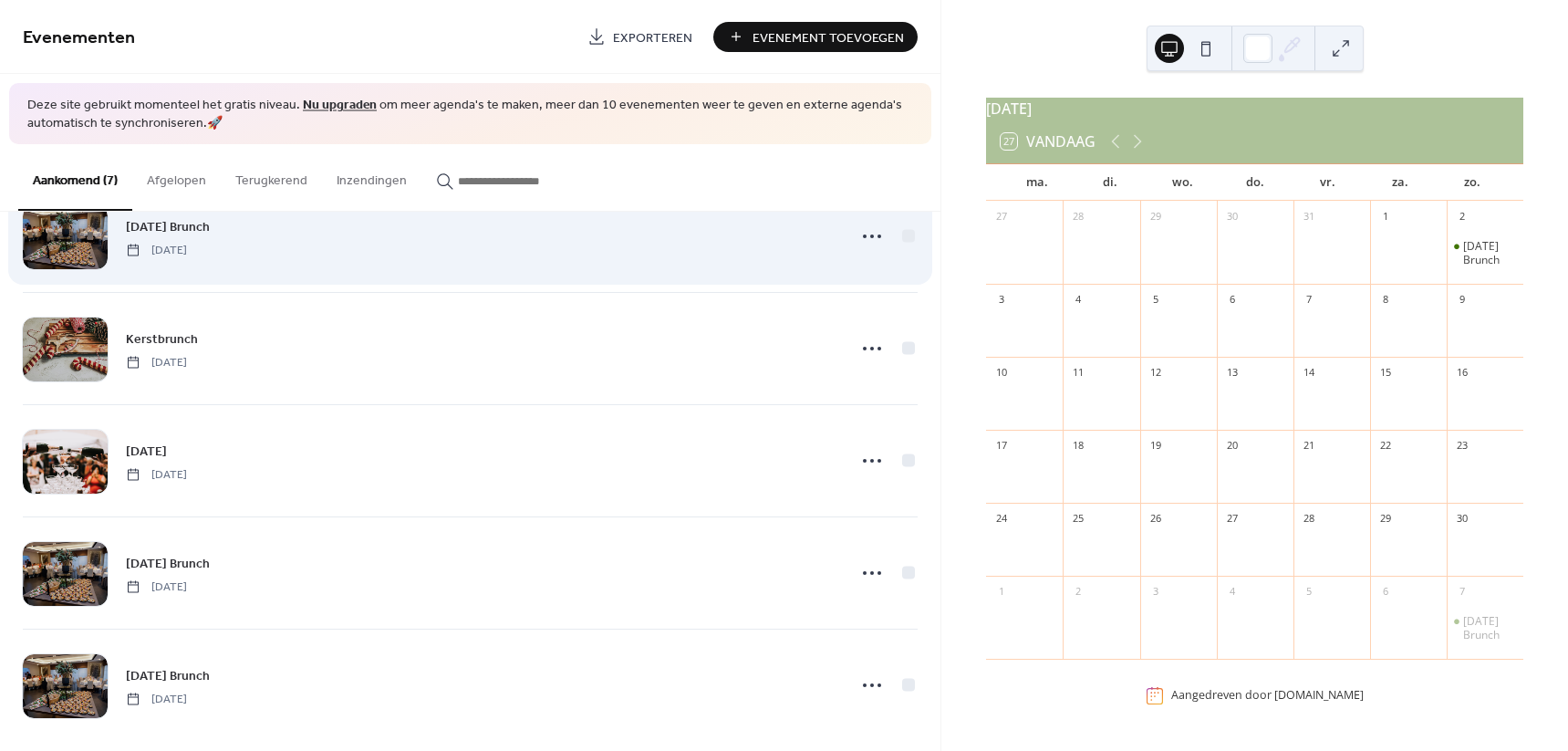
scroll to position [300, 0]
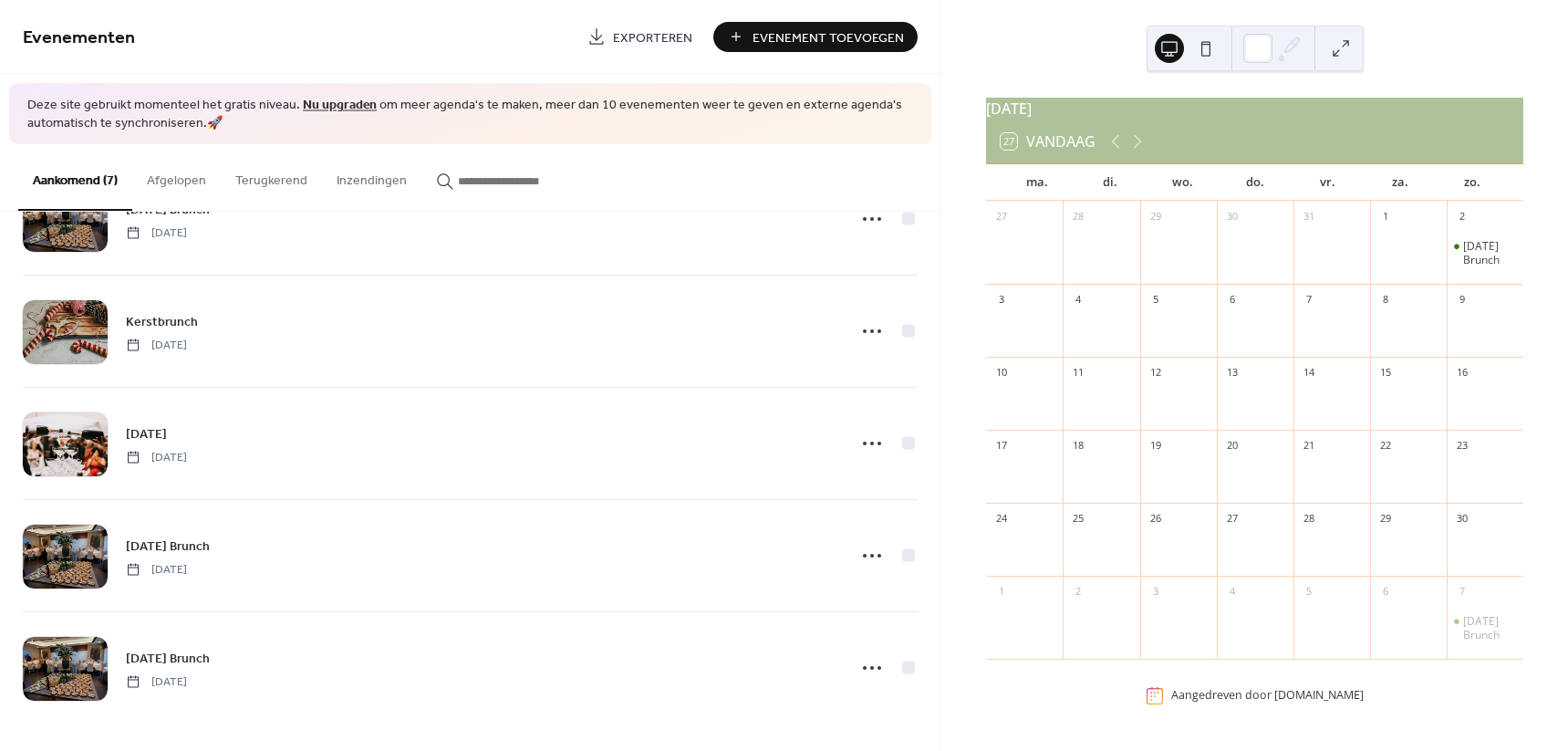
click at [828, 37] on span "Evenement Toevoegen" at bounding box center [828, 38] width 151 height 19
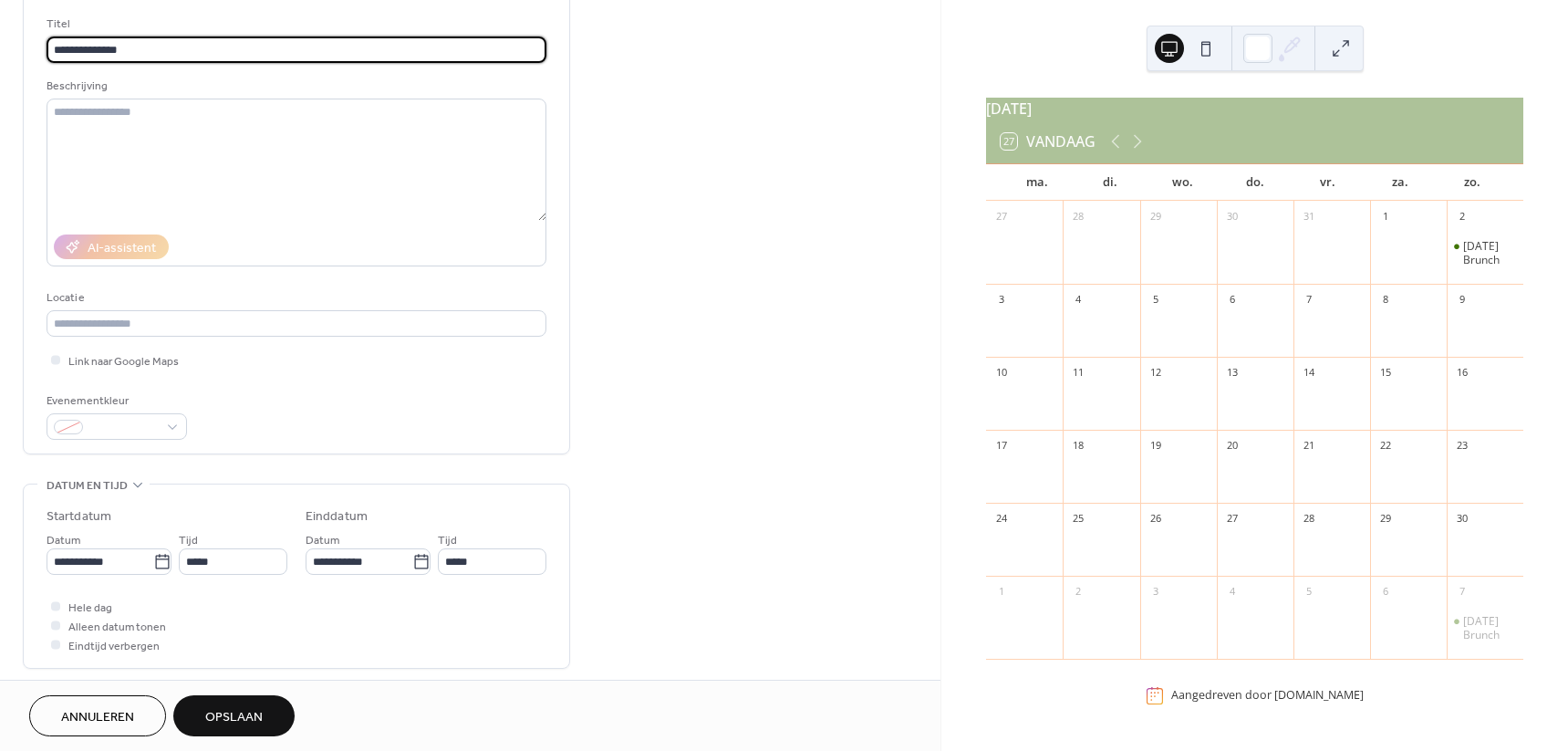
scroll to position [114, 0]
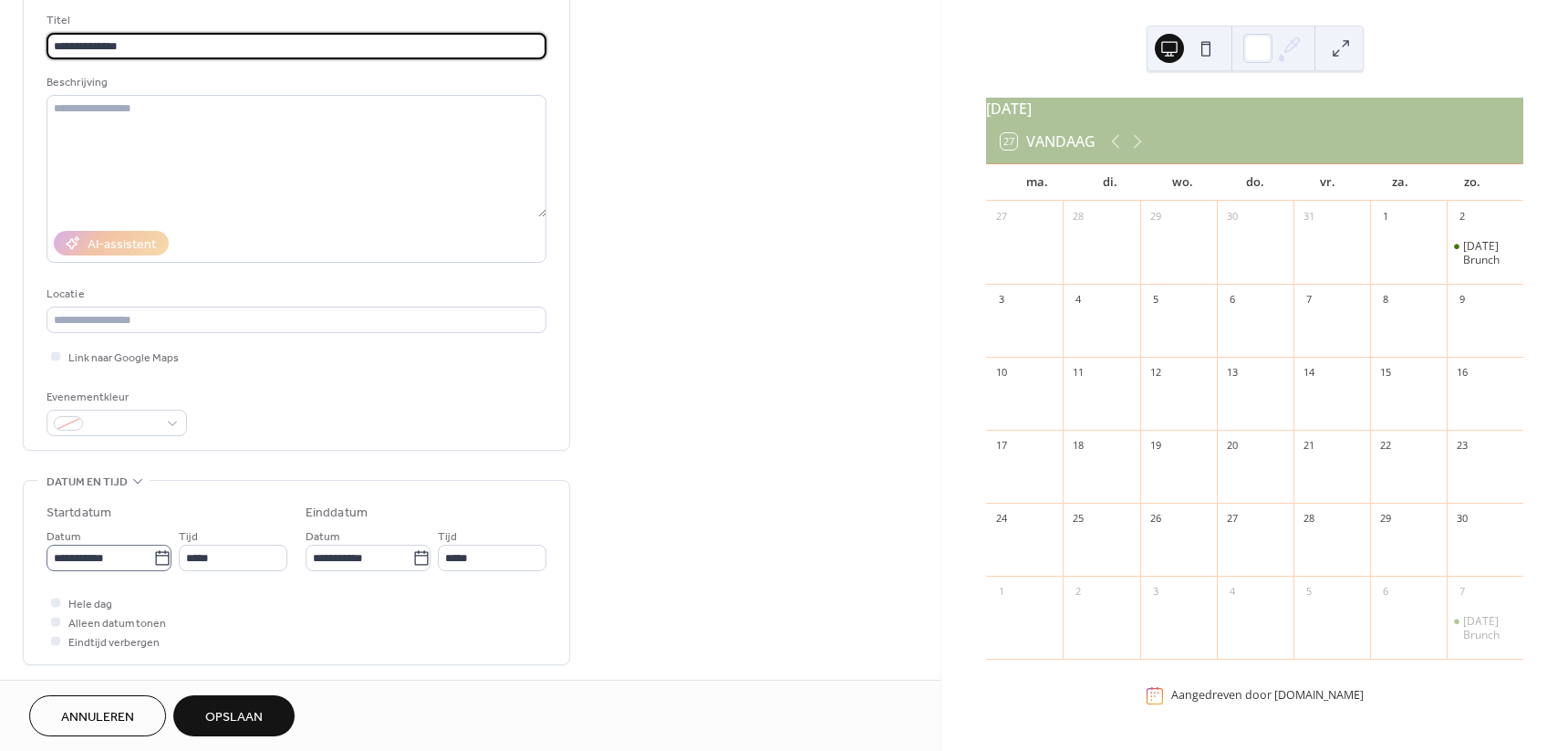
type input "**********"
click at [153, 558] on icon at bounding box center [162, 557] width 18 height 18
click at [153, 558] on input "**********" at bounding box center [101, 558] width 107 height 26
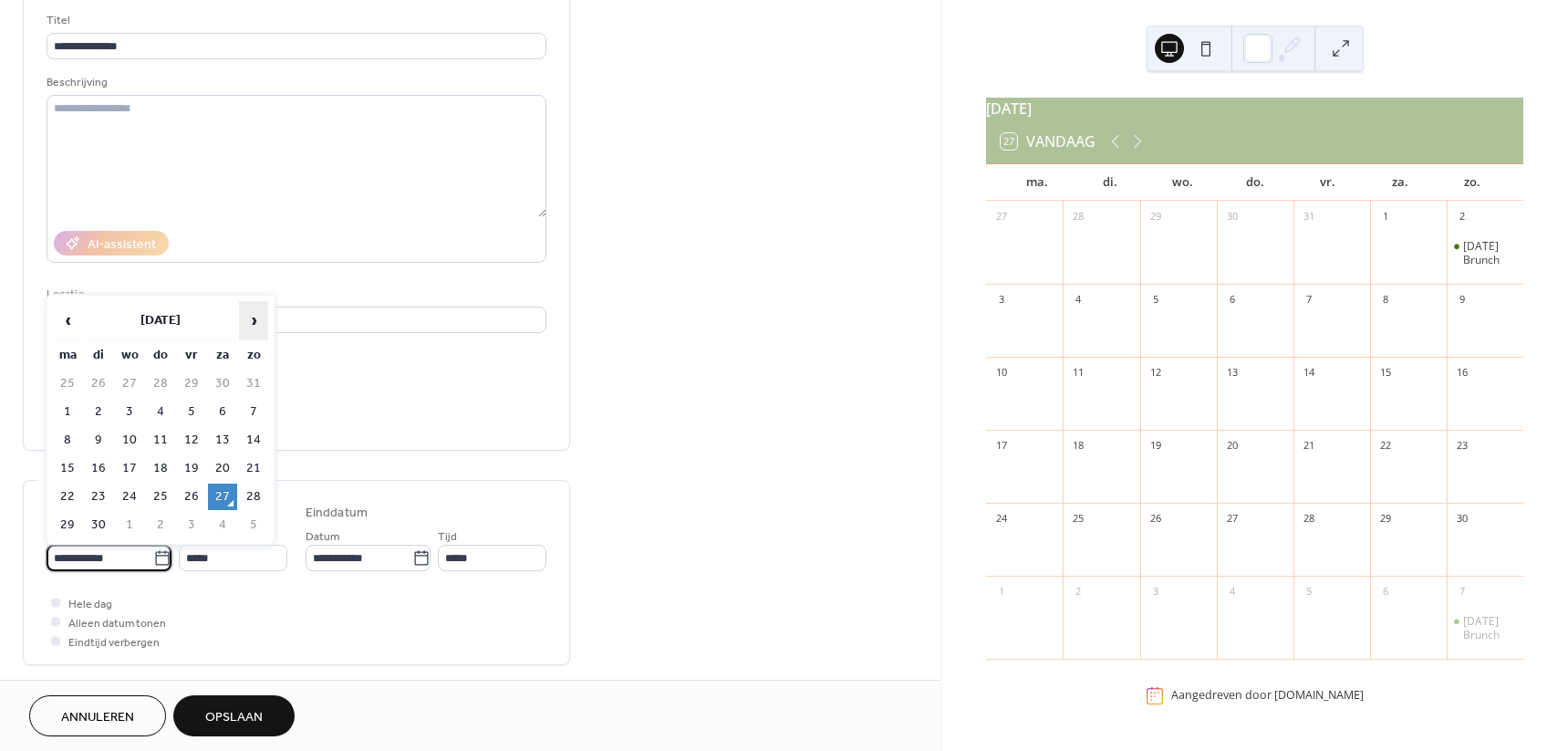
click at [254, 315] on span "›" at bounding box center [253, 320] width 27 height 37
click at [224, 493] on td "29" at bounding box center [222, 496] width 29 height 26
type input "**********"
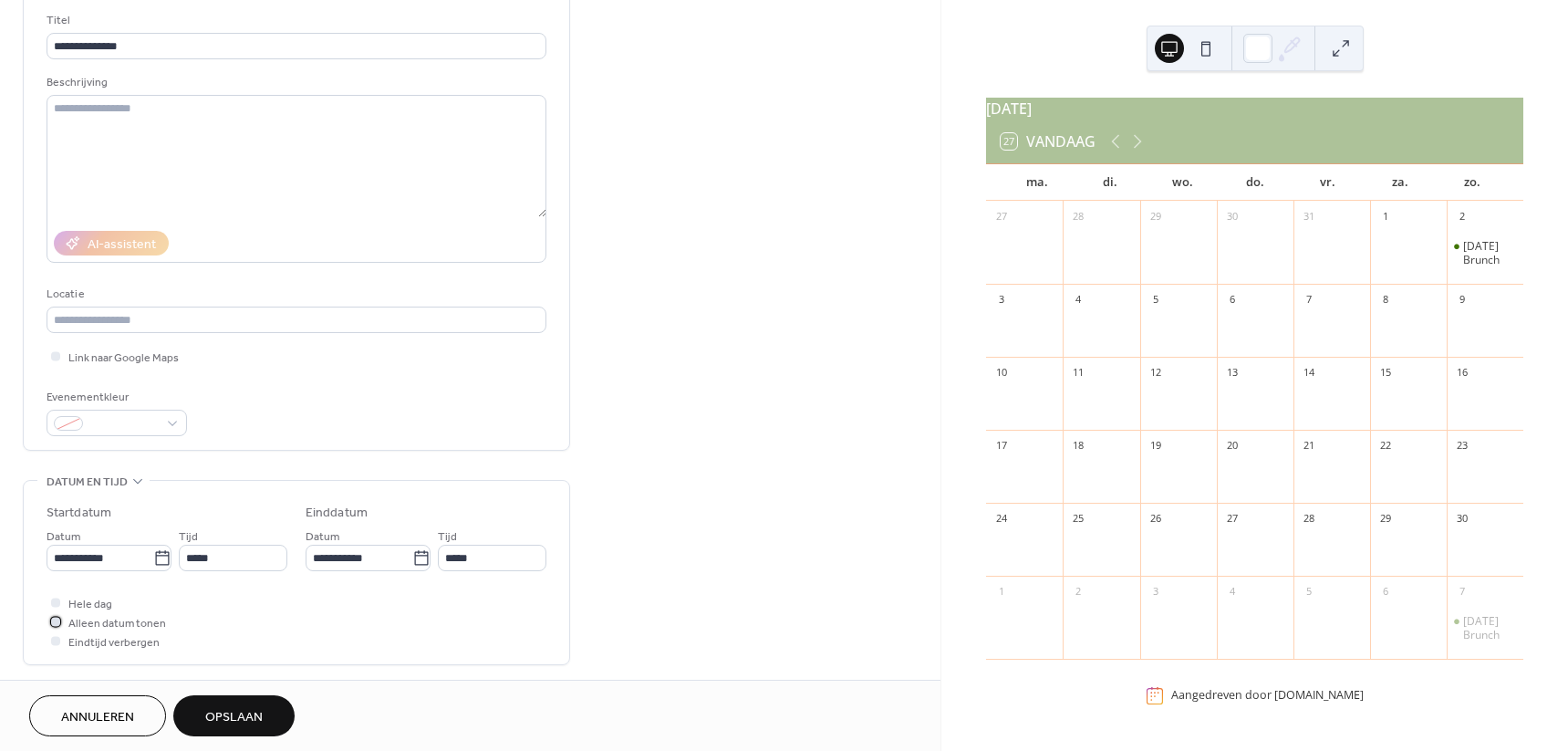
click at [122, 623] on span "Alleen datum tonen" at bounding box center [117, 623] width 98 height 19
click at [164, 415] on div at bounding box center [116, 423] width 140 height 26
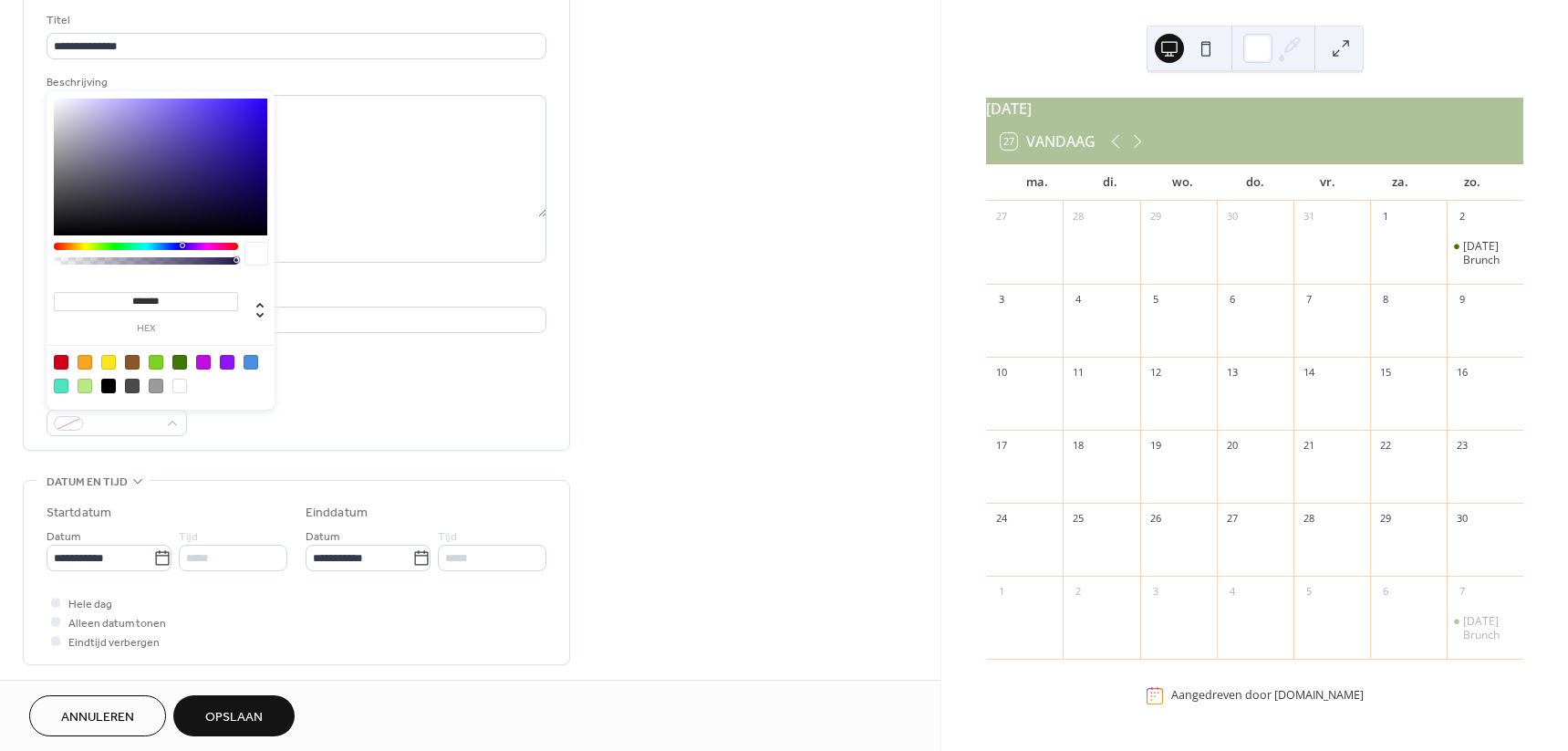
click at [83, 363] on div at bounding box center [85, 363] width 15 height 15
type input "*******"
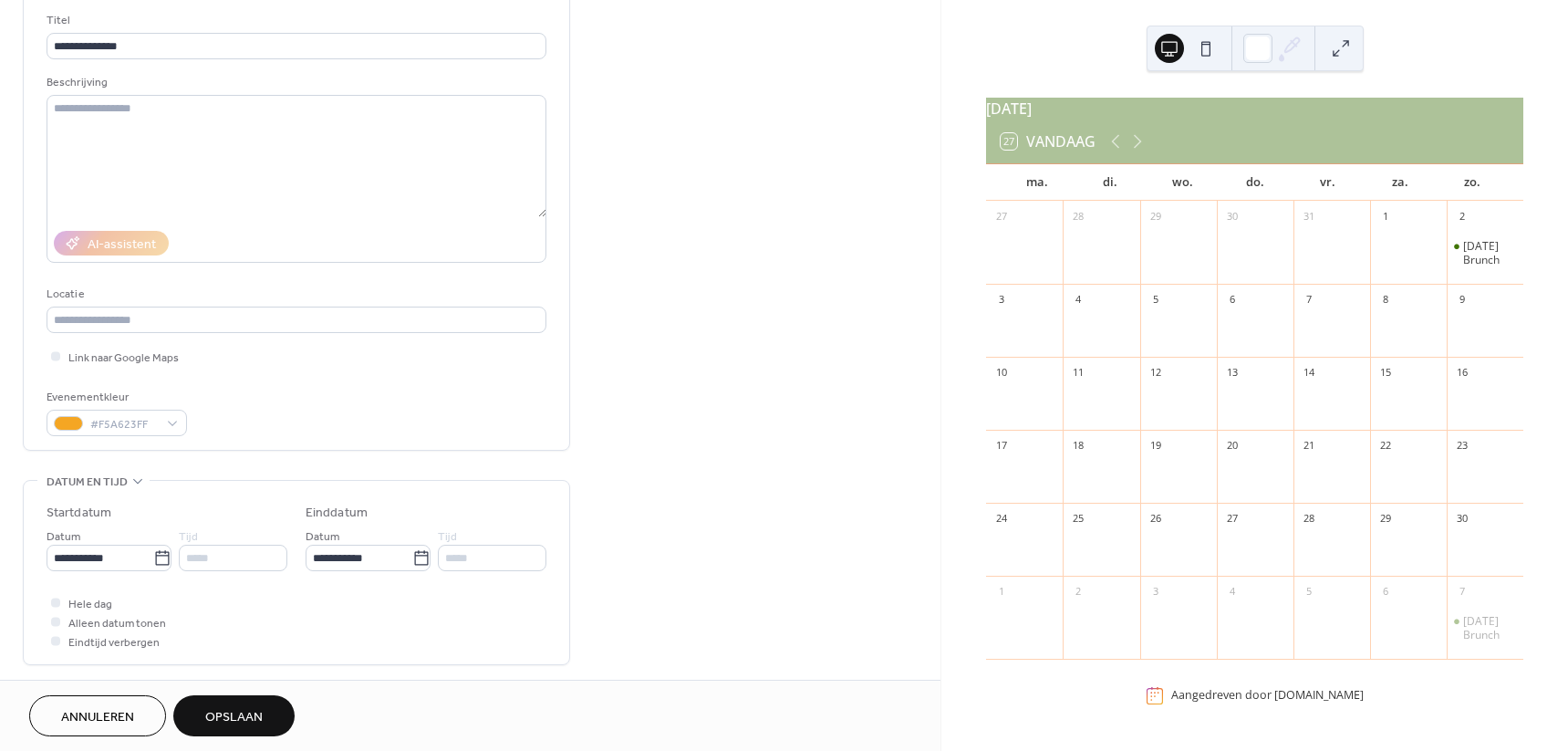
click at [287, 412] on div "Evenementkleur #F5A623FF" at bounding box center [297, 412] width 500 height 48
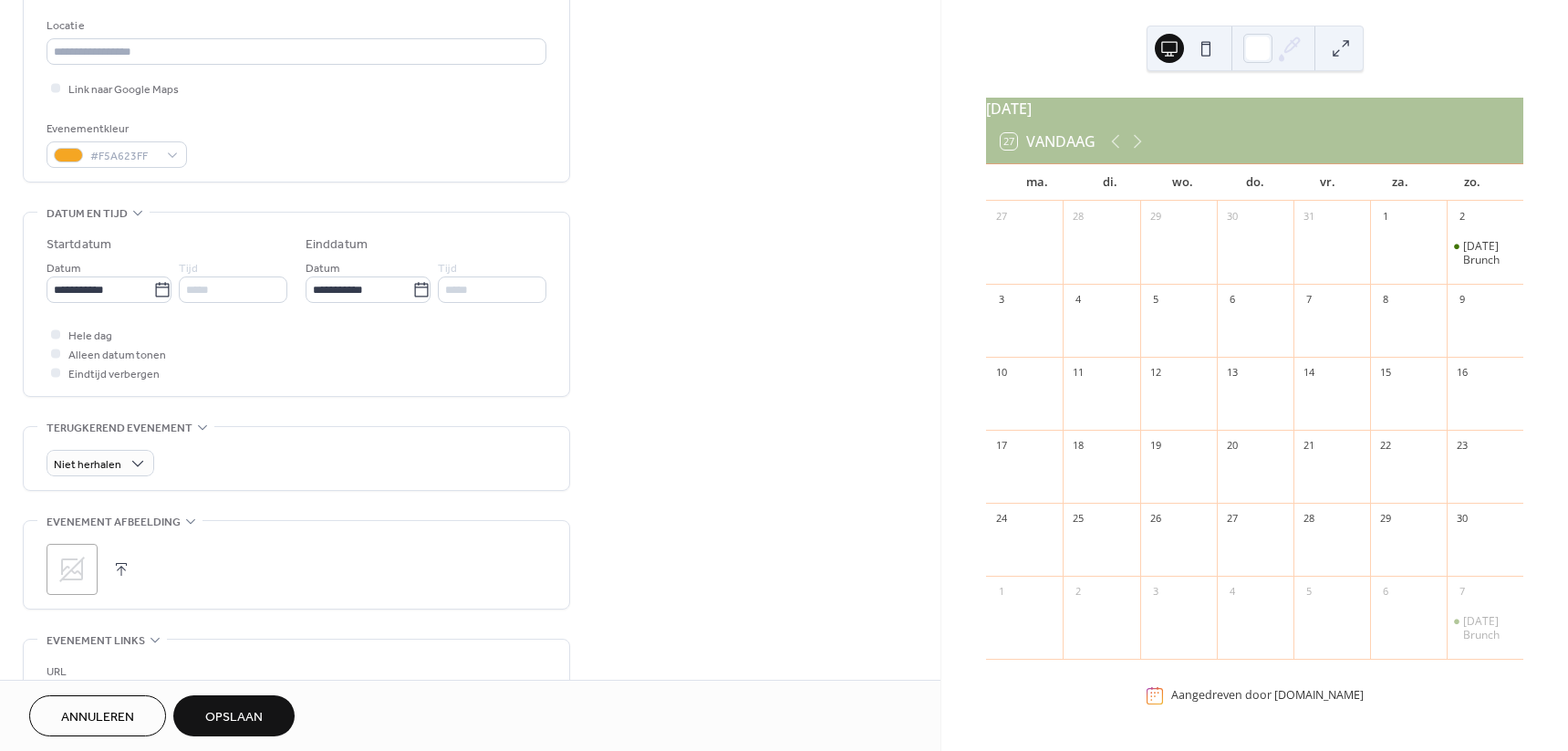
scroll to position [456, 0]
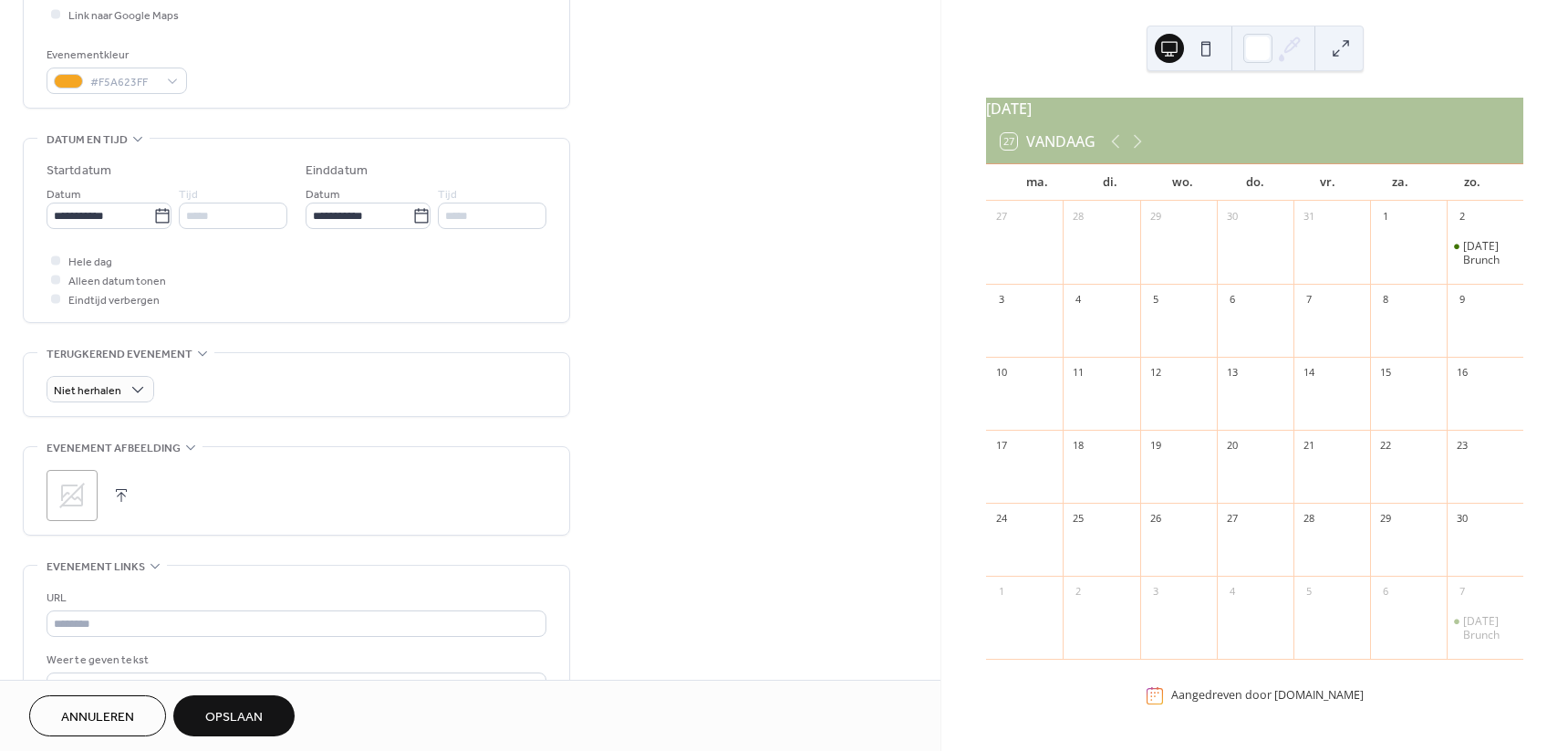
click at [50, 483] on div ";" at bounding box center [72, 495] width 51 height 51
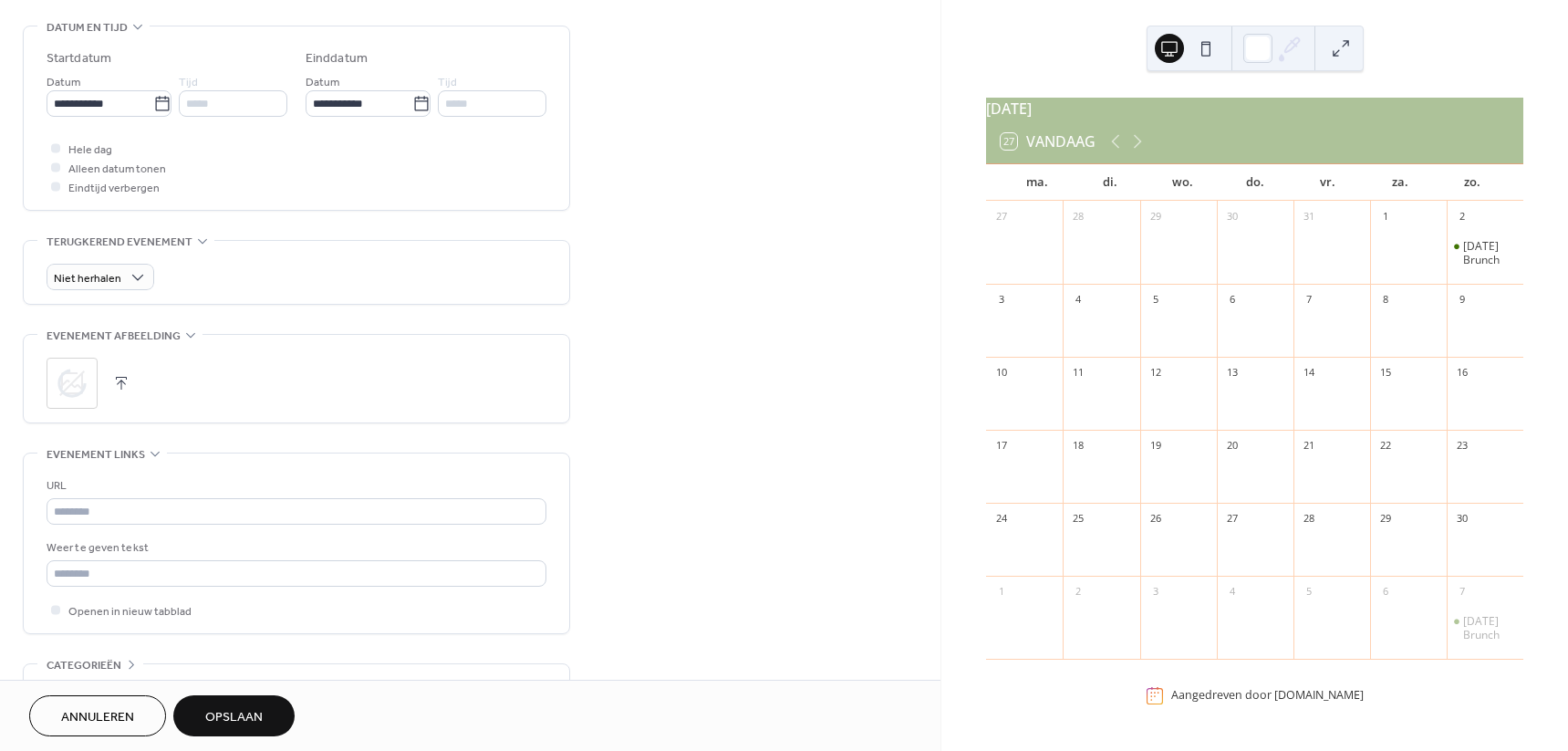
scroll to position [571, 0]
click at [165, 514] on input "text" at bounding box center [297, 509] width 500 height 26
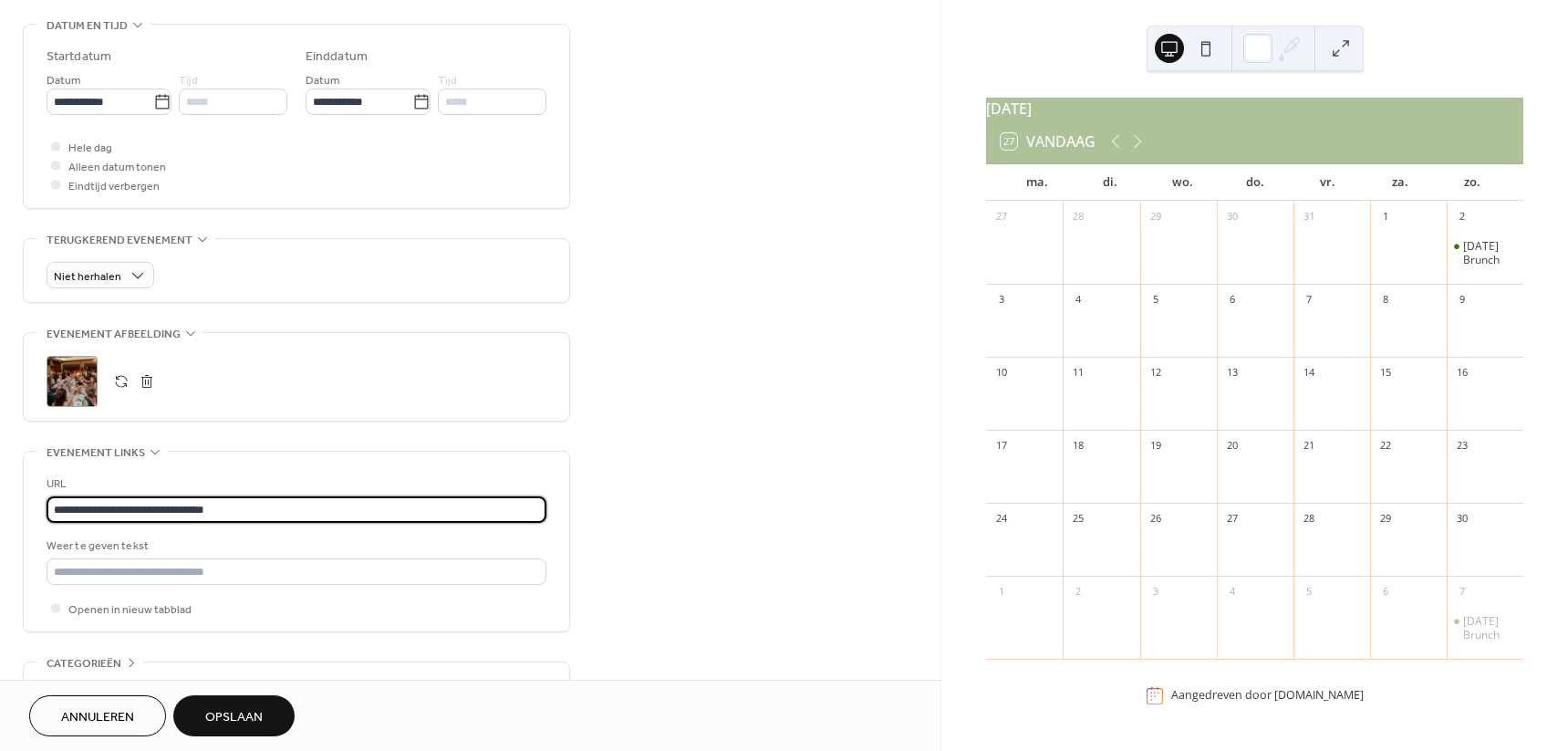
type input "**********"
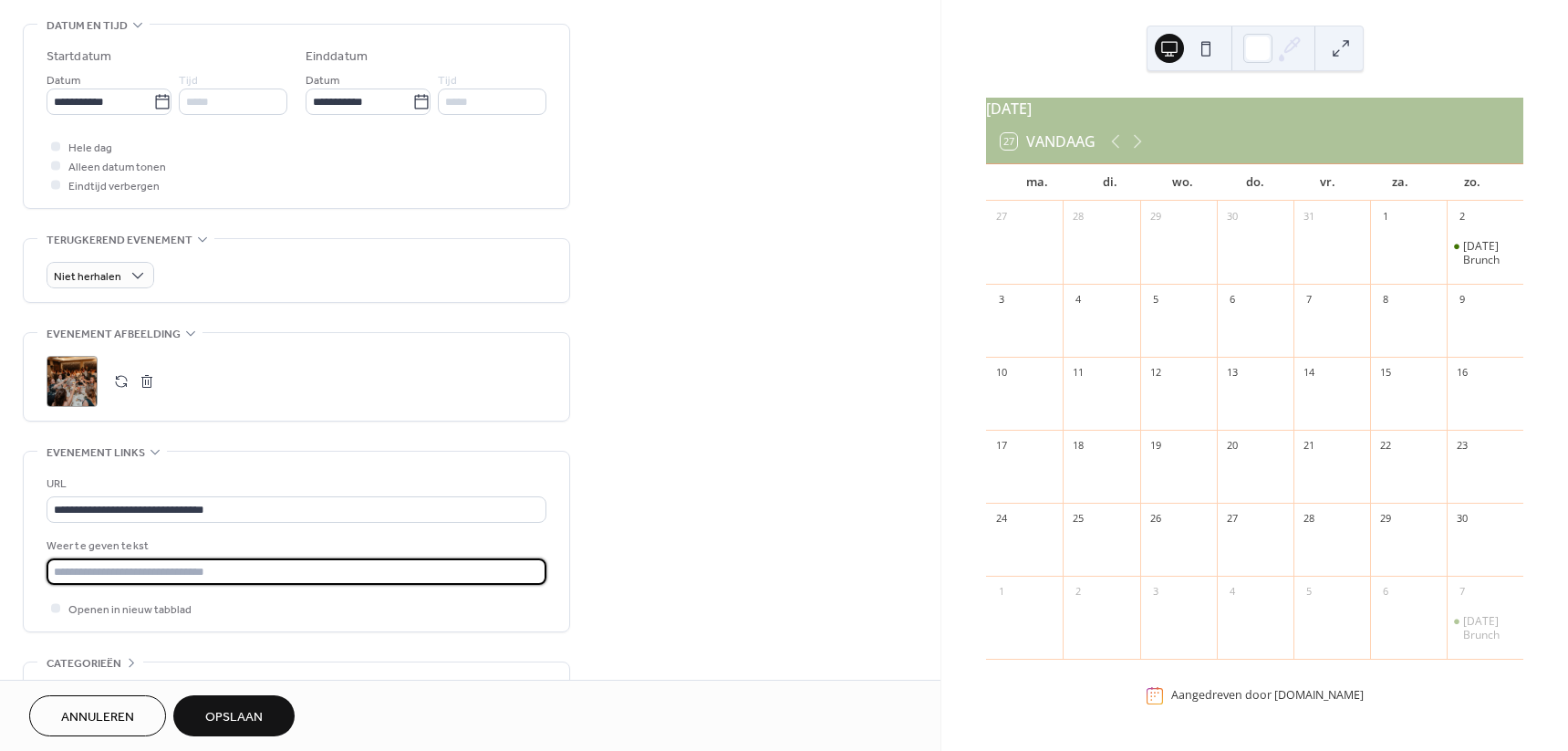
click at [195, 564] on input "text" at bounding box center [297, 571] width 500 height 26
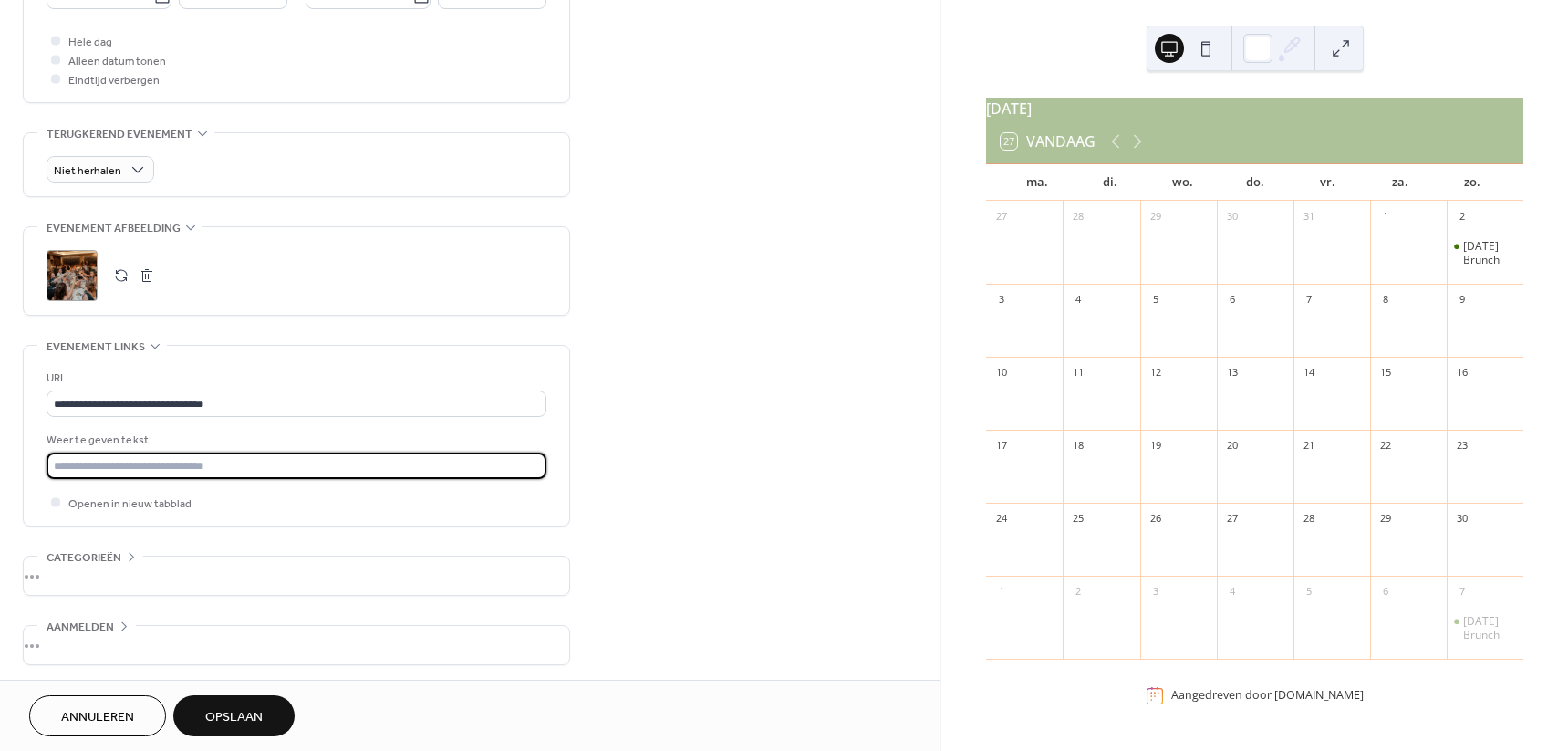
scroll to position [680, 0]
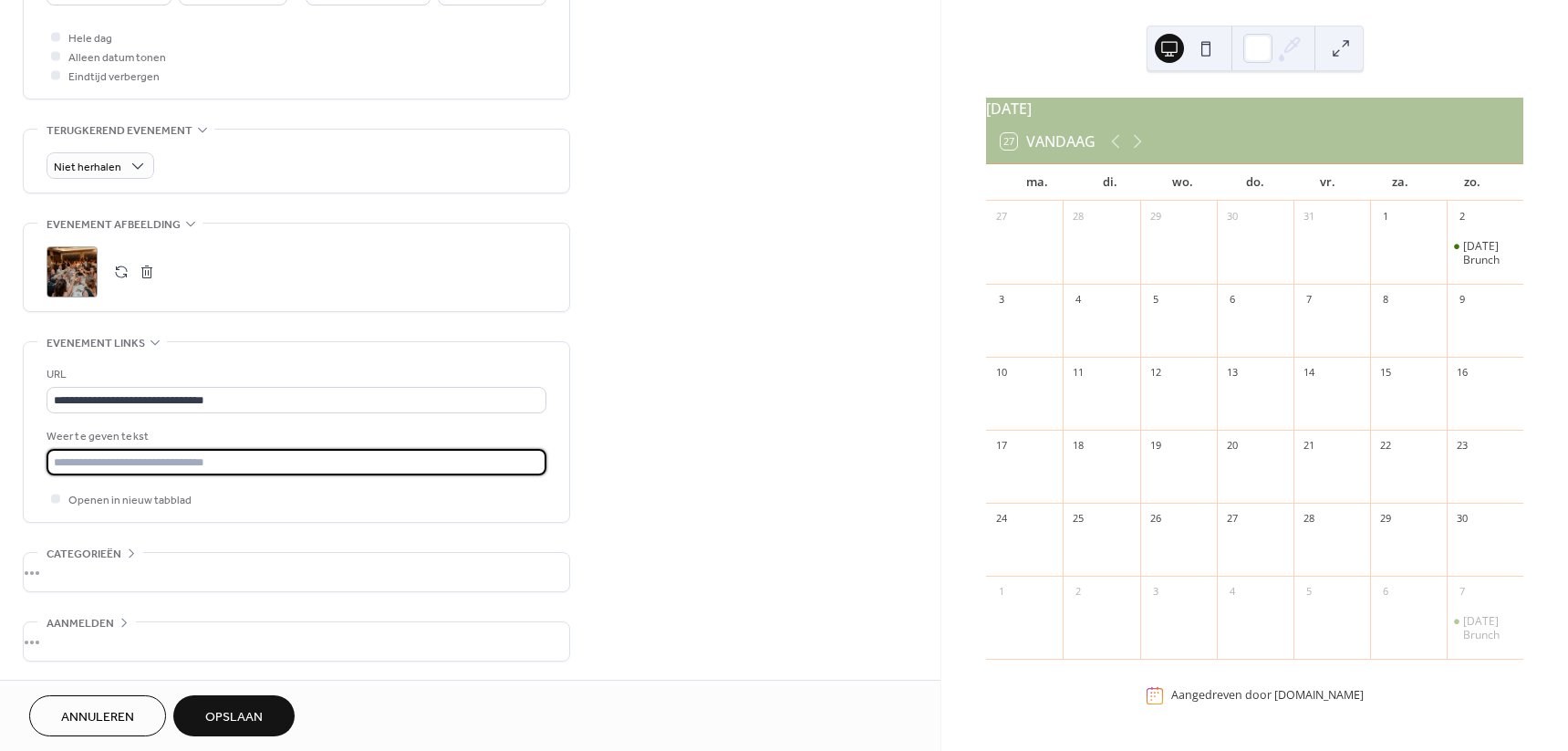
click at [151, 578] on div "•••" at bounding box center [296, 571] width 545 height 39
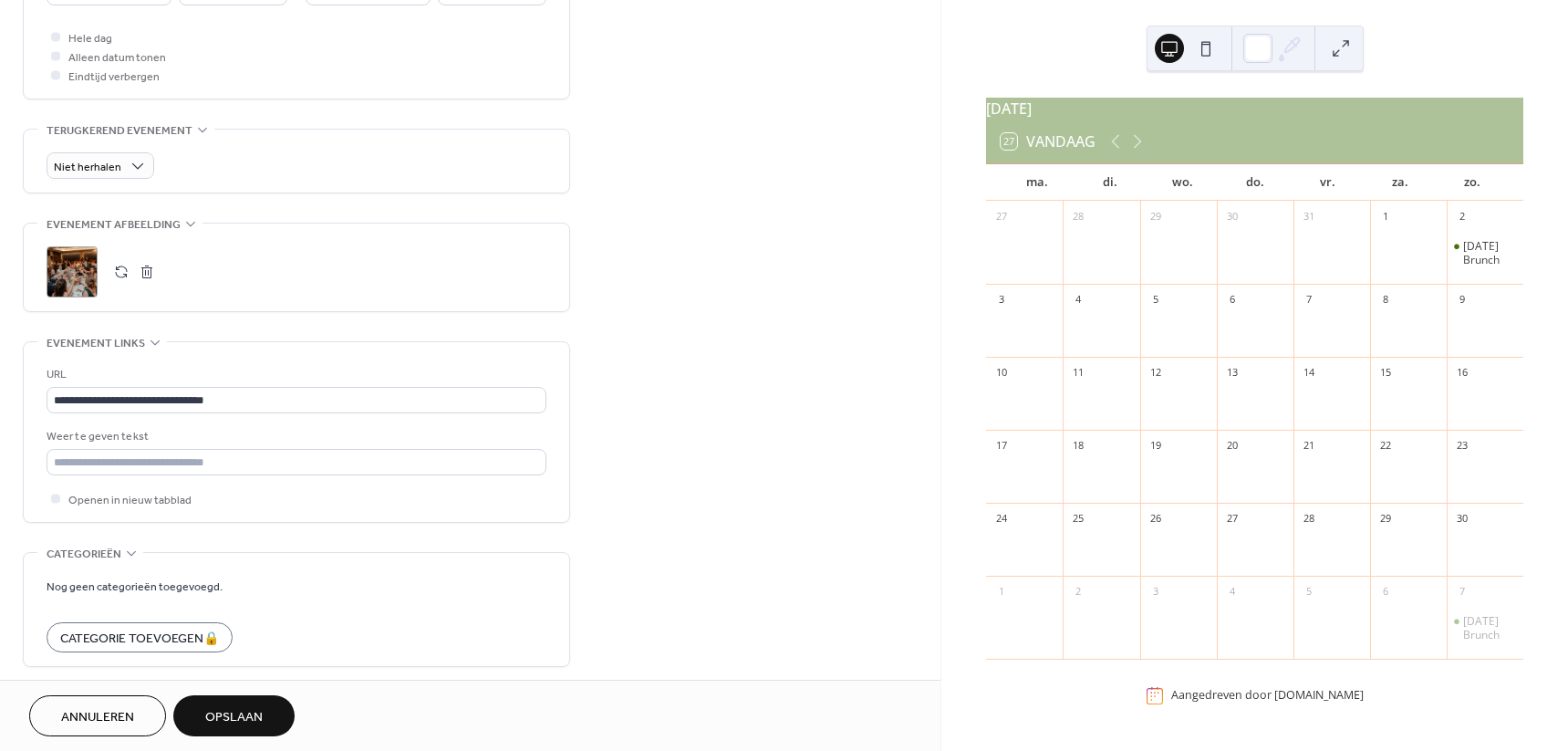
click at [303, 573] on div "Nog geen categorieën toegevoegd. Categorie Toevoegen 🔒" at bounding box center [297, 609] width 500 height 113
click at [598, 573] on div "**********" at bounding box center [470, 88] width 940 height 1333
click at [250, 710] on span "Opslaan" at bounding box center [233, 717] width 57 height 19
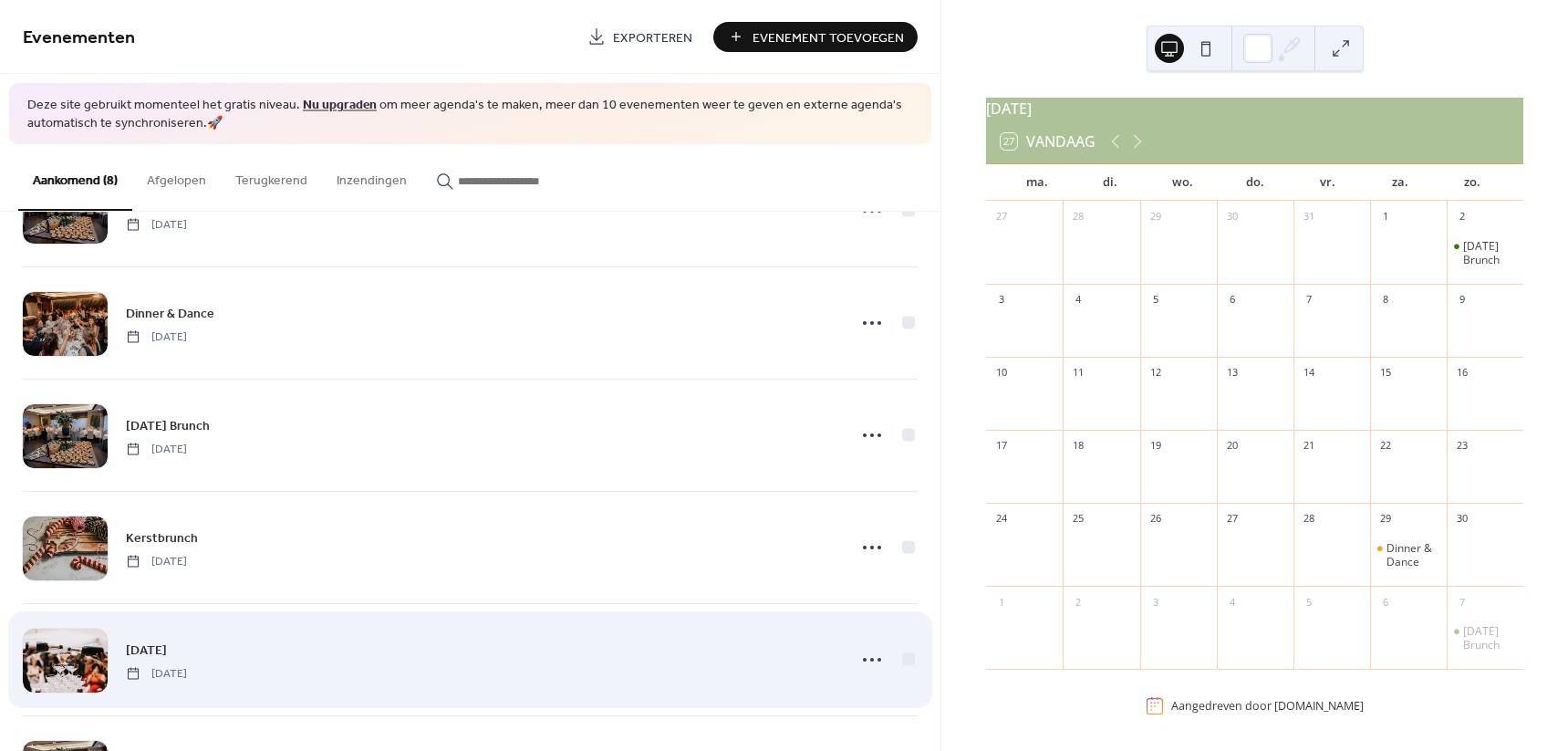
scroll to position [184, 0]
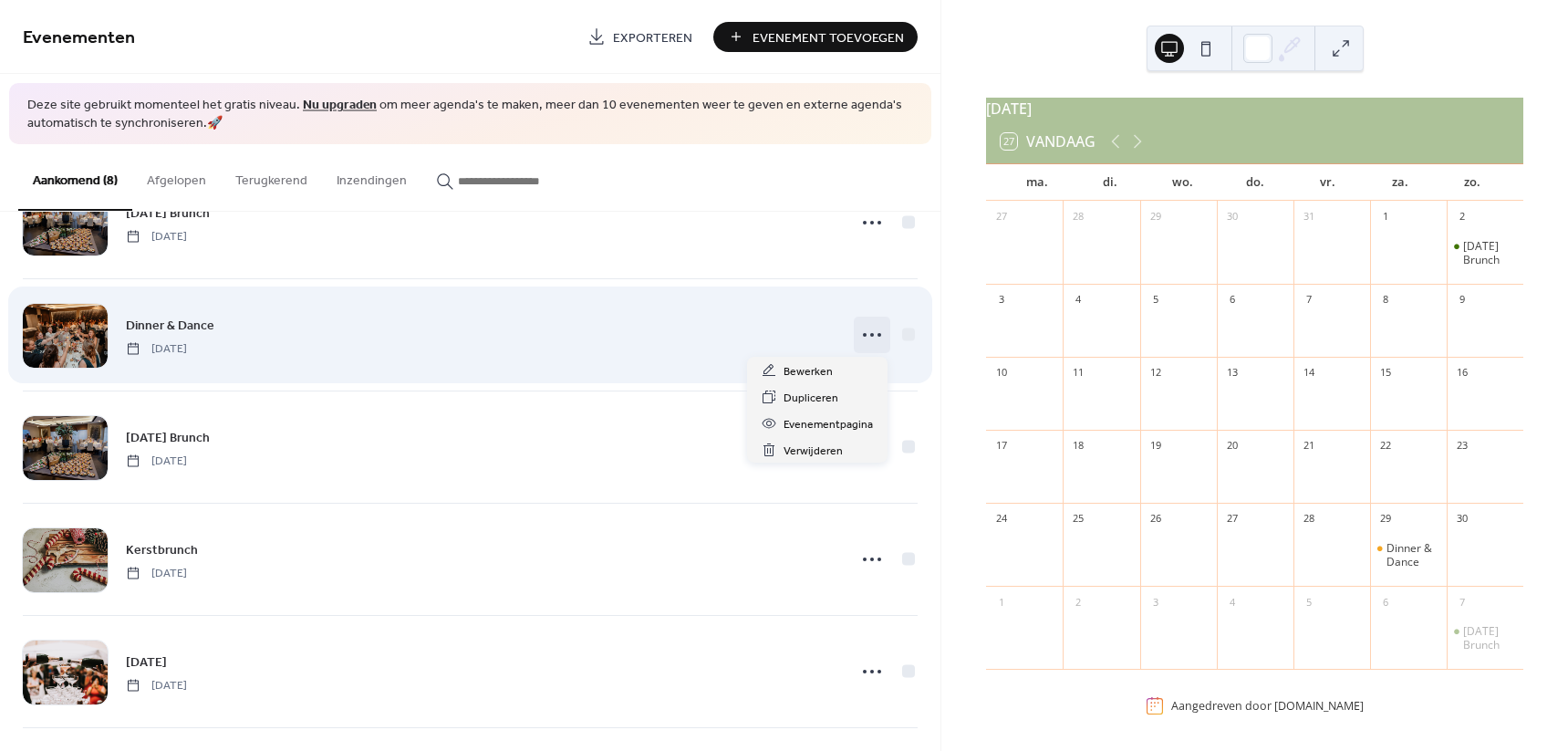
click at [857, 336] on icon at bounding box center [871, 335] width 29 height 29
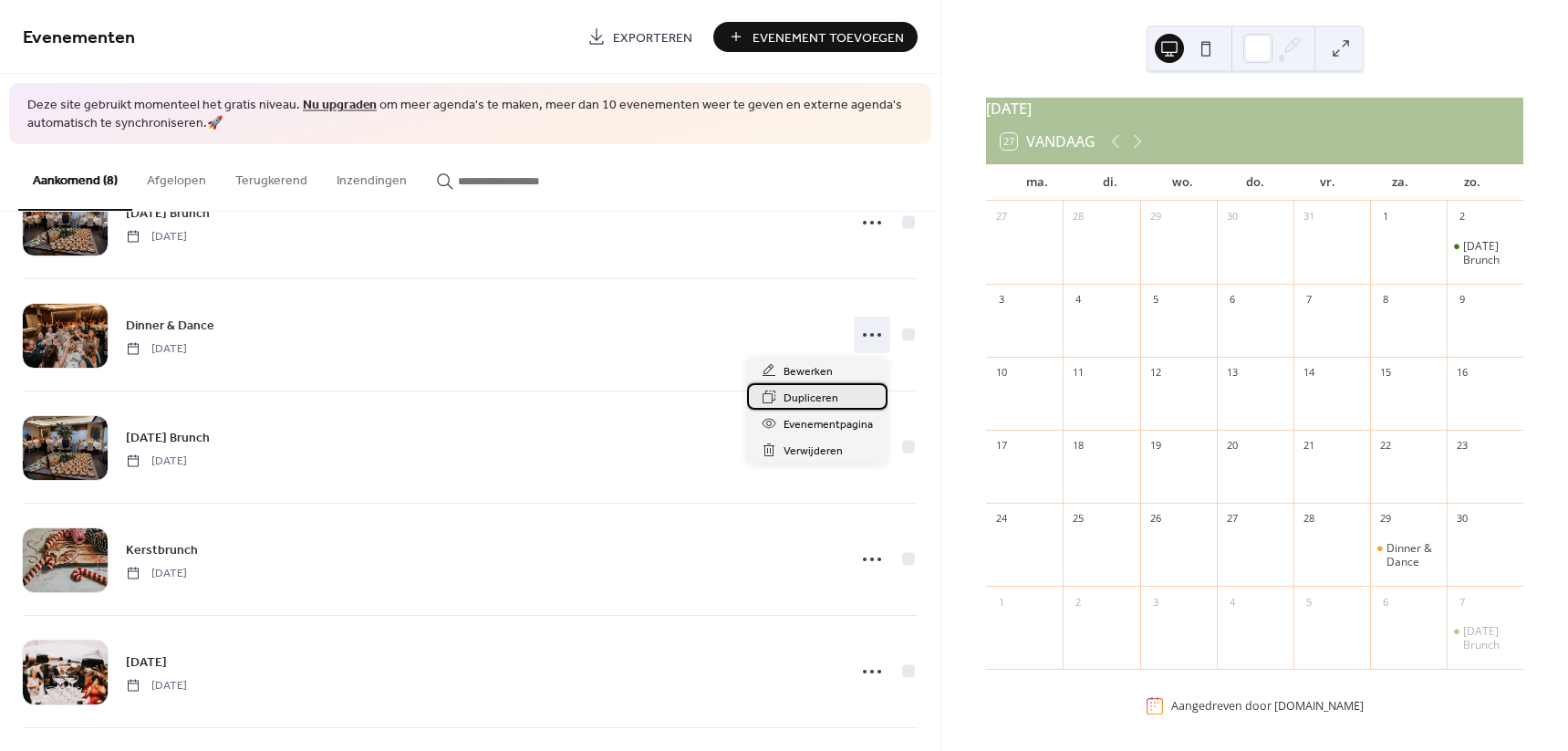
click at [831, 408] on div "Dupliceren" at bounding box center [816, 397] width 140 height 26
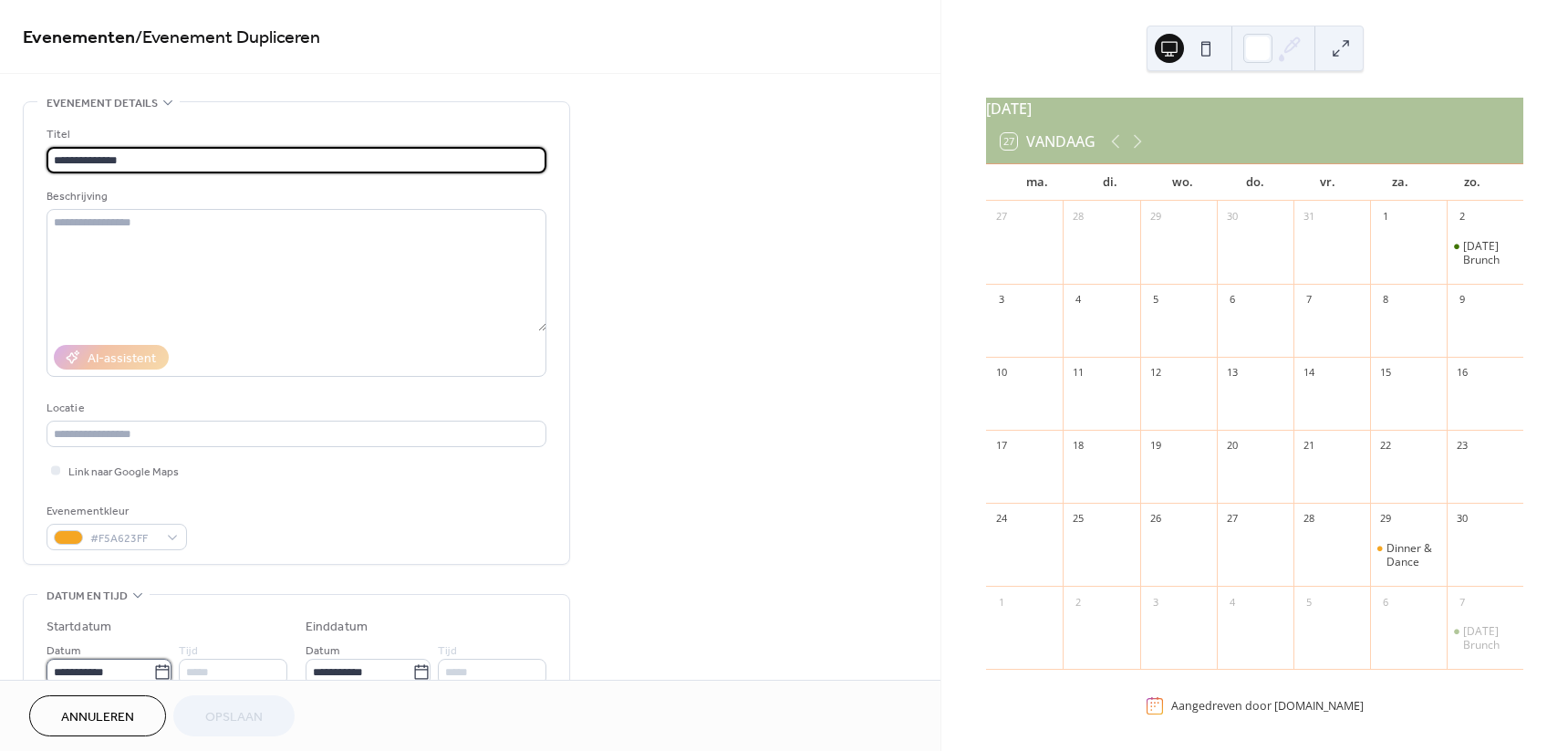
click at [142, 670] on input "**********" at bounding box center [101, 672] width 107 height 26
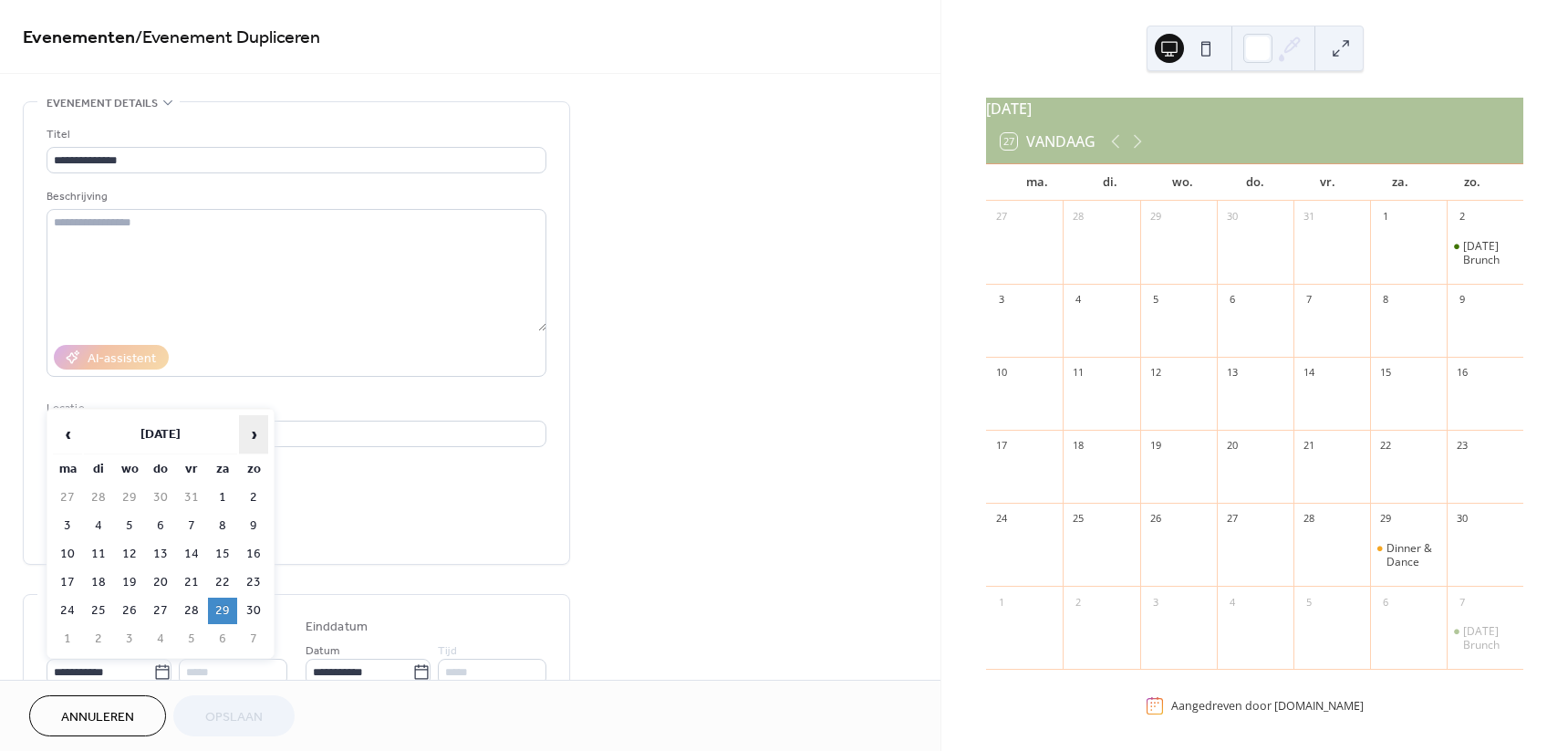
click at [253, 426] on span "›" at bounding box center [253, 434] width 27 height 37
click at [225, 526] on td "10" at bounding box center [222, 526] width 29 height 26
type input "**********"
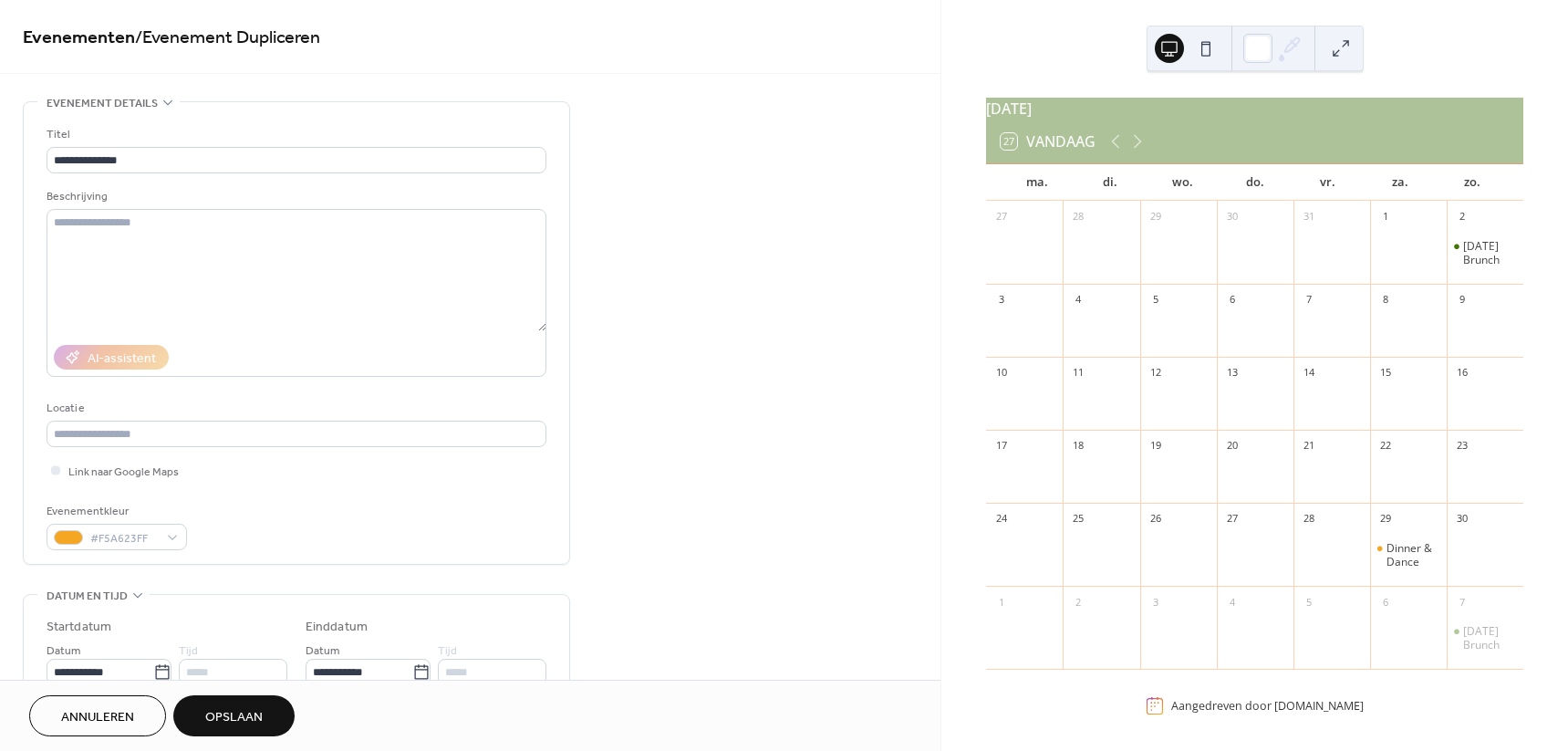
click at [231, 725] on span "Opslaan" at bounding box center [233, 717] width 57 height 19
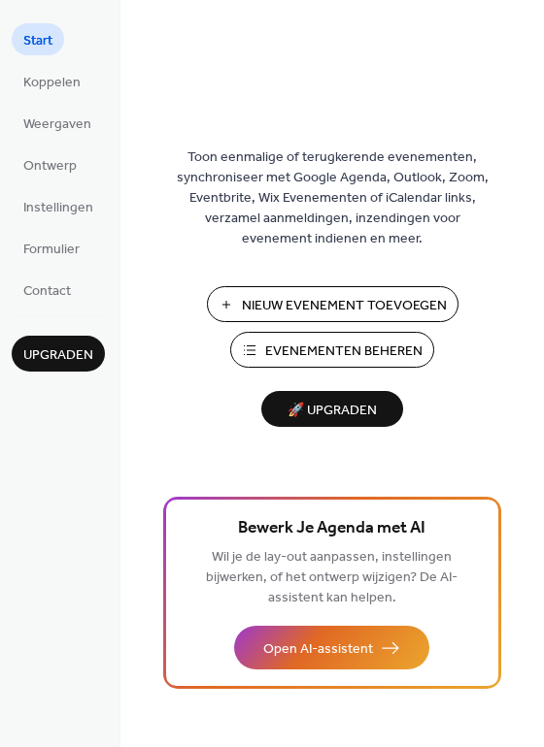
click at [346, 343] on span "Evenementen Beheren" at bounding box center [343, 352] width 157 height 20
click at [51, 298] on span "Contact" at bounding box center [47, 292] width 48 height 20
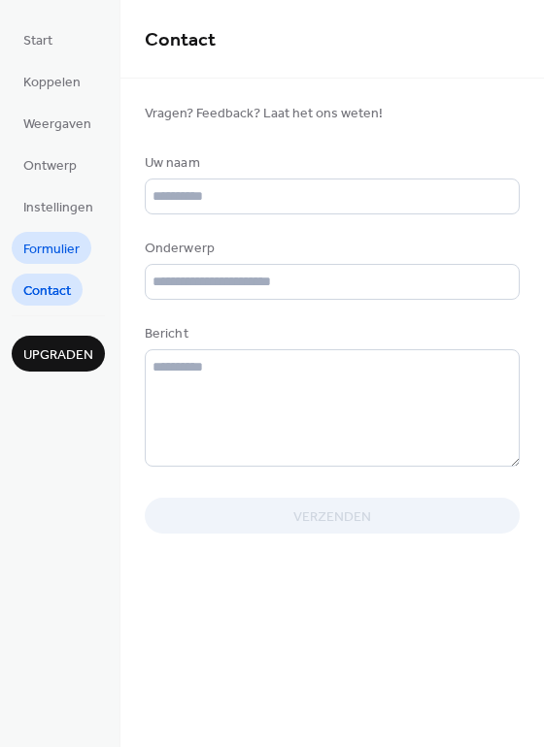
click at [59, 257] on span "Formulier" at bounding box center [51, 250] width 56 height 20
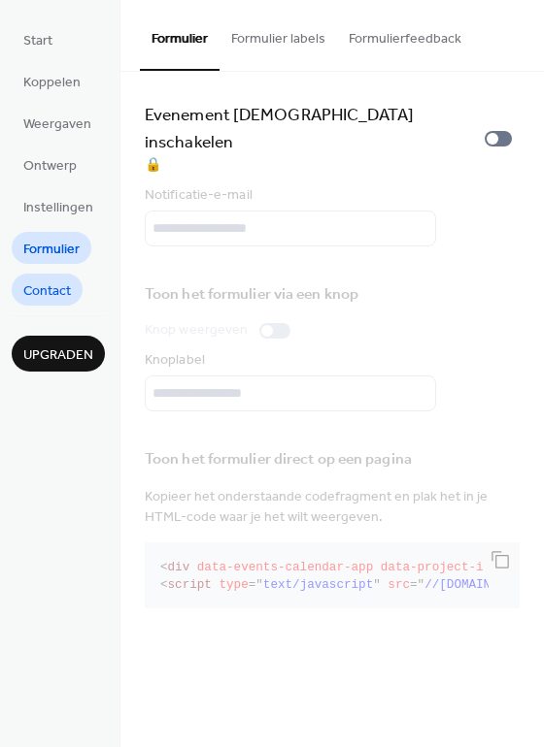
click at [51, 292] on span "Contact" at bounding box center [47, 292] width 48 height 20
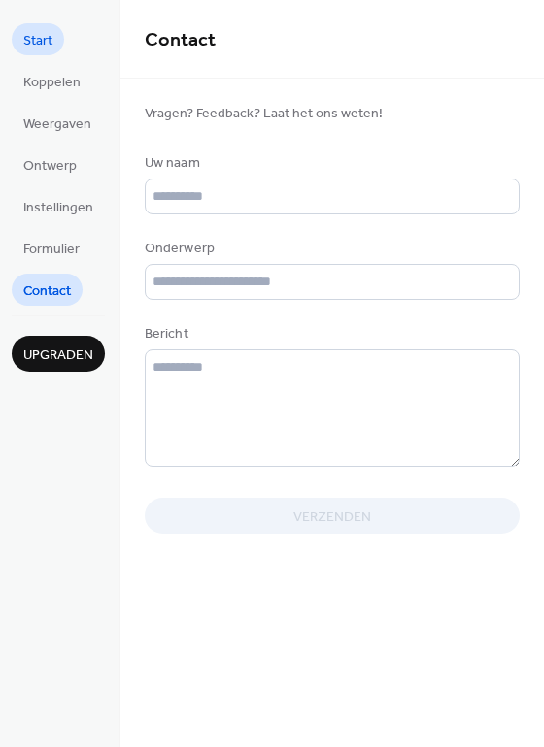
click at [52, 41] on span "Start" at bounding box center [37, 41] width 29 height 20
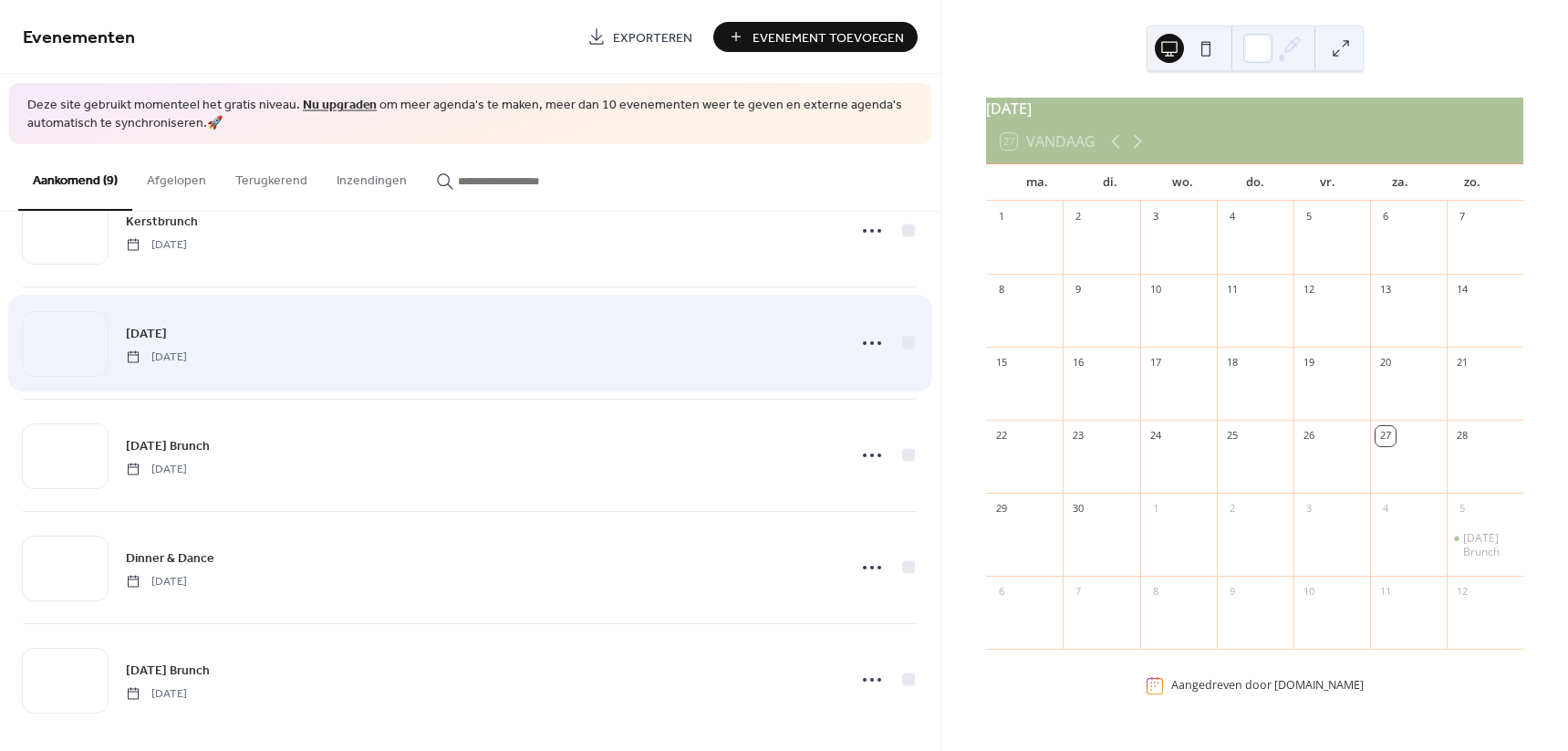
scroll to position [524, 0]
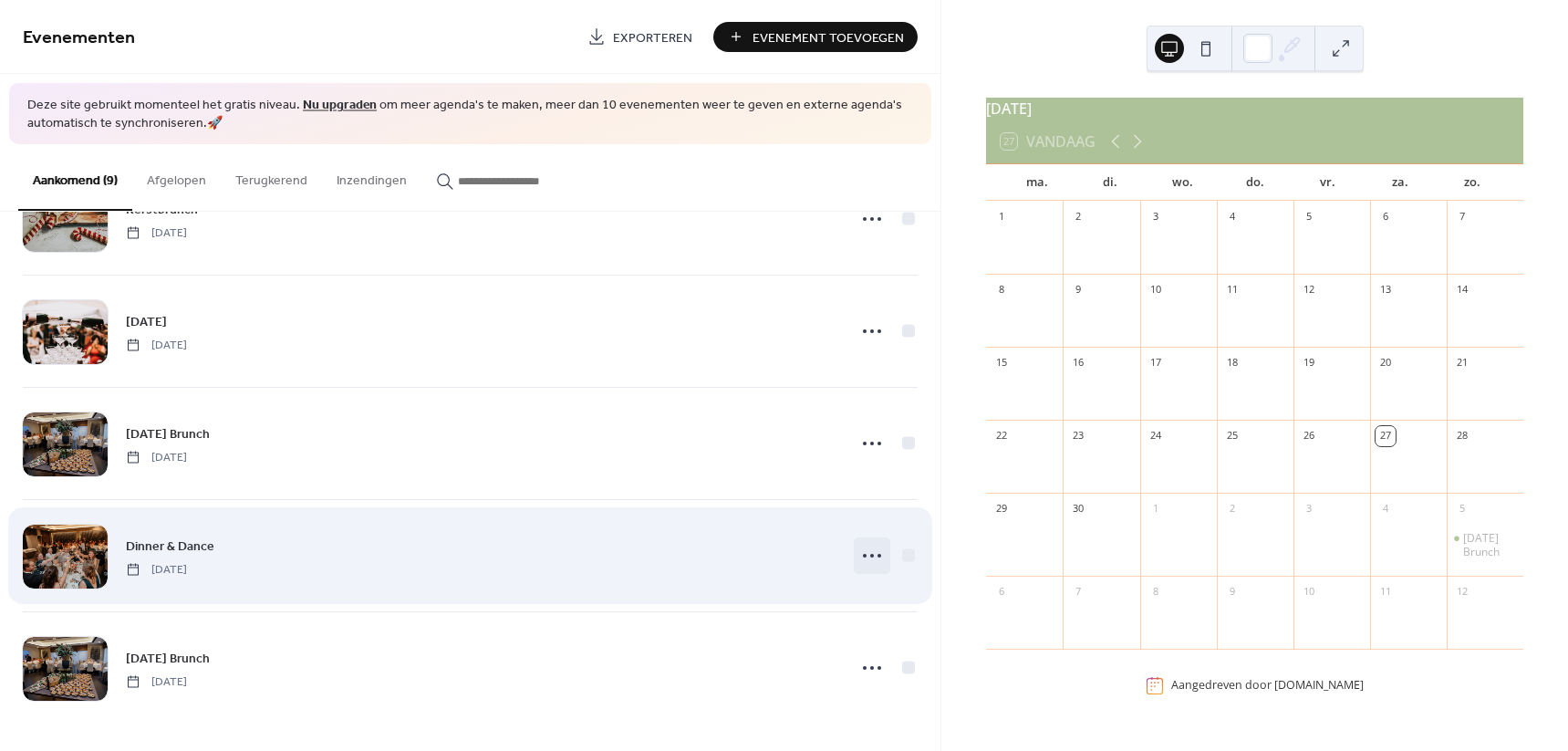
click at [870, 555] on icon at bounding box center [871, 555] width 29 height 29
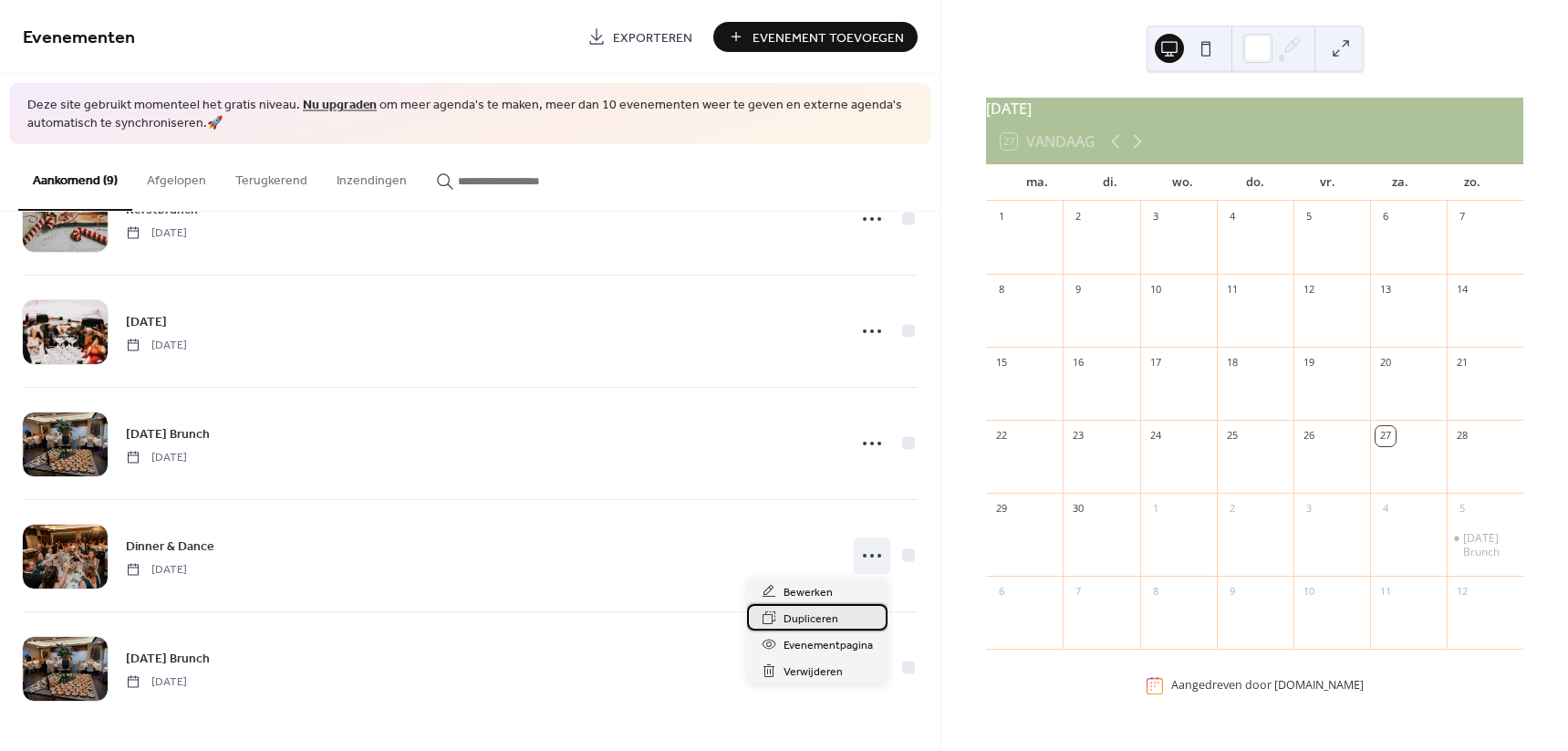
click at [834, 619] on span "Dupliceren" at bounding box center [811, 618] width 54 height 19
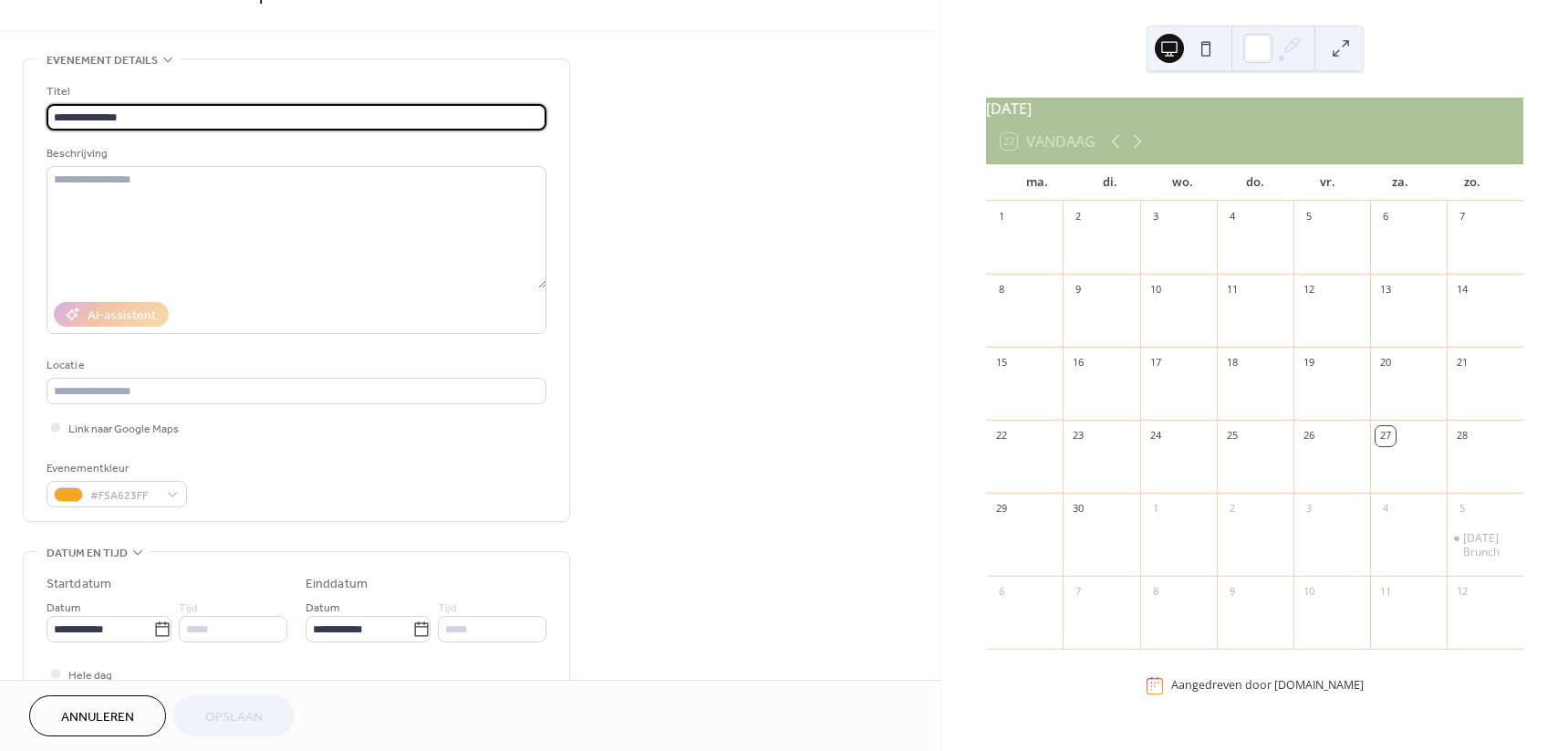
scroll to position [114, 0]
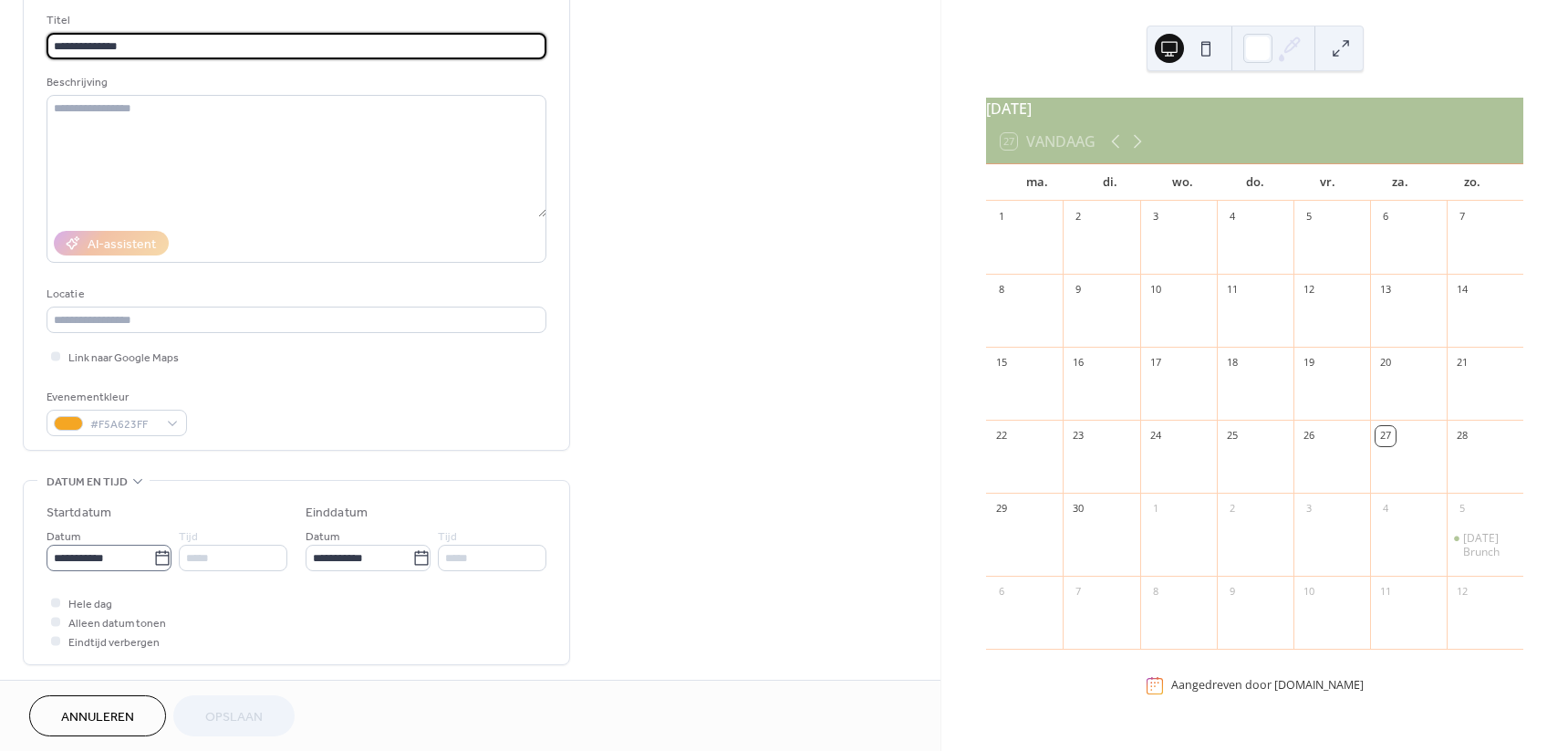
click at [155, 554] on icon at bounding box center [162, 557] width 18 height 18
click at [153, 554] on input "**********" at bounding box center [101, 558] width 107 height 26
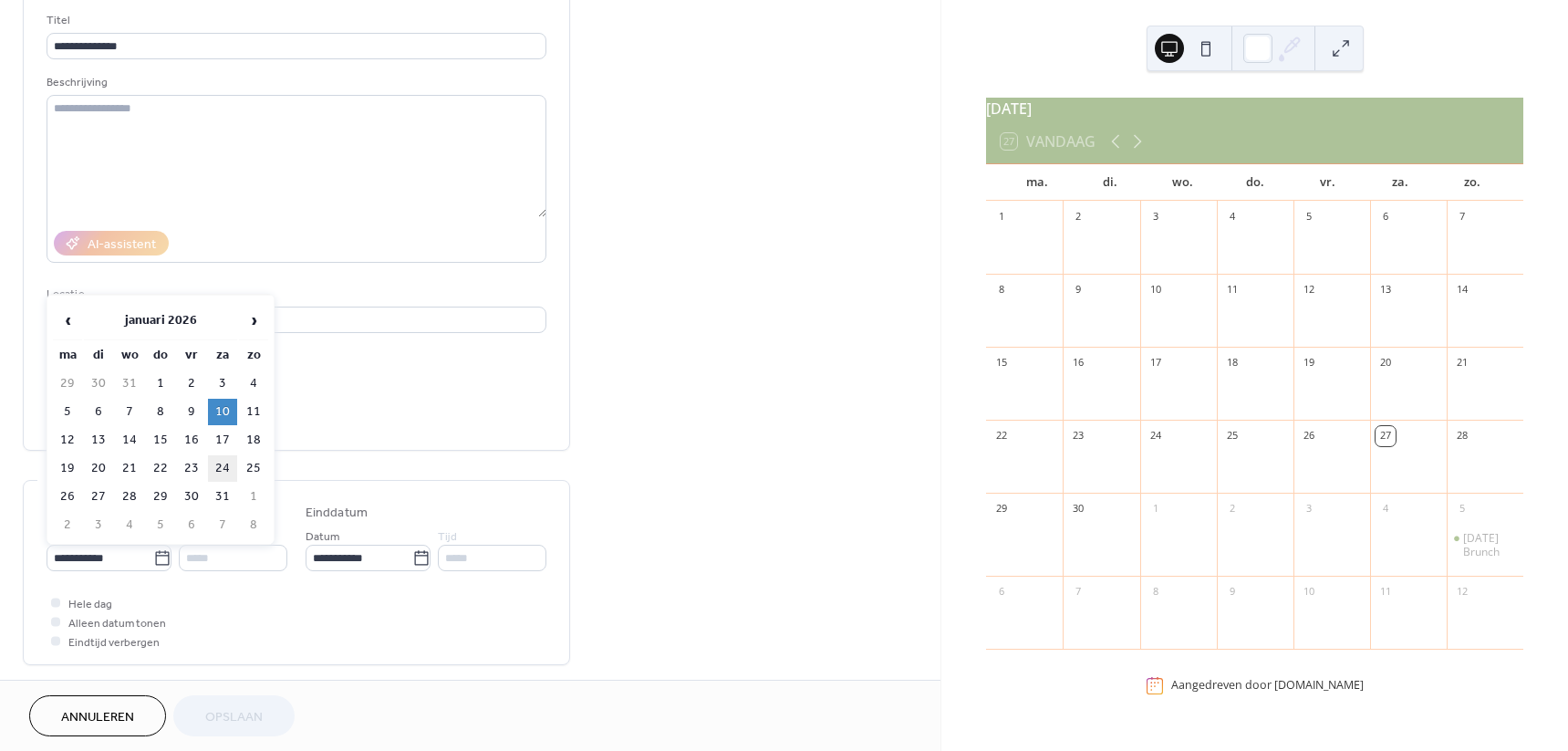
click at [221, 473] on td "24" at bounding box center [222, 468] width 29 height 26
type input "**********"
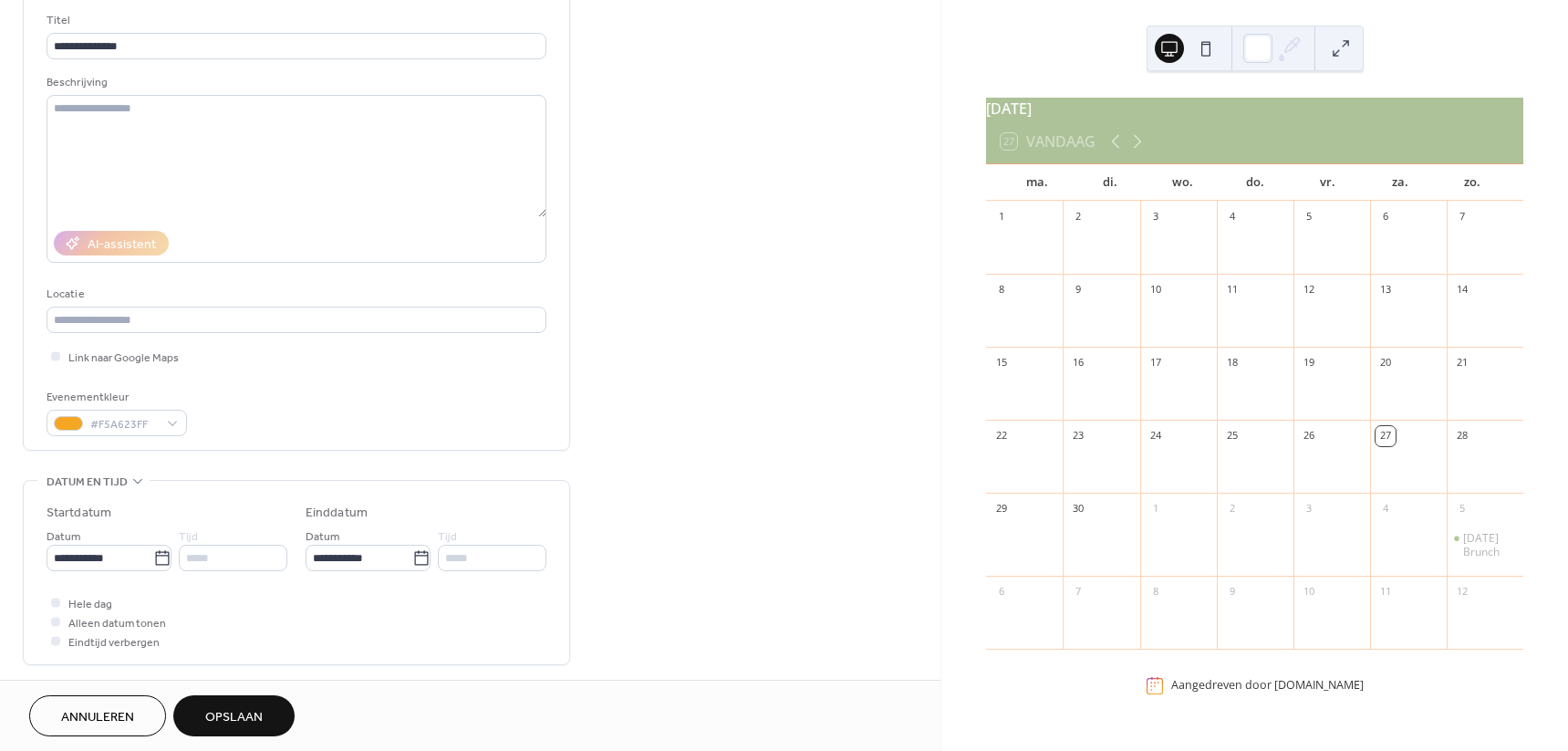
click at [208, 708] on span "Opslaan" at bounding box center [233, 717] width 57 height 19
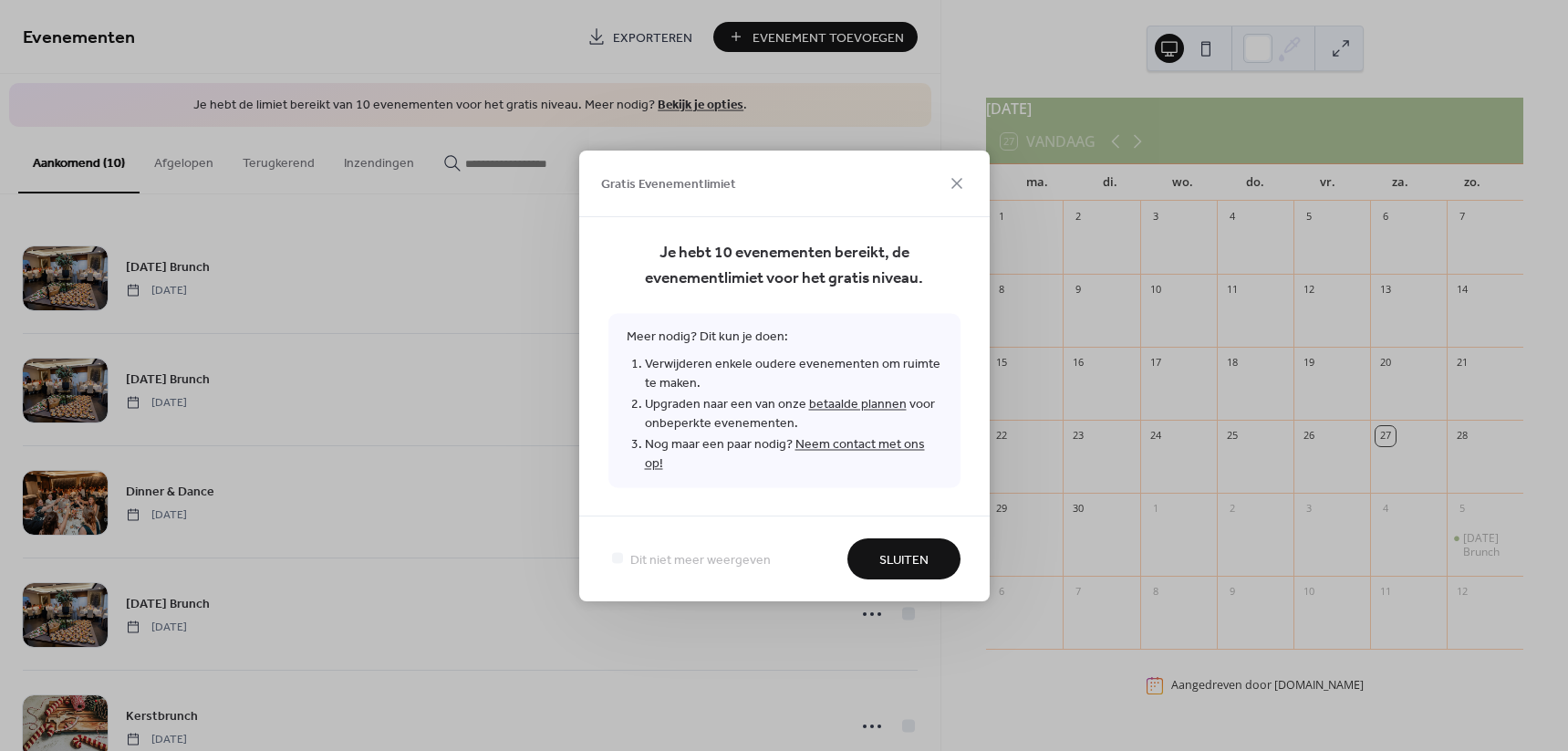
click at [885, 413] on link "betaalde plannen" at bounding box center [858, 403] width 98 height 24
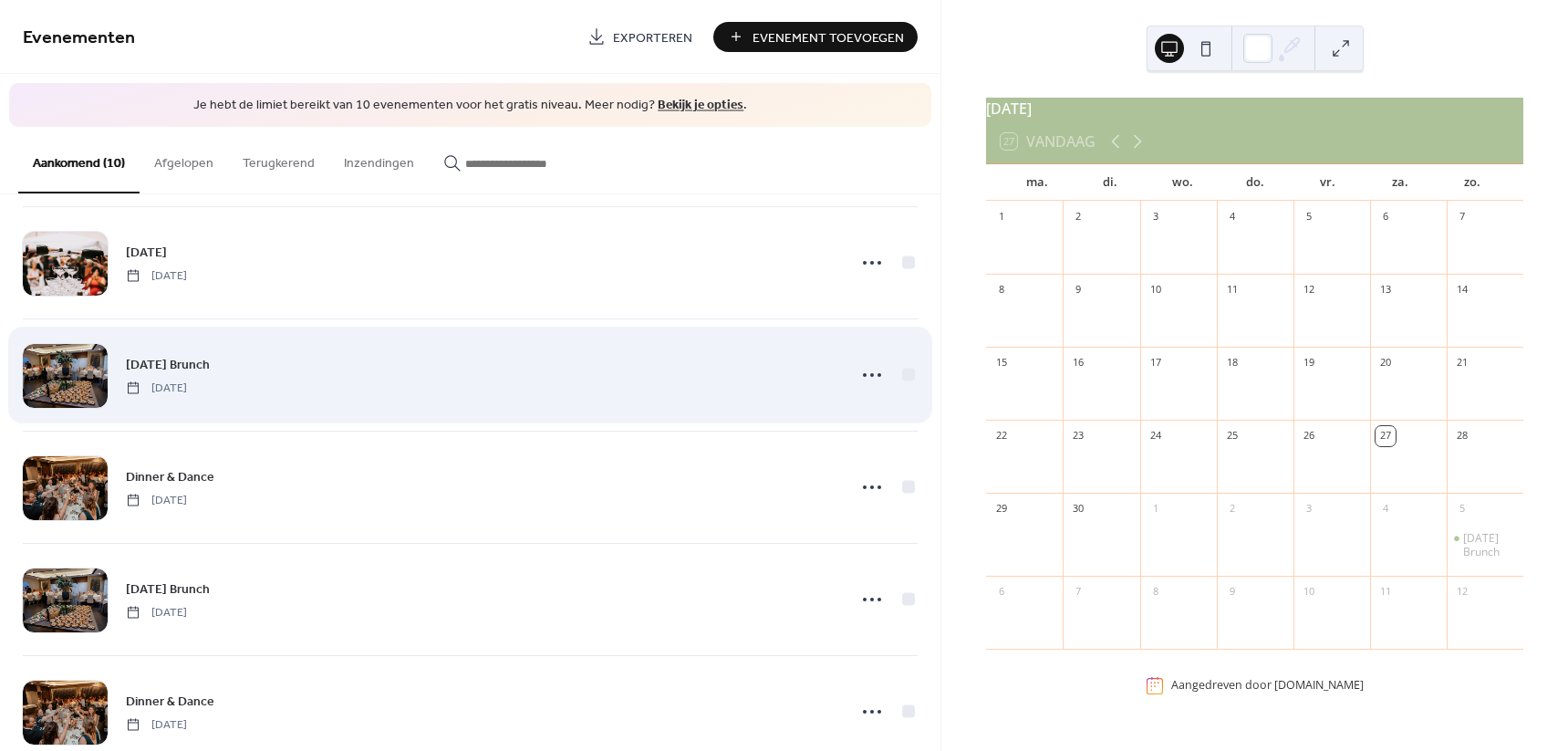
scroll to position [619, 0]
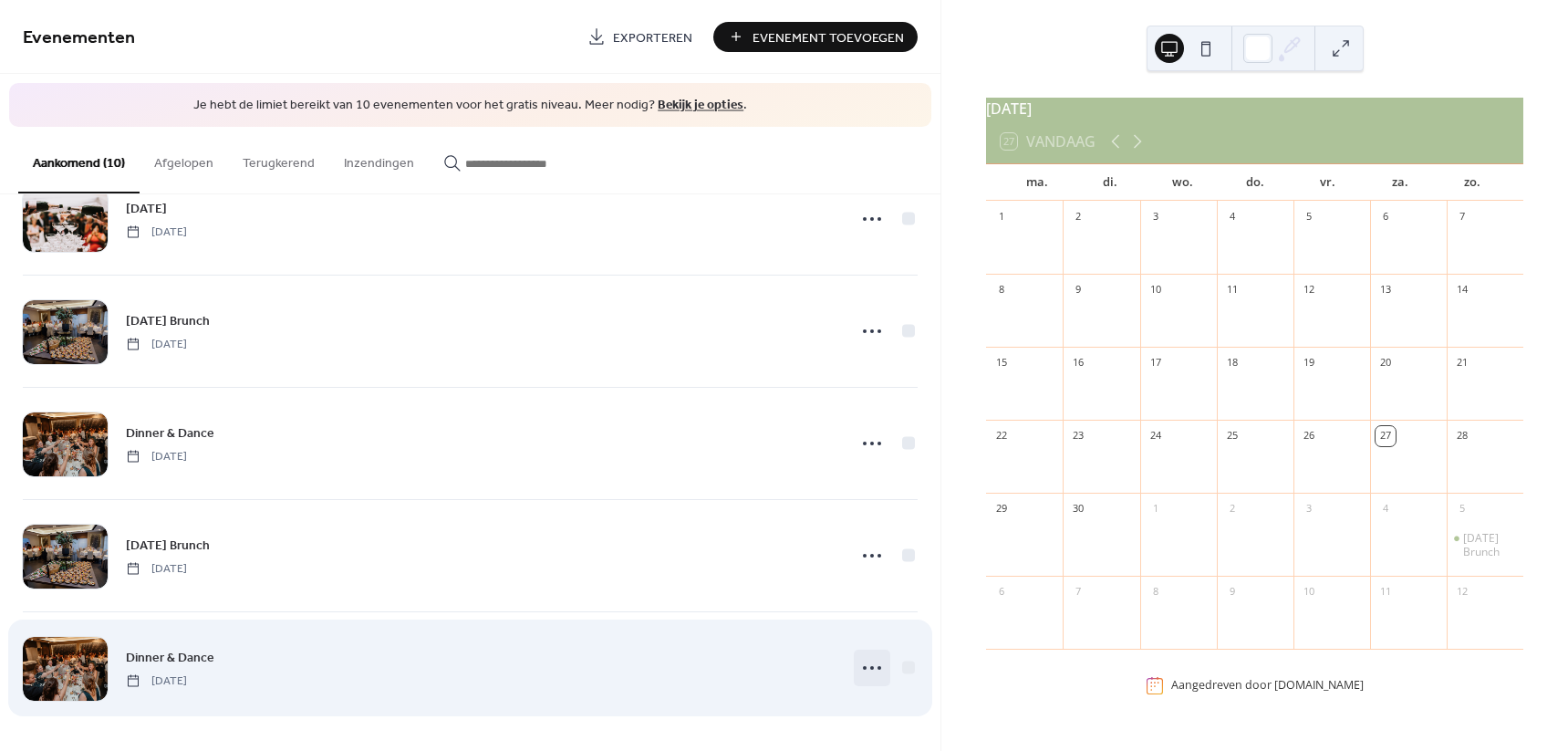
click at [876, 673] on icon at bounding box center [871, 667] width 29 height 29
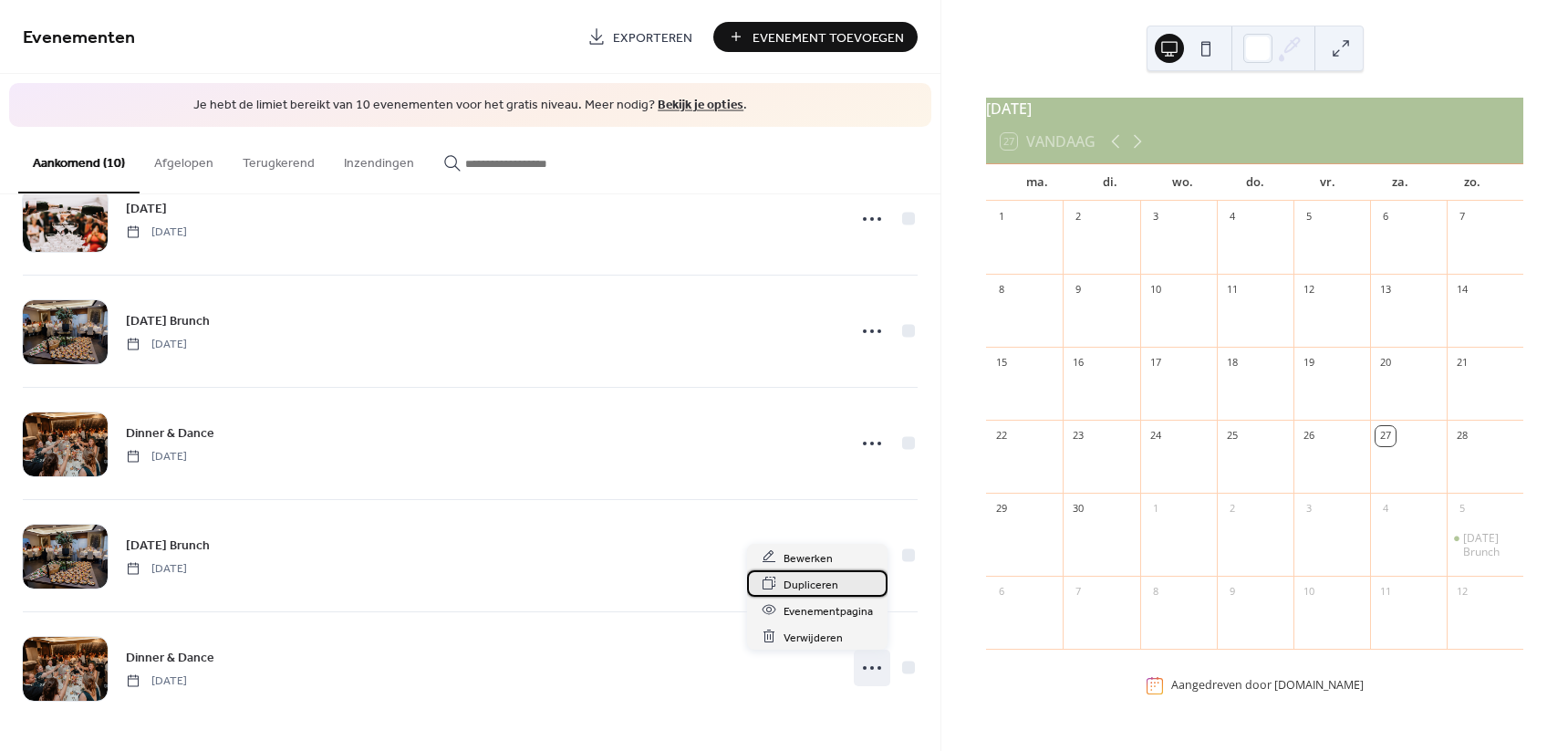
click at [831, 586] on span "Dupliceren" at bounding box center [811, 585] width 54 height 19
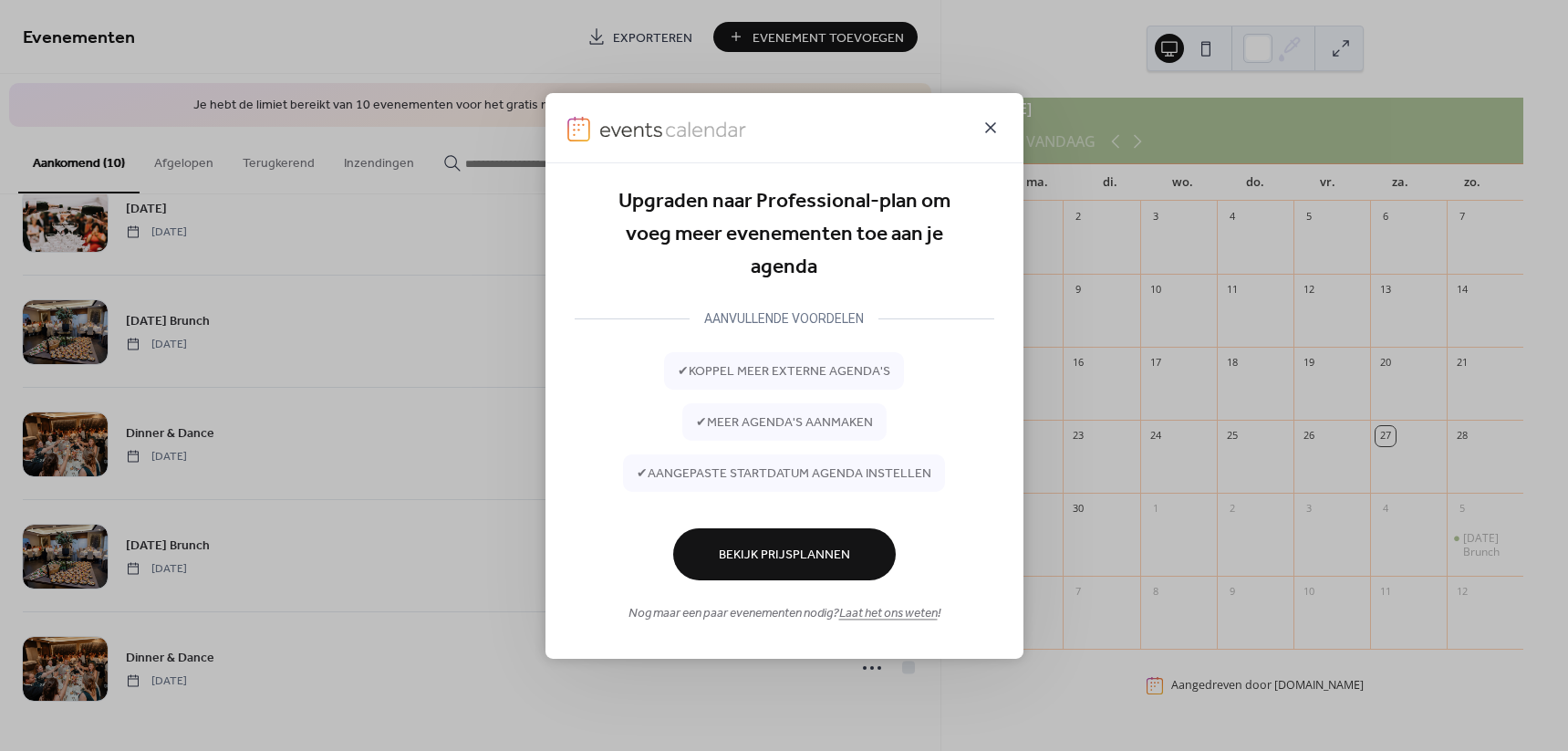
click at [990, 134] on icon at bounding box center [990, 126] width 22 height 22
